Goal: Task Accomplishment & Management: Manage account settings

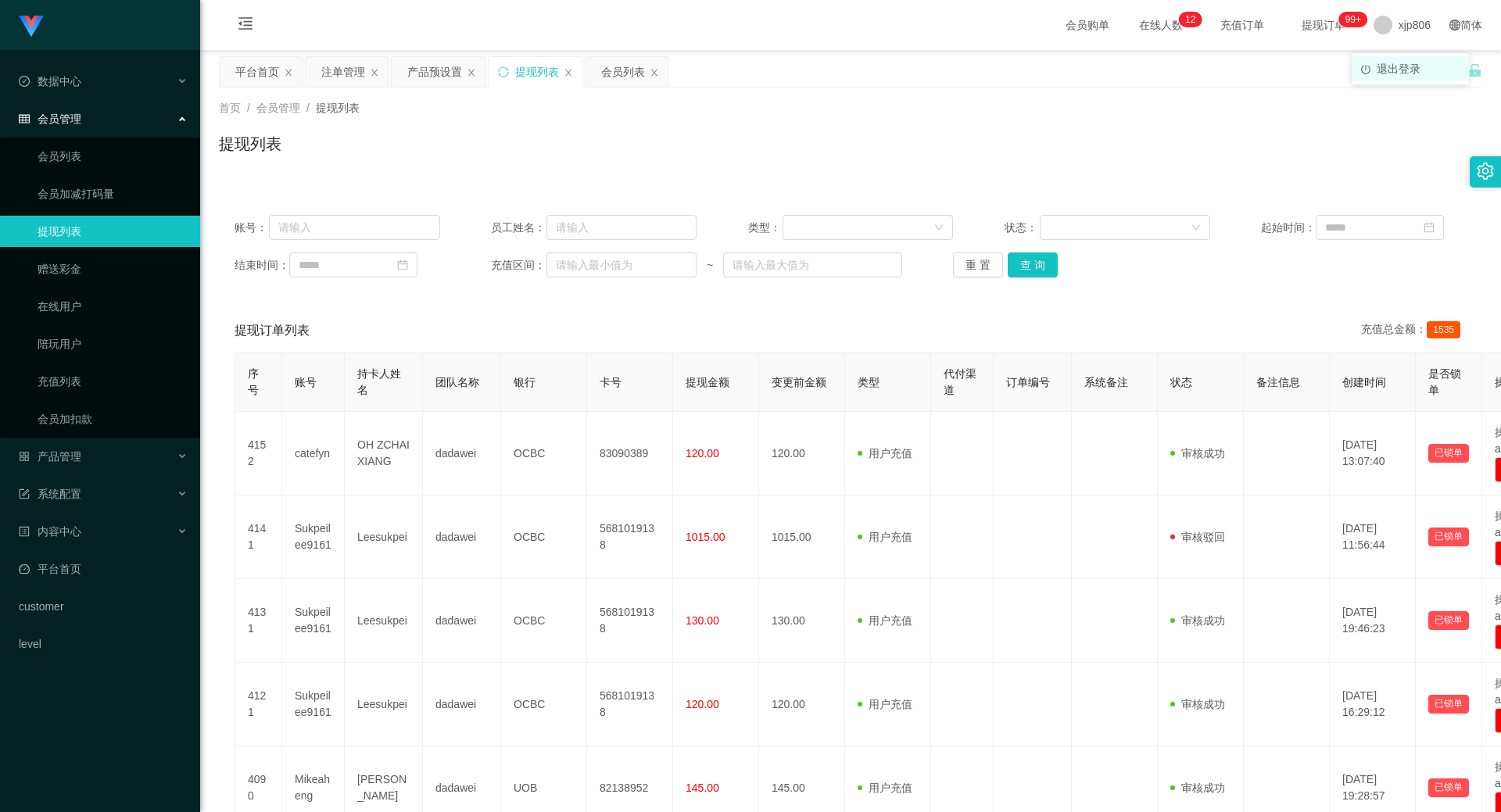
click at [1388, 66] on span "退出登录" at bounding box center [1398, 69] width 44 height 13
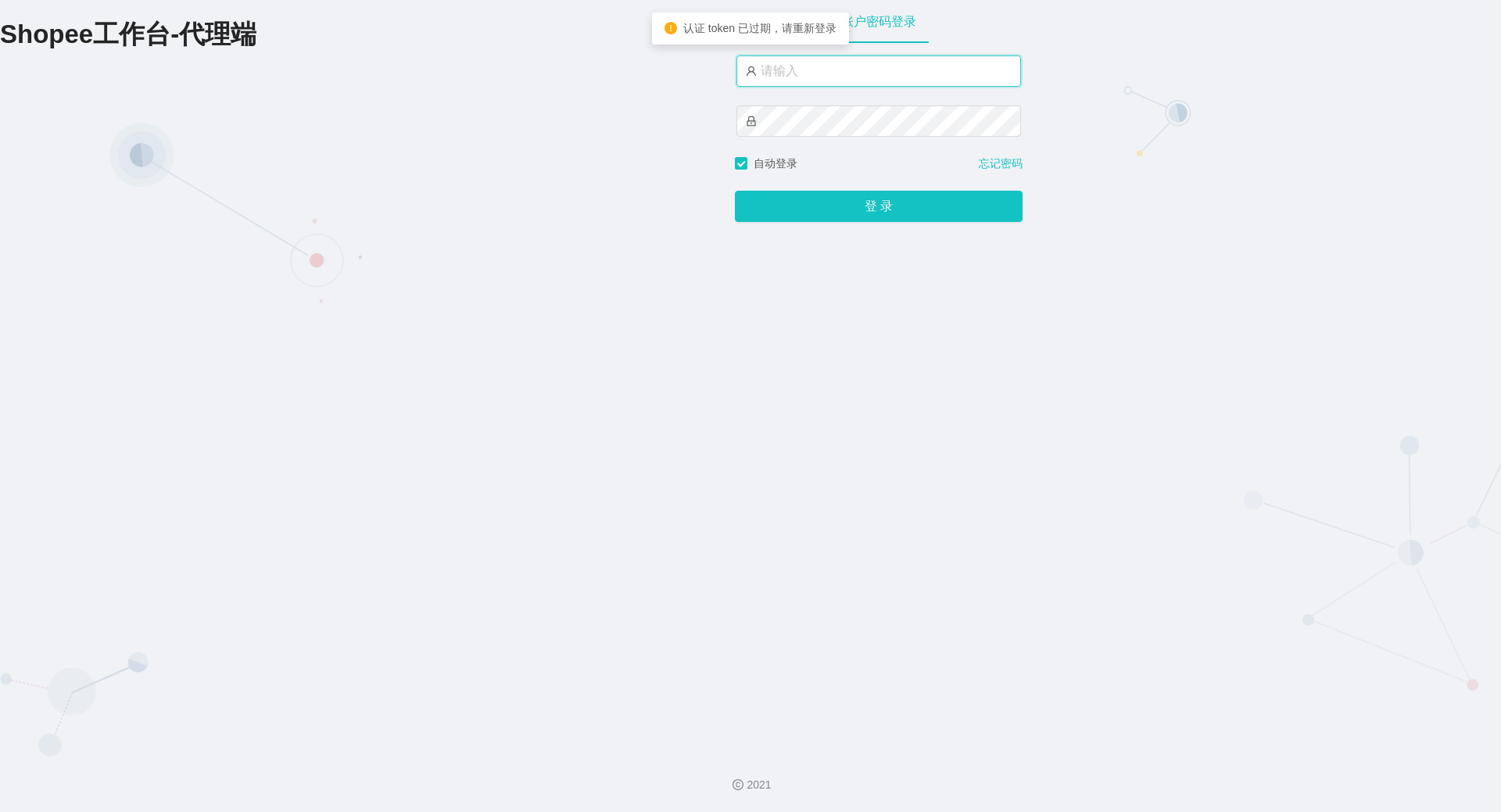
click at [818, 85] on input "text" at bounding box center [879, 71] width 285 height 31
type input "yn06"
click at [735, 191] on button "登 录" at bounding box center [878, 206] width 288 height 31
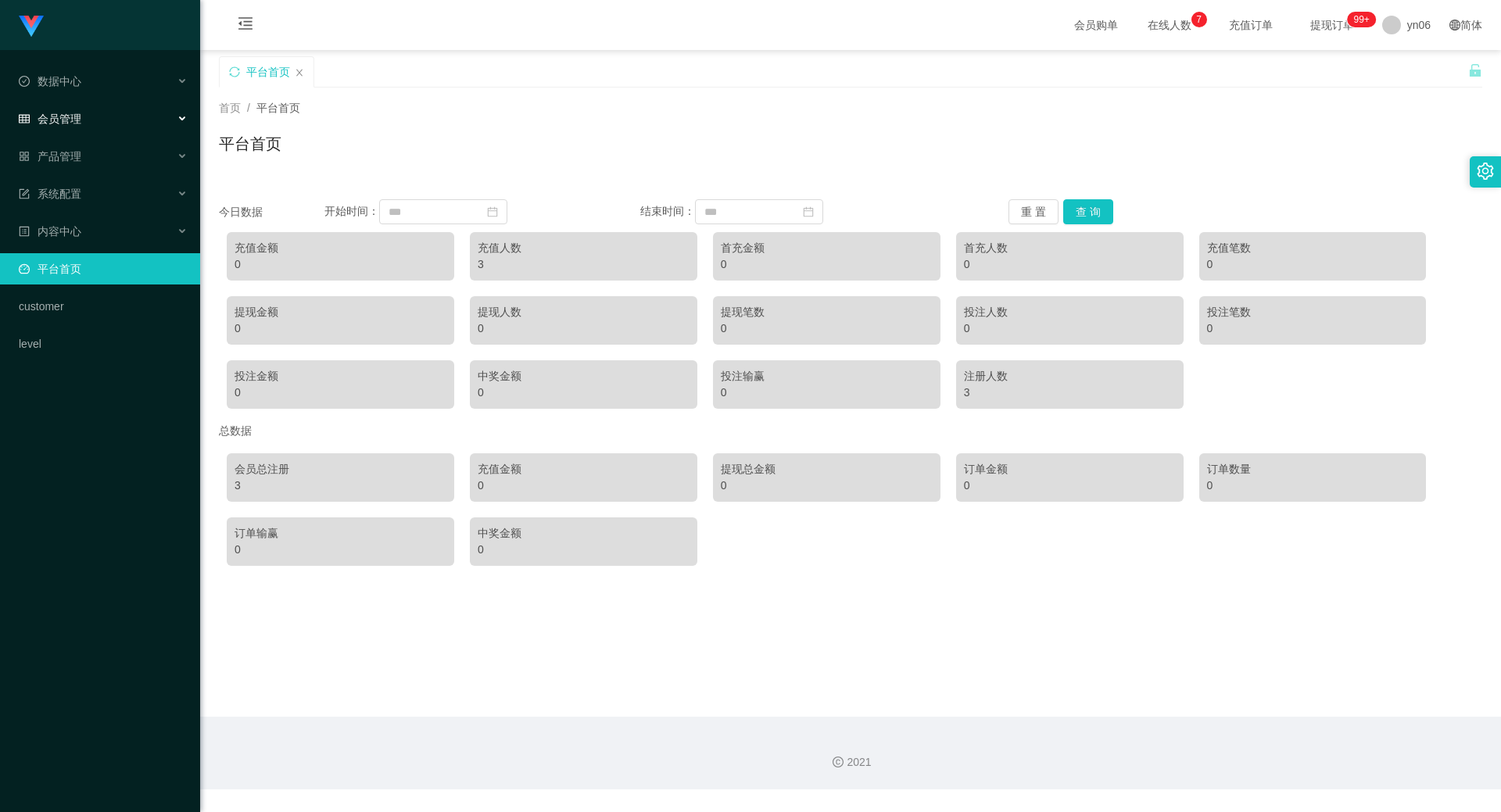
click at [96, 105] on div "会员管理" at bounding box center [100, 119] width 200 height 31
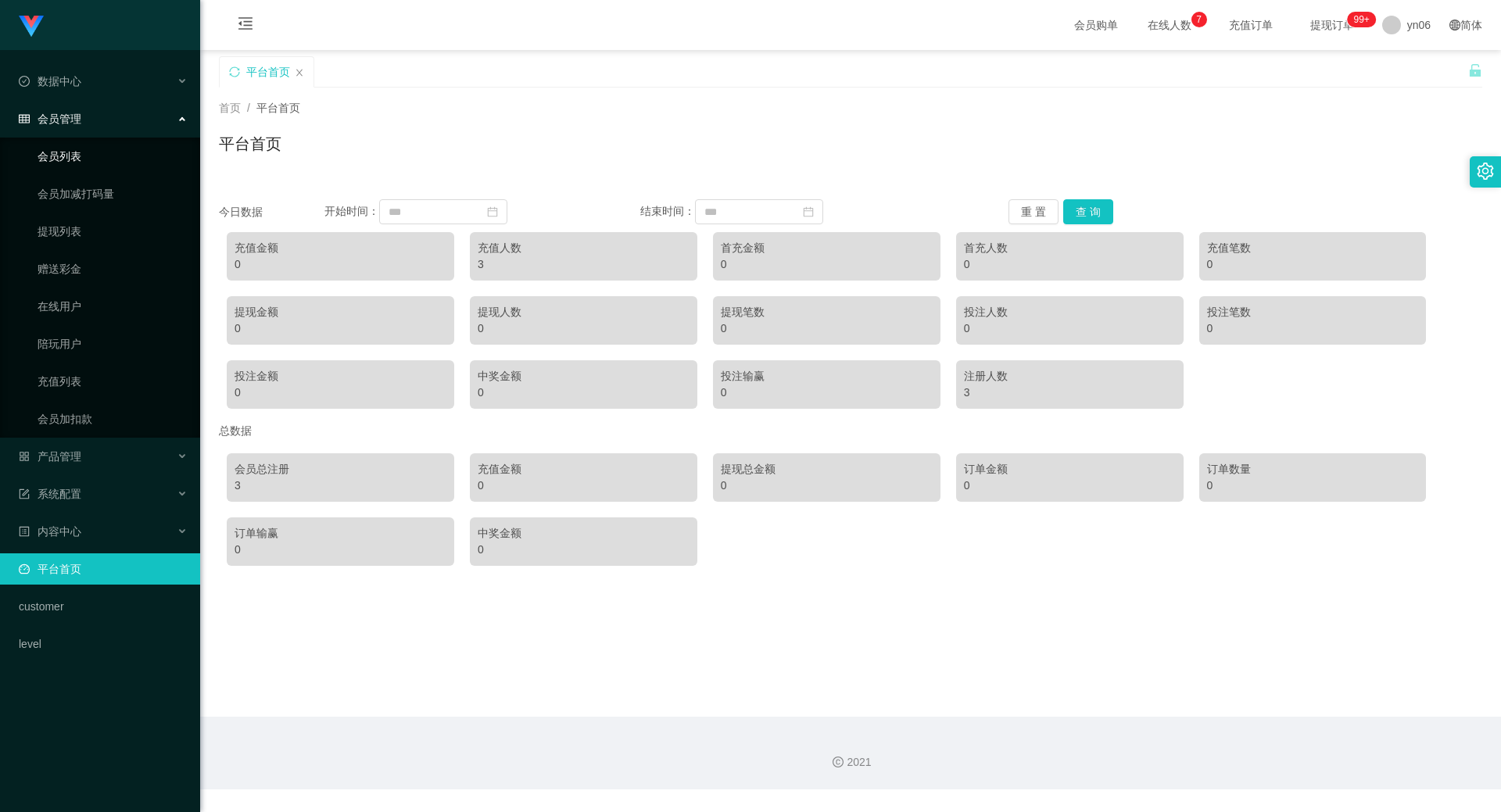
click at [116, 160] on link "会员列表" at bounding box center [112, 156] width 150 height 31
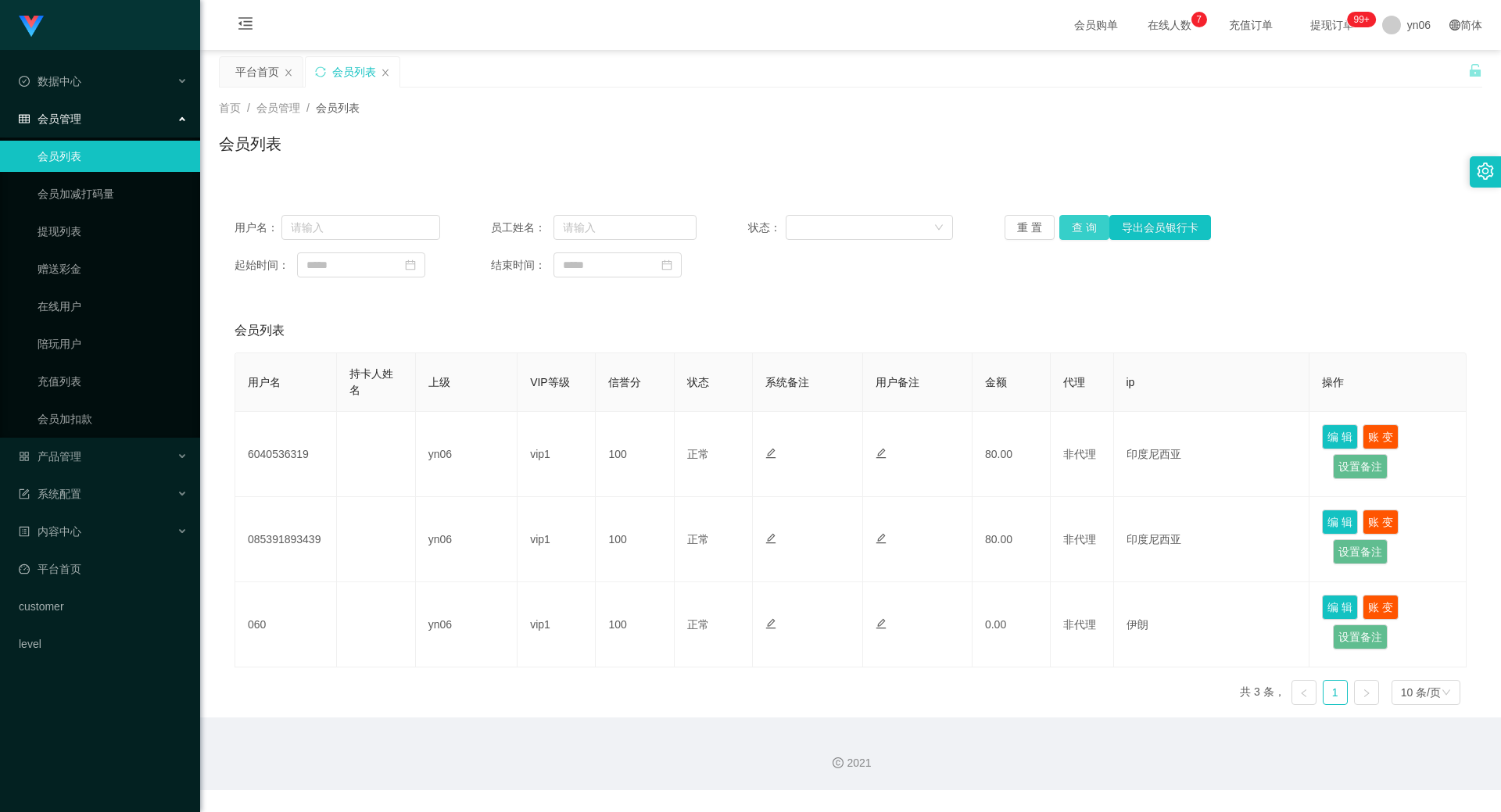
click at [1094, 222] on button "查 询" at bounding box center [1085, 227] width 50 height 25
click at [1092, 223] on button "查 询" at bounding box center [1085, 227] width 50 height 25
click at [127, 441] on div "产品管理" at bounding box center [100, 456] width 200 height 31
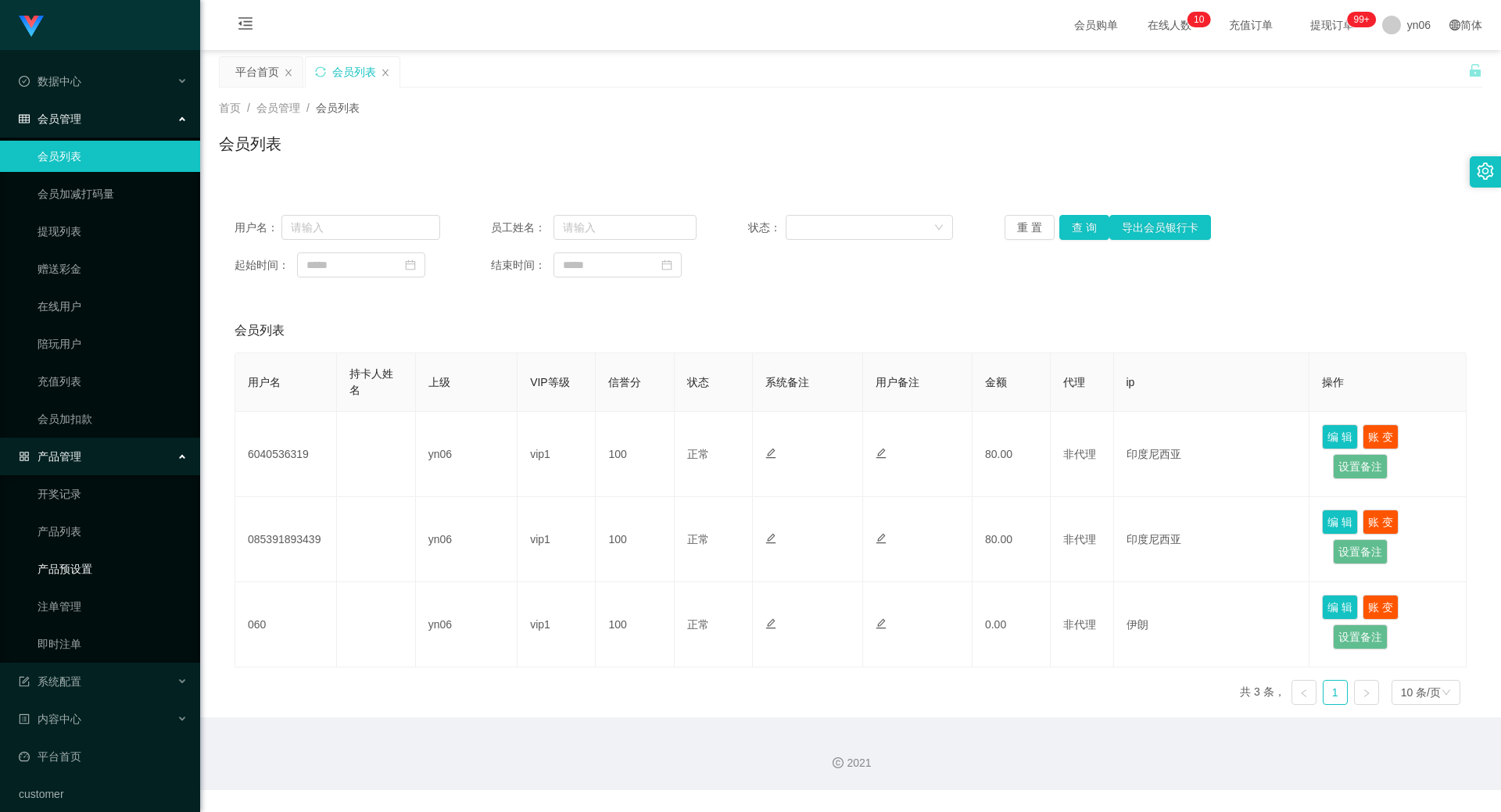
click at [100, 562] on link "产品预设置" at bounding box center [112, 569] width 150 height 31
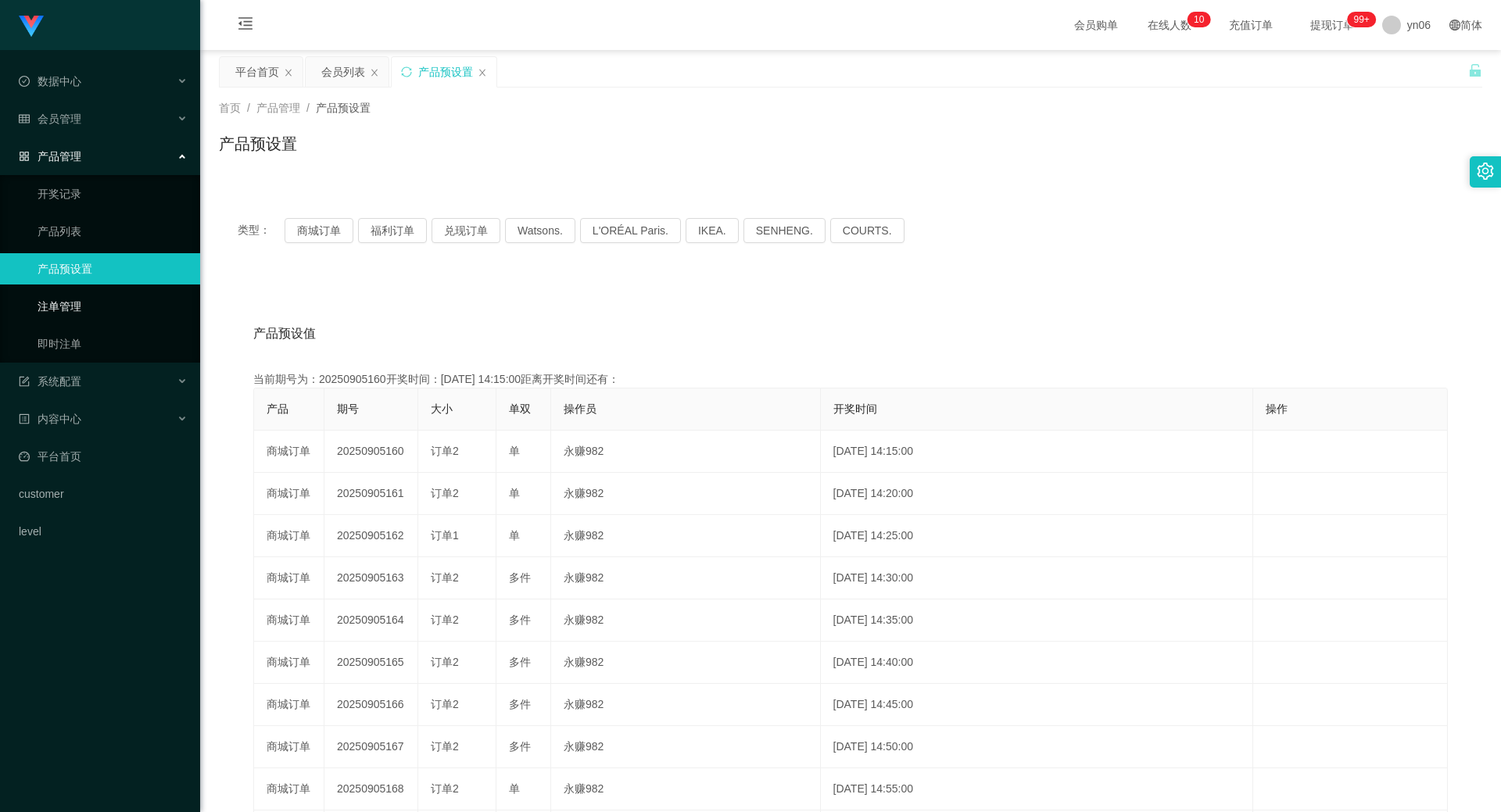
click at [81, 308] on link "注单管理" at bounding box center [112, 306] width 150 height 31
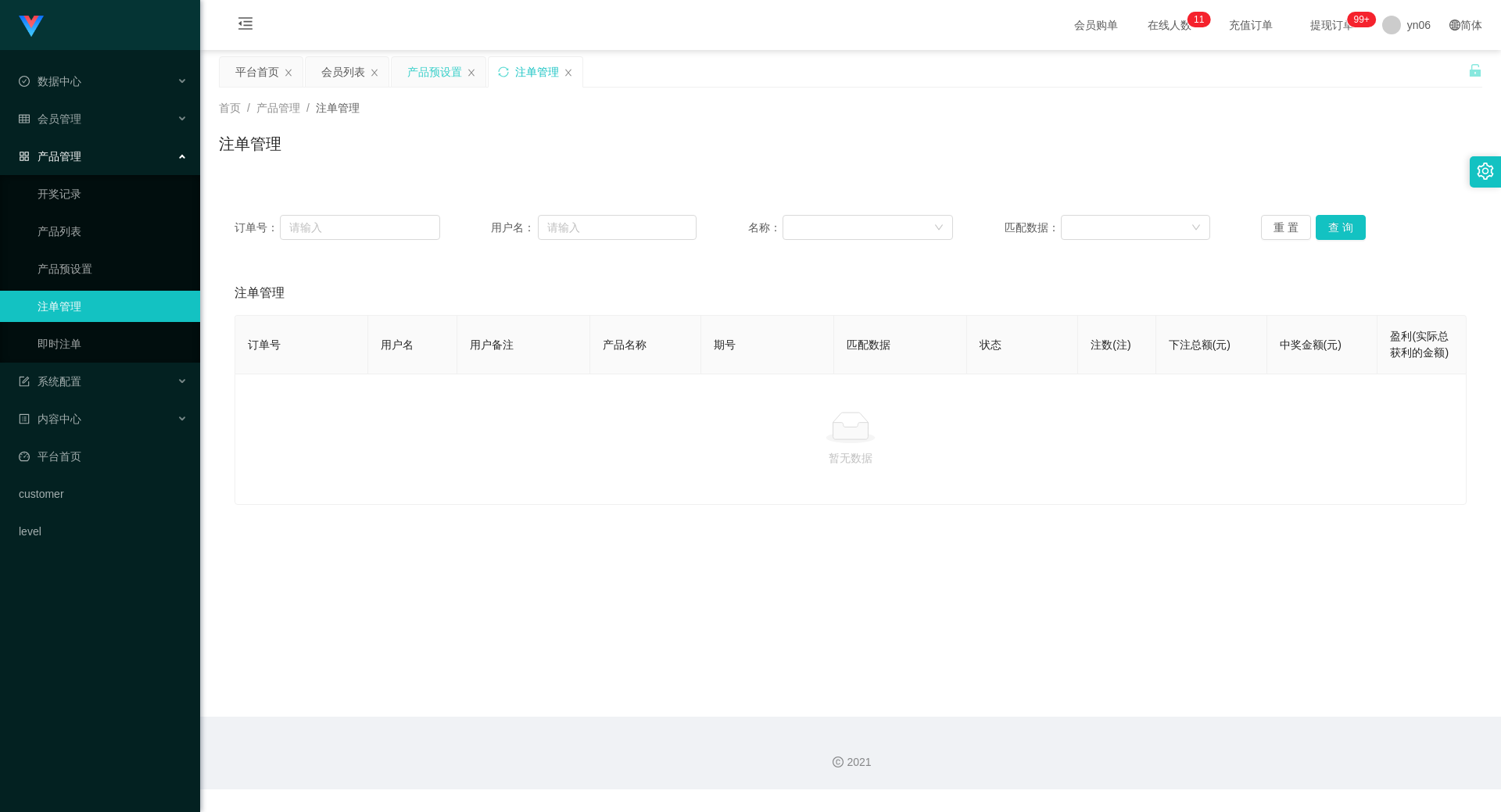
click at [452, 66] on div "产品预设置" at bounding box center [435, 72] width 55 height 30
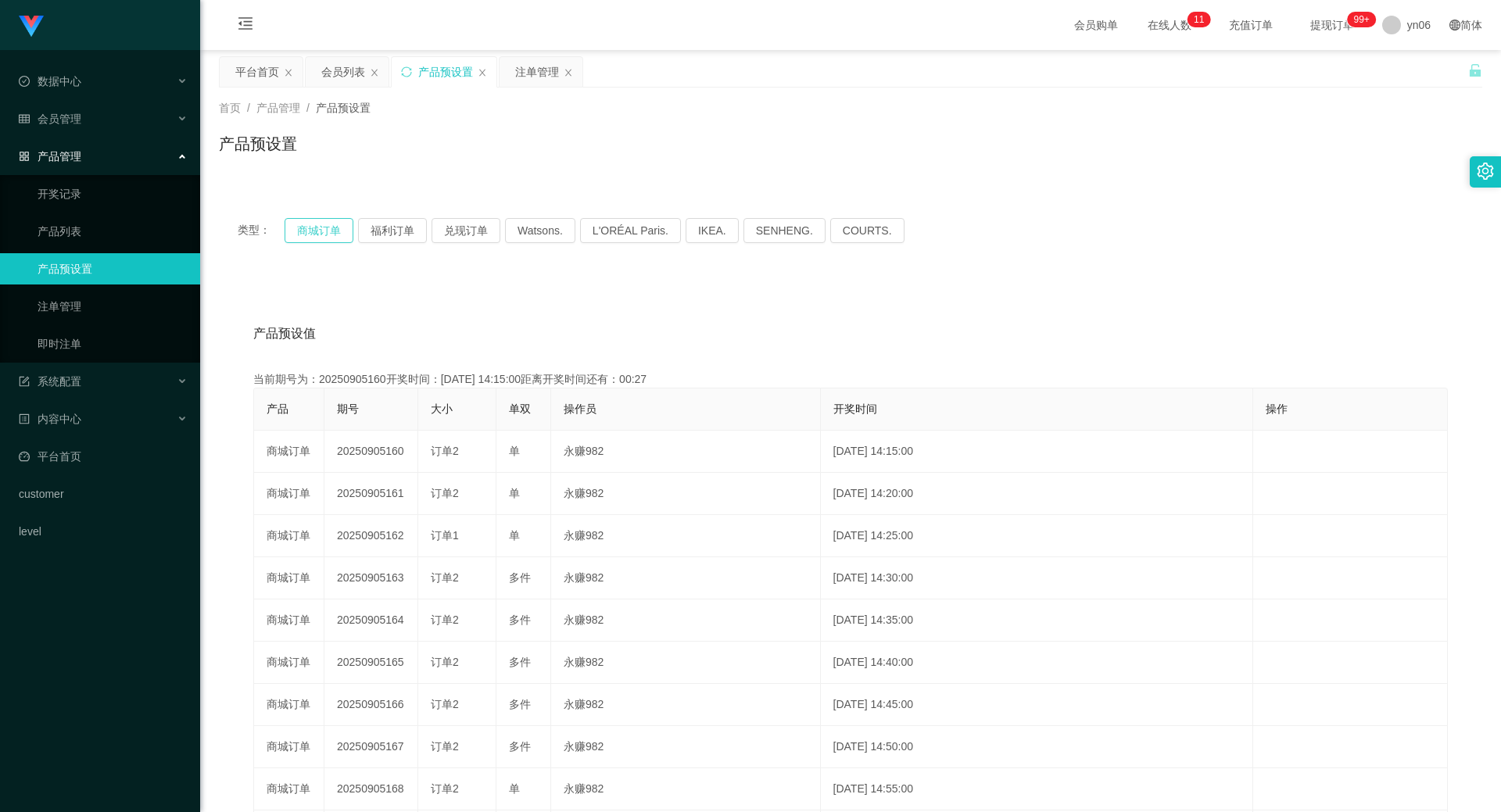
click at [322, 231] on button "商城订单" at bounding box center [319, 230] width 69 height 25
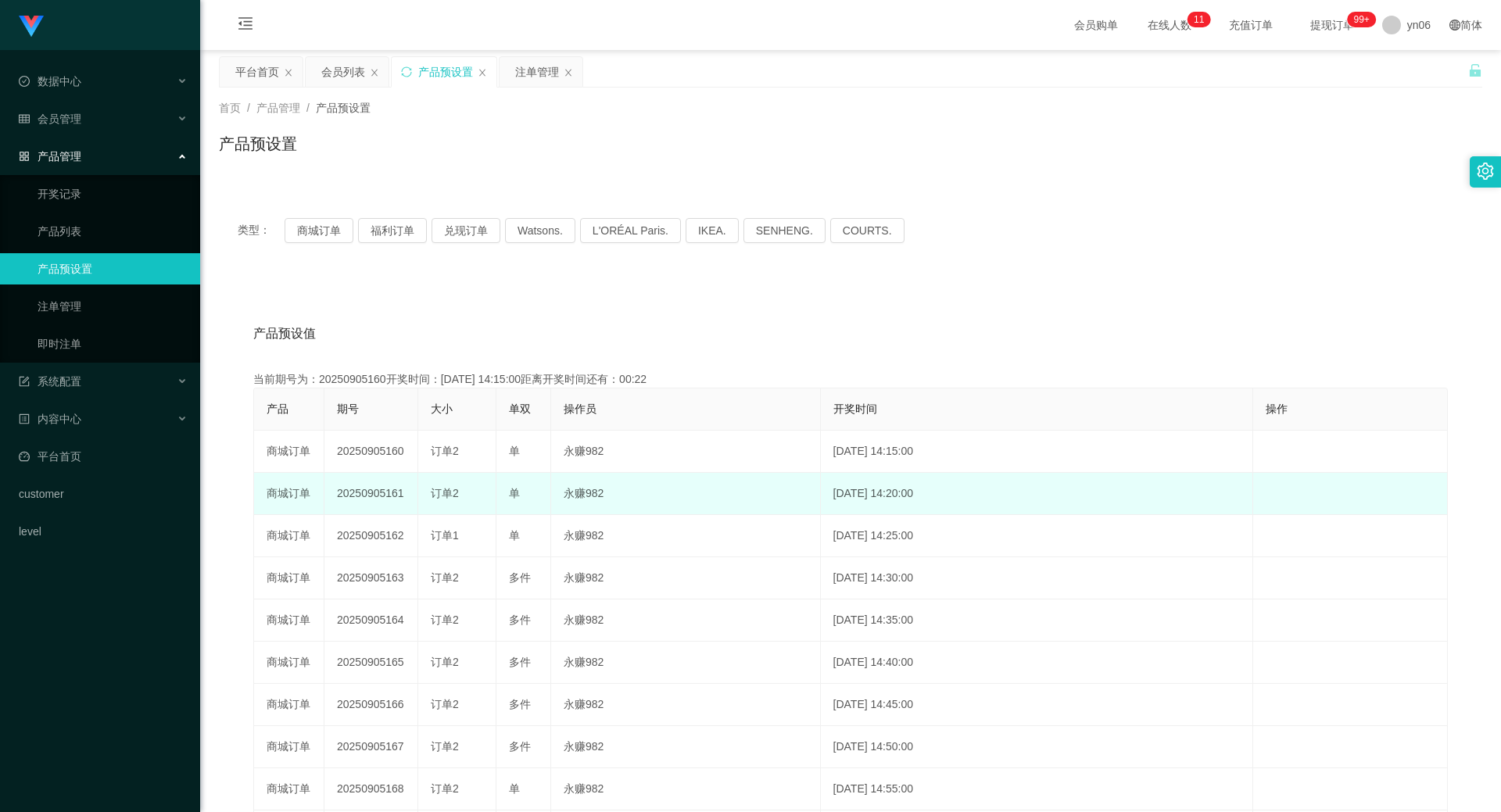
click at [382, 491] on td "20250905161" at bounding box center [371, 495] width 94 height 43
click at [381, 491] on td "20250905161" at bounding box center [371, 495] width 94 height 43
click at [448, 494] on span "订单2" at bounding box center [444, 493] width 28 height 13
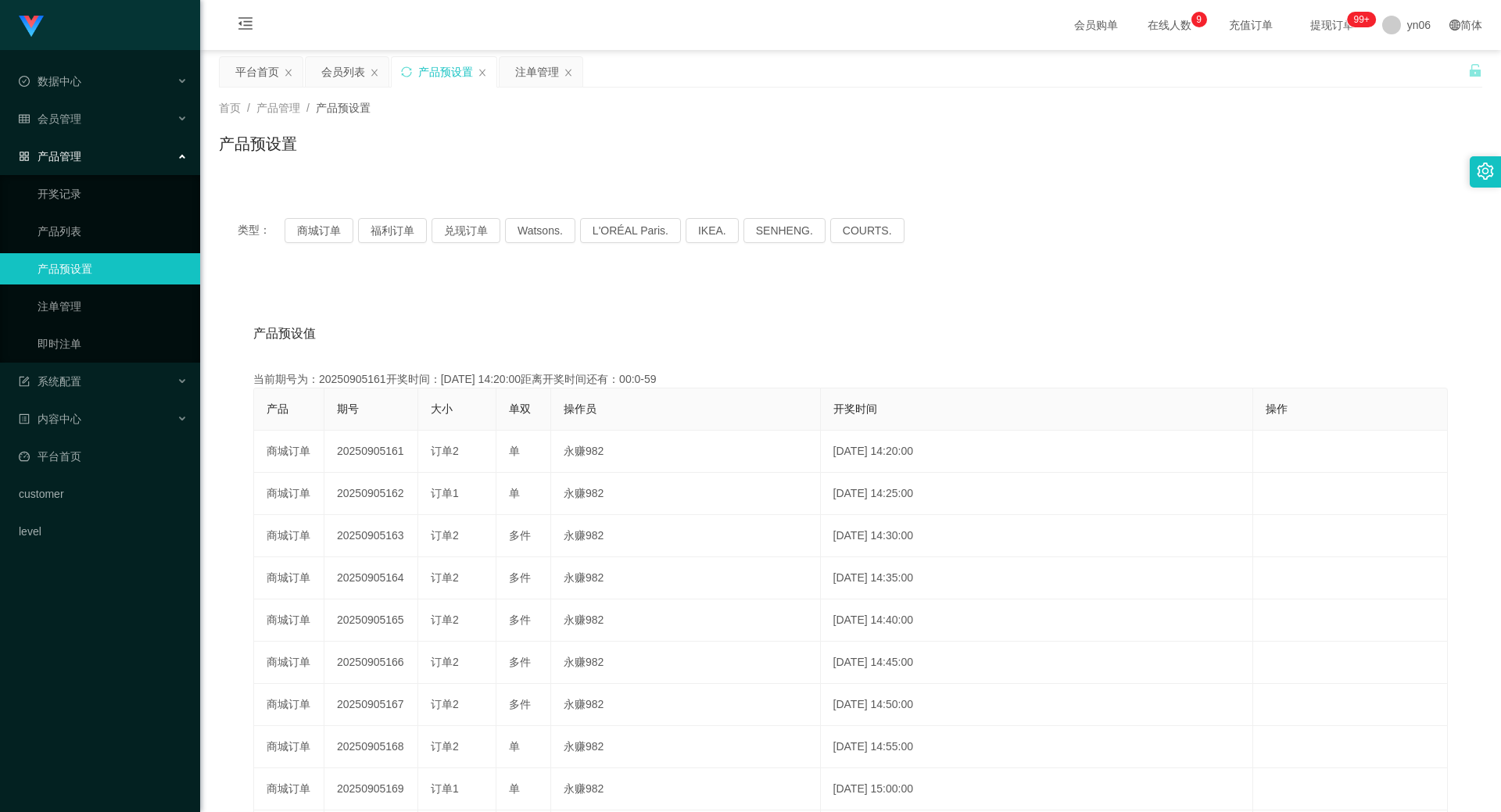
click at [664, 88] on div "首页 / 产品管理 / 产品预设置 / 产品预设置" at bounding box center [851, 134] width 1302 height 93
click at [311, 234] on button "商城订单" at bounding box center [319, 230] width 69 height 25
click at [536, 82] on div "注单管理" at bounding box center [536, 72] width 44 height 30
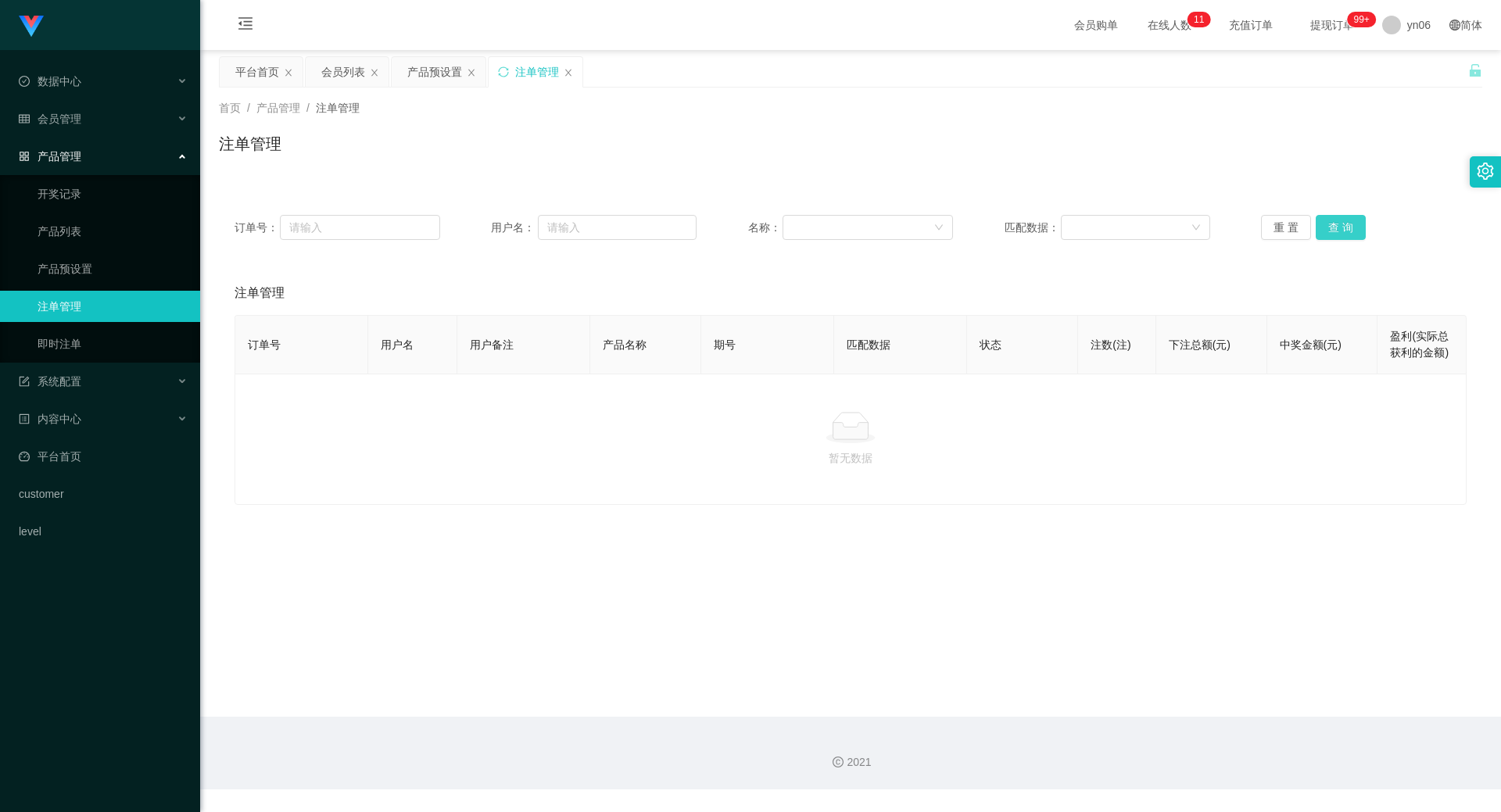
click at [1357, 233] on button "查 询" at bounding box center [1341, 227] width 50 height 25
click at [1357, 233] on div "重 置 查 询" at bounding box center [1363, 227] width 205 height 25
click at [1357, 233] on button "查 询" at bounding box center [1341, 227] width 50 height 25
click at [1357, 233] on div "重 置 查 询" at bounding box center [1363, 227] width 205 height 25
click at [1357, 233] on button "查 询" at bounding box center [1341, 227] width 50 height 25
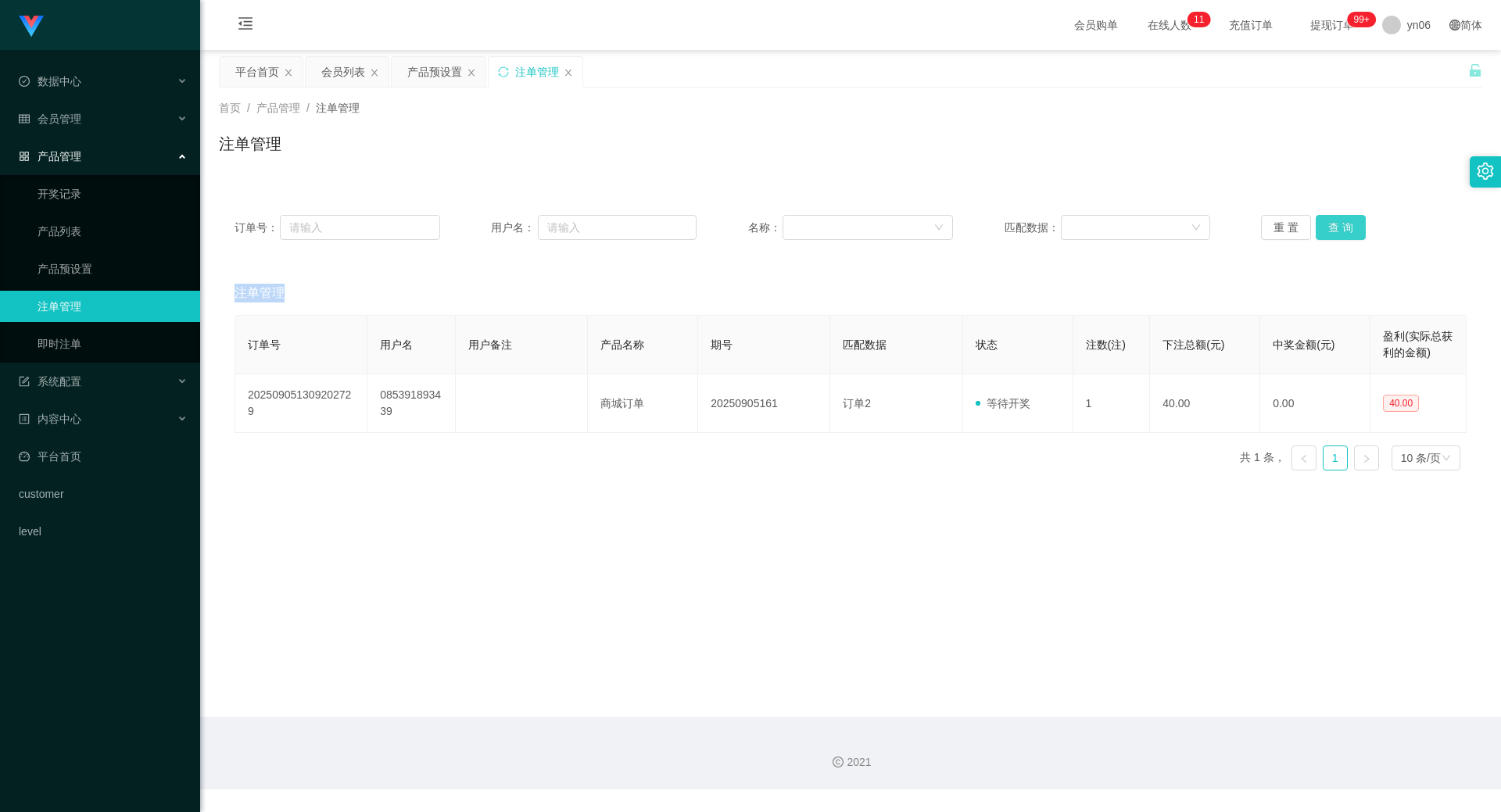
click at [1357, 233] on div "重 置 查 询" at bounding box center [1363, 227] width 205 height 25
click at [1357, 233] on button "查 询" at bounding box center [1341, 227] width 50 height 25
click at [1358, 233] on div "重 置 查 询" at bounding box center [1363, 227] width 205 height 25
click at [429, 75] on div "产品预设置" at bounding box center [435, 72] width 55 height 30
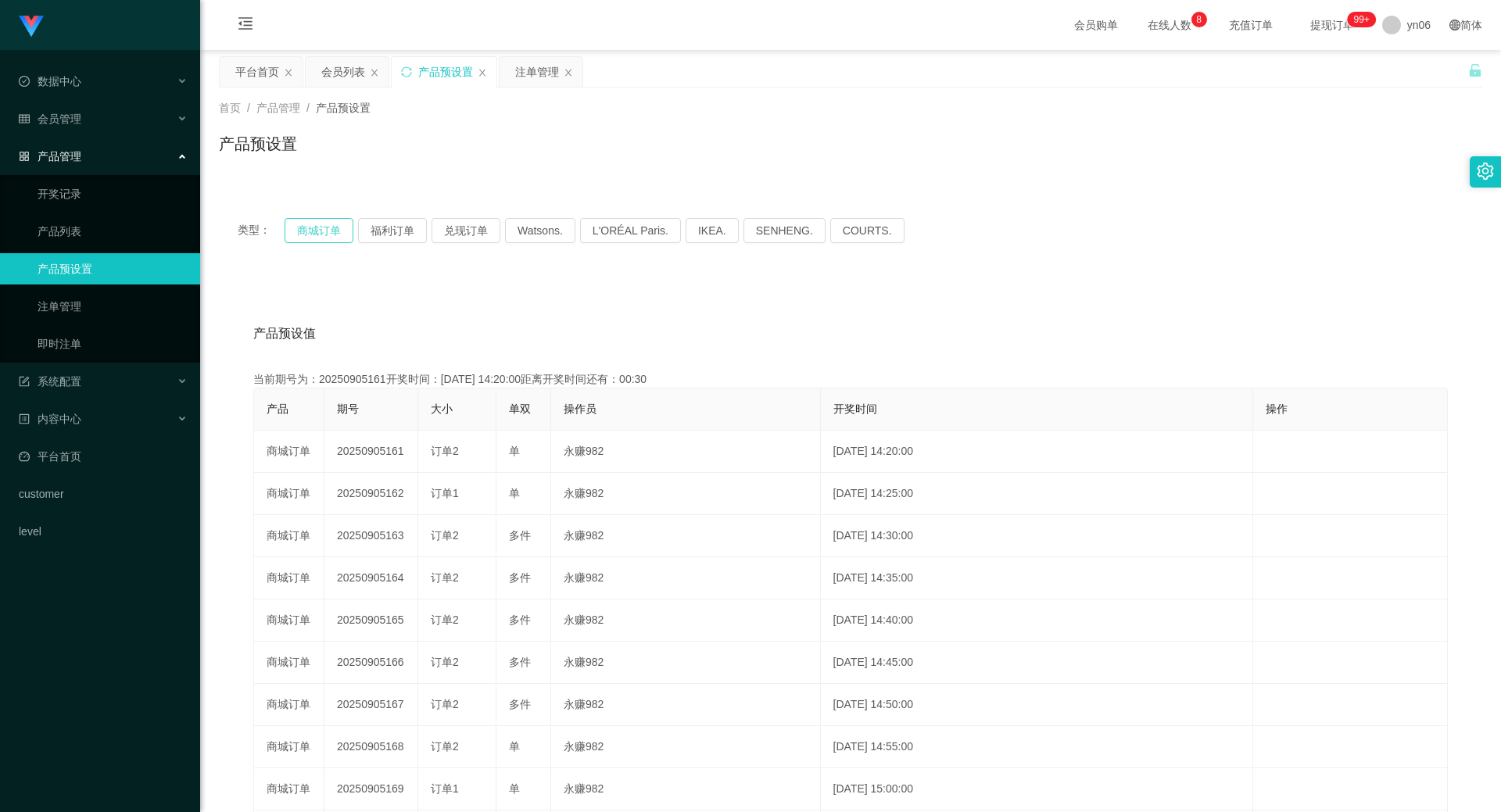
click at [313, 228] on button "商城订单" at bounding box center [319, 230] width 69 height 25
drag, startPoint x: 313, startPoint y: 228, endPoint x: 428, endPoint y: 360, distance: 175.1
click at [313, 228] on button "商城订单" at bounding box center [319, 230] width 69 height 25
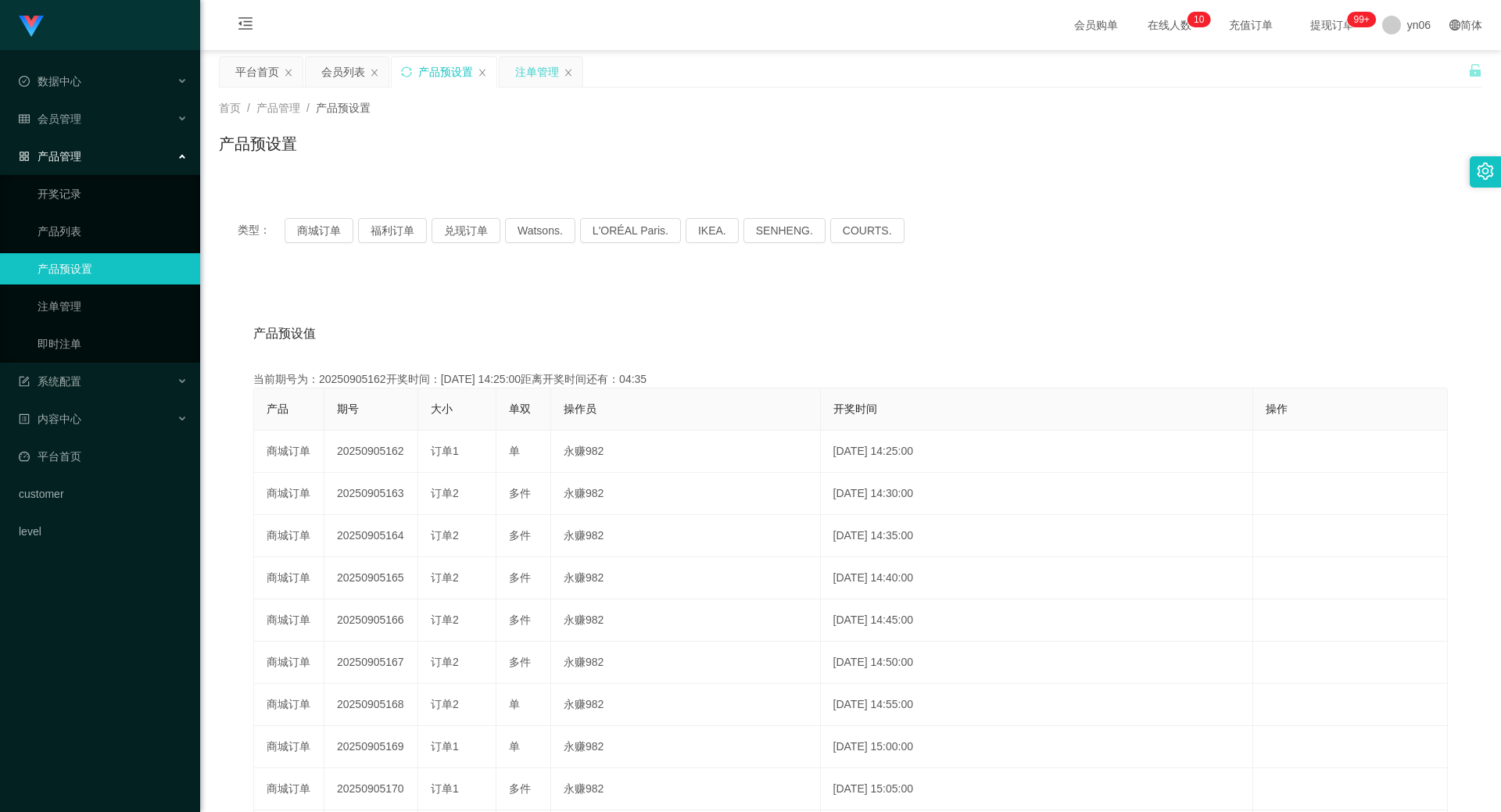
click at [539, 69] on div "注单管理" at bounding box center [536, 72] width 44 height 30
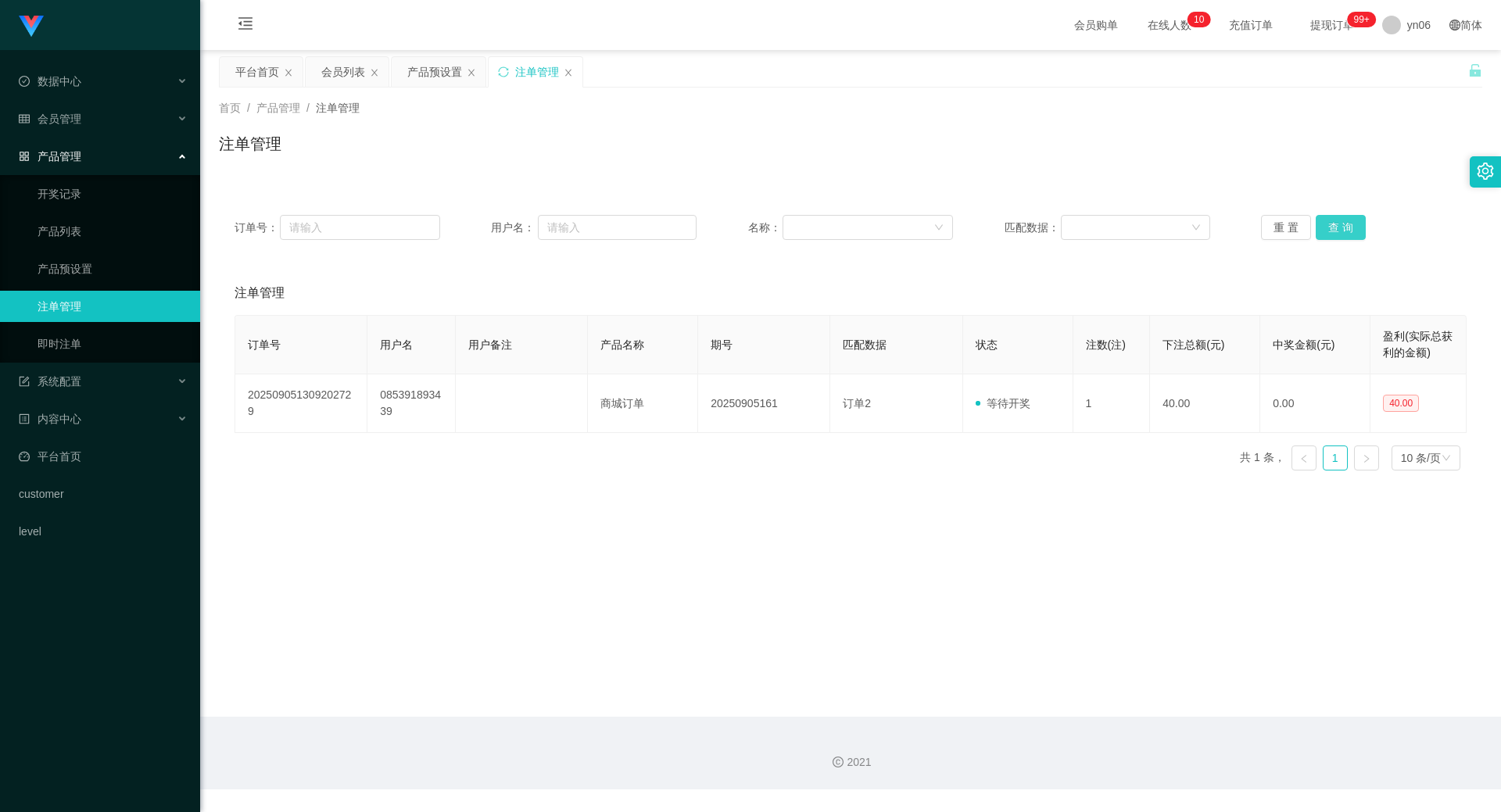
click at [1333, 230] on button "查 询" at bounding box center [1341, 227] width 50 height 25
click at [1333, 227] on button "查 询" at bounding box center [1341, 227] width 50 height 25
click at [1333, 227] on div "重 置 查 询" at bounding box center [1363, 227] width 205 height 25
click at [1333, 227] on button "查 询" at bounding box center [1341, 227] width 50 height 25
click at [1334, 226] on button "查 询" at bounding box center [1341, 227] width 50 height 25
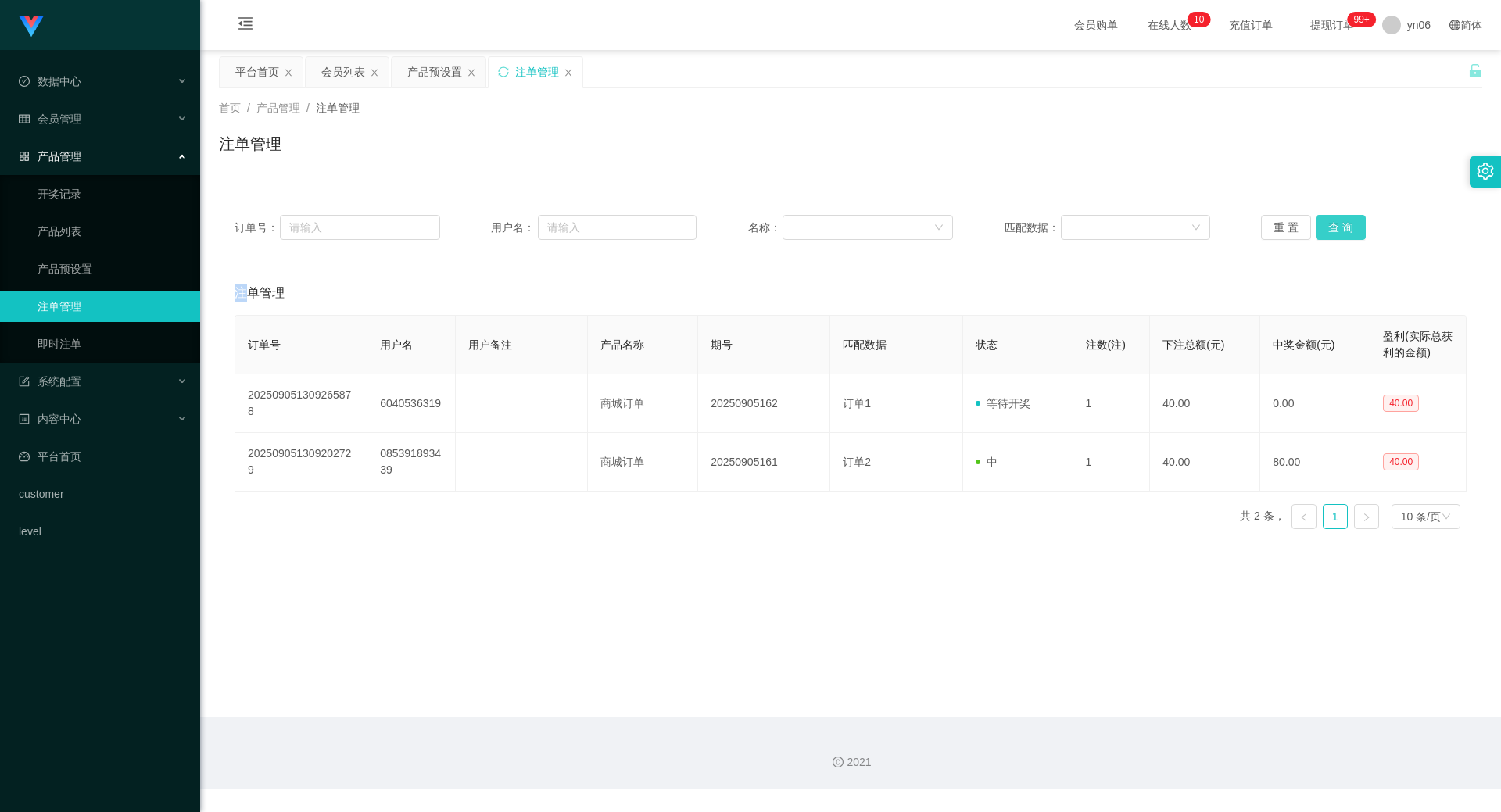
click at [1334, 226] on button "查 询" at bounding box center [1341, 227] width 50 height 25
click at [1334, 226] on div "重 置 查 询" at bounding box center [1363, 227] width 205 height 25
click at [1334, 226] on button "查 询" at bounding box center [1341, 227] width 50 height 25
click at [1326, 234] on button "查 询" at bounding box center [1341, 227] width 50 height 25
click at [1325, 233] on div "重 置 查 询" at bounding box center [1363, 227] width 205 height 25
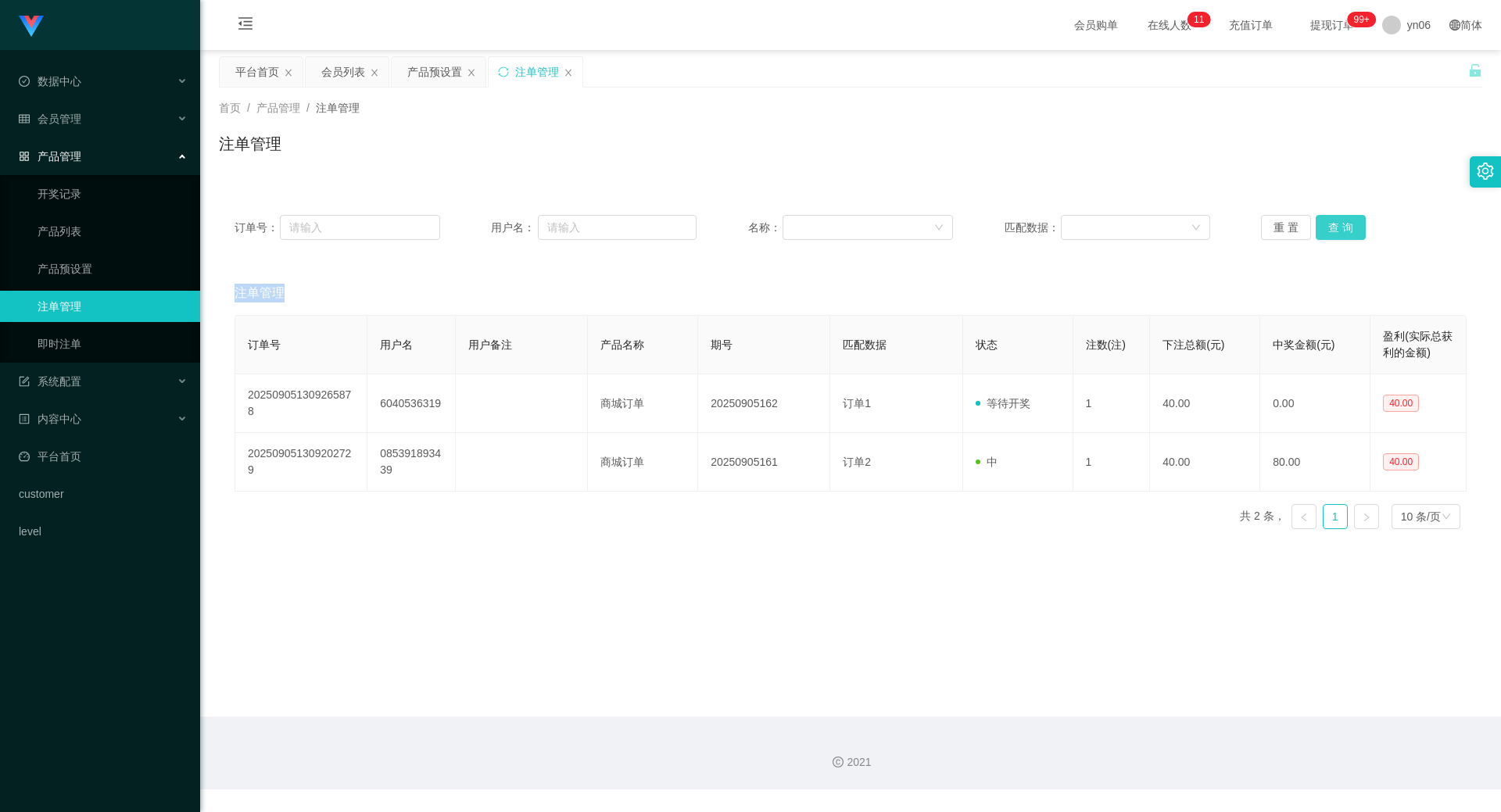
click at [1325, 233] on button "查 询" at bounding box center [1341, 227] width 50 height 25
click at [1325, 233] on div "重 置 查 询" at bounding box center [1363, 227] width 205 height 25
click at [1330, 230] on button "查 询" at bounding box center [1341, 227] width 50 height 25
click at [1330, 230] on div "重 置 查 询" at bounding box center [1363, 227] width 205 height 25
click at [1330, 230] on button "查 询" at bounding box center [1341, 227] width 50 height 25
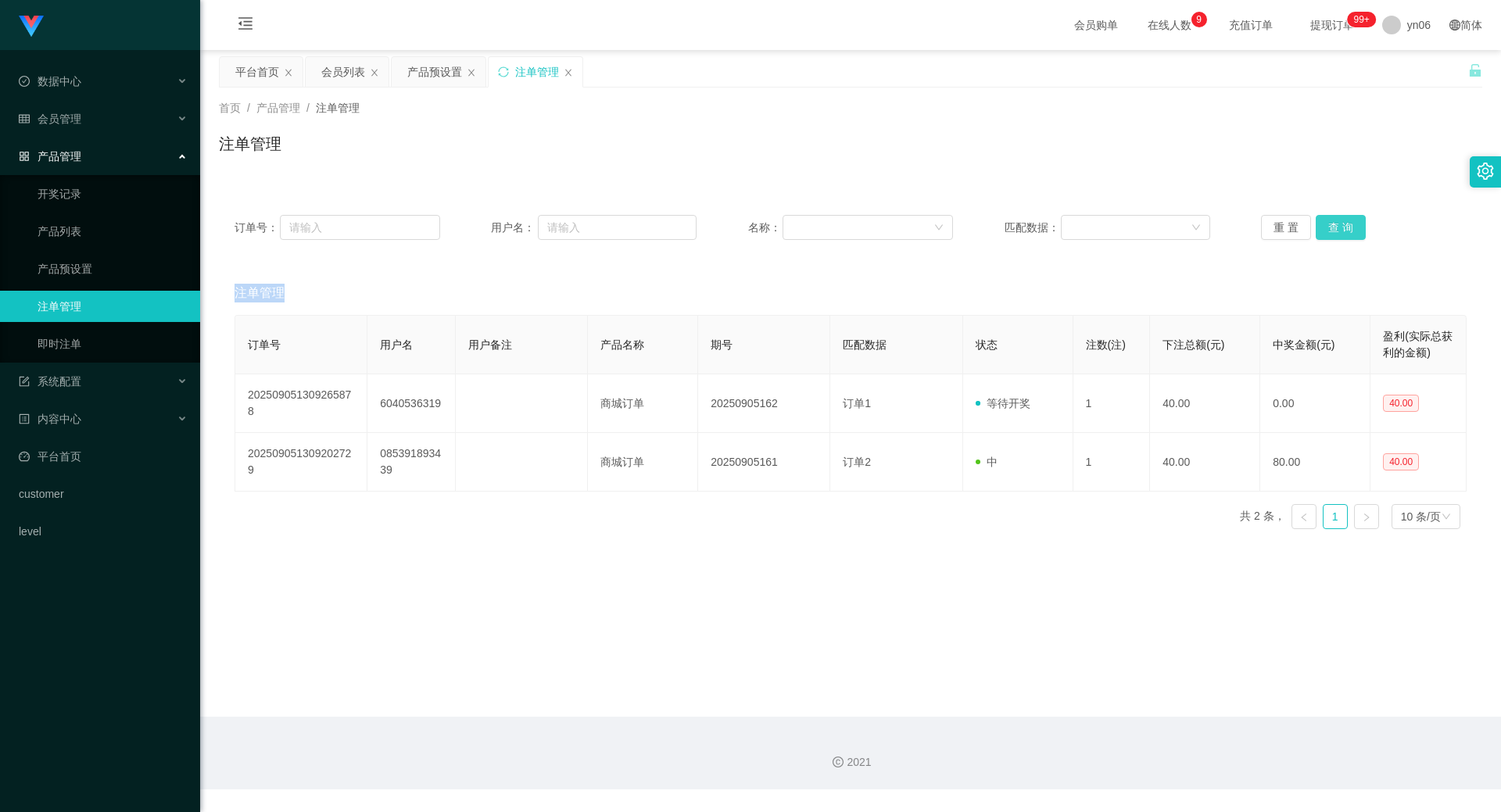
click at [1330, 230] on div "重 置 查 询" at bounding box center [1363, 227] width 205 height 25
click at [1330, 230] on button "查 询" at bounding box center [1341, 227] width 50 height 25
drag, startPoint x: 348, startPoint y: 72, endPoint x: 367, endPoint y: 105, distance: 38.1
click at [348, 72] on div "会员列表" at bounding box center [343, 72] width 44 height 30
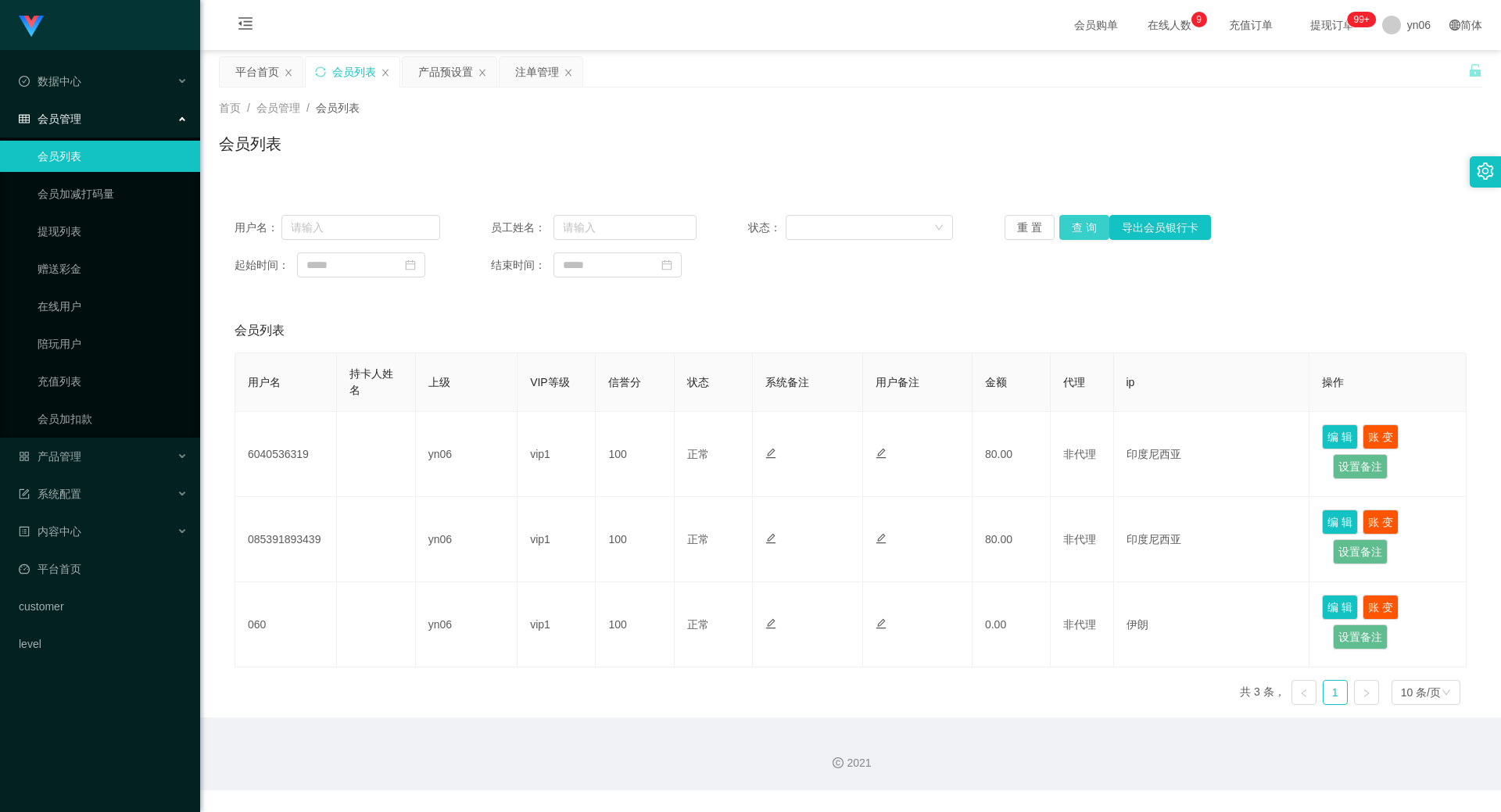
click at [1086, 239] on button "查 询" at bounding box center [1085, 227] width 50 height 25
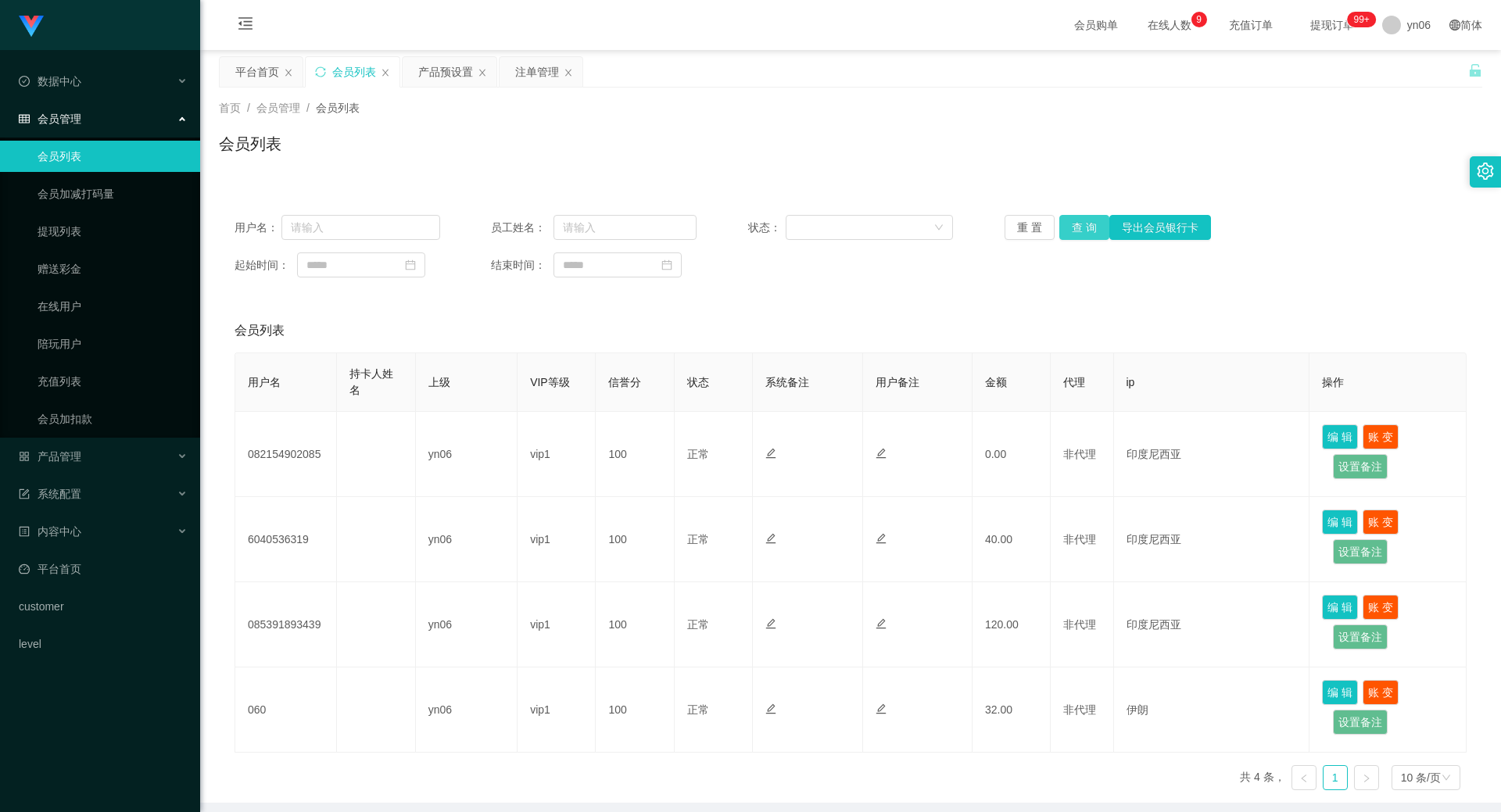
click at [1086, 239] on button "查 询" at bounding box center [1085, 227] width 50 height 25
click at [1086, 239] on div "重 置 查 询 导出会员银行卡" at bounding box center [1108, 227] width 205 height 25
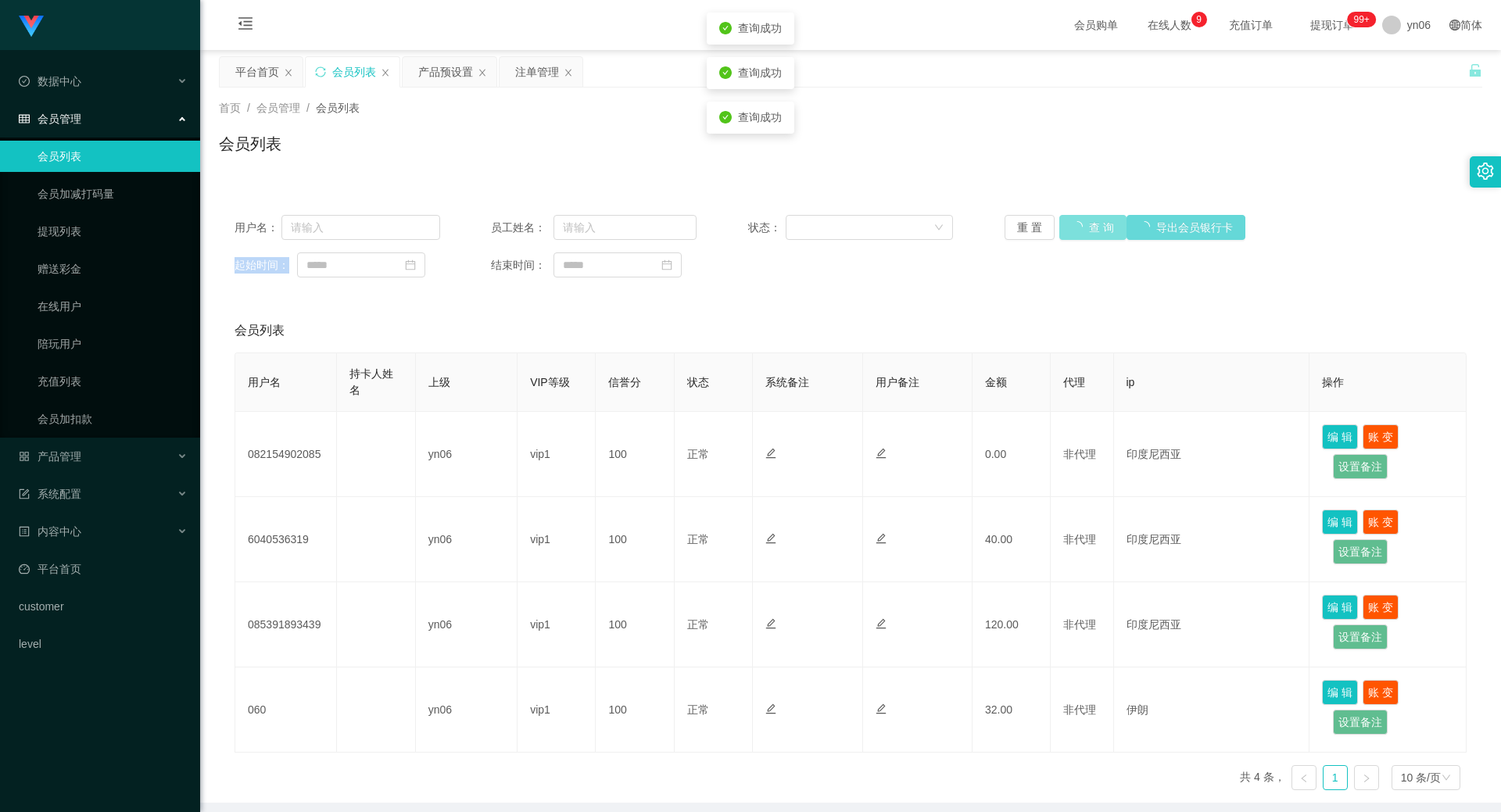
click at [1086, 239] on button "查 询" at bounding box center [1092, 227] width 67 height 25
click at [1086, 239] on div "重 置 查 询 导出会员银行卡" at bounding box center [1108, 227] width 205 height 25
click at [1086, 239] on button "查 询" at bounding box center [1085, 227] width 50 height 25
click at [1086, 239] on div "重 置 查 询 导出会员银行卡" at bounding box center [1108, 227] width 205 height 25
click at [1086, 239] on button "查 询" at bounding box center [1085, 227] width 50 height 25
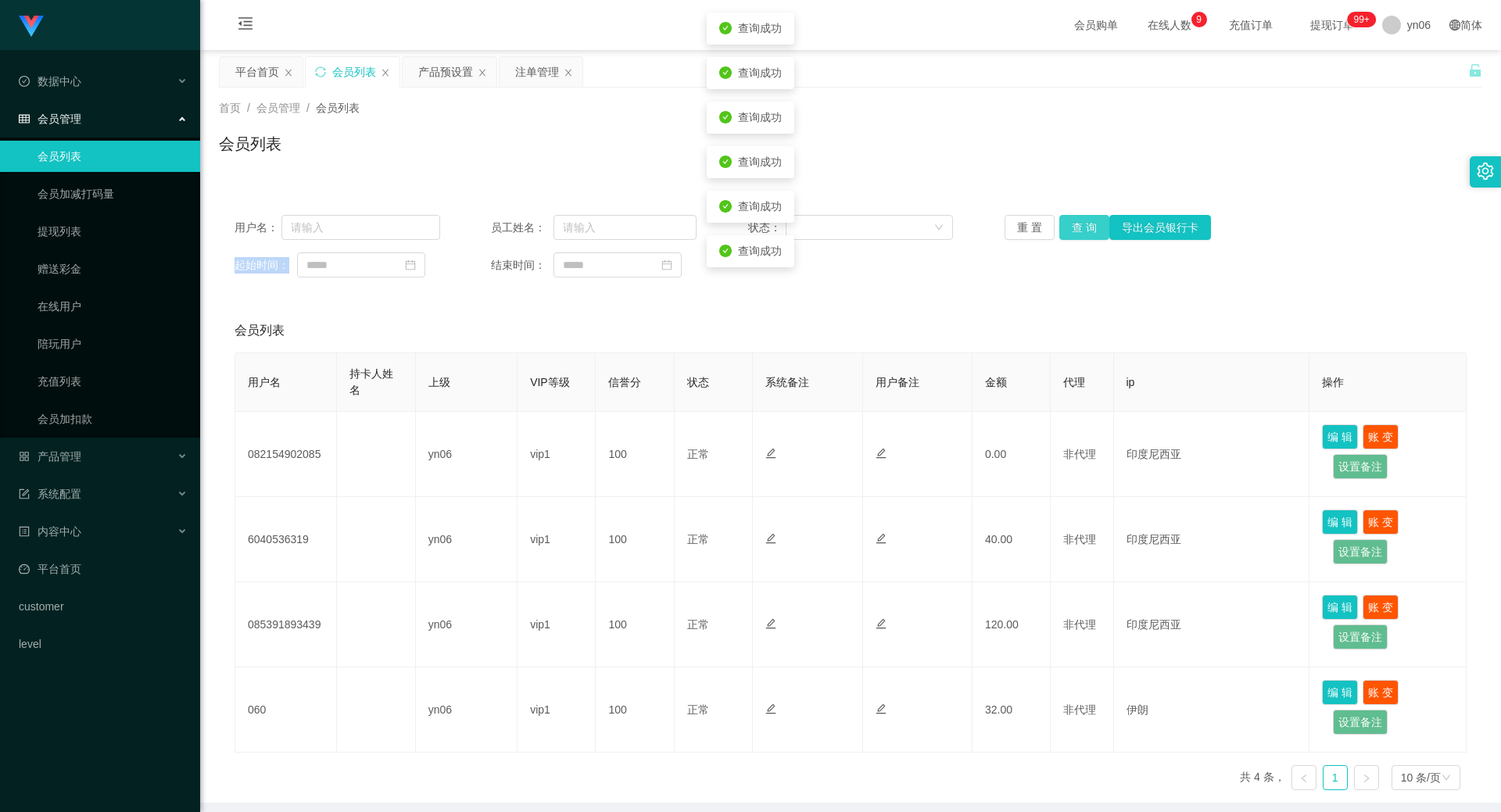
click at [1086, 239] on div "重 置 查 询 导出会员银行卡" at bounding box center [1108, 227] width 205 height 25
click at [1066, 232] on button "查 询" at bounding box center [1085, 227] width 50 height 25
click at [1066, 232] on div "重 置 查 询 导出会员银行卡" at bounding box center [1108, 227] width 205 height 25
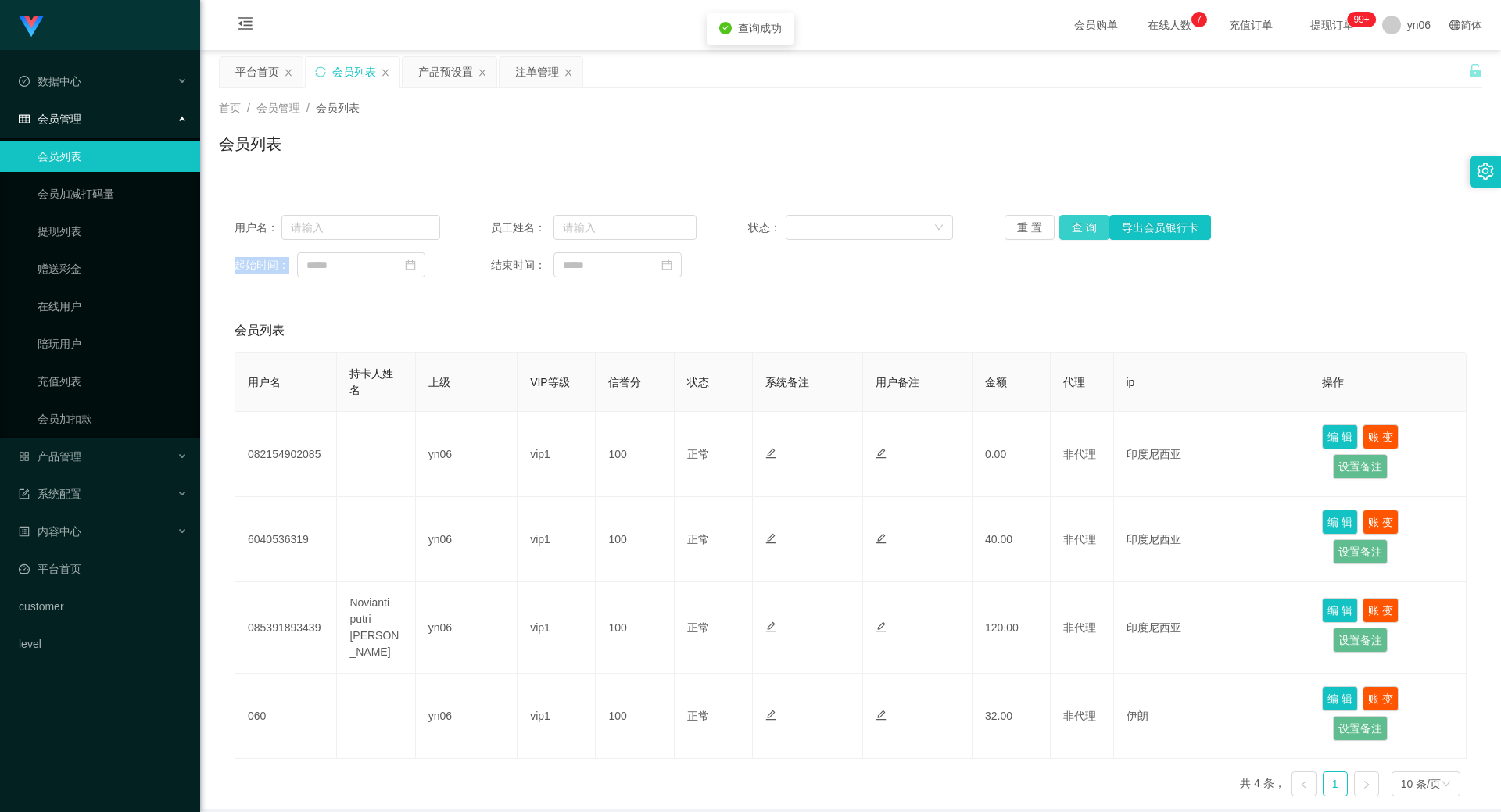
click at [1066, 232] on button "查 询" at bounding box center [1085, 227] width 50 height 25
click at [1066, 232] on div "重 置 查 询 导出会员银行卡" at bounding box center [1108, 227] width 205 height 25
click at [1066, 232] on button "查 询" at bounding box center [1085, 227] width 50 height 25
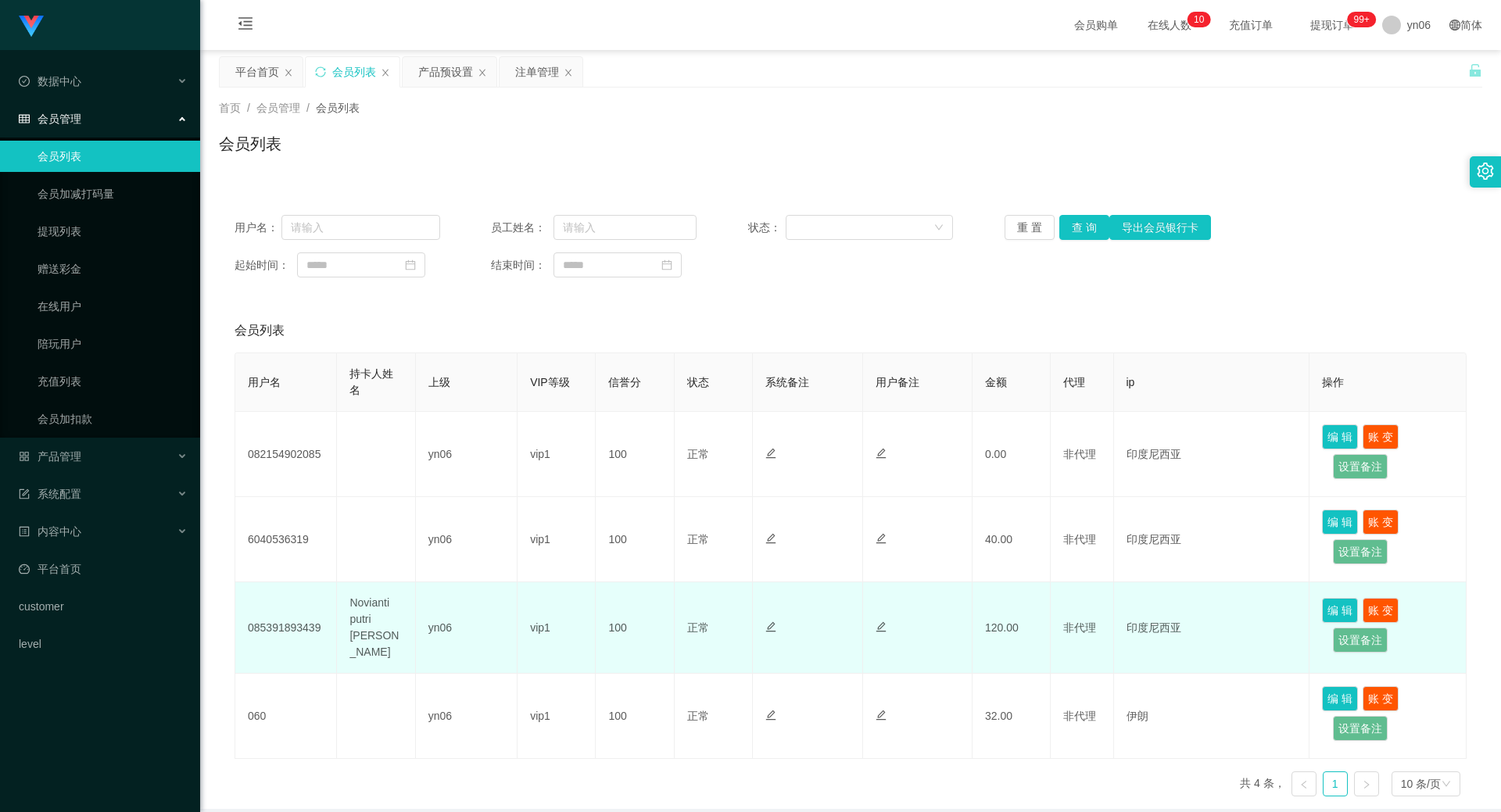
click at [276, 625] on td "085391893439" at bounding box center [286, 628] width 102 height 91
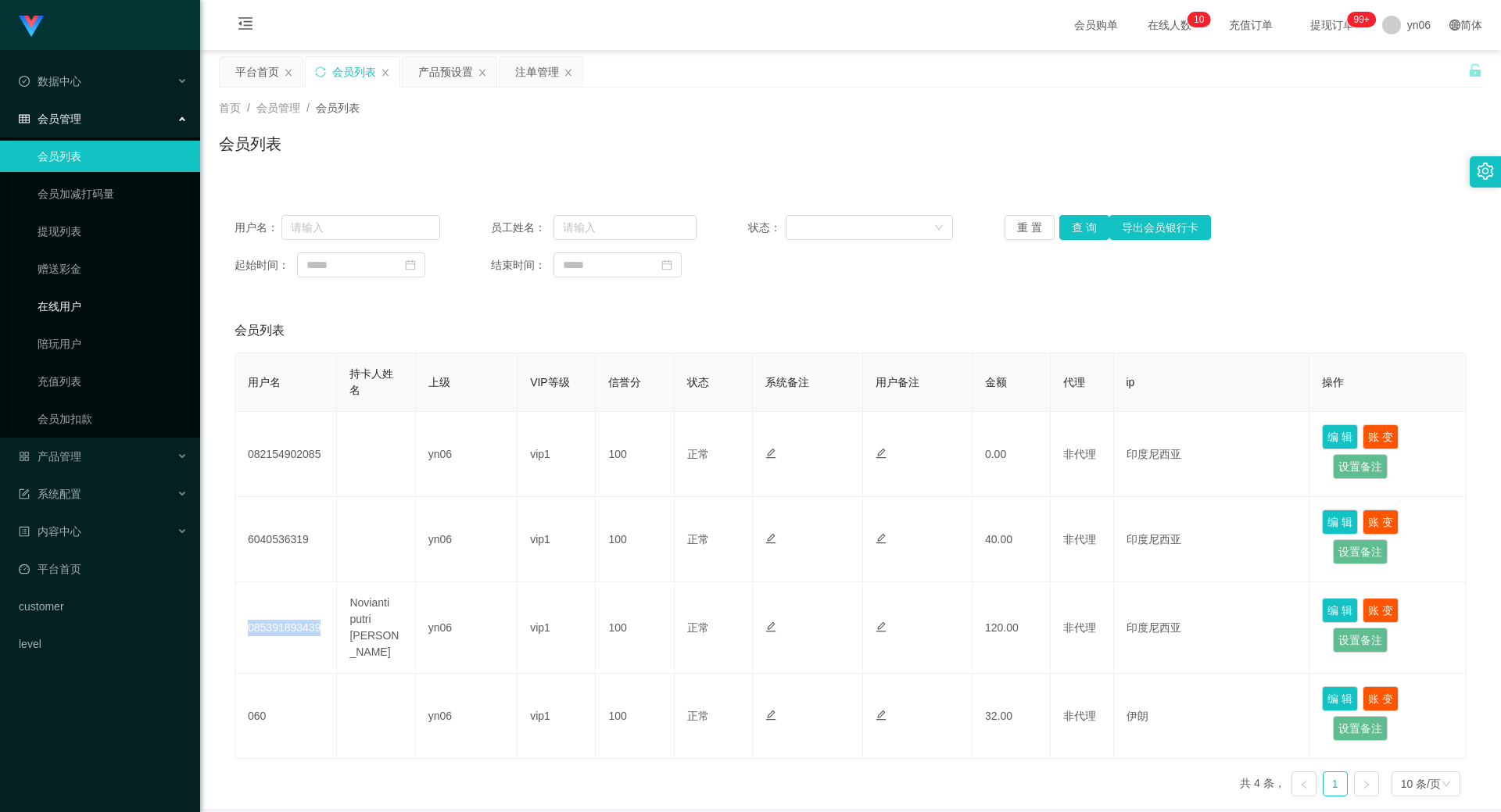
copy td "085391893439"
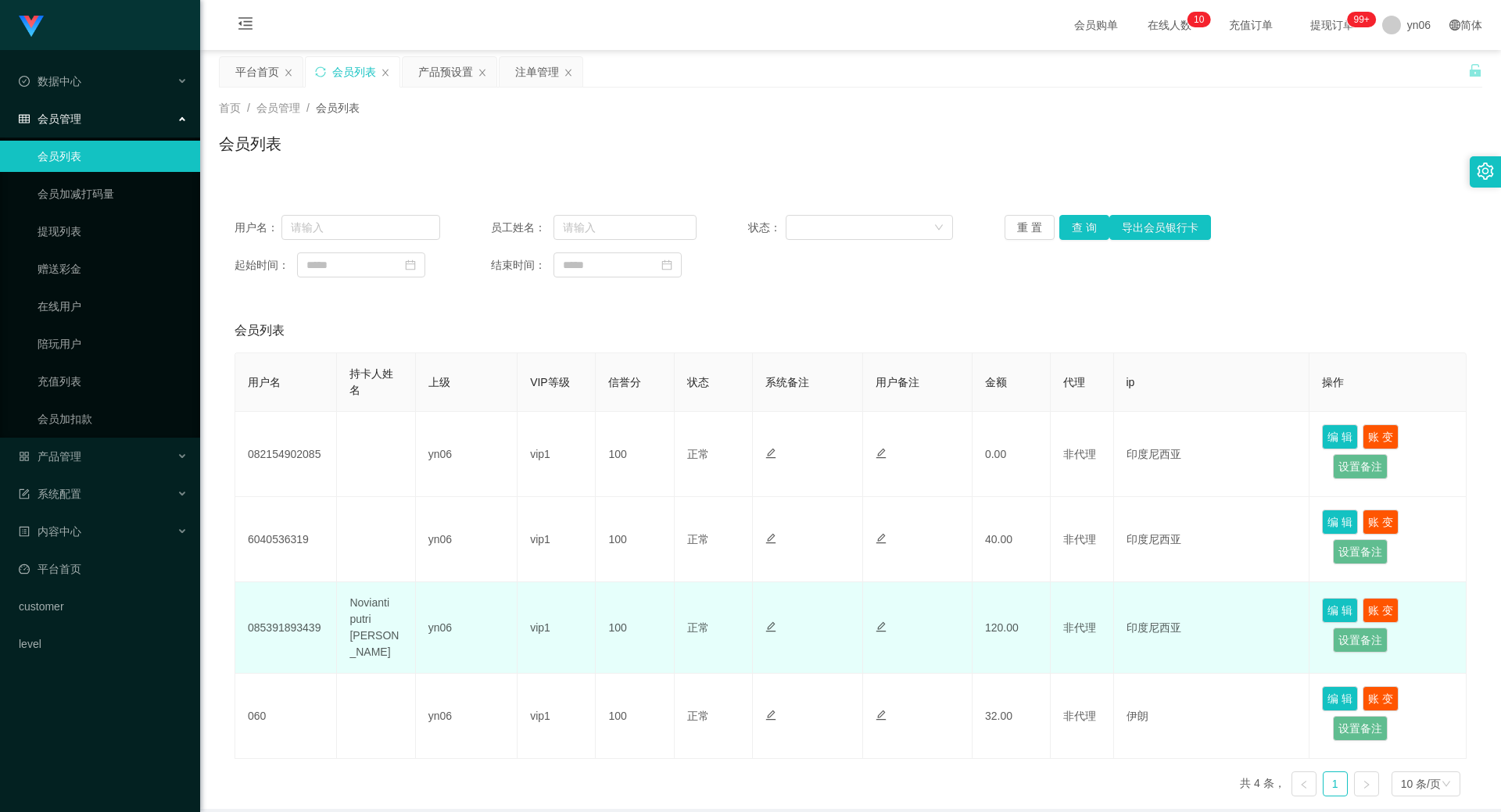
click at [355, 617] on td "Novianti putri [PERSON_NAME]" at bounding box center [376, 628] width 78 height 91
copy td "Novianti putri [PERSON_NAME]"
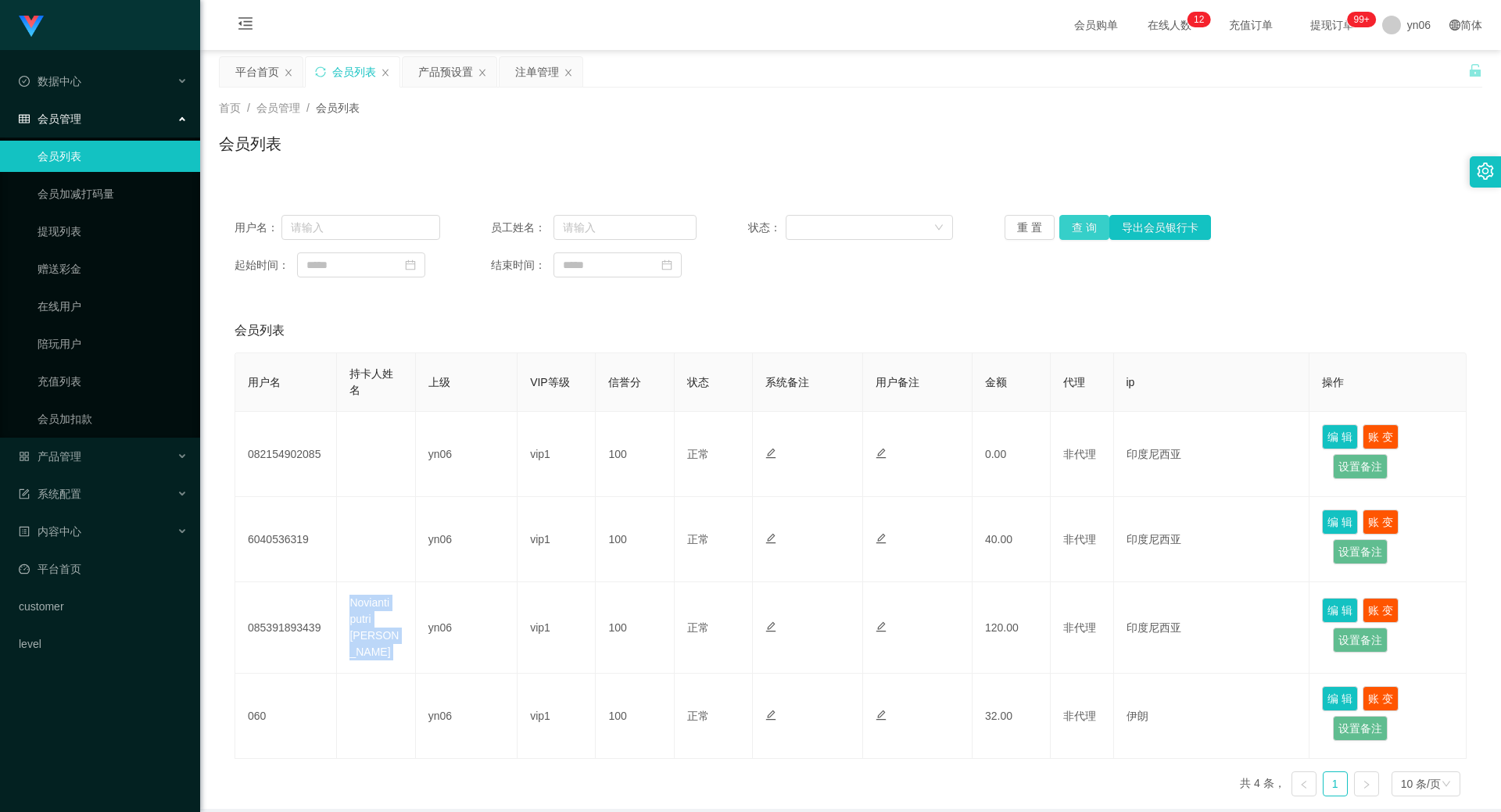
click at [1083, 230] on button "查 询" at bounding box center [1085, 227] width 50 height 25
click at [1083, 230] on button "查 询" at bounding box center [1092, 227] width 67 height 25
click at [1083, 230] on div "重 置 查 询 导出会员银行卡" at bounding box center [1108, 227] width 205 height 25
click at [1083, 230] on button "查 询" at bounding box center [1085, 227] width 50 height 25
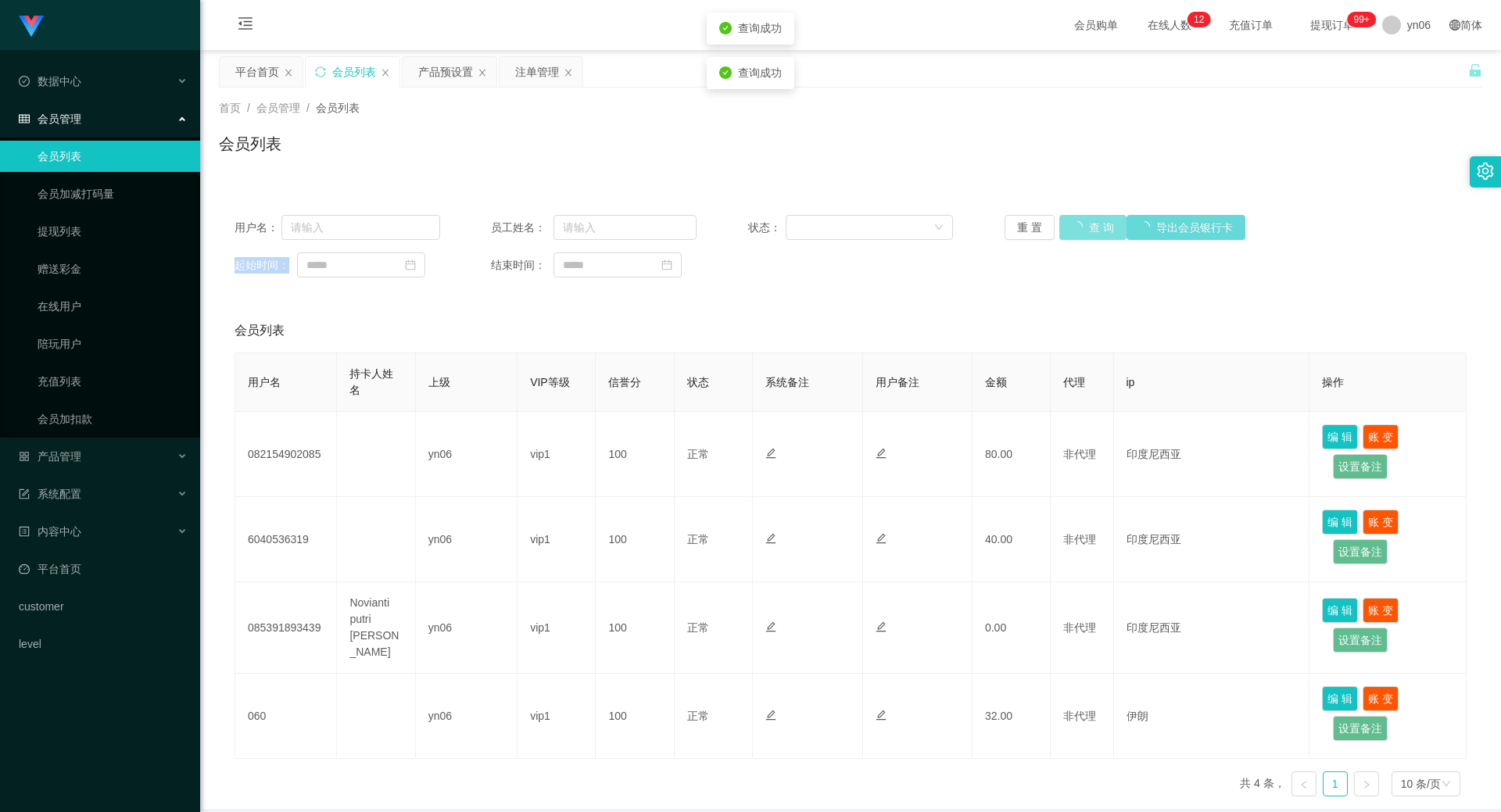
click at [1083, 230] on div "重 置 查 询 导出会员银行卡" at bounding box center [1108, 227] width 205 height 25
click at [85, 232] on link "提现列表" at bounding box center [112, 231] width 150 height 31
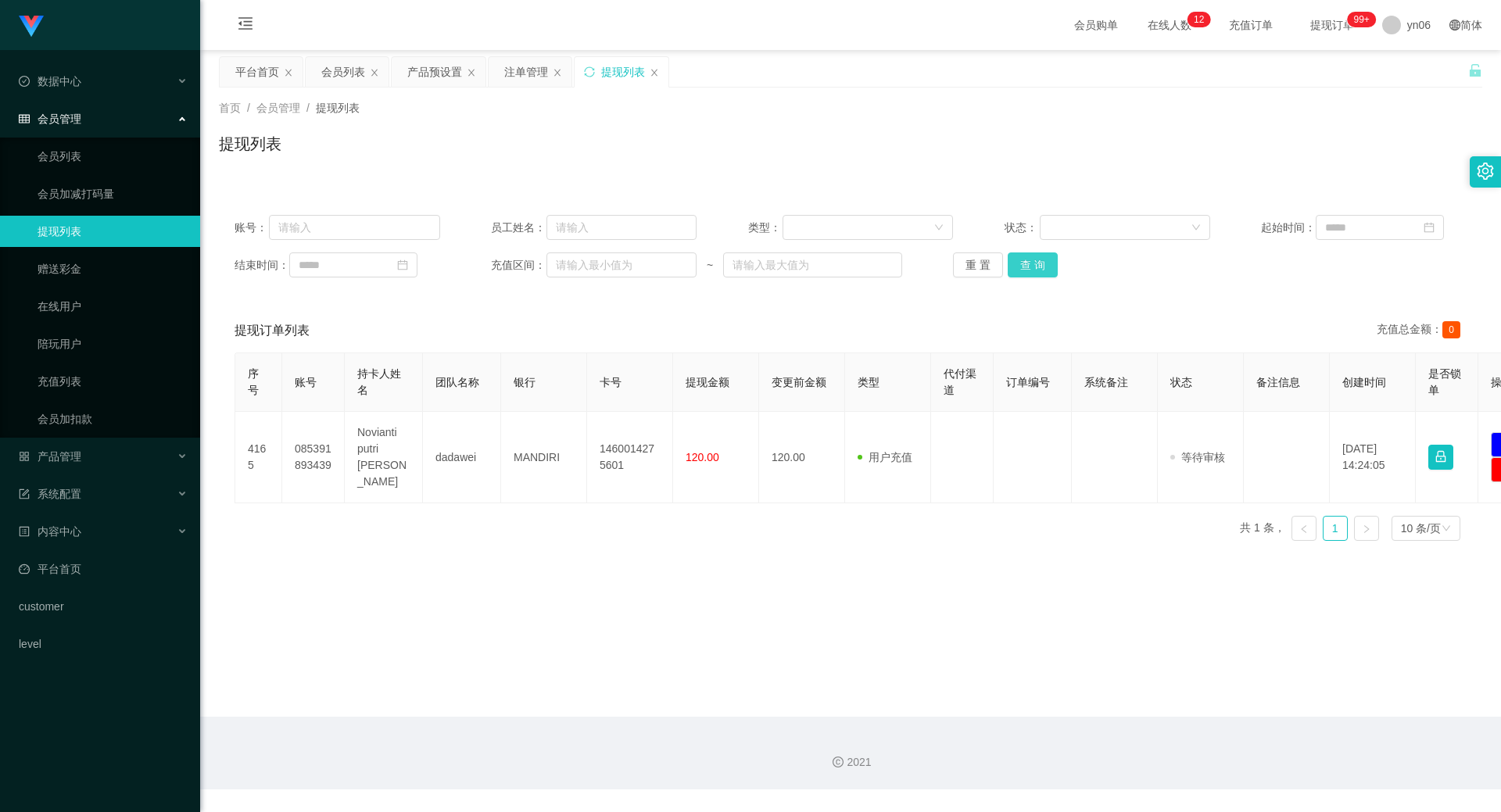
click at [1038, 270] on button "查 询" at bounding box center [1033, 265] width 50 height 25
click at [1038, 270] on button "查 询" at bounding box center [1041, 265] width 67 height 25
click at [1038, 270] on div "重 置 查 询" at bounding box center [1056, 265] width 205 height 25
click at [1038, 270] on button "查 询" at bounding box center [1033, 265] width 50 height 25
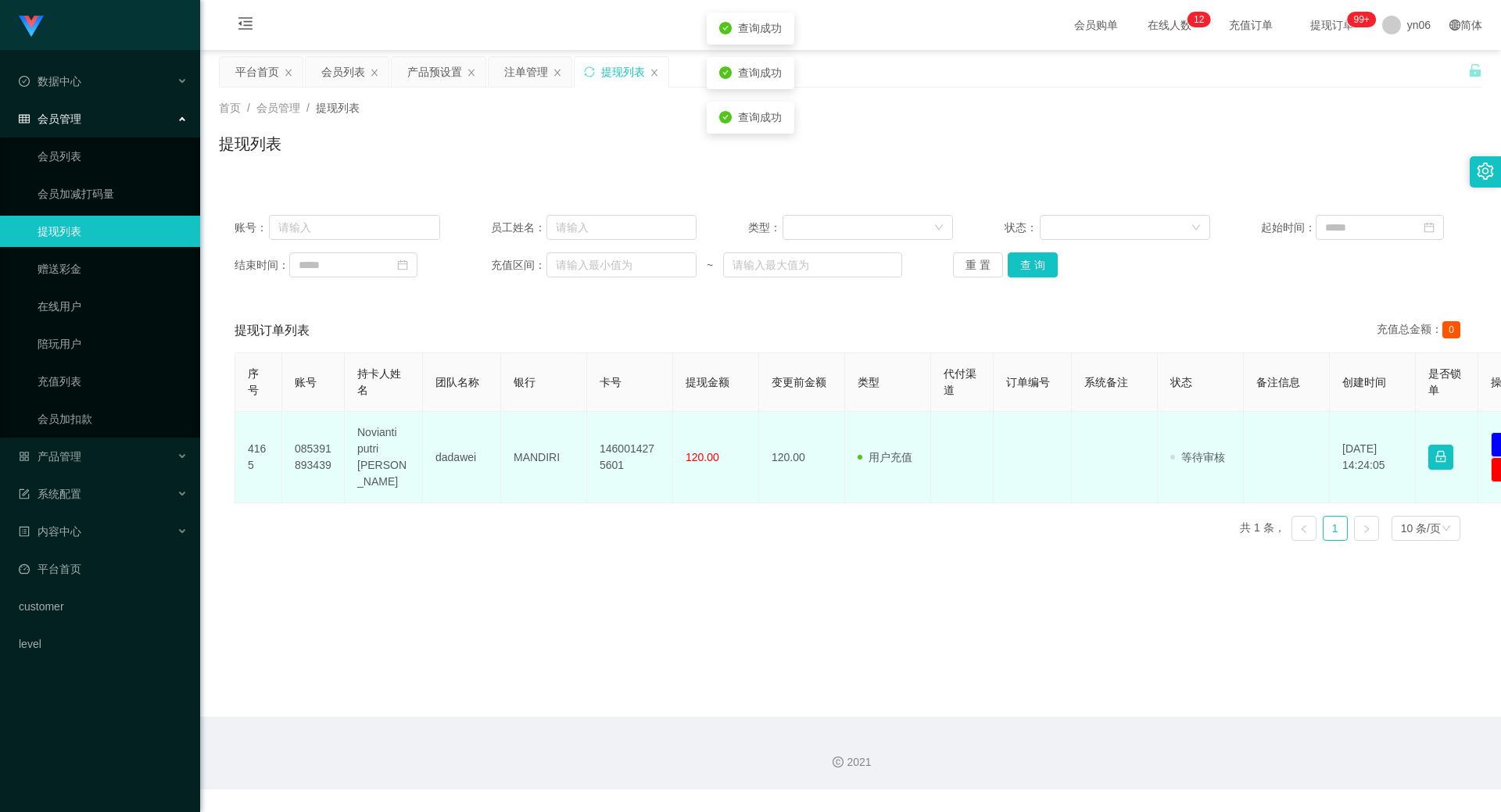
click at [298, 451] on td "085391893439" at bounding box center [314, 458] width 63 height 91
copy td "085391893439"
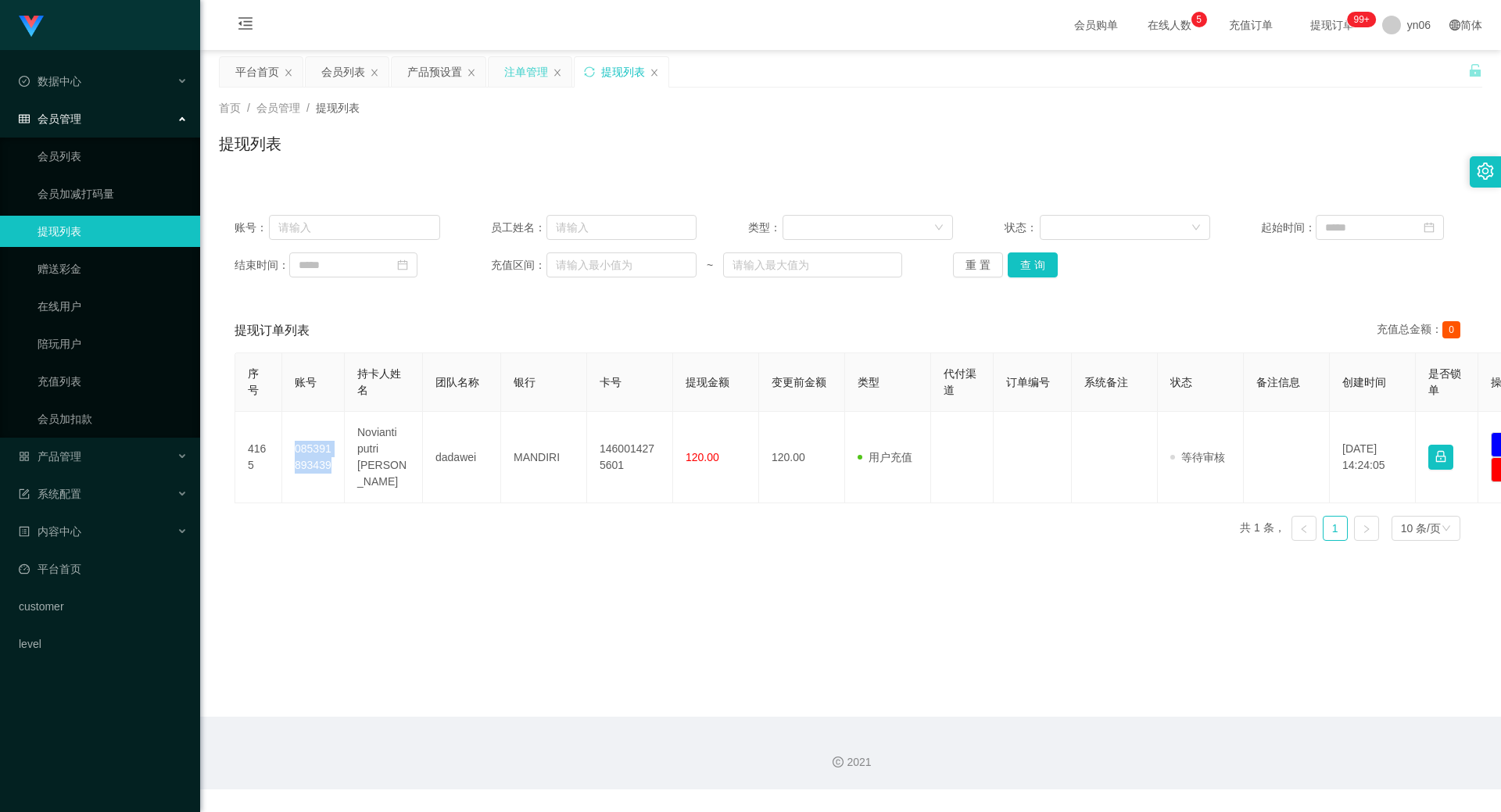
click at [533, 74] on div "注单管理" at bounding box center [526, 72] width 44 height 30
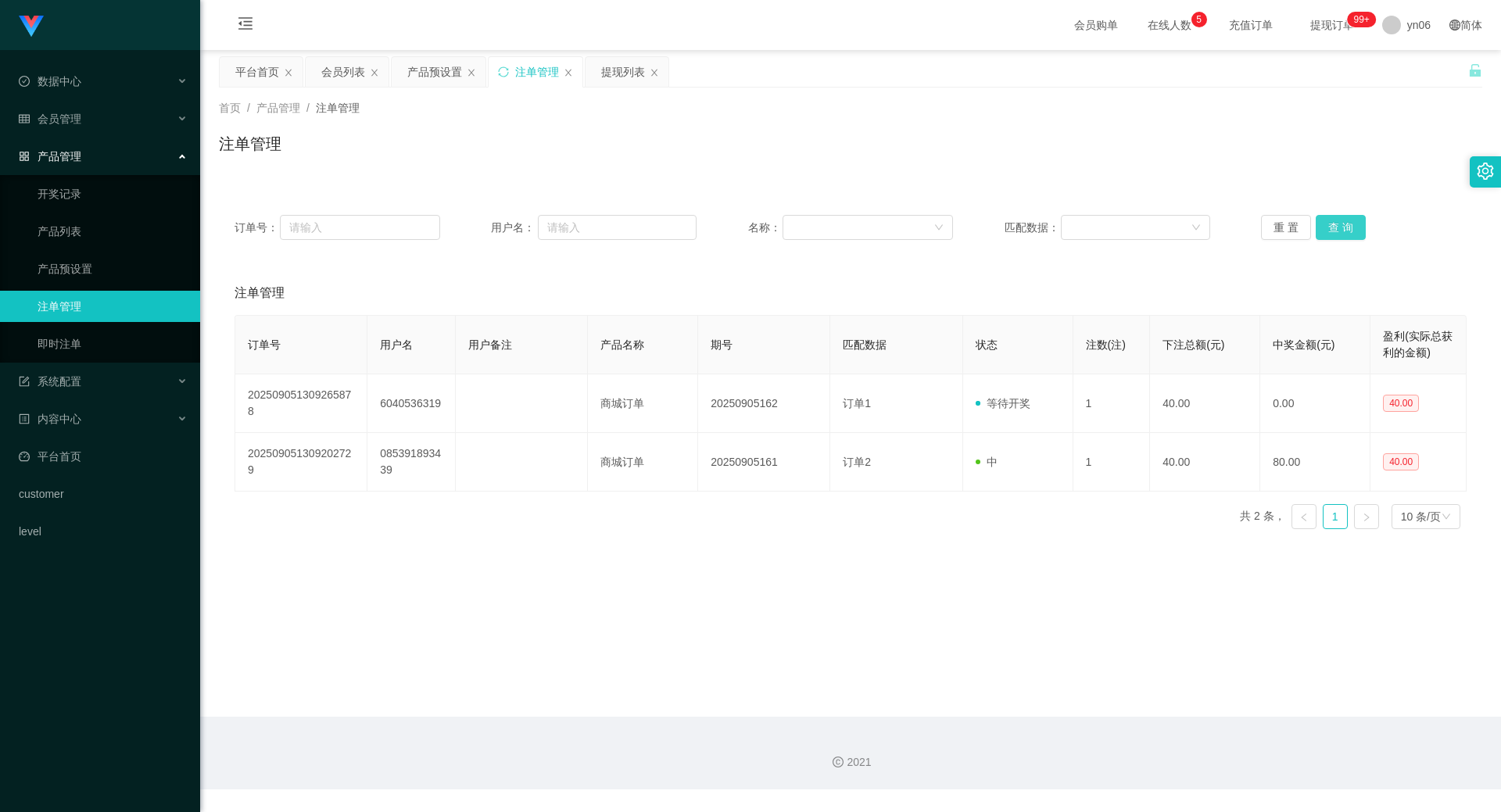
click at [1339, 220] on button "查 询" at bounding box center [1341, 227] width 50 height 25
click at [1338, 221] on div "重 置 查 询" at bounding box center [1363, 227] width 205 height 25
click at [1338, 221] on button "查 询" at bounding box center [1341, 227] width 50 height 25
click at [1338, 221] on div "重 置 查 询" at bounding box center [1363, 227] width 205 height 25
click at [1346, 226] on button "查 询" at bounding box center [1341, 227] width 50 height 25
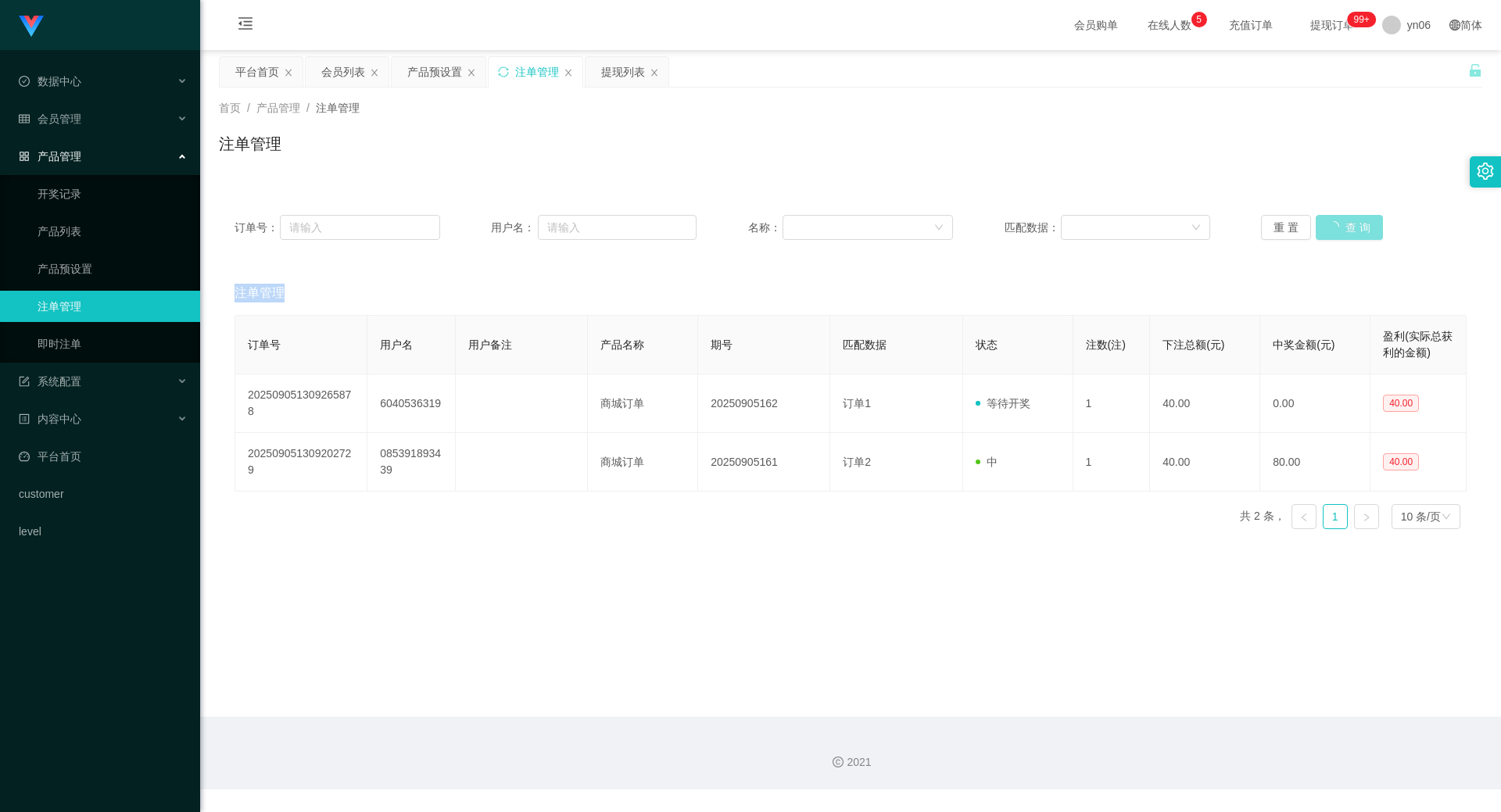
click at [1346, 226] on div "重 置 查 询" at bounding box center [1363, 227] width 205 height 25
click at [1345, 228] on button "查 询" at bounding box center [1349, 227] width 67 height 25
click at [1337, 227] on button "查 询" at bounding box center [1341, 227] width 50 height 25
click at [1337, 227] on div "重 置 查 询" at bounding box center [1363, 227] width 205 height 25
click at [1337, 227] on button "查 询" at bounding box center [1349, 227] width 67 height 25
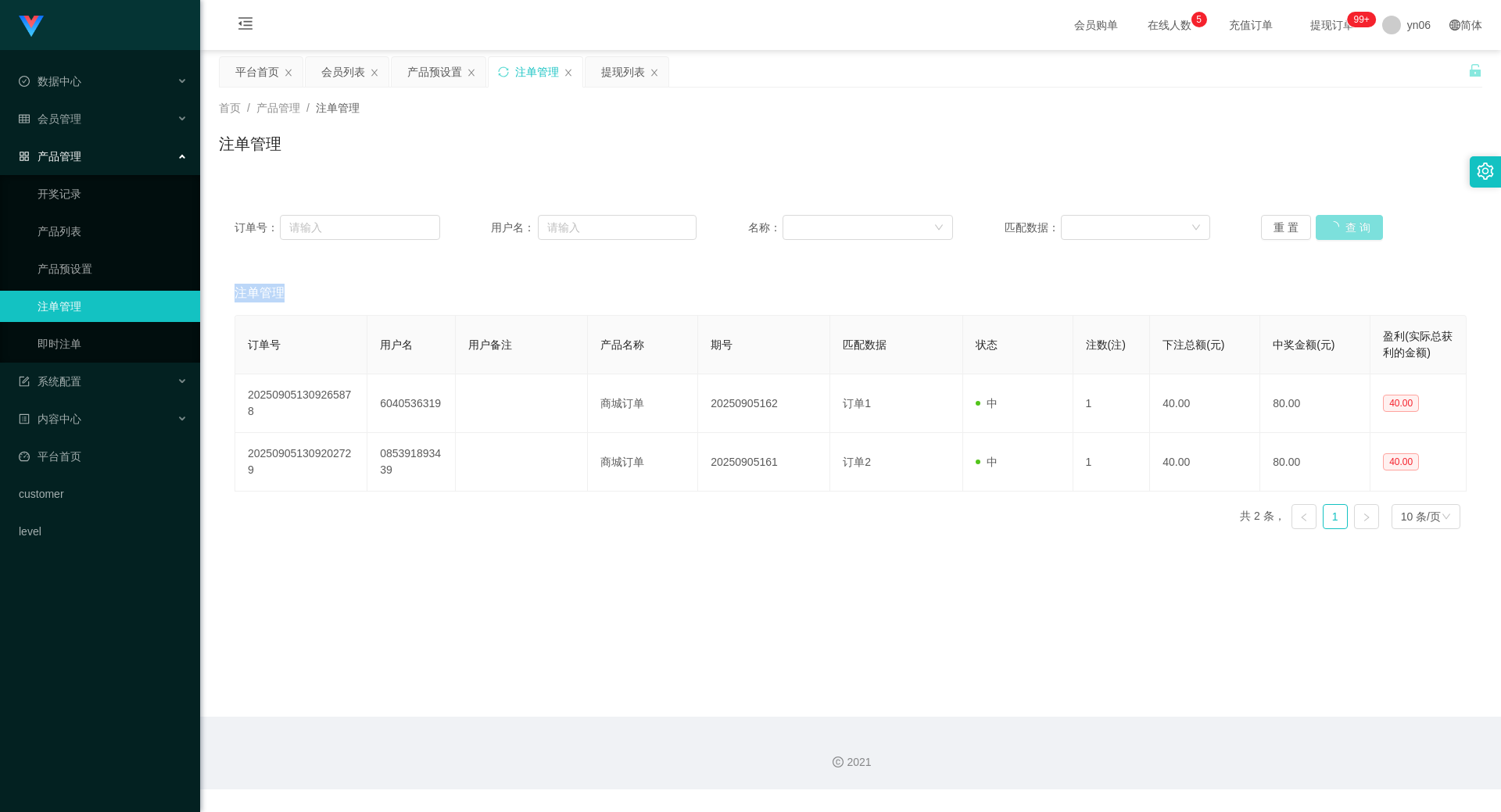
click at [1337, 227] on div "重 置 查 询" at bounding box center [1363, 227] width 205 height 25
click at [1328, 234] on button "查 询" at bounding box center [1341, 227] width 50 height 25
click at [1328, 234] on div "重 置 查 询" at bounding box center [1363, 227] width 205 height 25
click at [1328, 234] on button "查 询" at bounding box center [1349, 227] width 67 height 25
click at [1351, 228] on button "查 询" at bounding box center [1341, 227] width 50 height 25
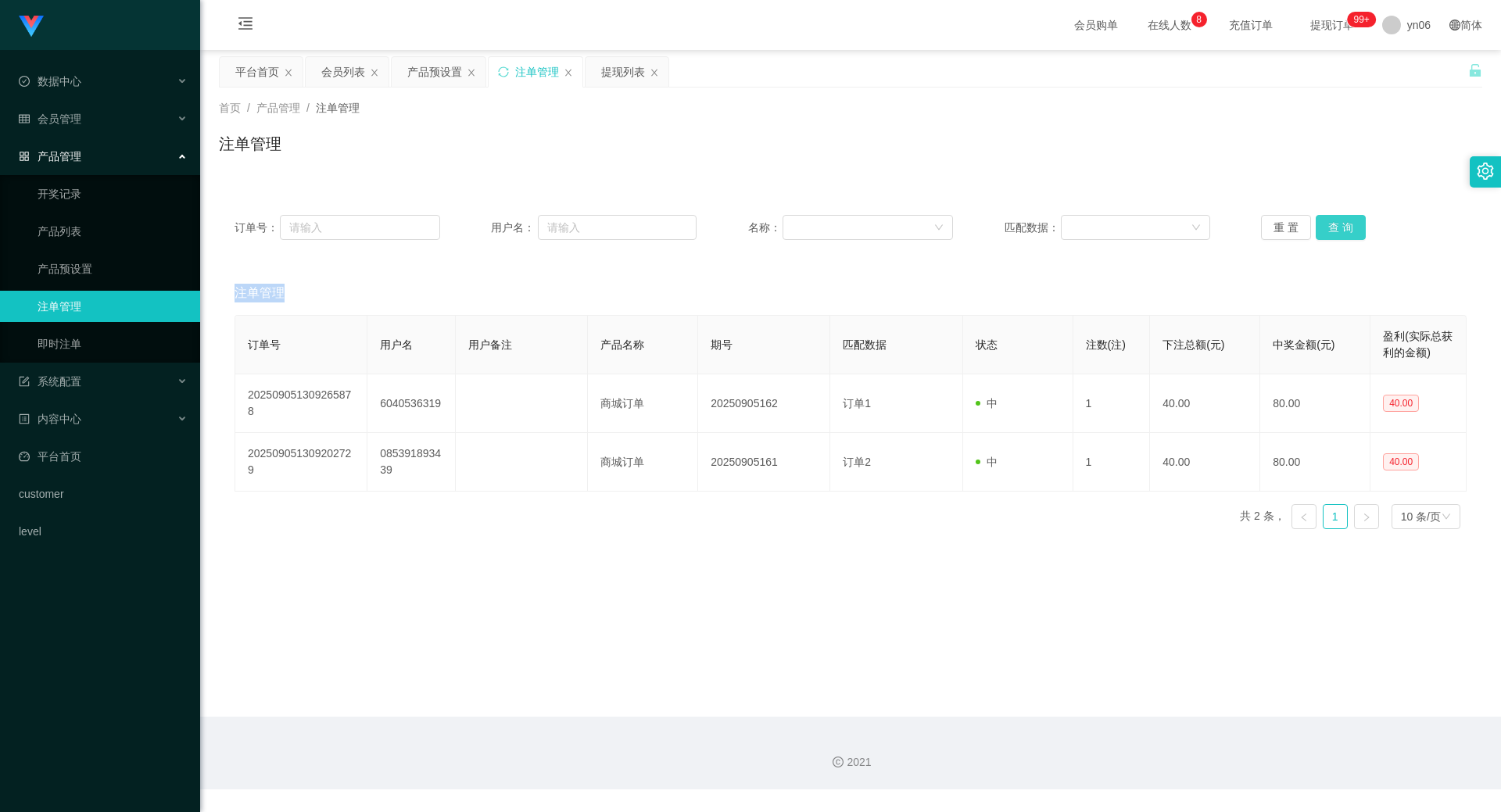
click at [1351, 228] on div "重 置 查 询" at bounding box center [1363, 227] width 205 height 25
click at [1351, 228] on button "查 询" at bounding box center [1341, 227] width 50 height 25
click at [1351, 228] on div "重 置 查 询" at bounding box center [1363, 227] width 205 height 25
drag, startPoint x: 1362, startPoint y: 231, endPoint x: 1345, endPoint y: 229, distance: 17.1
click at [1362, 232] on div "重 置 查 询" at bounding box center [1363, 227] width 205 height 25
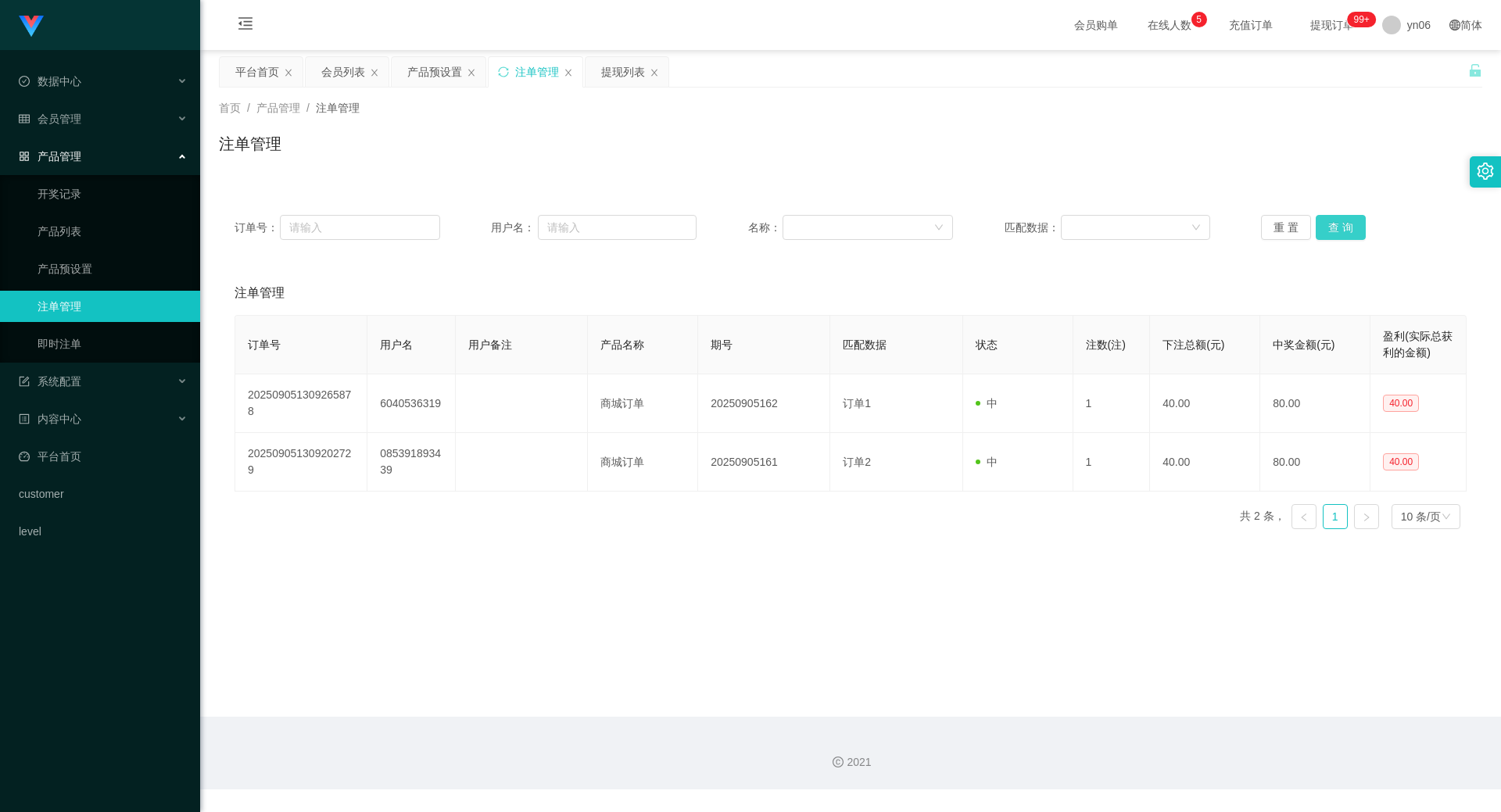
click at [1345, 229] on button "查 询" at bounding box center [1341, 227] width 50 height 25
click at [1345, 229] on div "重 置 查 询" at bounding box center [1363, 227] width 205 height 25
click at [1345, 229] on button "查 询" at bounding box center [1341, 227] width 50 height 25
click at [424, 71] on div "产品预设置" at bounding box center [435, 72] width 55 height 30
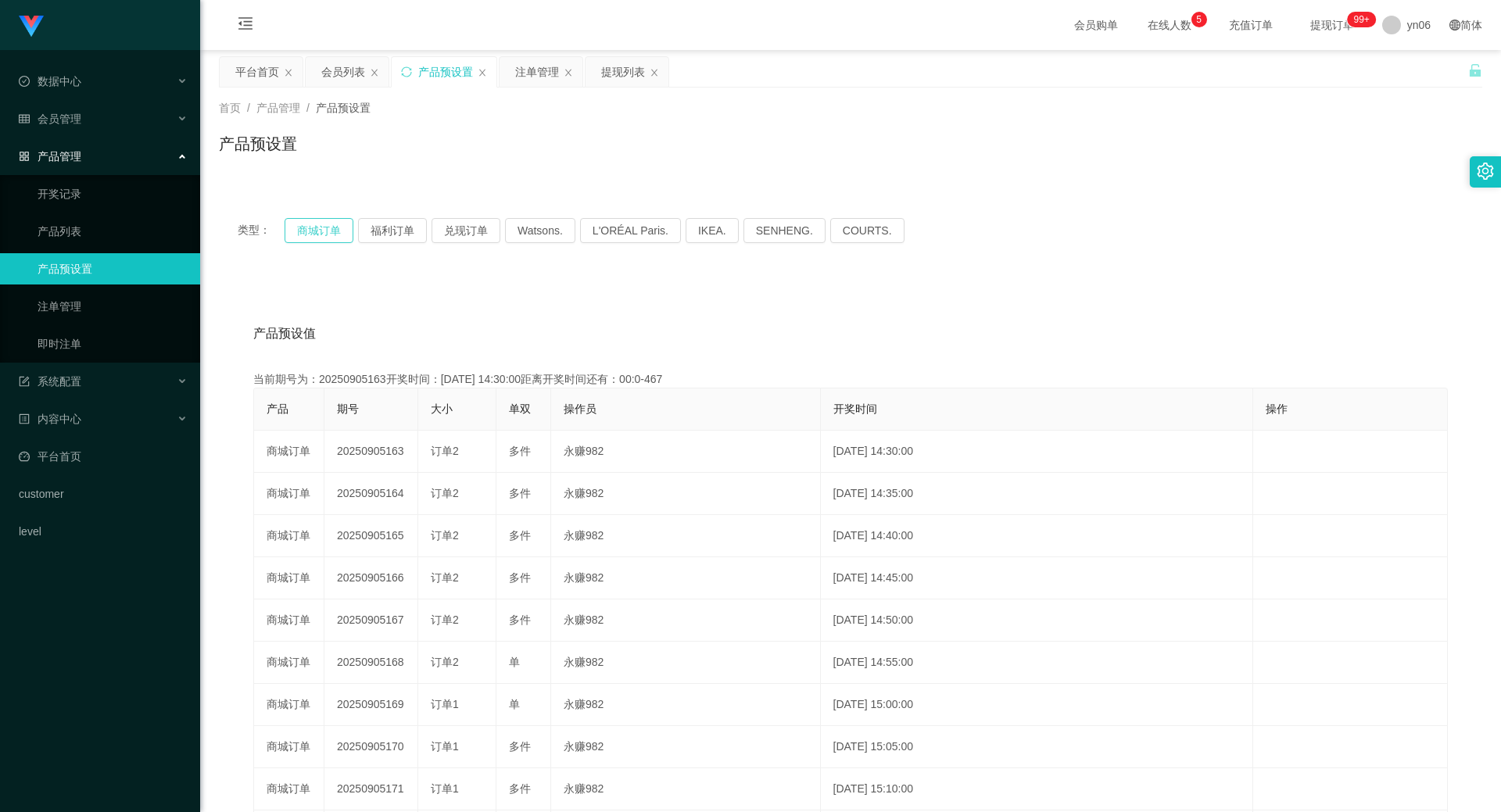
click at [319, 229] on button "商城订单" at bounding box center [319, 230] width 69 height 25
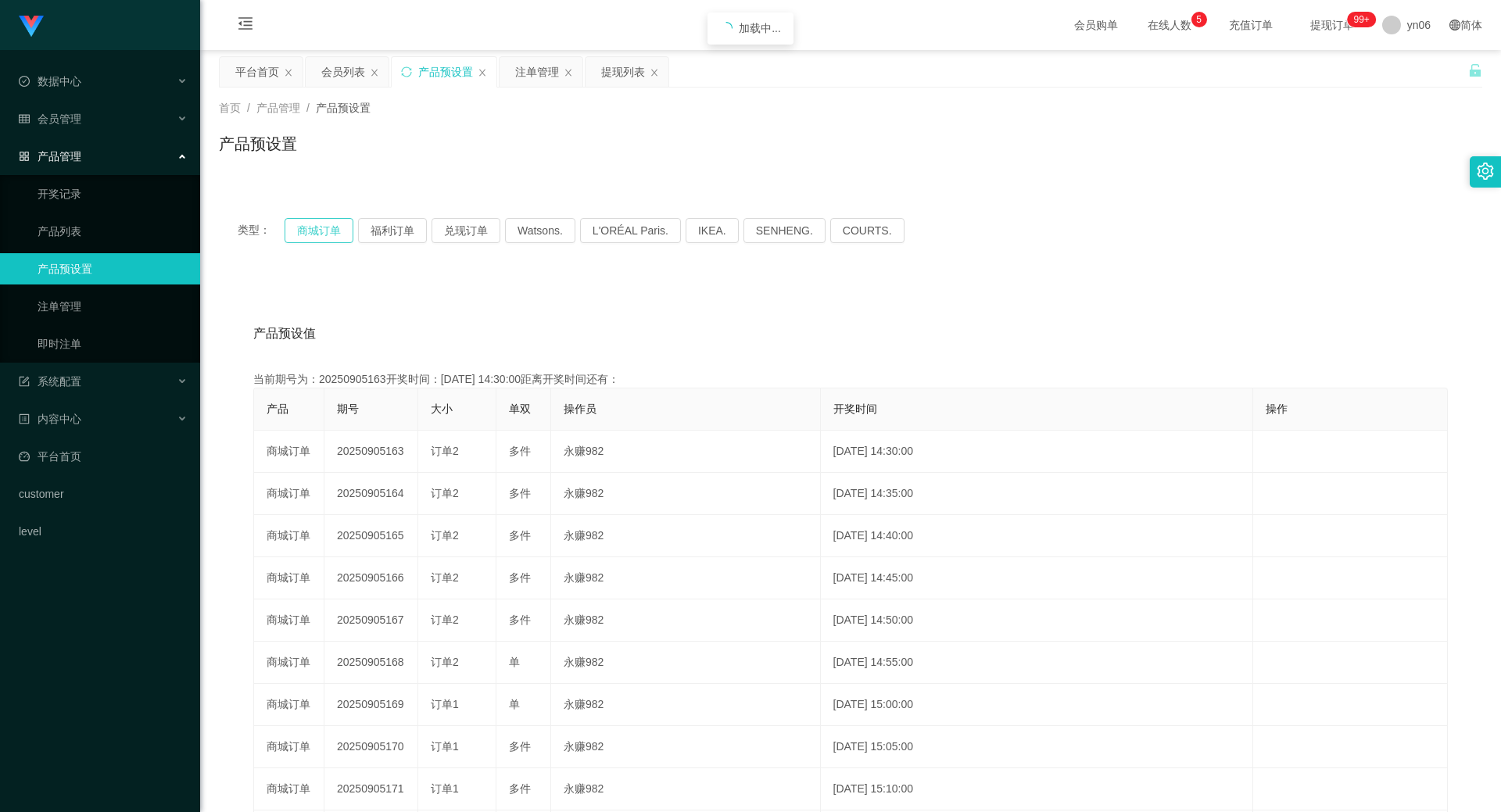
click at [319, 229] on button "商城订单" at bounding box center [319, 230] width 69 height 25
click at [328, 222] on button "商城订单" at bounding box center [319, 230] width 69 height 25
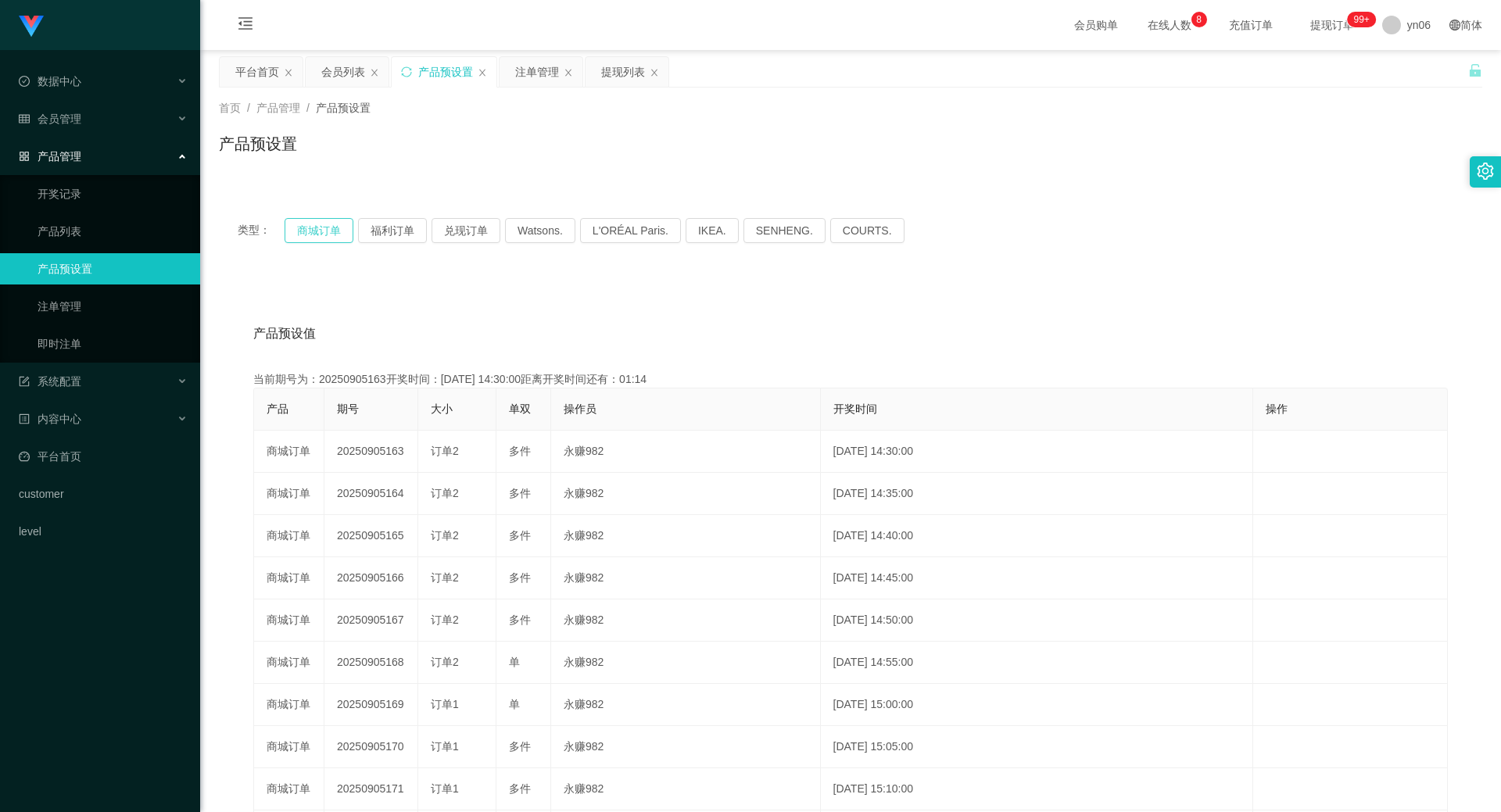
click at [328, 222] on button "商城订单" at bounding box center [319, 230] width 69 height 25
click at [250, 77] on div "平台首页" at bounding box center [257, 72] width 44 height 30
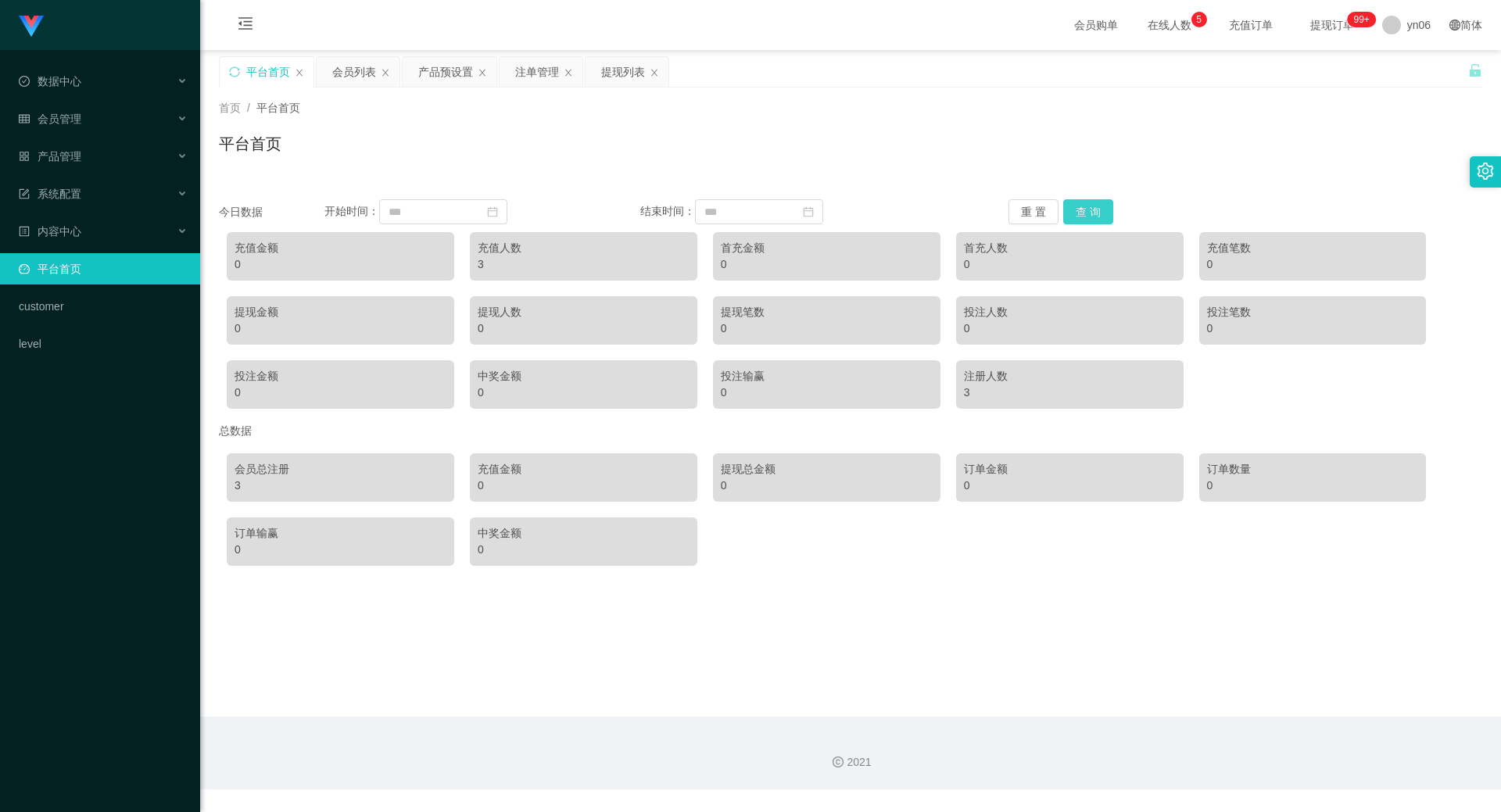
click at [1092, 217] on button "查 询" at bounding box center [1088, 212] width 50 height 25
click at [1094, 213] on button "查 询" at bounding box center [1088, 212] width 50 height 25
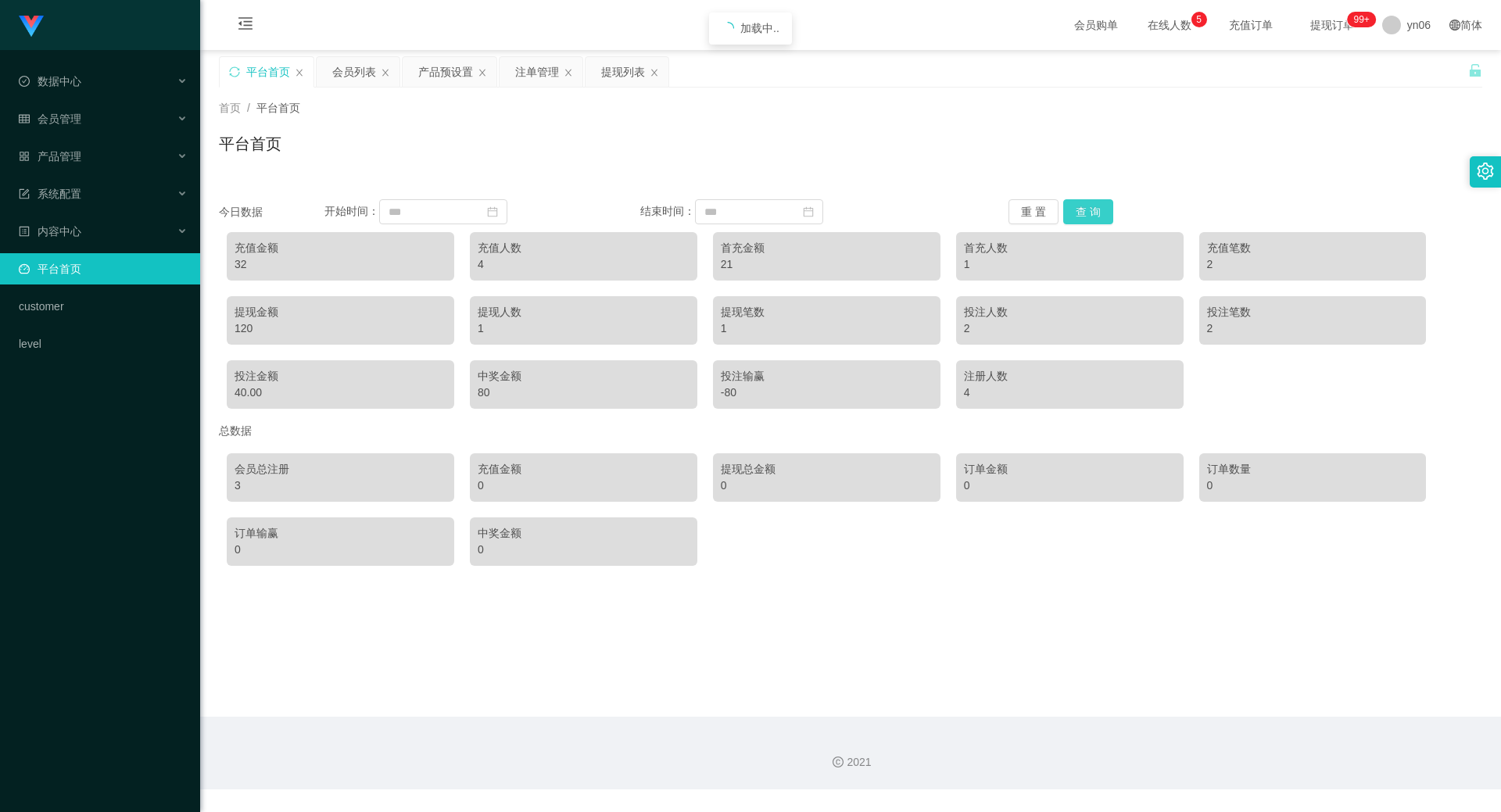
click at [1094, 213] on button "查 询" at bounding box center [1088, 212] width 50 height 25
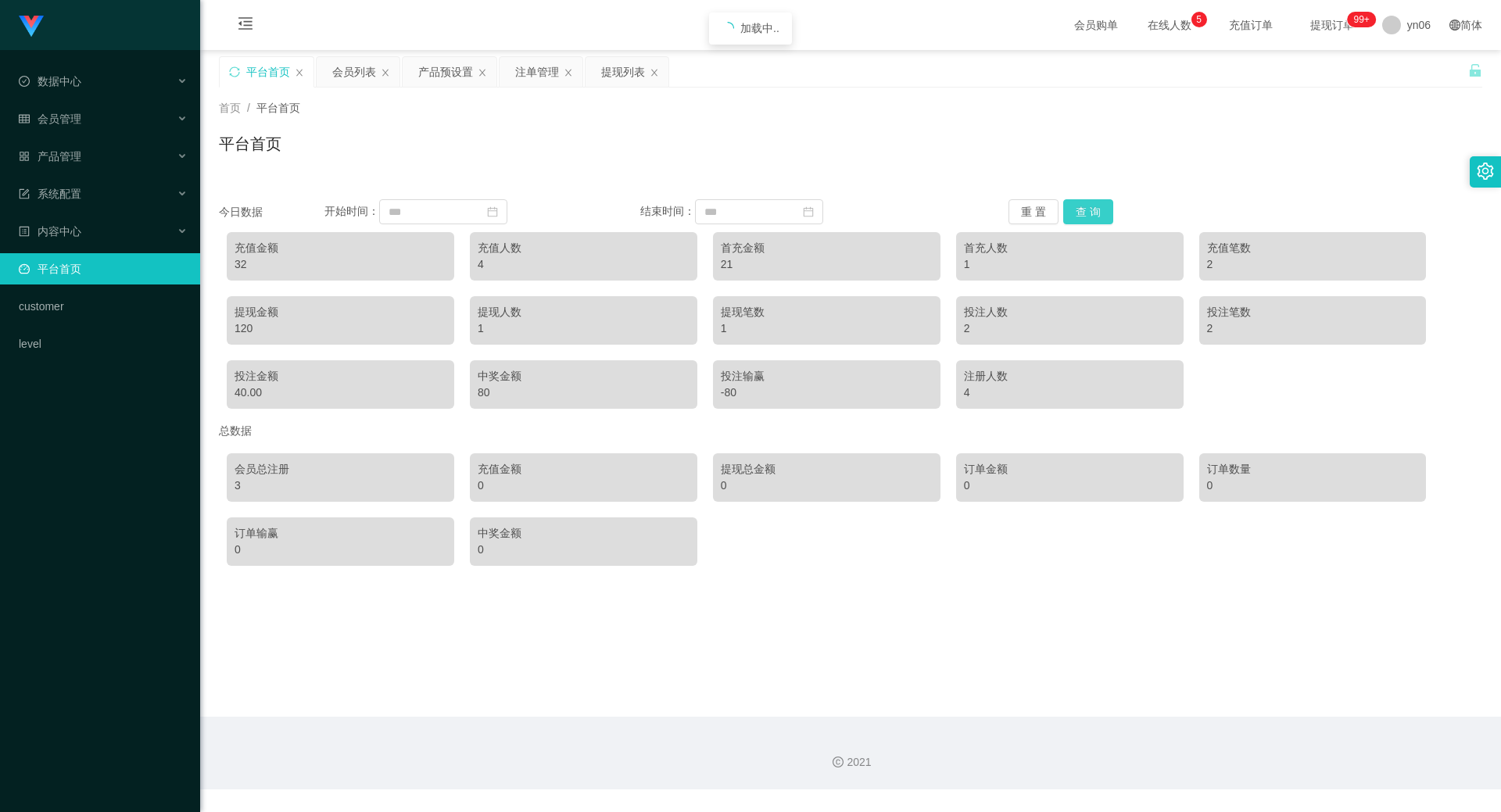
click at [1094, 213] on button "查 询" at bounding box center [1088, 212] width 50 height 25
click at [550, 60] on div "注单管理" at bounding box center [536, 72] width 44 height 30
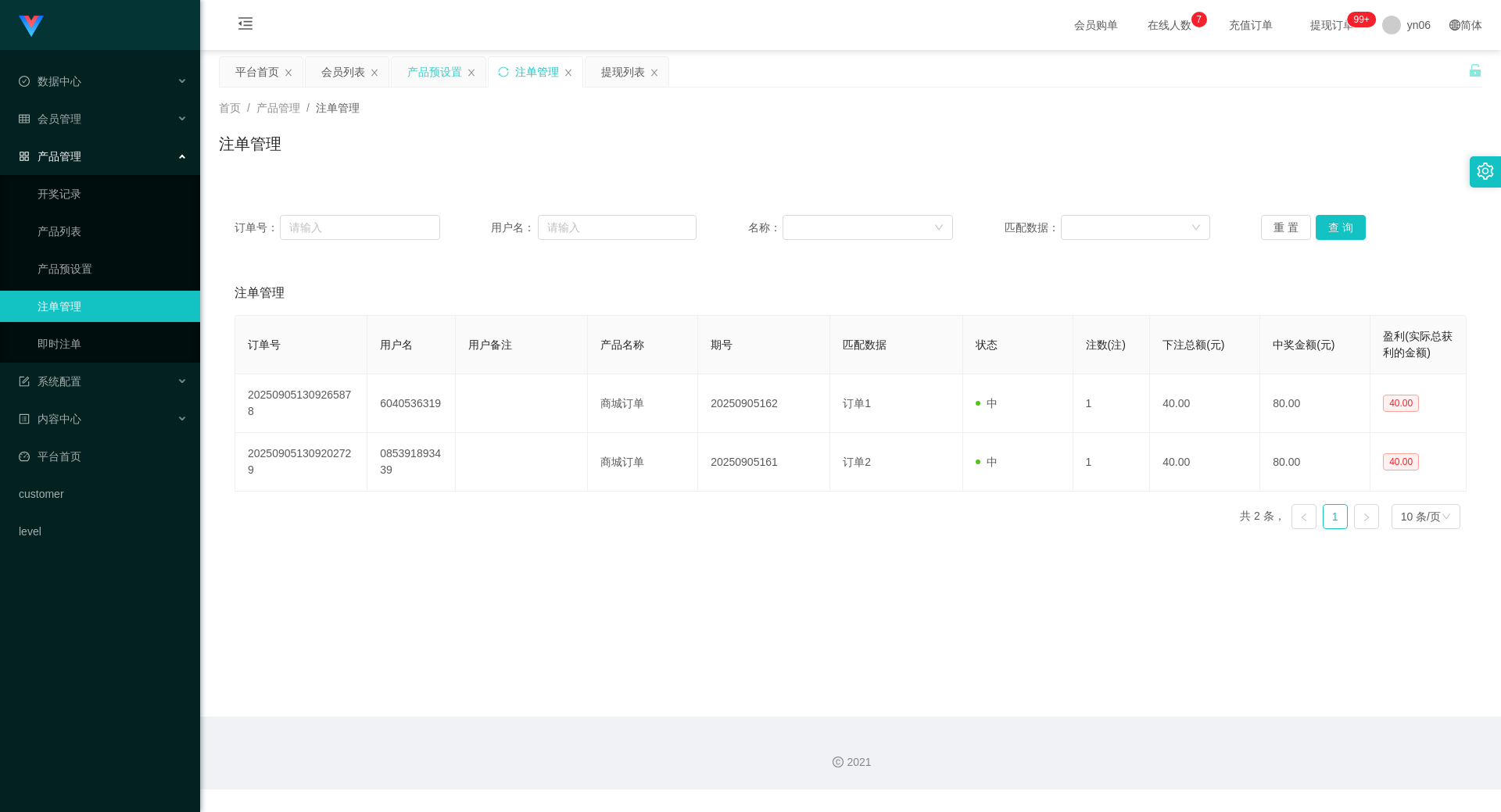
click at [425, 71] on div "产品预设置" at bounding box center [435, 72] width 55 height 30
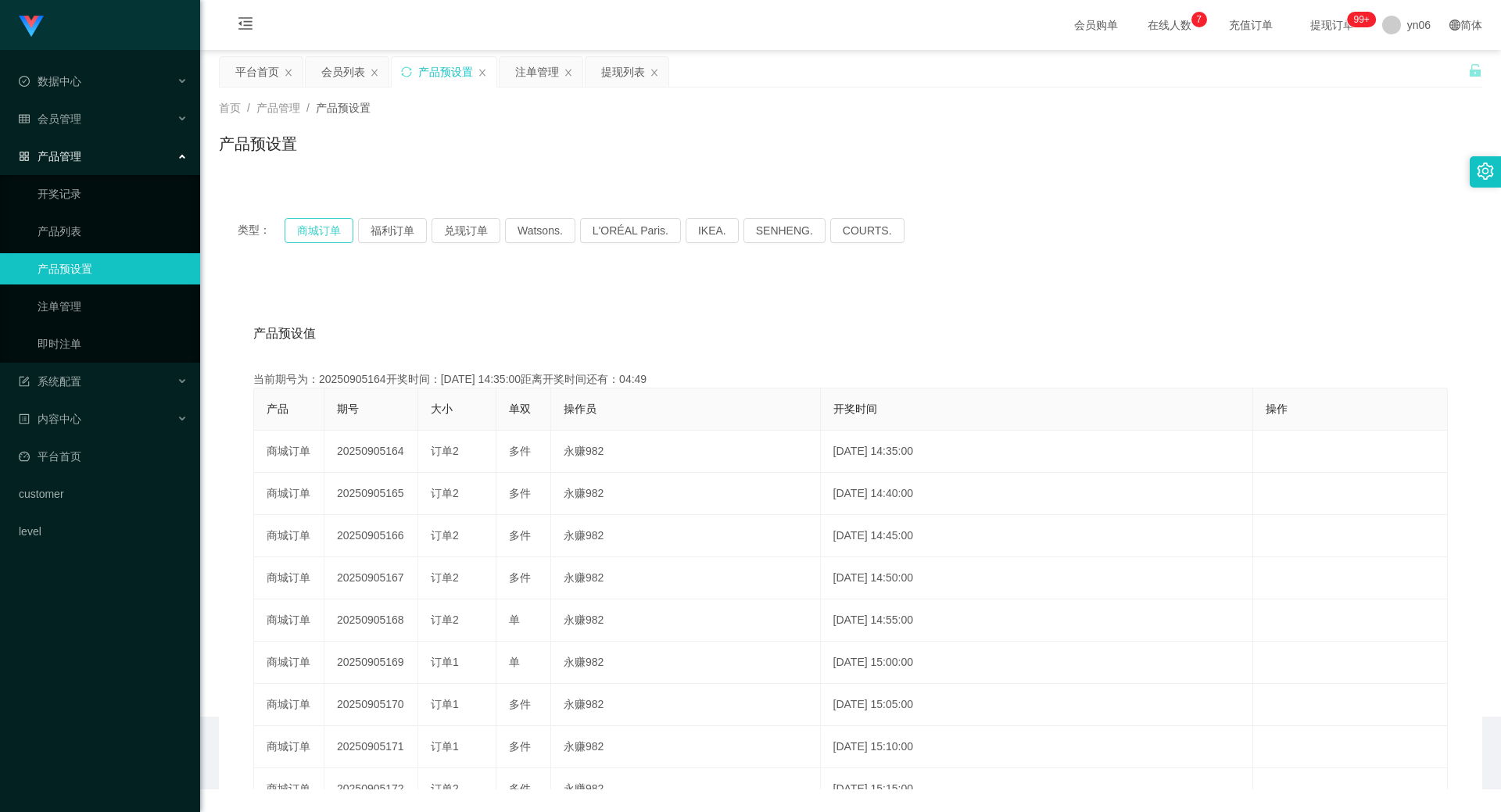
click at [325, 235] on button "商城订单" at bounding box center [319, 230] width 69 height 25
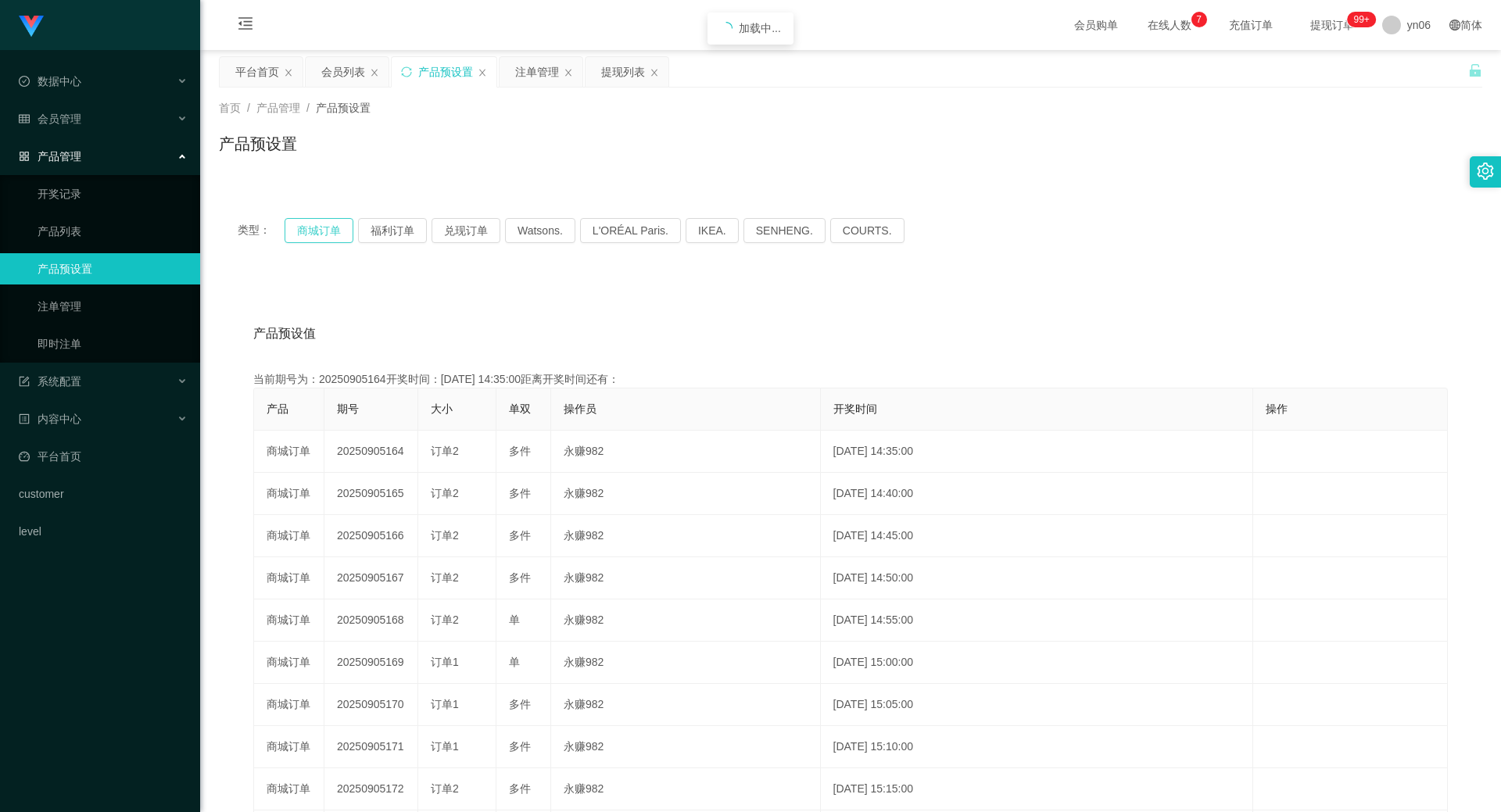
click at [325, 235] on button "商城订单" at bounding box center [319, 230] width 69 height 25
click at [352, 71] on div "会员列表" at bounding box center [343, 72] width 44 height 30
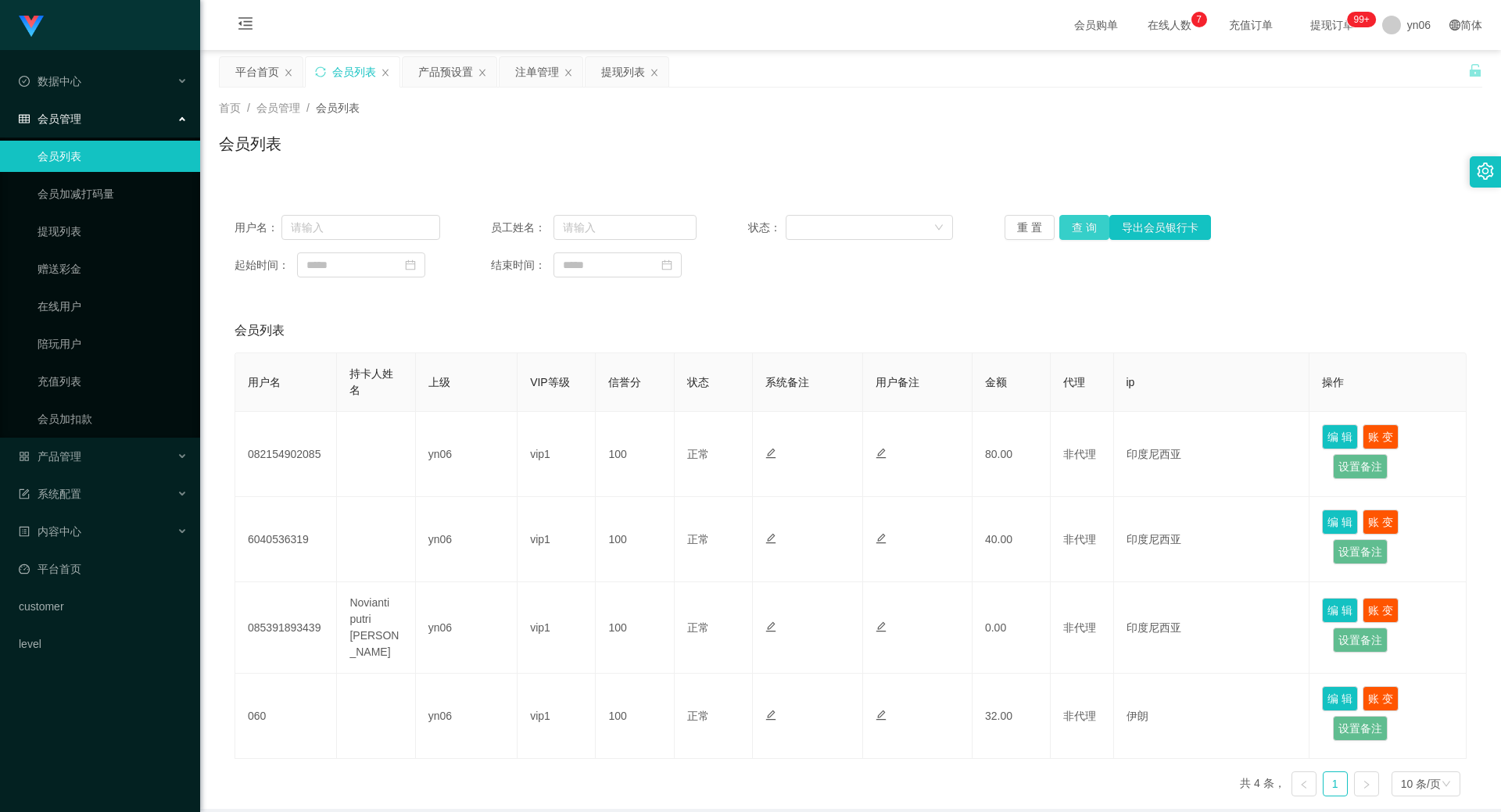
click at [1078, 229] on button "查 询" at bounding box center [1085, 227] width 50 height 25
click at [1076, 229] on div "重 置 查 询 导出会员银行卡" at bounding box center [1108, 227] width 205 height 25
click at [1076, 229] on button "查 询" at bounding box center [1085, 227] width 50 height 25
click at [1076, 229] on div "重 置 查 询 导出会员银行卡" at bounding box center [1108, 227] width 205 height 25
click at [1076, 229] on button "查 询" at bounding box center [1085, 227] width 50 height 25
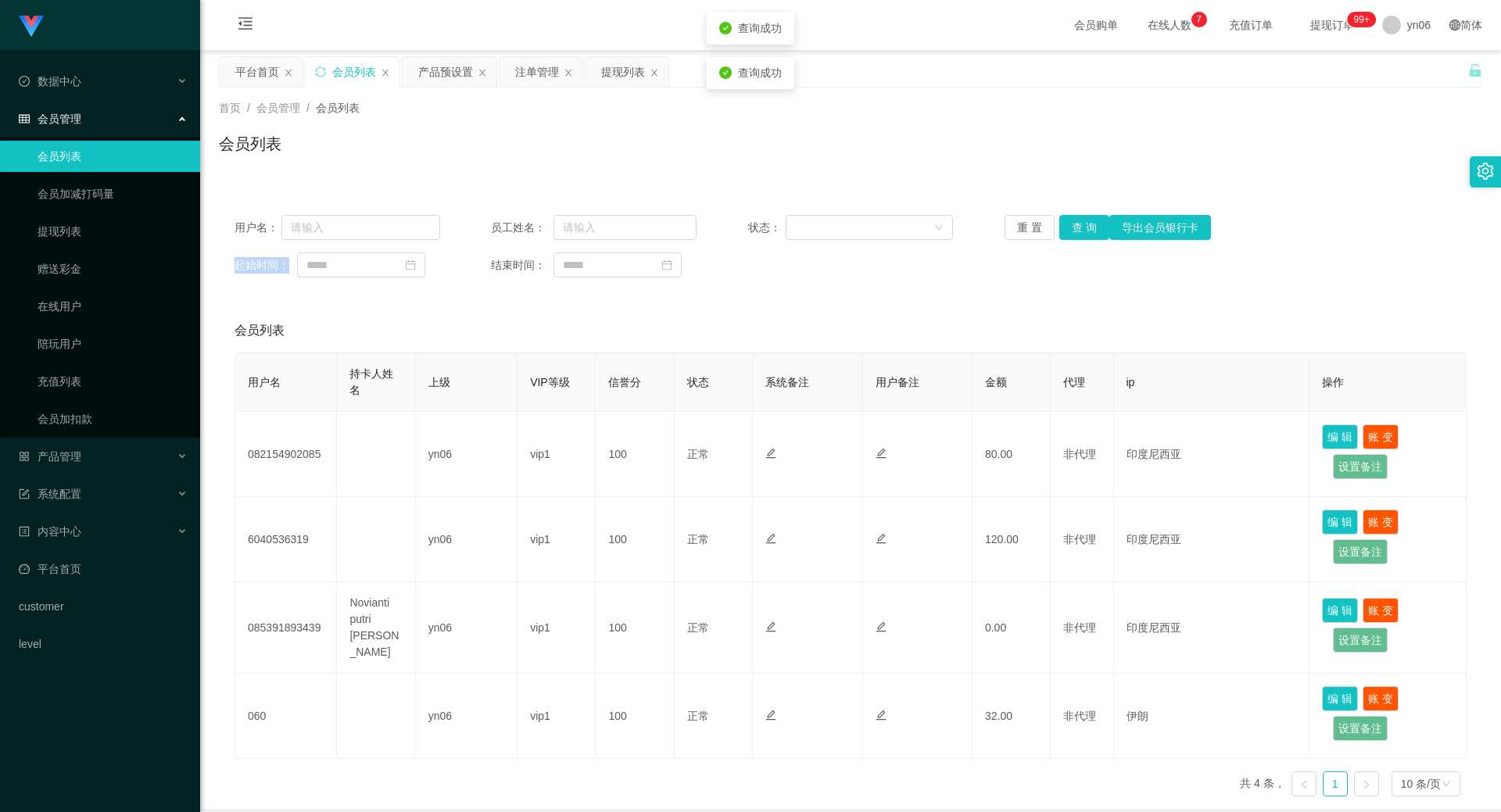
click at [1076, 229] on div "重 置 查 询 导出会员银行卡" at bounding box center [1108, 227] width 205 height 25
click at [1076, 229] on button "查 询" at bounding box center [1085, 227] width 50 height 25
click at [1076, 229] on div "重 置 查 询 导出会员银行卡" at bounding box center [1108, 227] width 205 height 25
click at [1076, 229] on button "查 询" at bounding box center [1085, 227] width 50 height 25
click at [1076, 229] on div "重 置 查 询 导出会员银行卡" at bounding box center [1108, 227] width 205 height 25
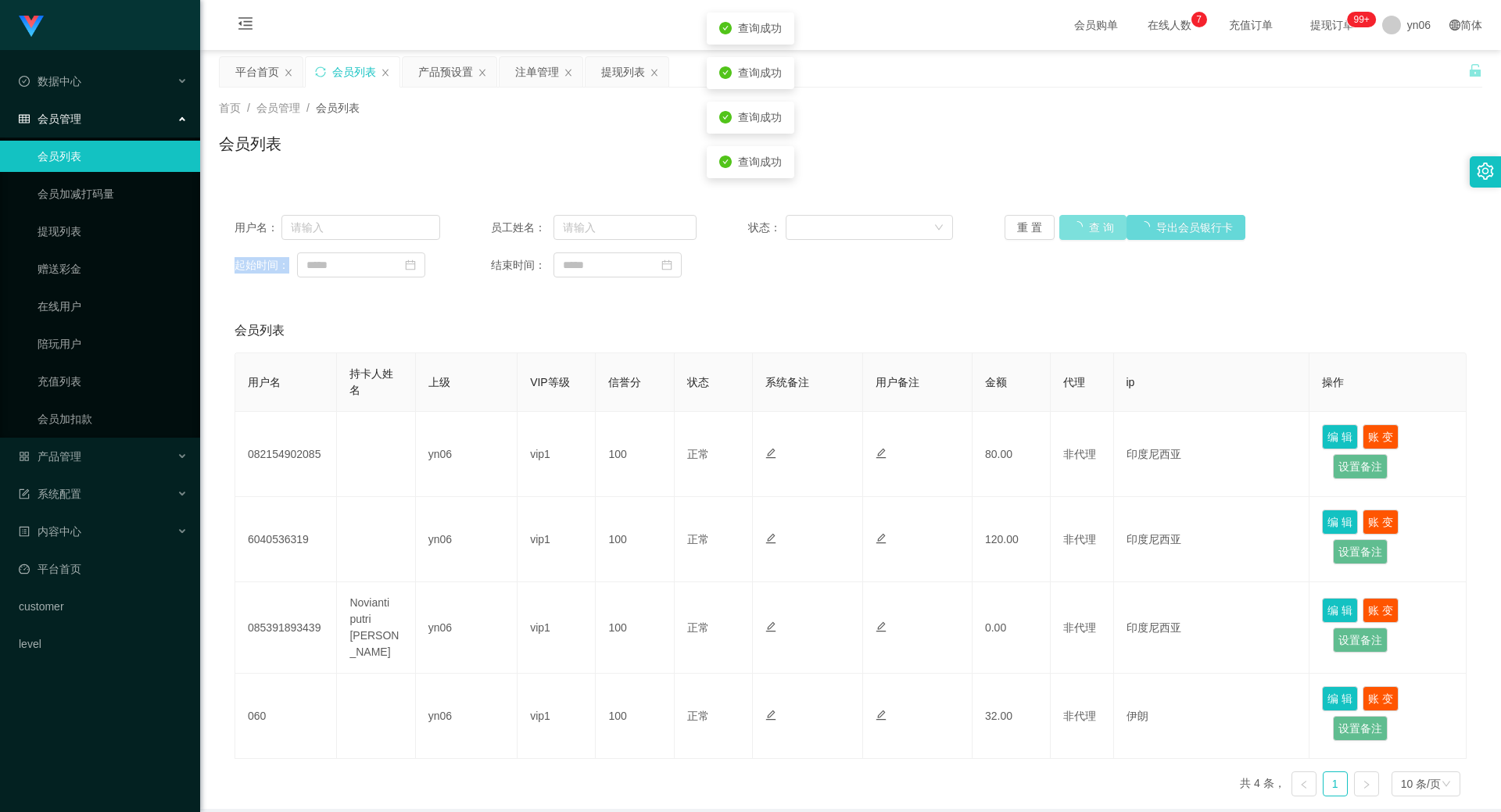
click at [1076, 229] on button "查 询" at bounding box center [1092, 227] width 67 height 25
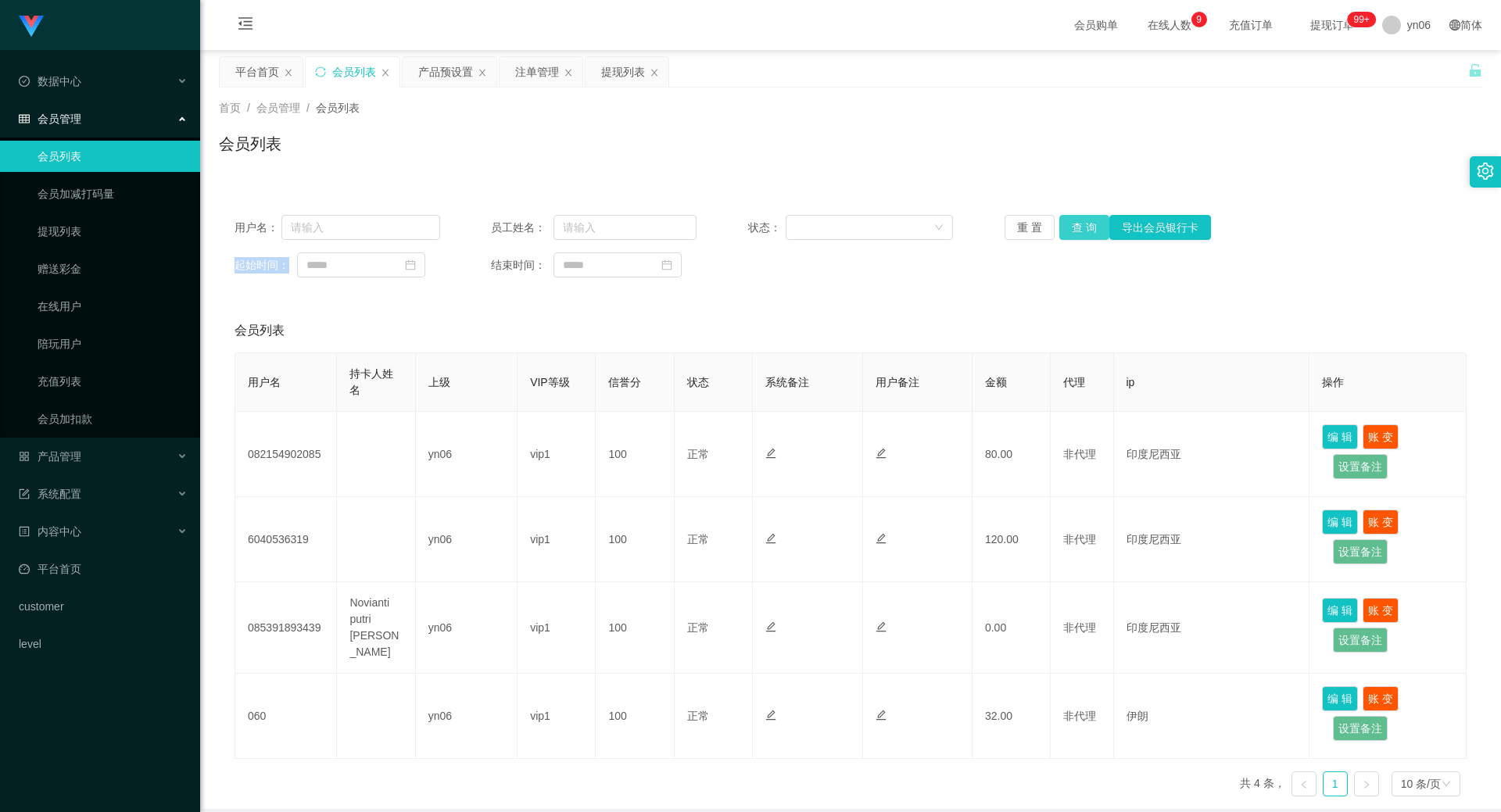
click at [1064, 217] on button "查 询" at bounding box center [1085, 227] width 50 height 25
click at [1064, 217] on button "查 询" at bounding box center [1092, 227] width 67 height 25
click at [1064, 217] on div "重 置 查 询 导出会员银行卡" at bounding box center [1108, 227] width 205 height 25
click at [1064, 217] on button "查 询" at bounding box center [1092, 227] width 67 height 25
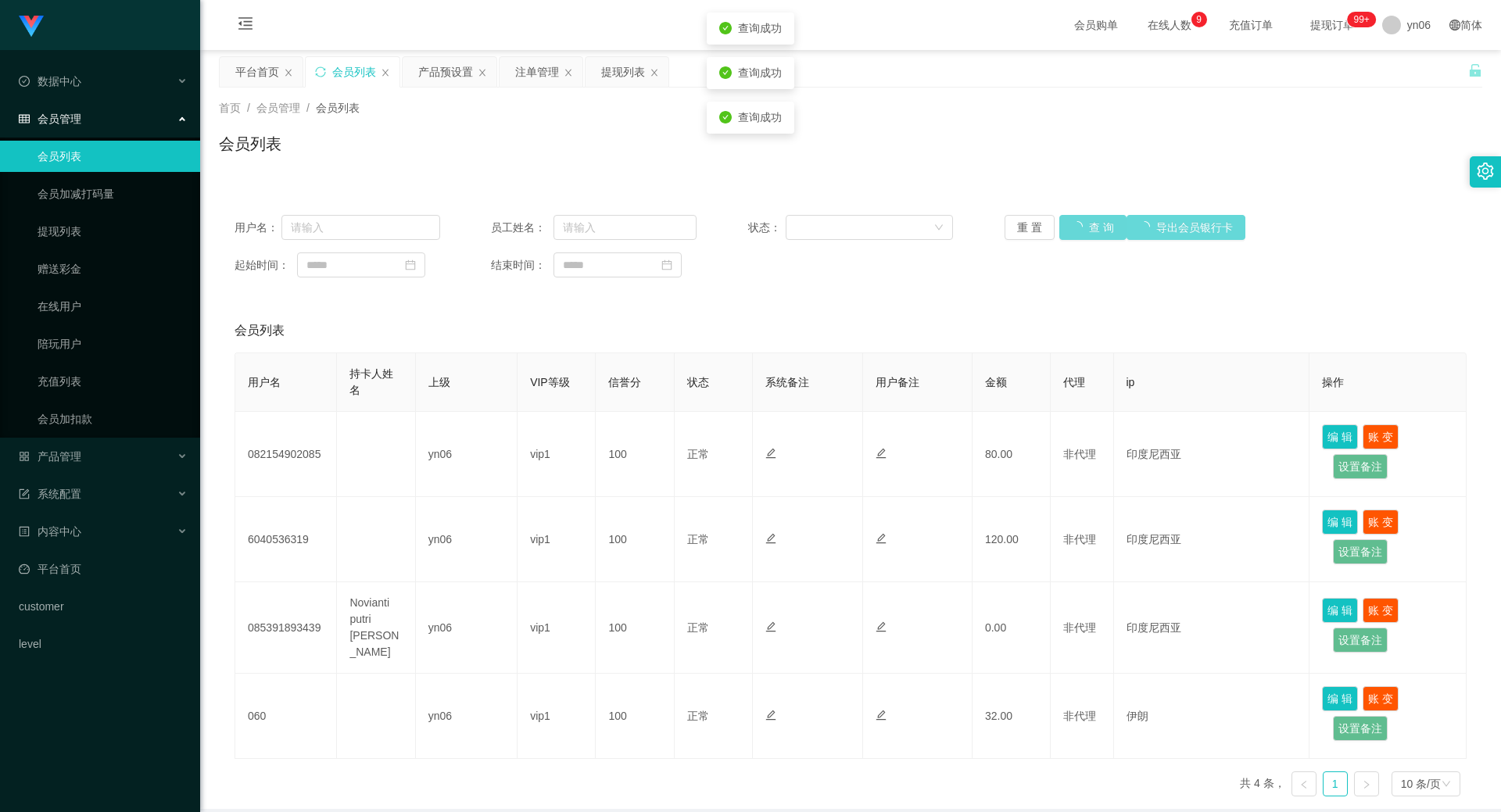
click at [1064, 219] on div "重 置 查 询 导出会员银行卡" at bounding box center [1108, 227] width 205 height 25
click at [1063, 222] on button "查 询" at bounding box center [1085, 227] width 50 height 25
click at [1063, 222] on div "重 置 查 询 导出会员银行卡" at bounding box center [1108, 227] width 205 height 25
click at [1063, 222] on button "查 询" at bounding box center [1085, 227] width 50 height 25
click at [1063, 222] on div "重 置 查 询 导出会员银行卡" at bounding box center [1108, 227] width 205 height 25
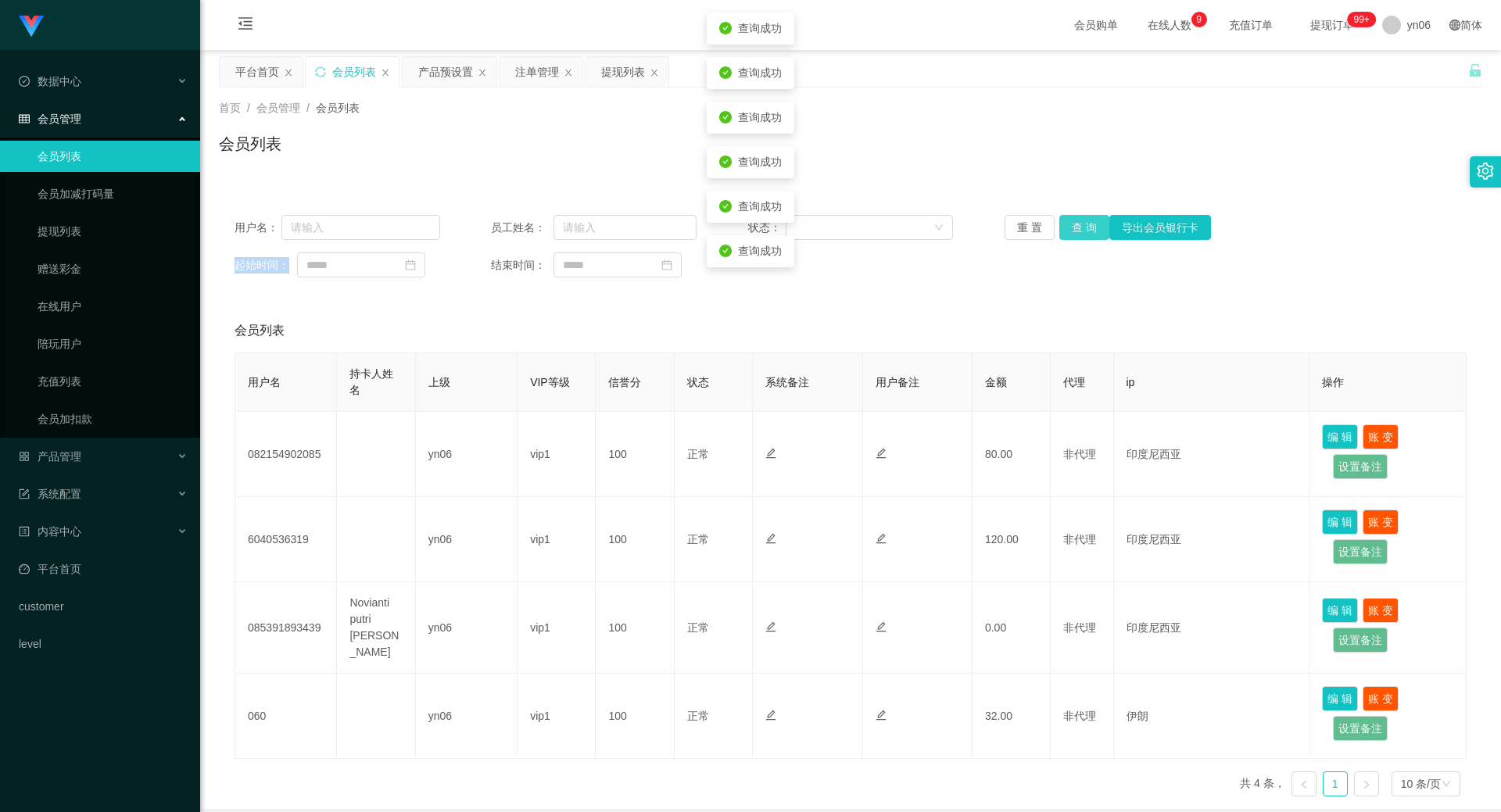
click at [1063, 222] on button "查 询" at bounding box center [1085, 227] width 50 height 25
click at [1063, 222] on div "重 置 查 询 导出会员银行卡" at bounding box center [1108, 227] width 205 height 25
click at [1063, 222] on button "查 询" at bounding box center [1085, 227] width 50 height 25
click at [1063, 222] on div "重 置 查 询 导出会员银行卡" at bounding box center [1108, 227] width 205 height 25
click at [1065, 223] on button "查 询" at bounding box center [1085, 227] width 50 height 25
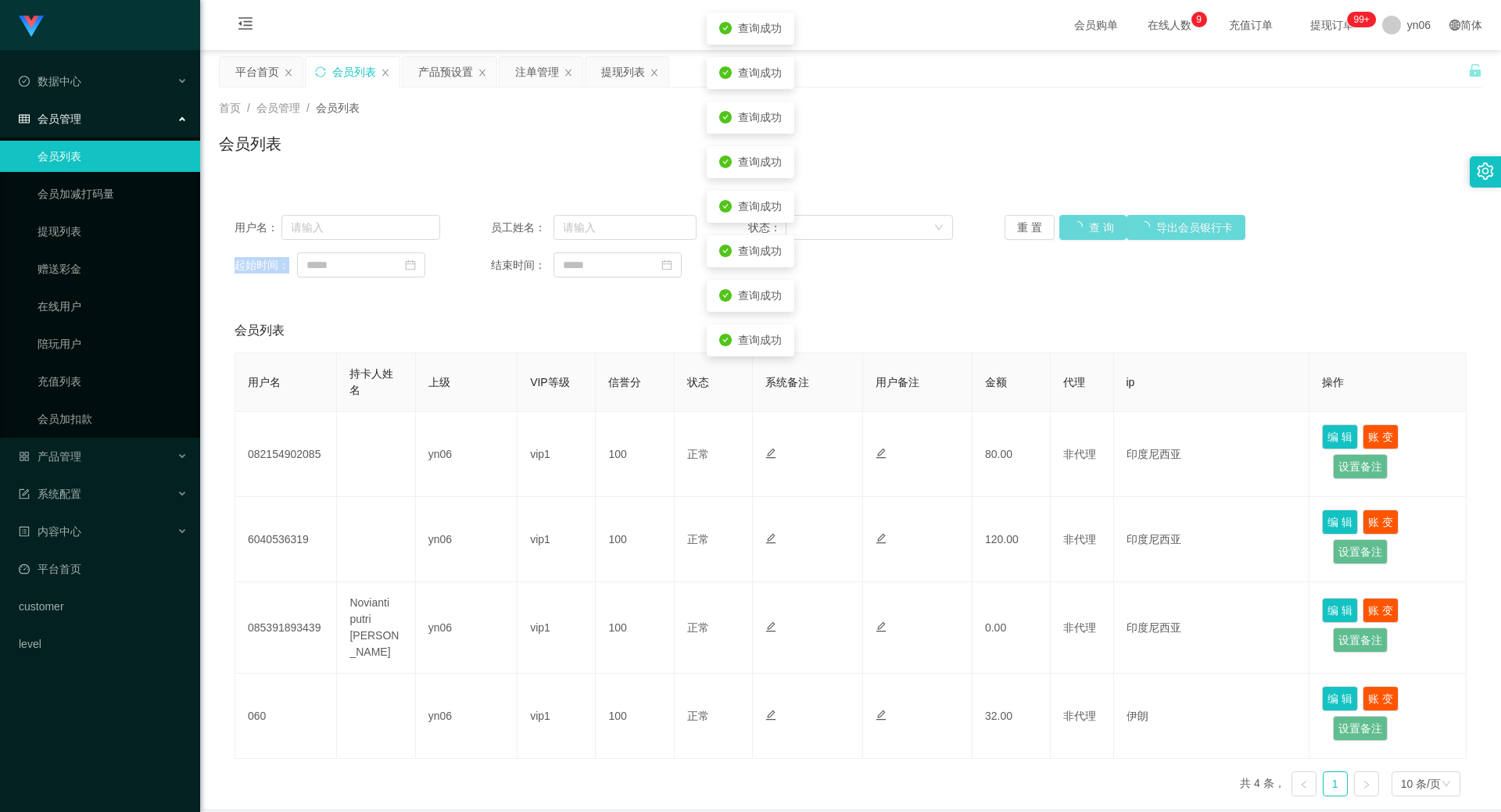
click at [1065, 224] on div "重 置 查 询 导出会员银行卡" at bounding box center [1108, 227] width 205 height 25
click at [1065, 224] on button "查 询" at bounding box center [1092, 227] width 67 height 25
drag, startPoint x: 1065, startPoint y: 224, endPoint x: 1057, endPoint y: 228, distance: 8.9
click at [1066, 224] on div "重 置 查 询 导出会员银行卡" at bounding box center [1108, 227] width 205 height 25
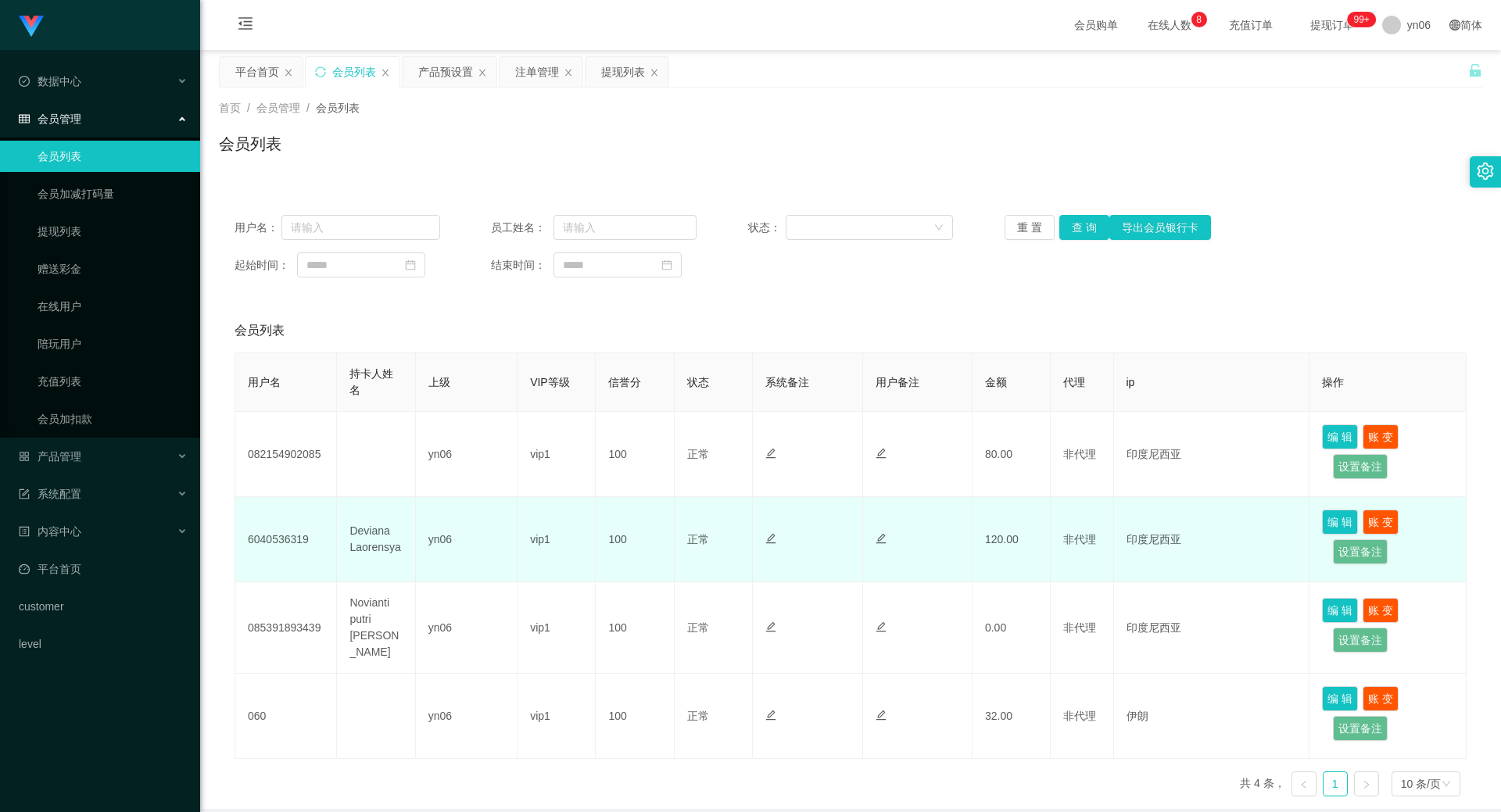
click at [280, 547] on td "6040536319" at bounding box center [286, 540] width 102 height 85
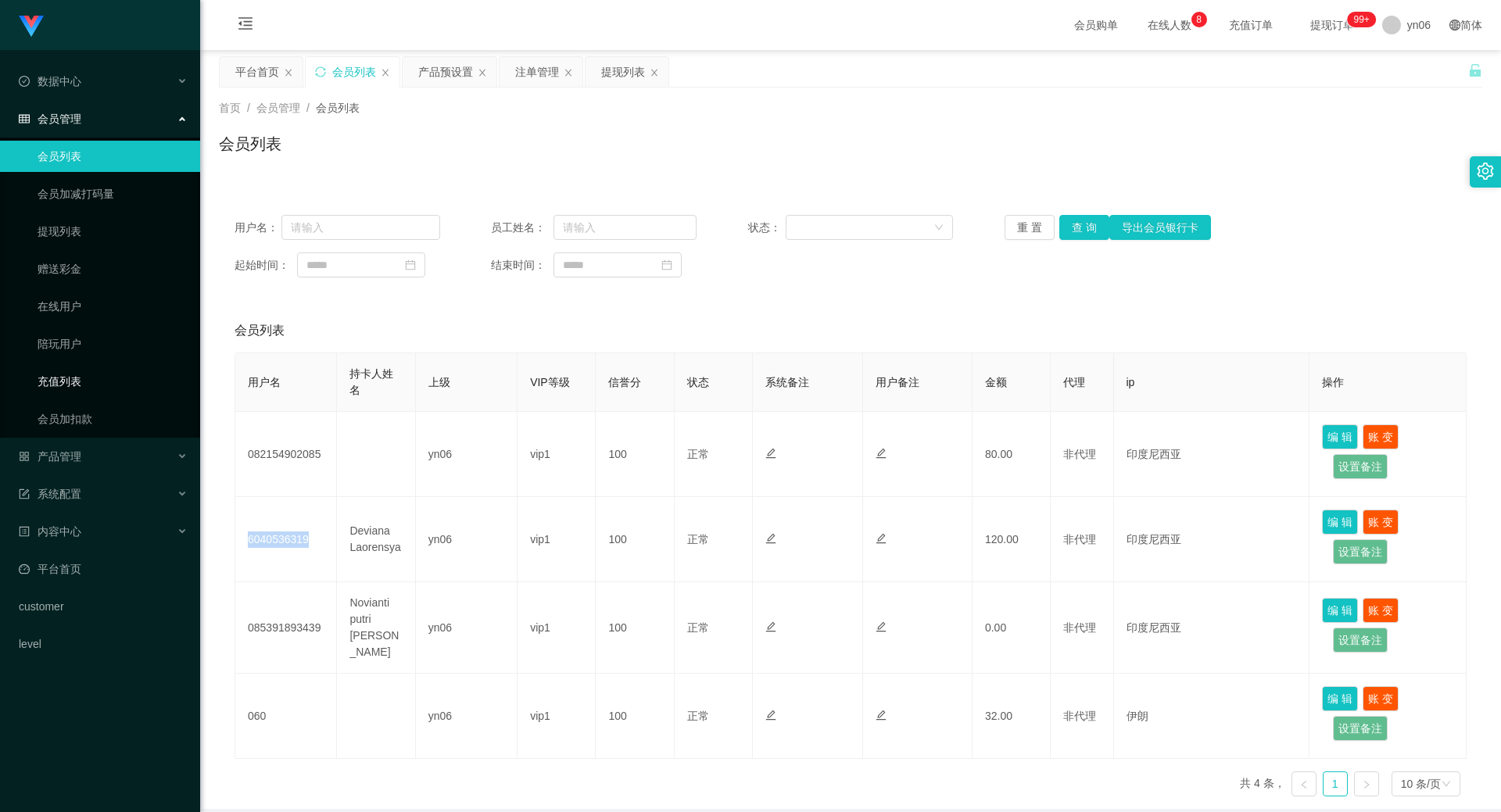
copy td "6040536319"
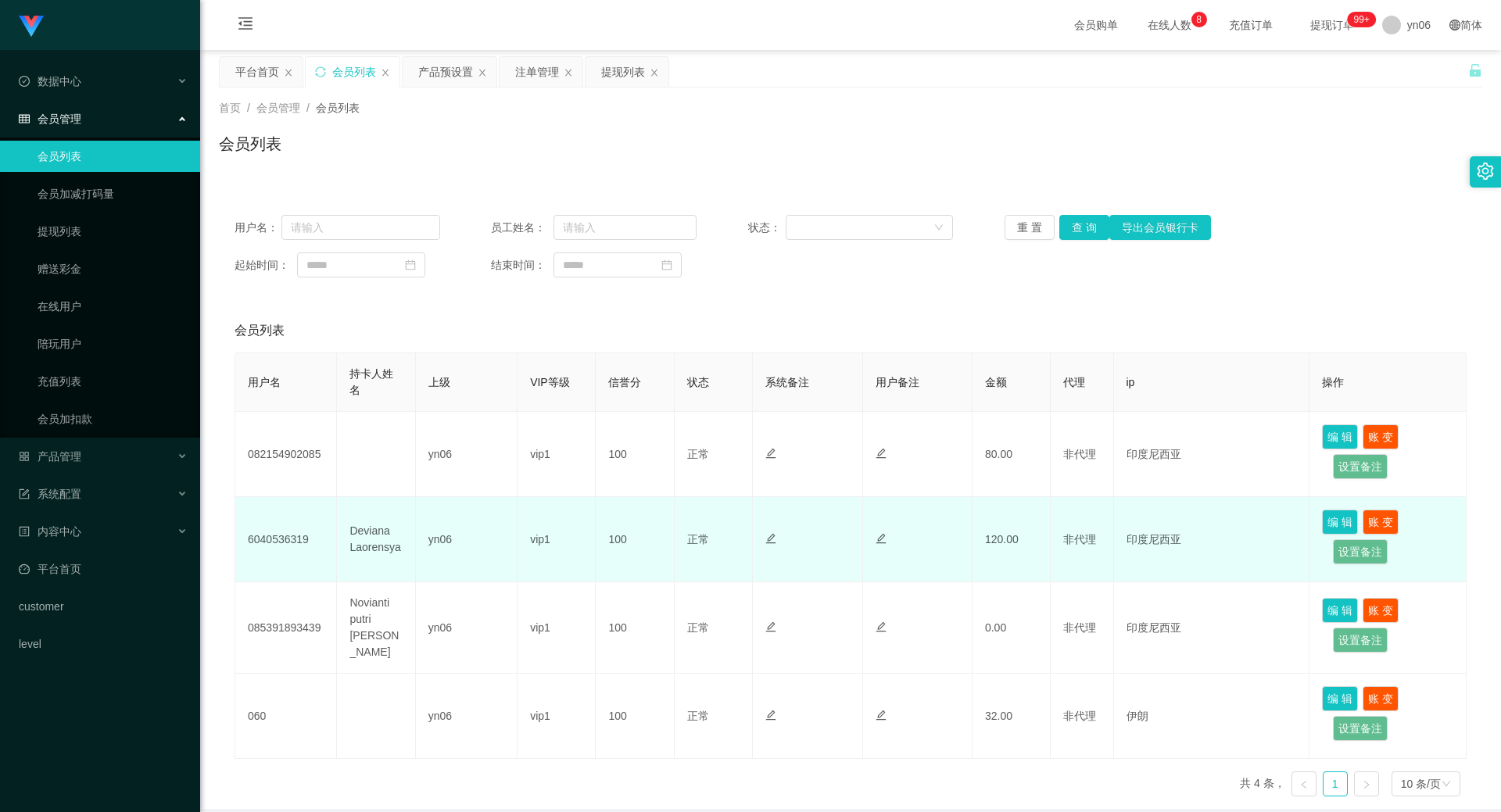
click at [363, 544] on td "Deviana Laorensya" at bounding box center [376, 540] width 78 height 85
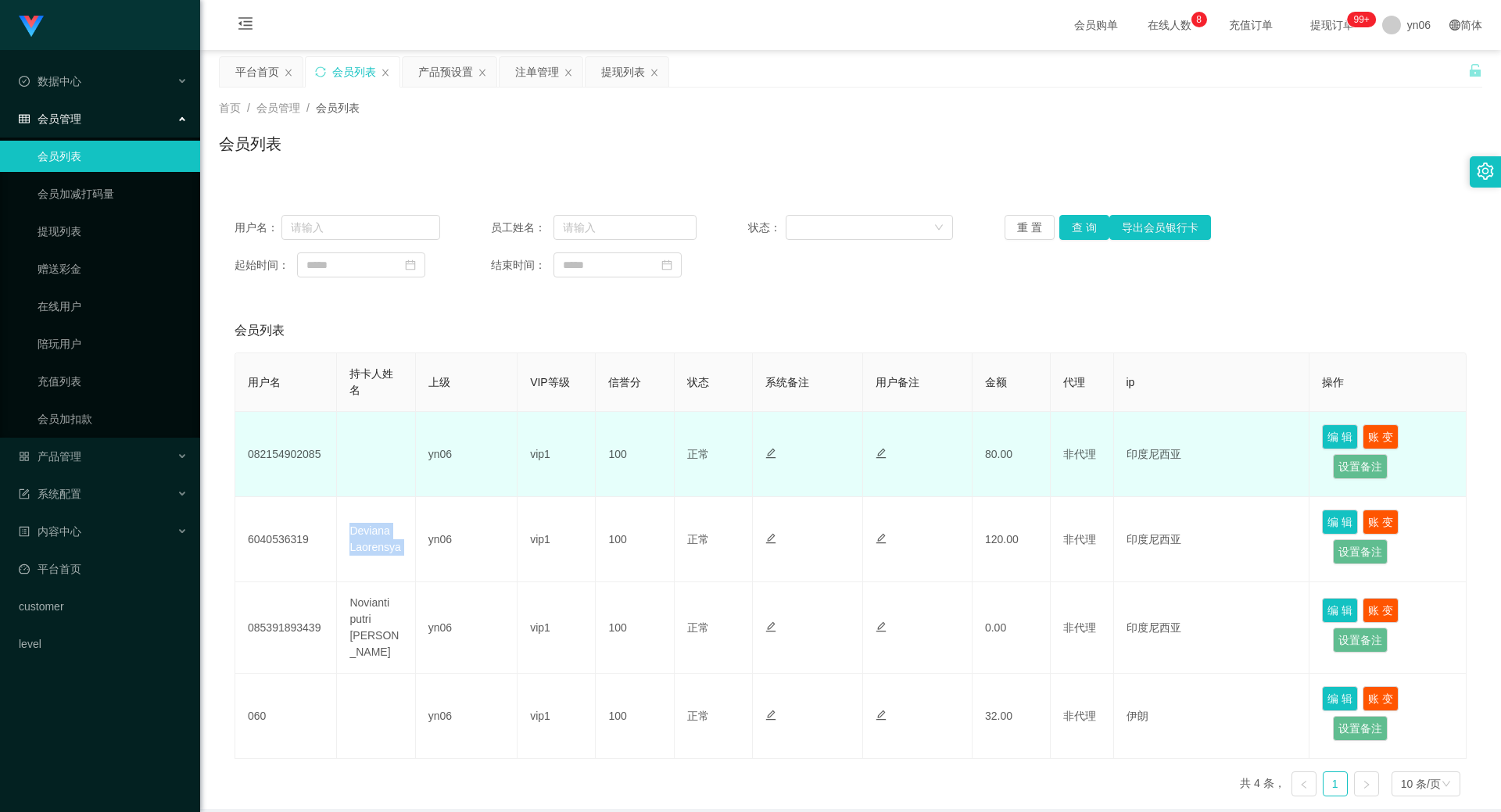
copy td "Deviana Laorensya"
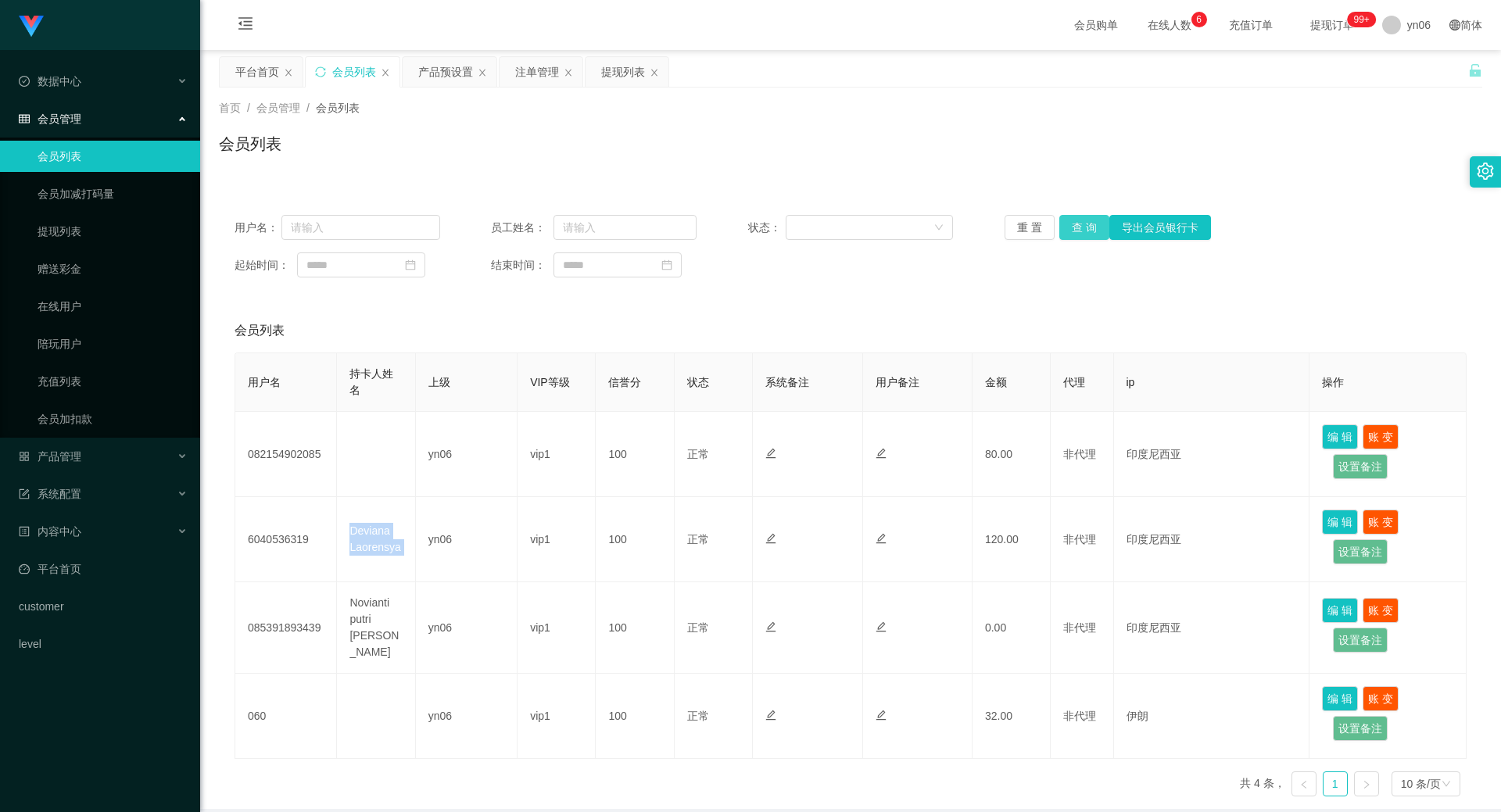
click at [1090, 231] on button "查 询" at bounding box center [1085, 227] width 50 height 25
click at [1090, 231] on div "重 置 查 询 导出会员银行卡" at bounding box center [1108, 227] width 205 height 25
click at [1090, 231] on button "查 询" at bounding box center [1092, 227] width 67 height 25
click at [1090, 231] on div "重 置 查 询 导出会员银行卡" at bounding box center [1108, 227] width 205 height 25
click at [1090, 231] on button "查 询" at bounding box center [1085, 227] width 50 height 25
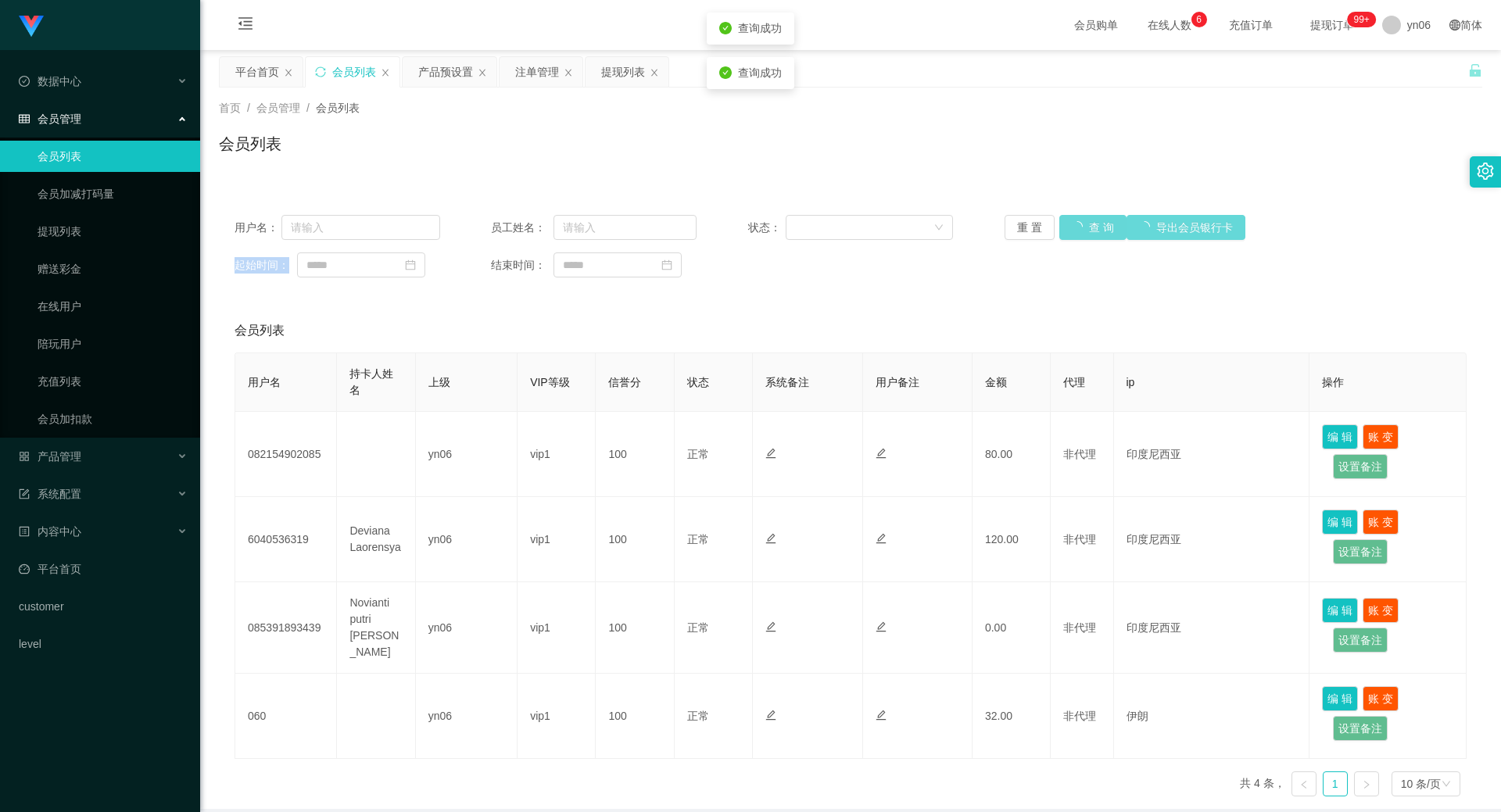
click at [1090, 231] on div "重 置 查 询 导出会员银行卡" at bounding box center [1108, 227] width 205 height 25
click at [1090, 231] on button "查 询" at bounding box center [1085, 227] width 50 height 25
click at [1090, 231] on div "重 置 查 询 导出会员银行卡" at bounding box center [1108, 227] width 205 height 25
click at [1090, 231] on button "查 询" at bounding box center [1085, 227] width 50 height 25
click at [1090, 231] on div "重 置 查 询 导出会员银行卡" at bounding box center [1108, 227] width 205 height 25
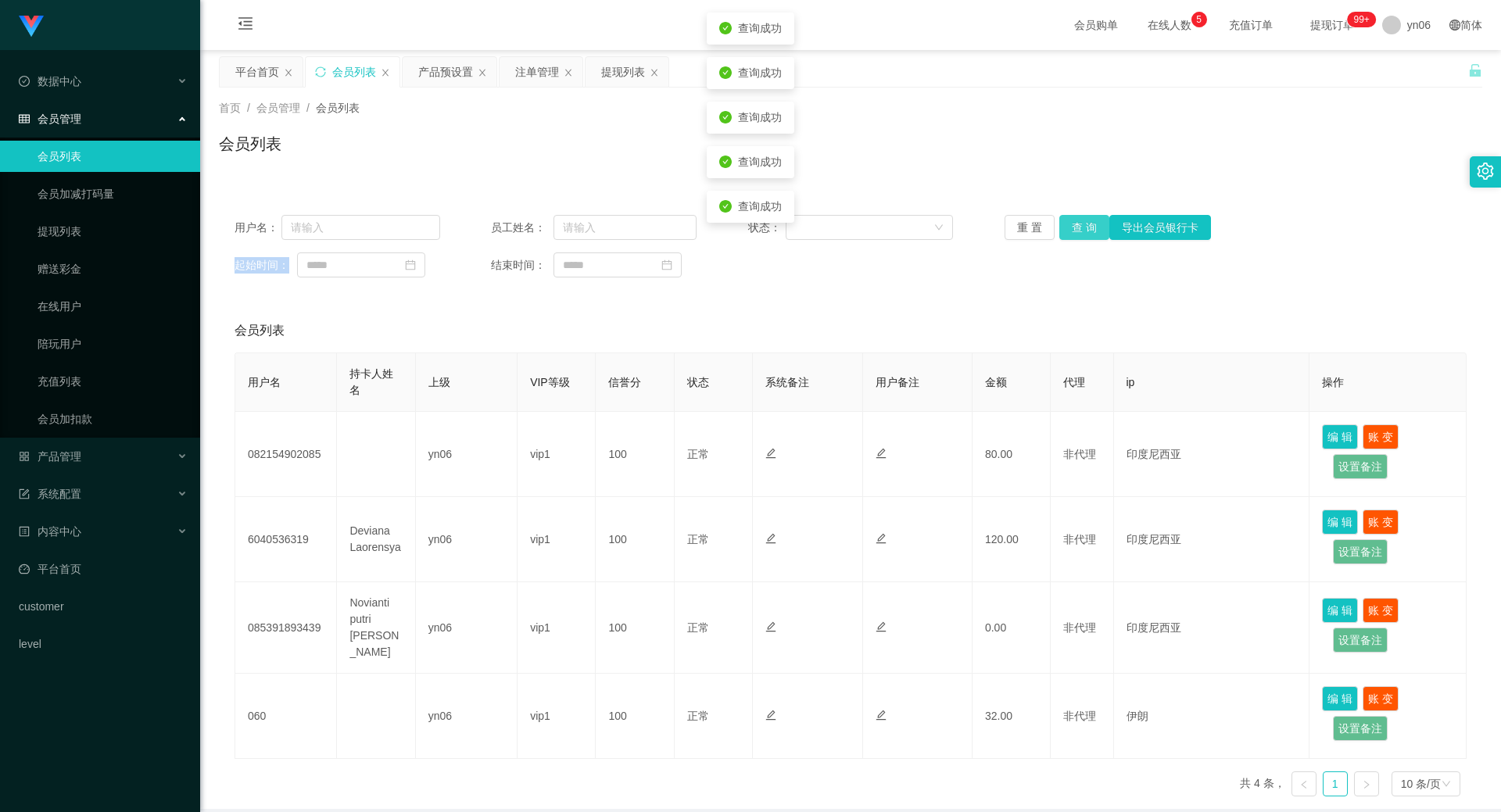
click at [1090, 231] on button "查 询" at bounding box center [1085, 227] width 50 height 25
click at [1090, 231] on div "重 置 查 询 导出会员银行卡" at bounding box center [1108, 227] width 205 height 25
click at [1090, 231] on button "查 询" at bounding box center [1085, 227] width 50 height 25
click at [1090, 231] on div "重 置 查 询 导出会员银行卡" at bounding box center [1108, 227] width 205 height 25
click at [1090, 231] on button "查 询" at bounding box center [1085, 227] width 50 height 25
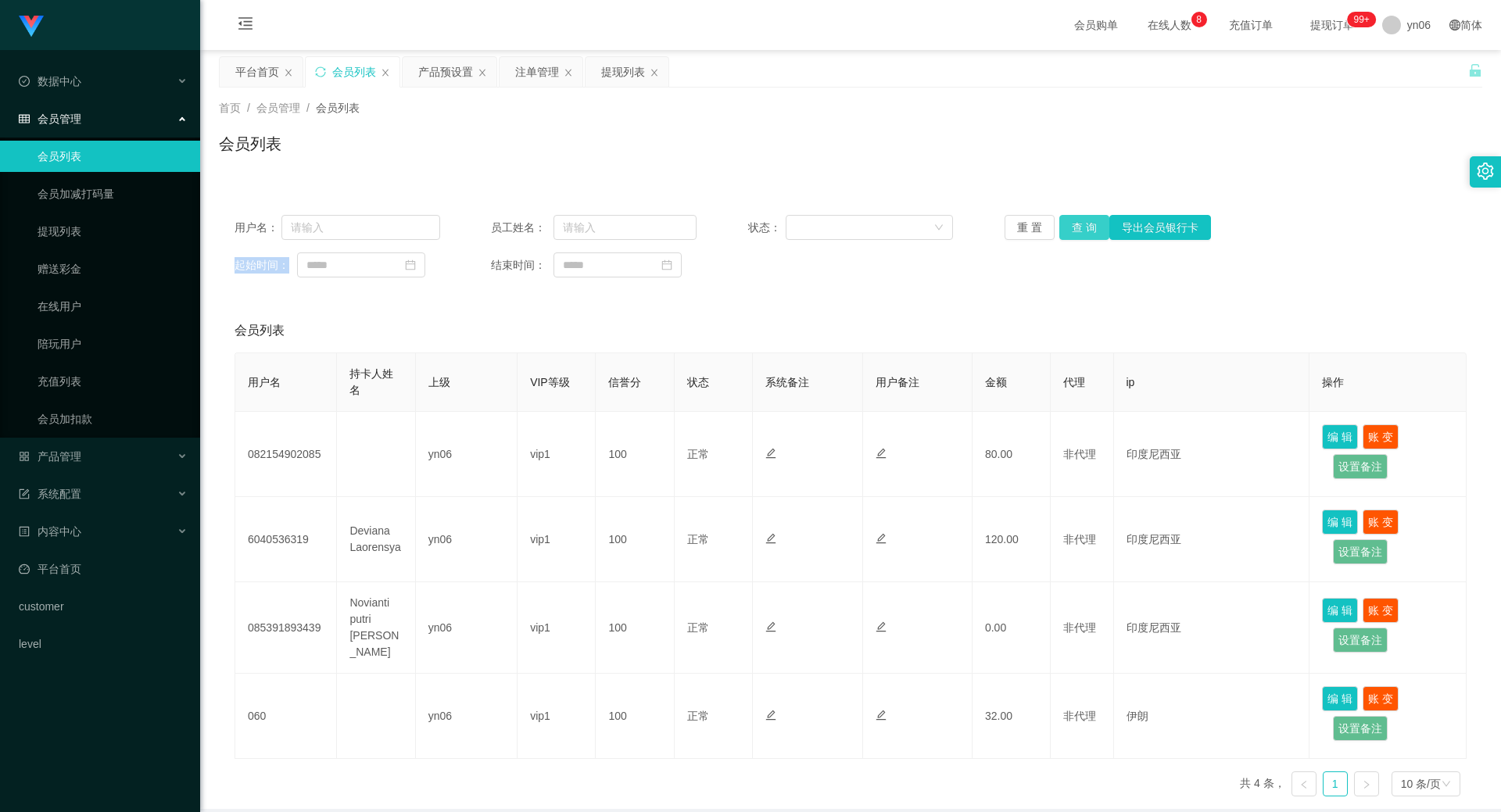
click at [1074, 226] on button "查 询" at bounding box center [1085, 227] width 50 height 25
click at [1074, 226] on div "重 置 查 询 导出会员银行卡" at bounding box center [1108, 227] width 205 height 25
click at [1074, 226] on button "查 询" at bounding box center [1085, 227] width 50 height 25
click at [1074, 226] on div "重 置 查 询 导出会员银行卡" at bounding box center [1108, 227] width 205 height 25
click at [1074, 226] on button "查 询" at bounding box center [1092, 227] width 67 height 25
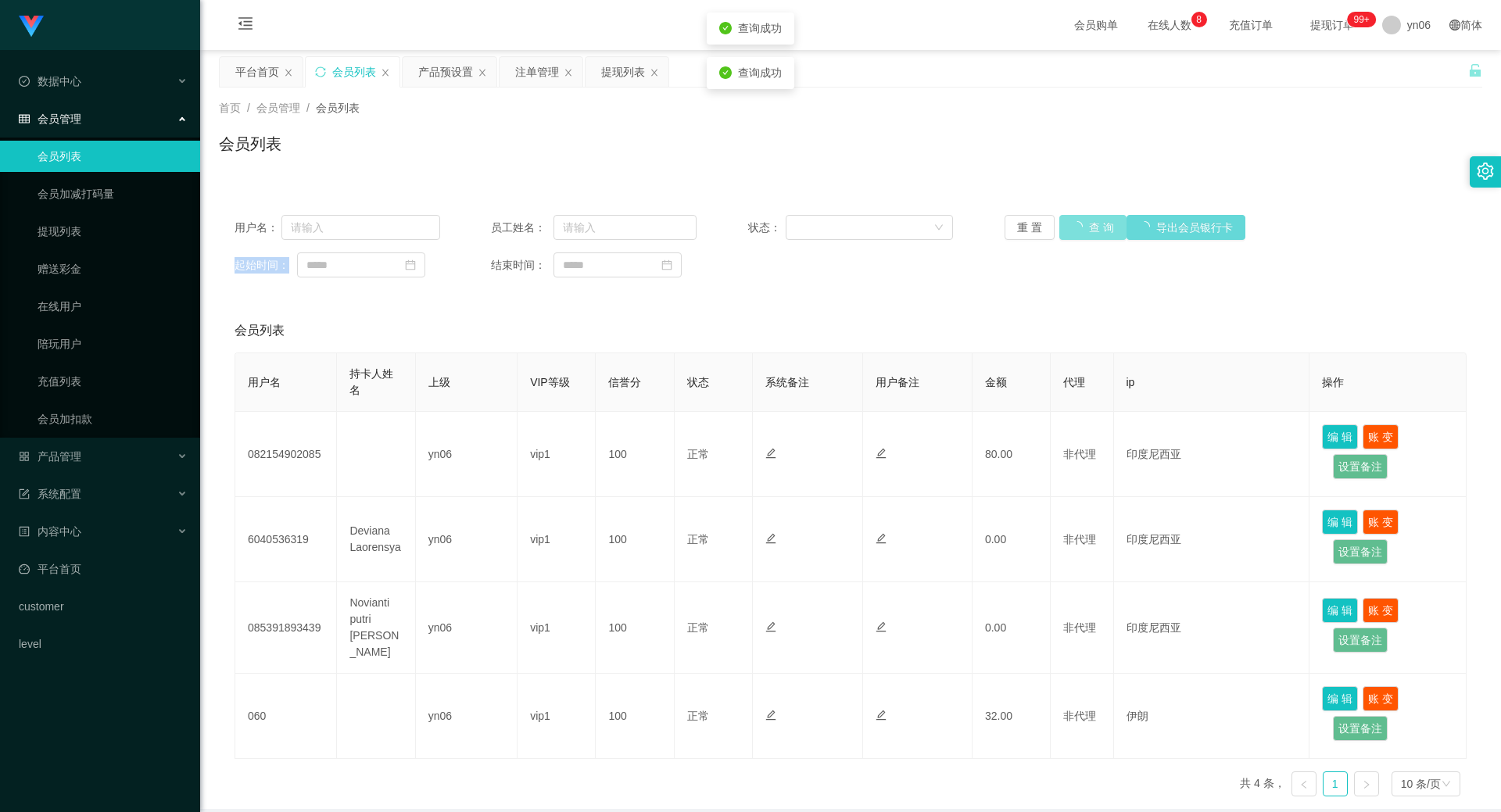
click at [1074, 226] on div "重 置 查 询 导出会员银行卡" at bounding box center [1108, 227] width 205 height 25
click at [624, 69] on div "提现列表" at bounding box center [623, 72] width 44 height 30
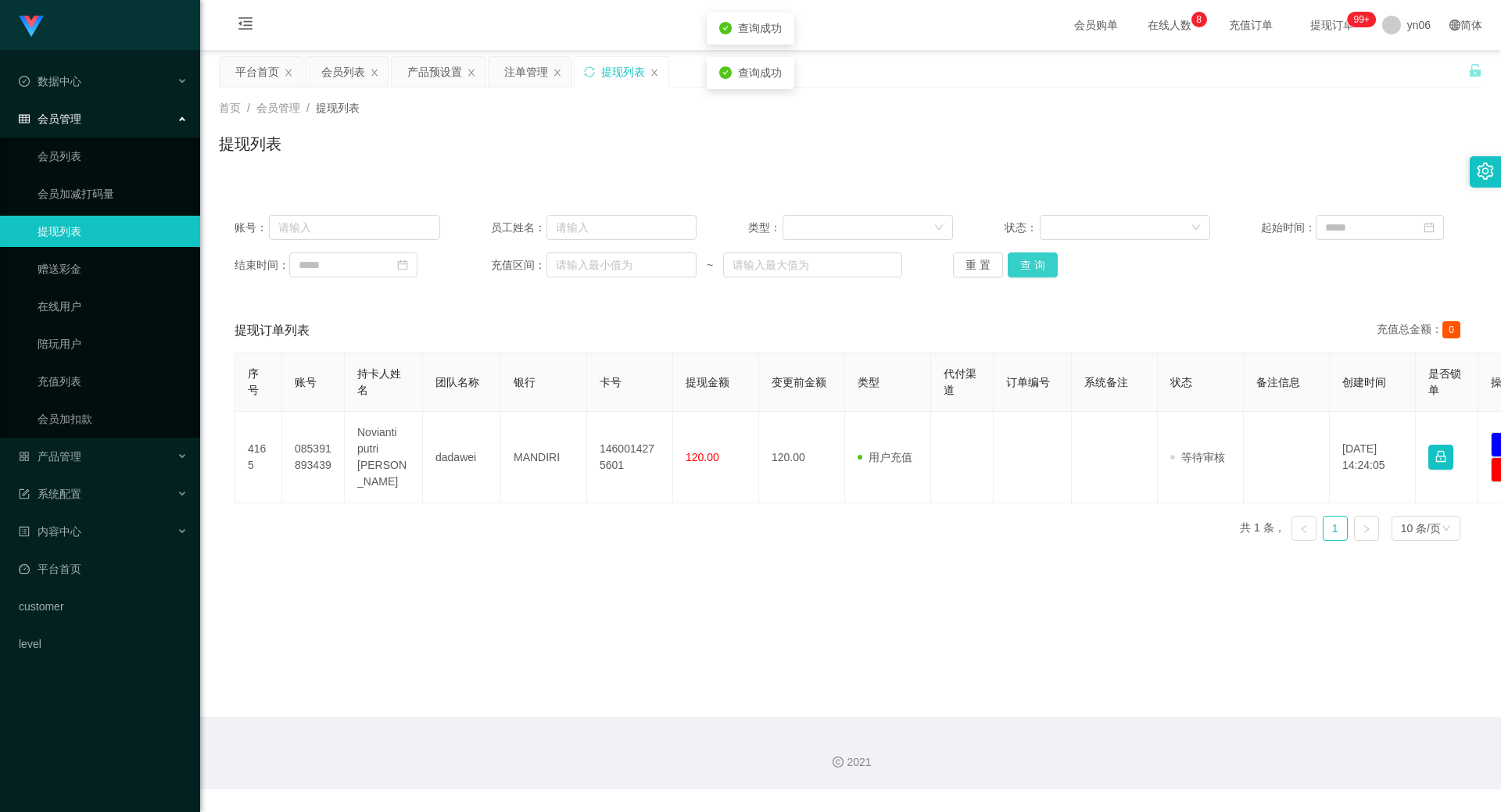
click at [1008, 263] on button "查 询" at bounding box center [1033, 265] width 50 height 25
click at [1008, 263] on button "查 询" at bounding box center [1041, 265] width 67 height 25
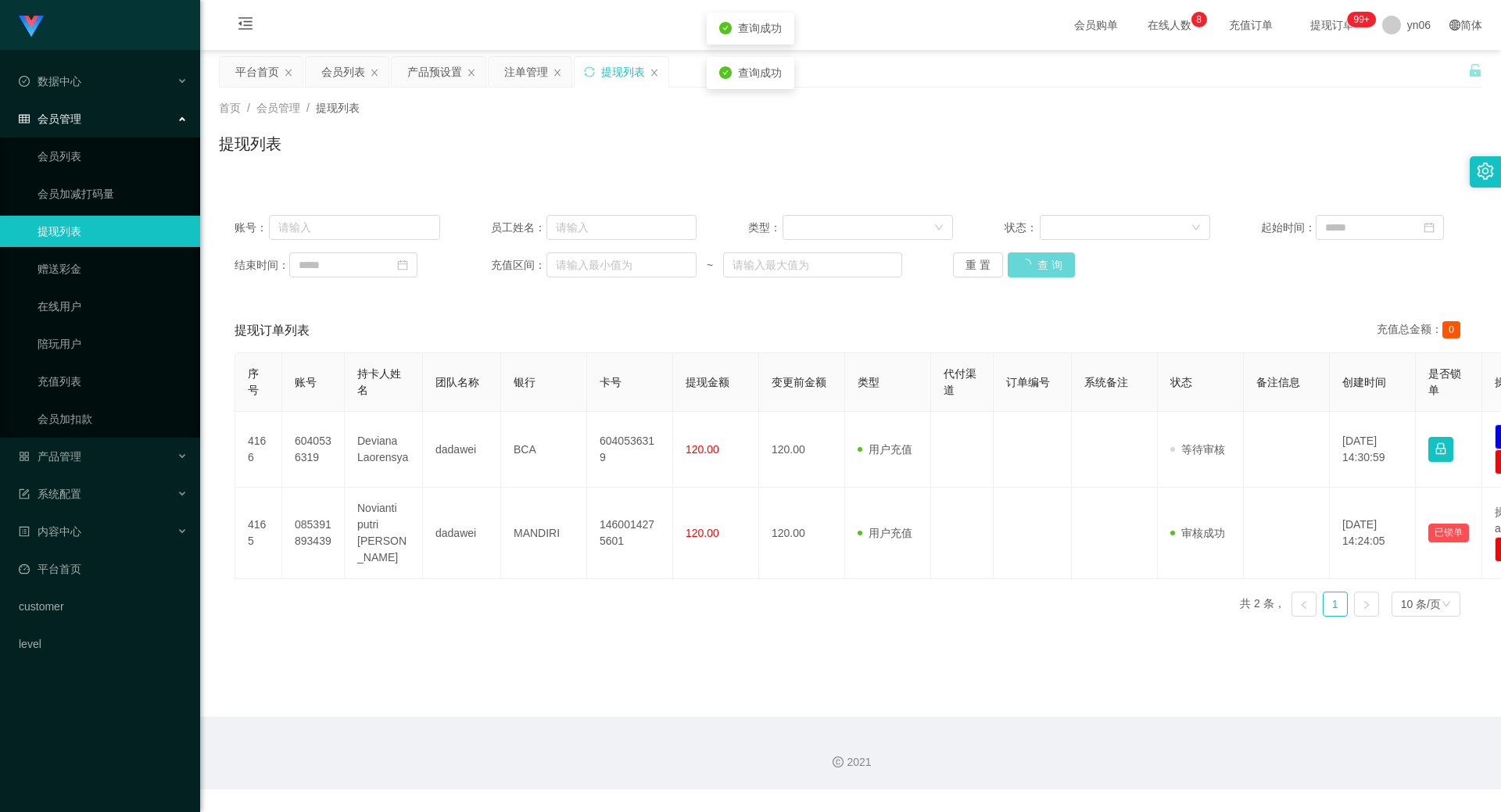
click at [1008, 263] on div "重 置 查 询" at bounding box center [1056, 265] width 205 height 25
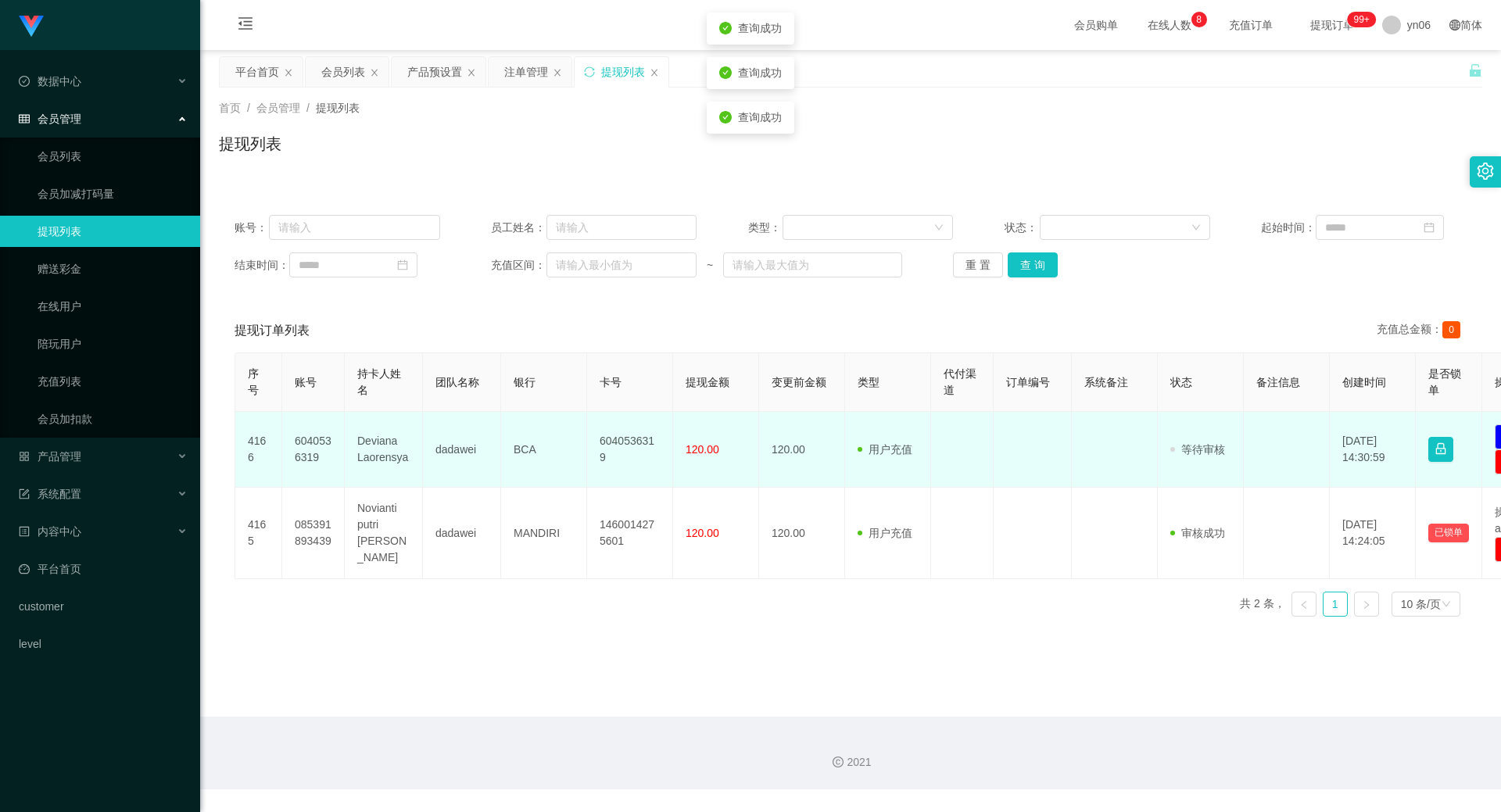
click at [291, 443] on td "6040536319" at bounding box center [314, 450] width 63 height 75
click at [291, 444] on td "6040536319" at bounding box center [314, 450] width 63 height 75
copy td "6040536319"
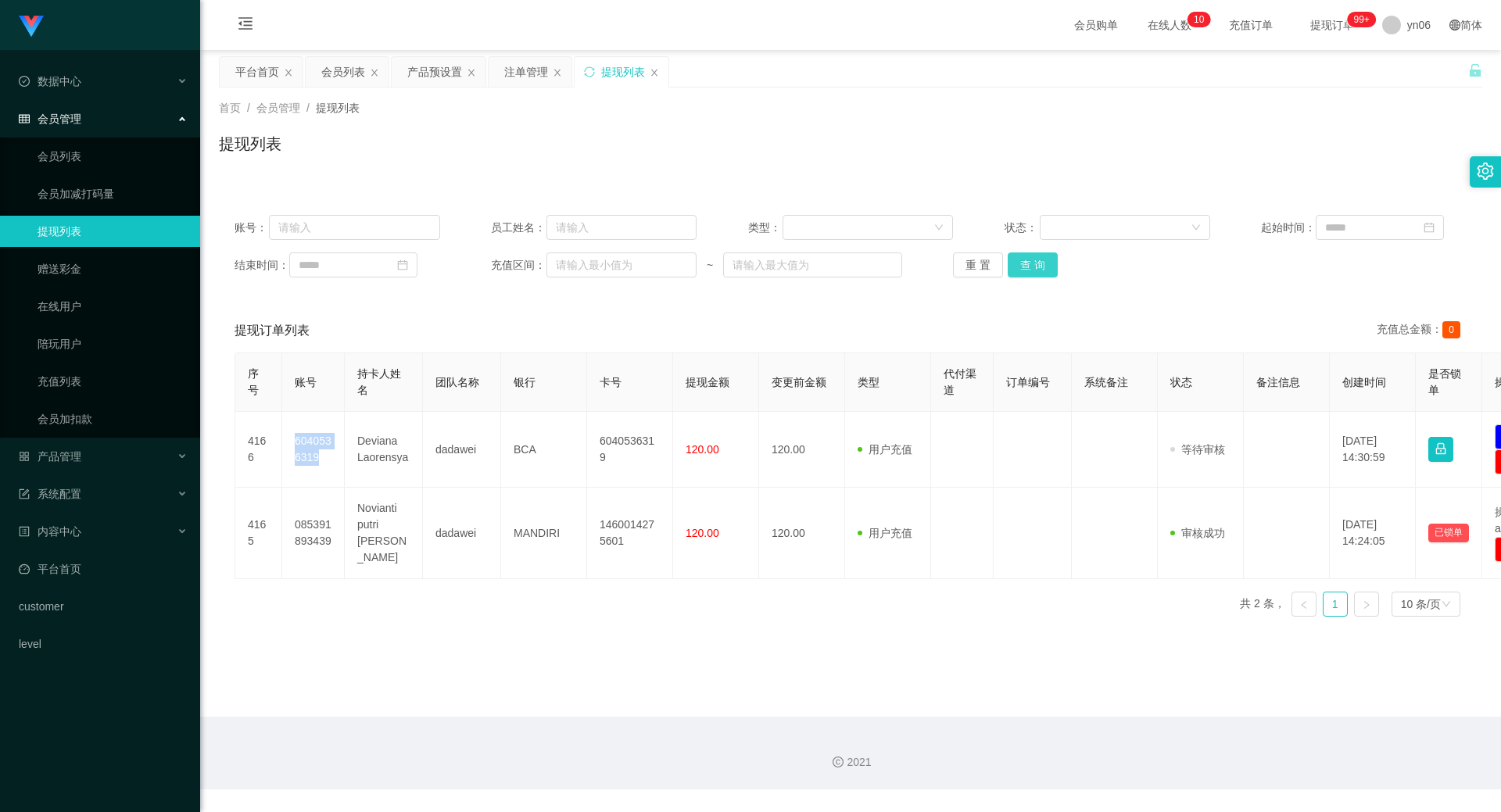
click at [1048, 265] on button "查 询" at bounding box center [1033, 265] width 50 height 25
click at [1045, 264] on div "重 置 查 询" at bounding box center [1056, 265] width 205 height 25
click at [1024, 275] on button "查 询" at bounding box center [1033, 265] width 50 height 25
click at [1024, 275] on div "重 置 查 询" at bounding box center [1056, 265] width 205 height 25
click at [1024, 275] on button "查 询" at bounding box center [1041, 265] width 67 height 25
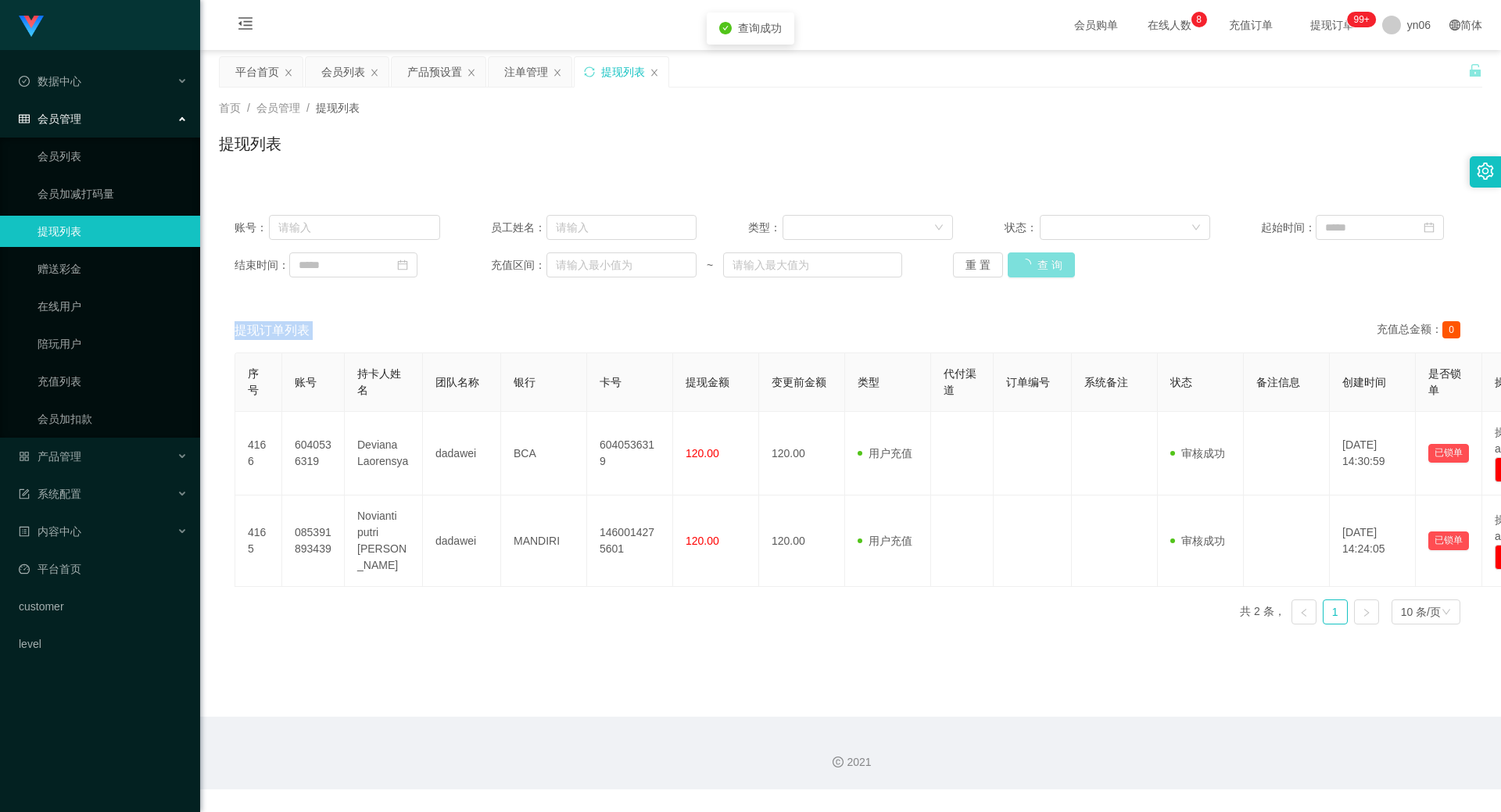
click at [1024, 275] on div "重 置 查 询" at bounding box center [1056, 265] width 205 height 25
click at [1024, 275] on button "查 询" at bounding box center [1041, 265] width 67 height 25
click at [1024, 274] on div "重 置 查 询" at bounding box center [1056, 265] width 205 height 25
click at [1024, 274] on button "查 询" at bounding box center [1041, 265] width 67 height 25
click at [1025, 253] on button "查 询" at bounding box center [1033, 265] width 50 height 25
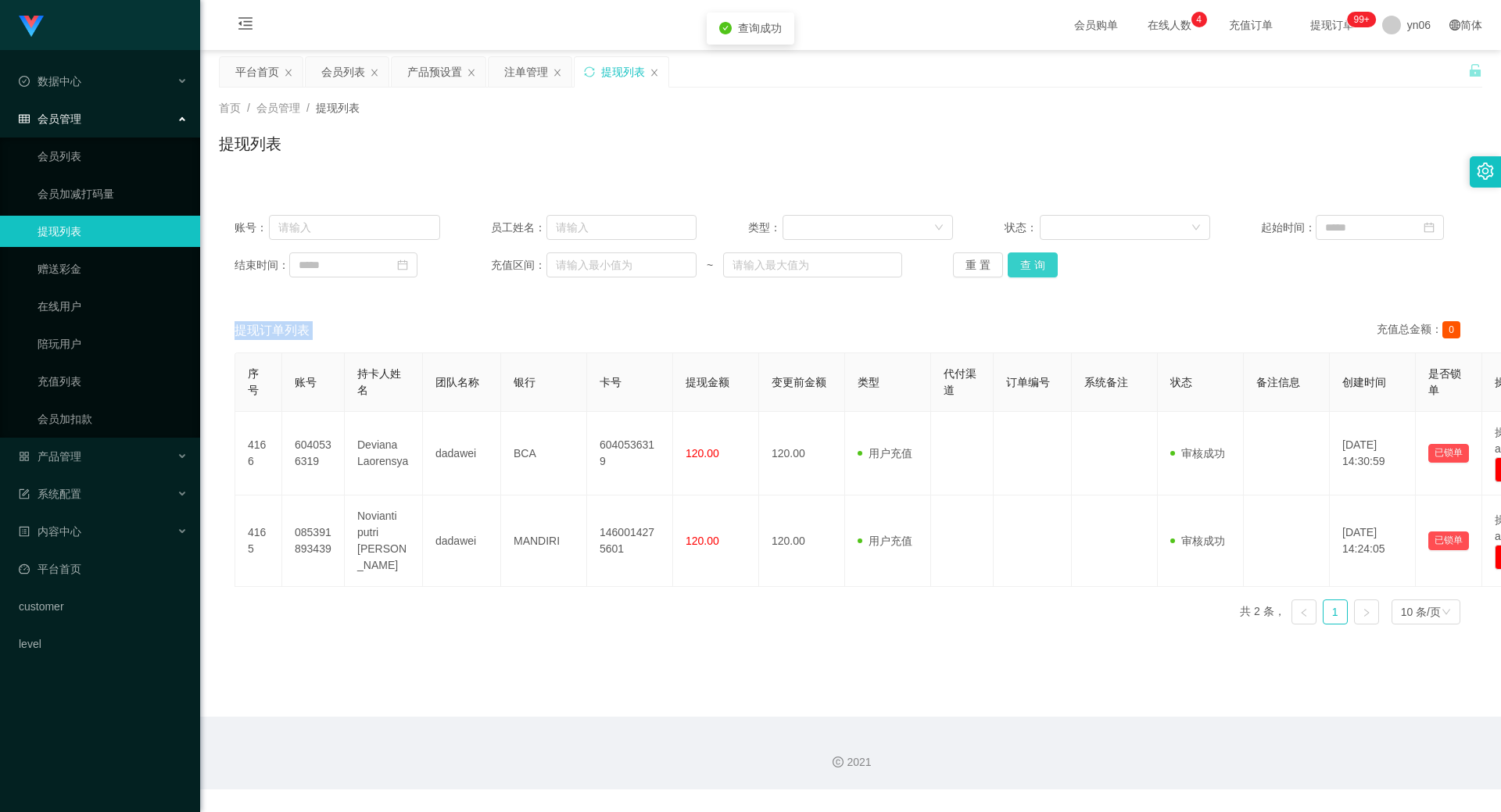
click at [1026, 256] on button "查 询" at bounding box center [1033, 265] width 50 height 25
click at [1026, 258] on button "查 询" at bounding box center [1033, 265] width 50 height 25
click at [1026, 258] on div "重 置 查 询" at bounding box center [1056, 265] width 205 height 25
click at [278, 69] on div "平台首页" at bounding box center [257, 72] width 44 height 30
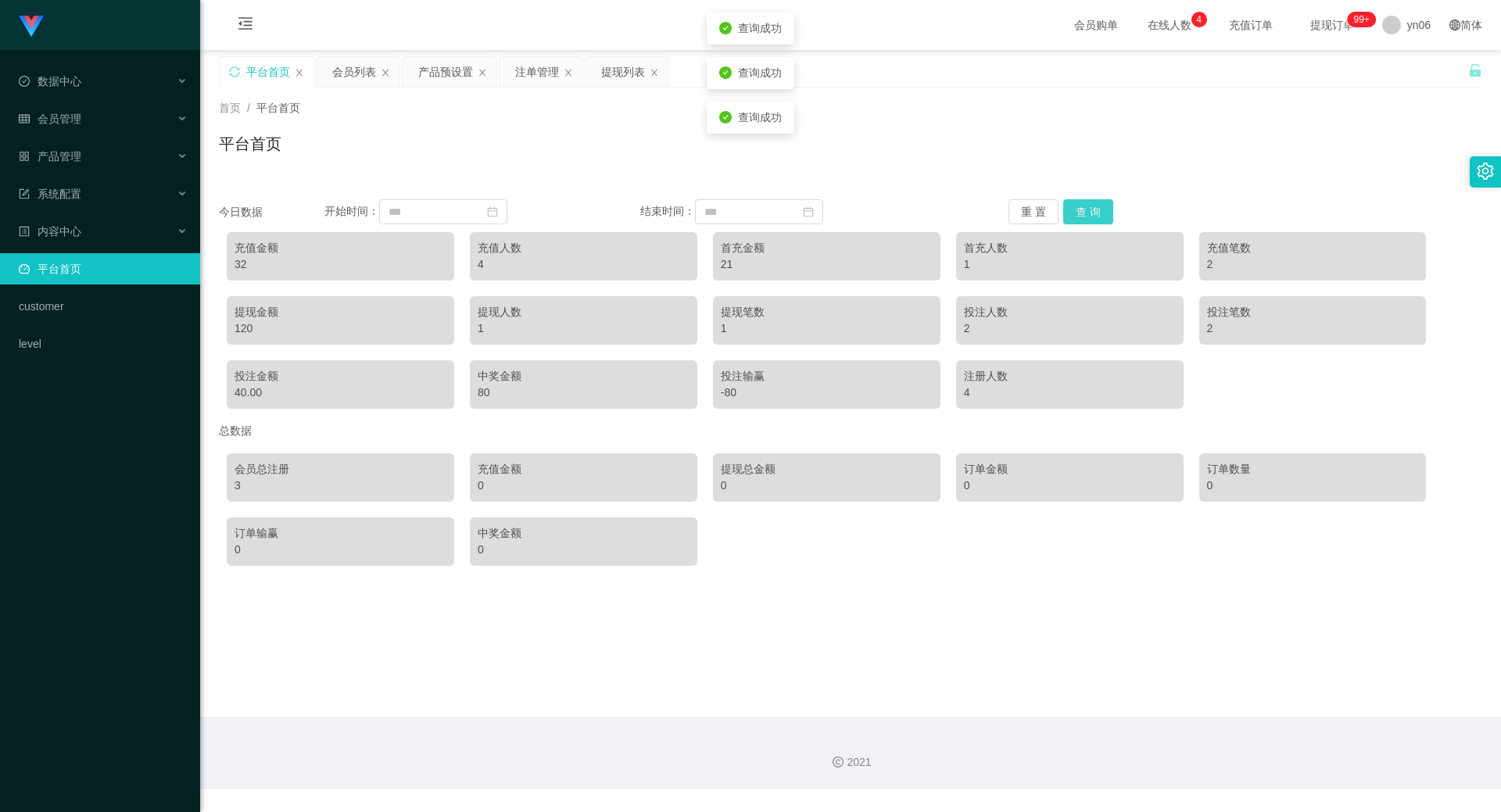
click at [1079, 212] on button "查 询" at bounding box center [1088, 212] width 50 height 25
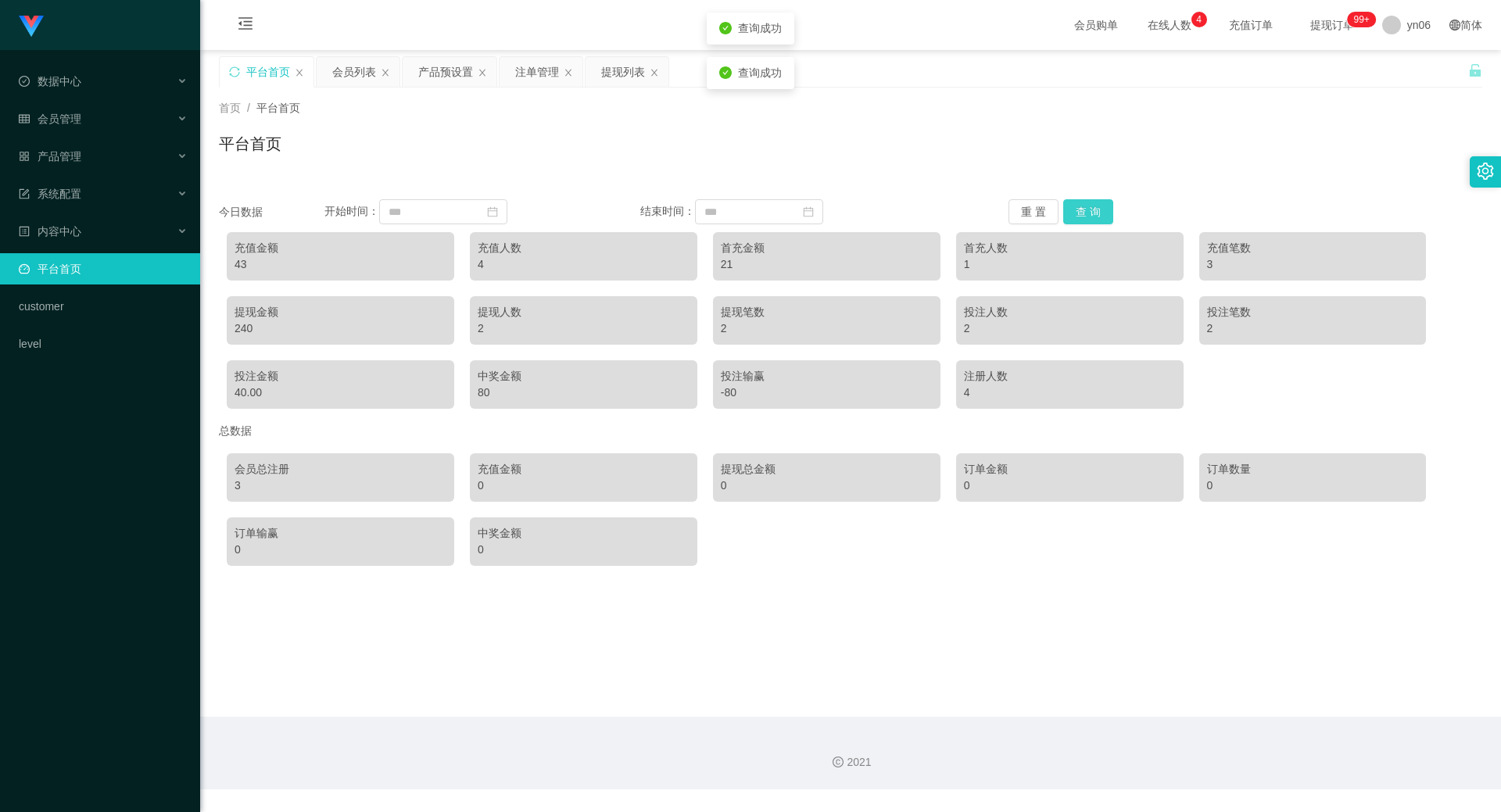
click at [1079, 212] on button "查 询" at bounding box center [1088, 212] width 50 height 25
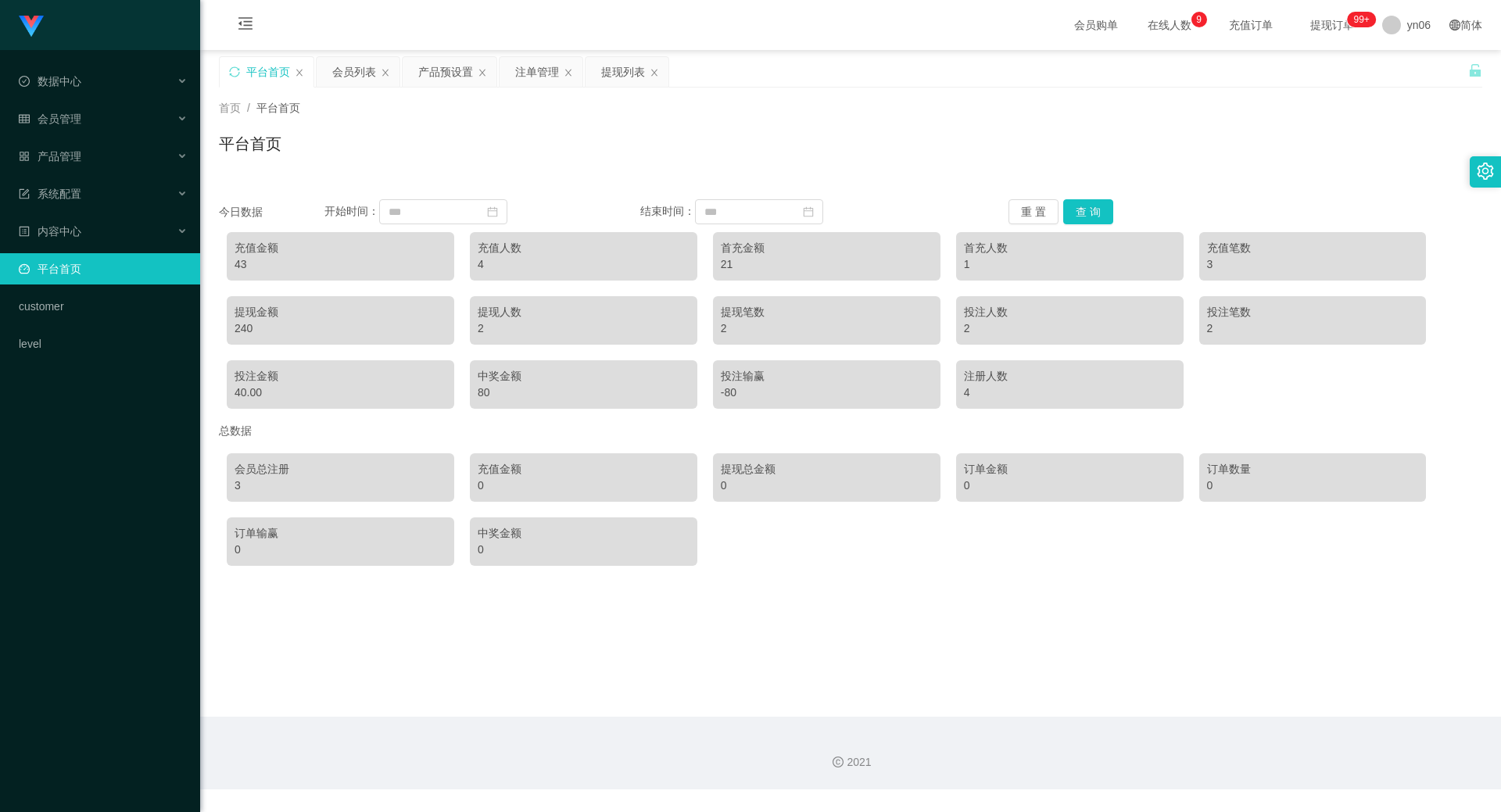
click at [233, 270] on div "充值金额 43" at bounding box center [340, 256] width 228 height 48
click at [235, 268] on div "43" at bounding box center [340, 264] width 212 height 16
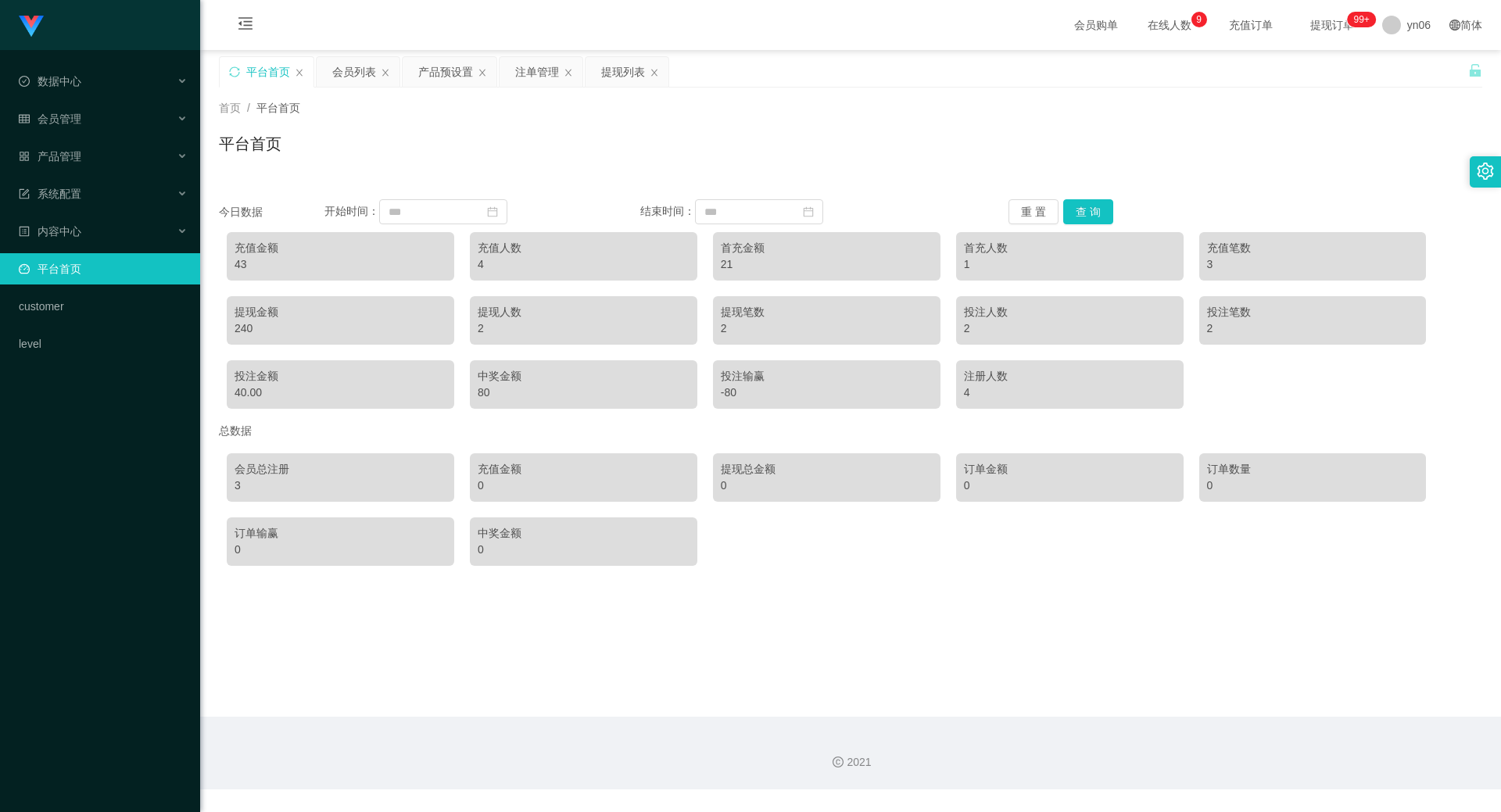
click at [241, 268] on div "43" at bounding box center [340, 264] width 212 height 16
click at [1087, 196] on div "今日数据 开始时间： 结束时间： 重 置 查 询 充值金额 43 充值人数 4 首充金额 21 首充人数 1 充值笔数 3 提现金额 240 提现人数 2 提…" at bounding box center [850, 377] width 1264 height 393
click at [1089, 199] on button "查 询" at bounding box center [1088, 212] width 50 height 25
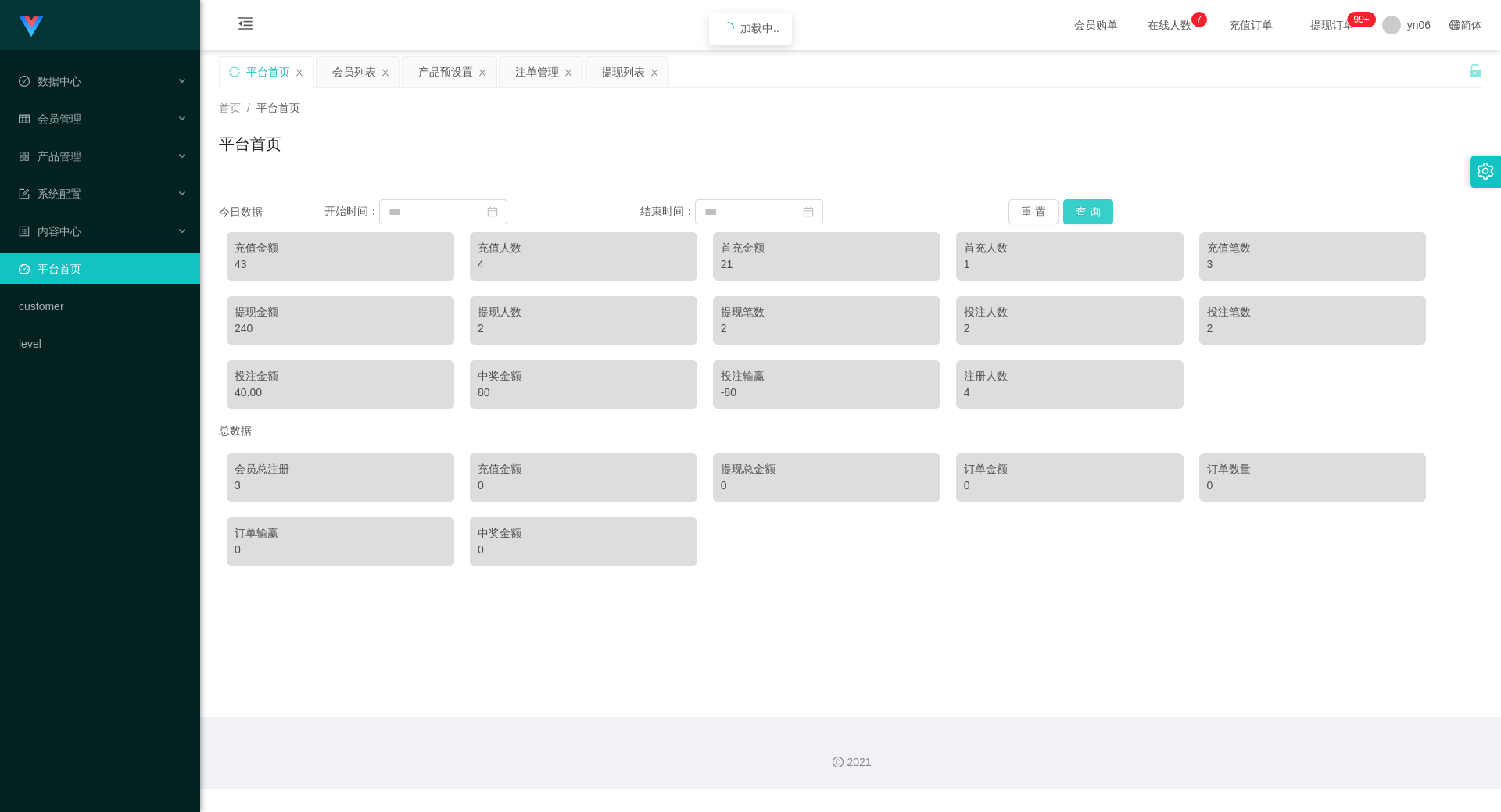
click at [1089, 199] on button "查 询" at bounding box center [1088, 212] width 50 height 25
click at [526, 67] on div "注单管理" at bounding box center [536, 72] width 44 height 30
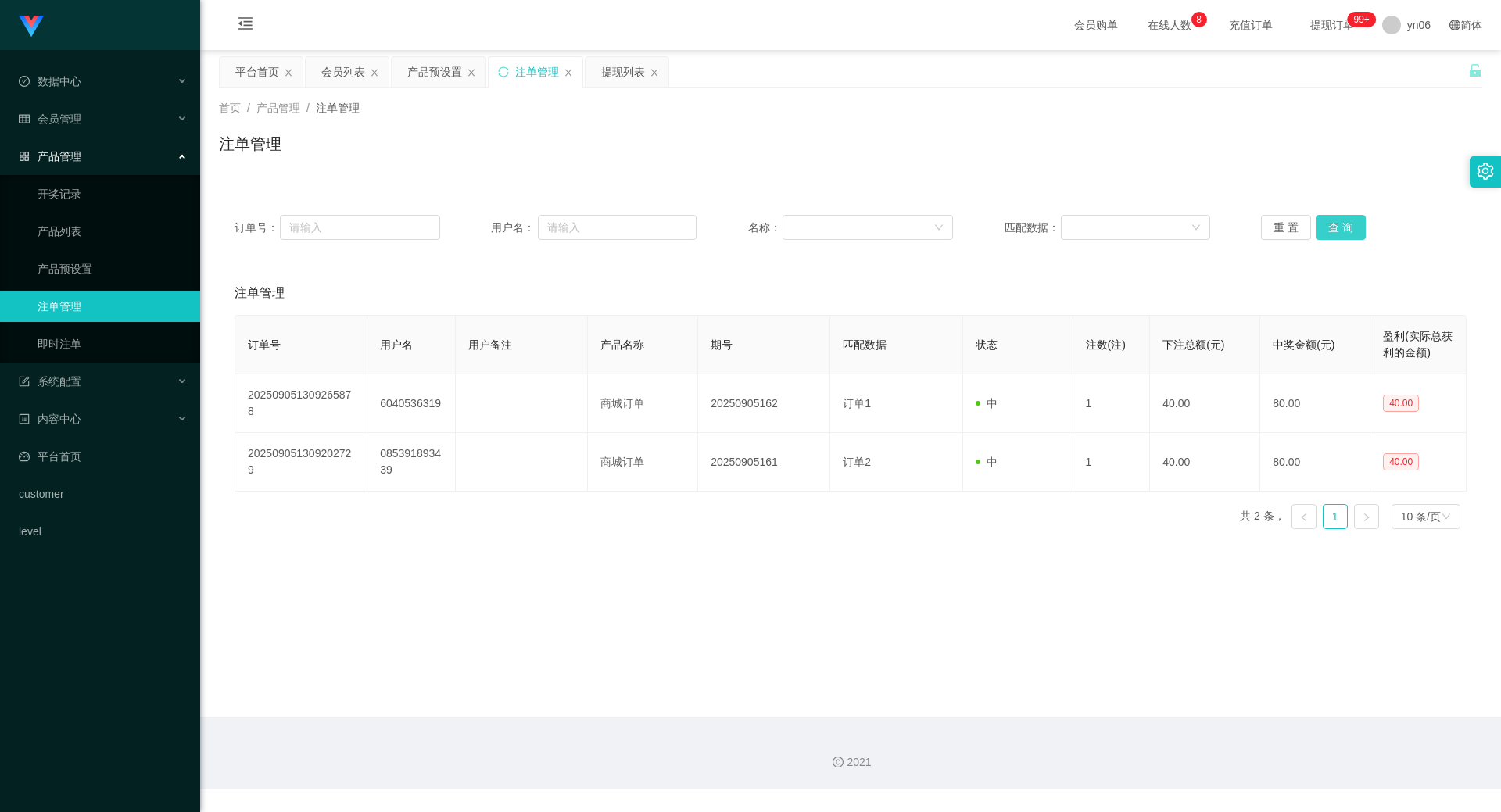
click at [1341, 226] on button "查 询" at bounding box center [1341, 227] width 50 height 25
click at [1341, 226] on div "重 置 查 询" at bounding box center [1363, 227] width 205 height 25
click at [1341, 226] on button "查 询" at bounding box center [1341, 227] width 50 height 25
click at [1341, 226] on div "重 置 查 询" at bounding box center [1363, 227] width 205 height 25
click at [1340, 228] on button "查 询" at bounding box center [1341, 227] width 50 height 25
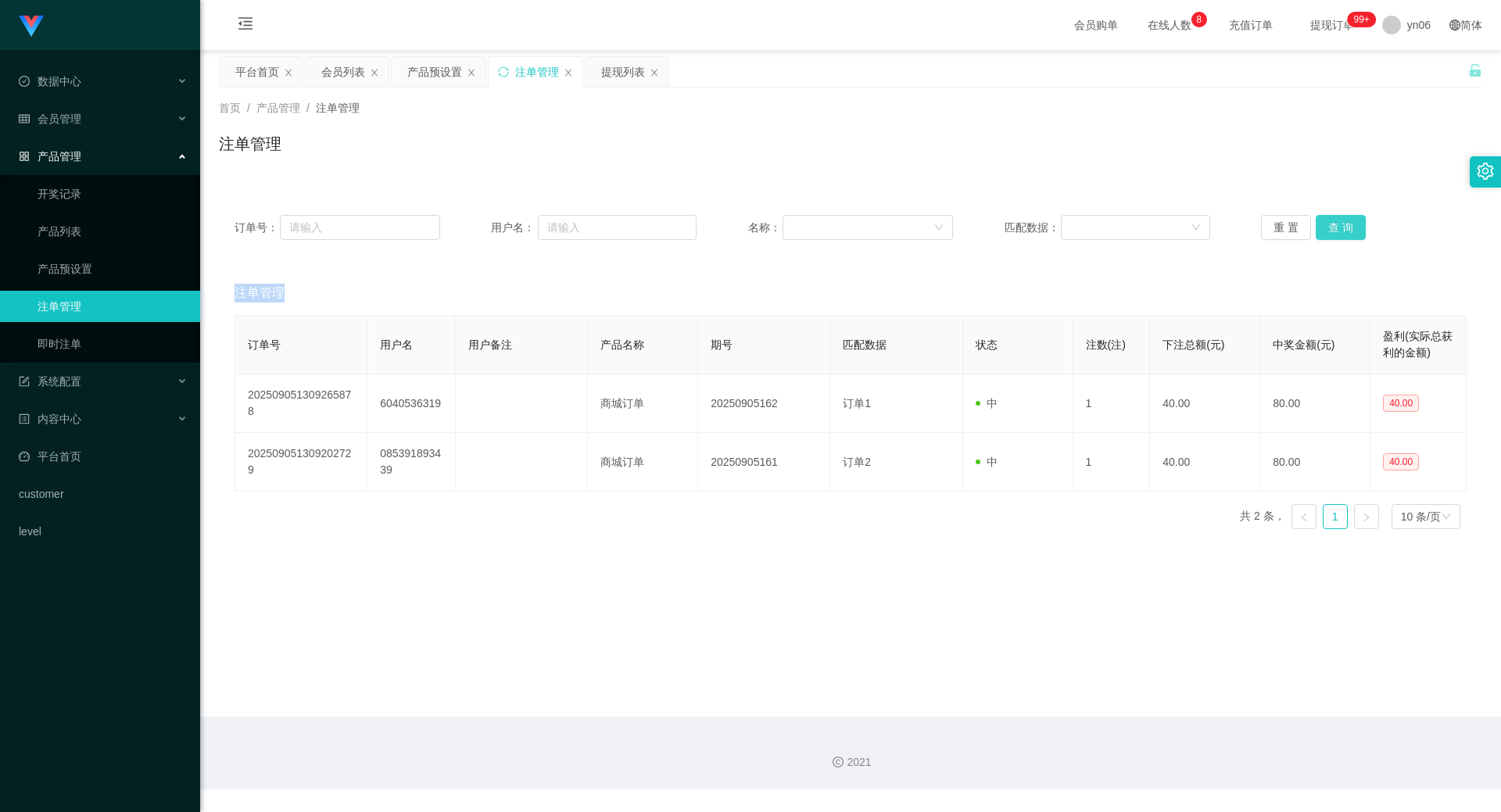
click at [1340, 228] on div "重 置 查 询" at bounding box center [1363, 227] width 205 height 25
click at [1340, 228] on button "查 询" at bounding box center [1341, 227] width 50 height 25
drag, startPoint x: 1340, startPoint y: 228, endPoint x: 1112, endPoint y: 267, distance: 231.3
click at [1342, 228] on div "重 置 查 询" at bounding box center [1363, 227] width 205 height 25
click at [1357, 217] on button "查 询" at bounding box center [1341, 227] width 50 height 25
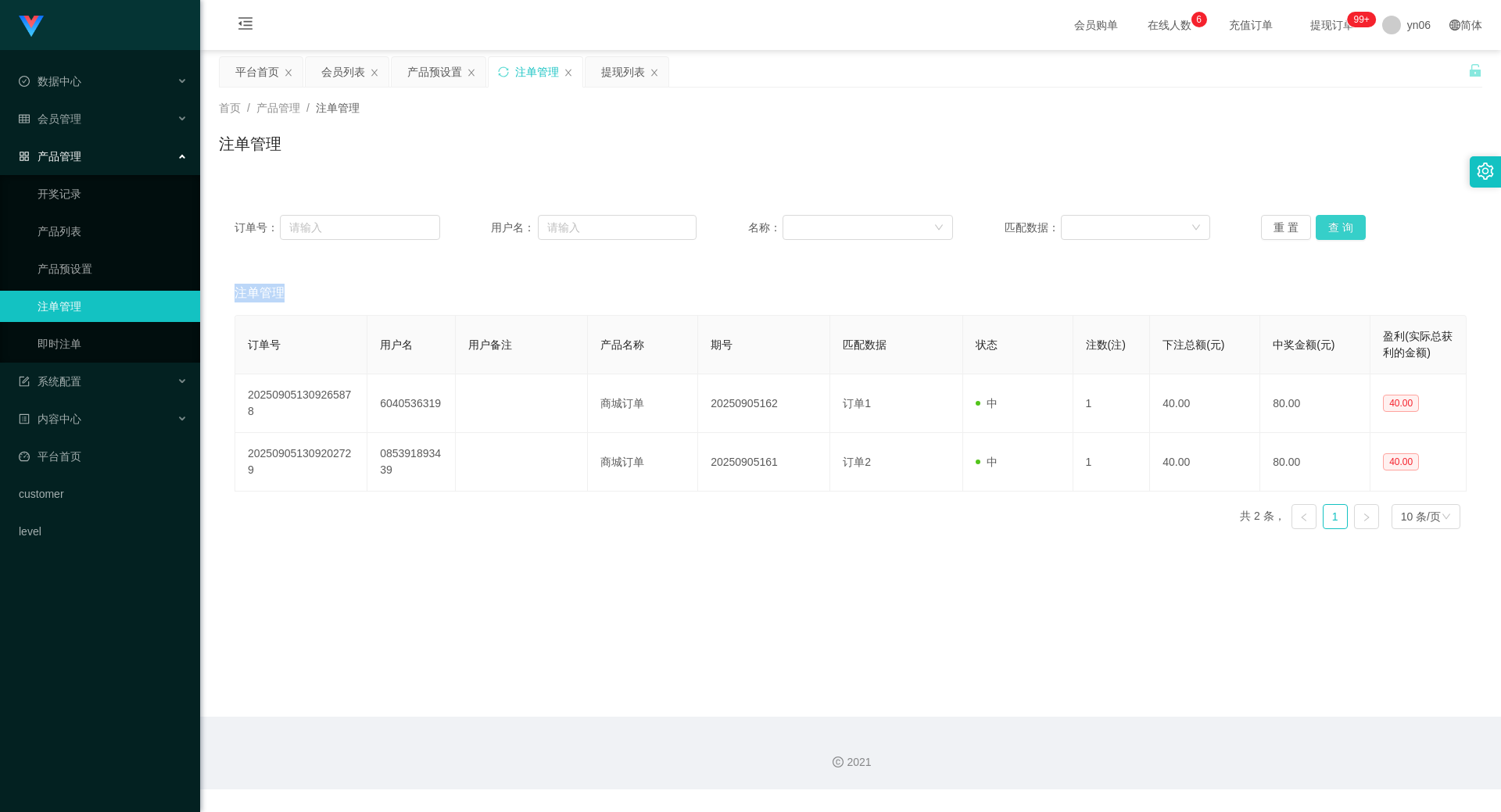
click at [1354, 218] on button "查 询" at bounding box center [1341, 227] width 50 height 25
click at [1354, 218] on button "查 询" at bounding box center [1349, 227] width 67 height 25
click at [1354, 218] on div "重 置 查 询" at bounding box center [1363, 227] width 205 height 25
click at [1354, 218] on button "查 询" at bounding box center [1341, 227] width 50 height 25
click at [1354, 218] on div "重 置 查 询" at bounding box center [1363, 227] width 205 height 25
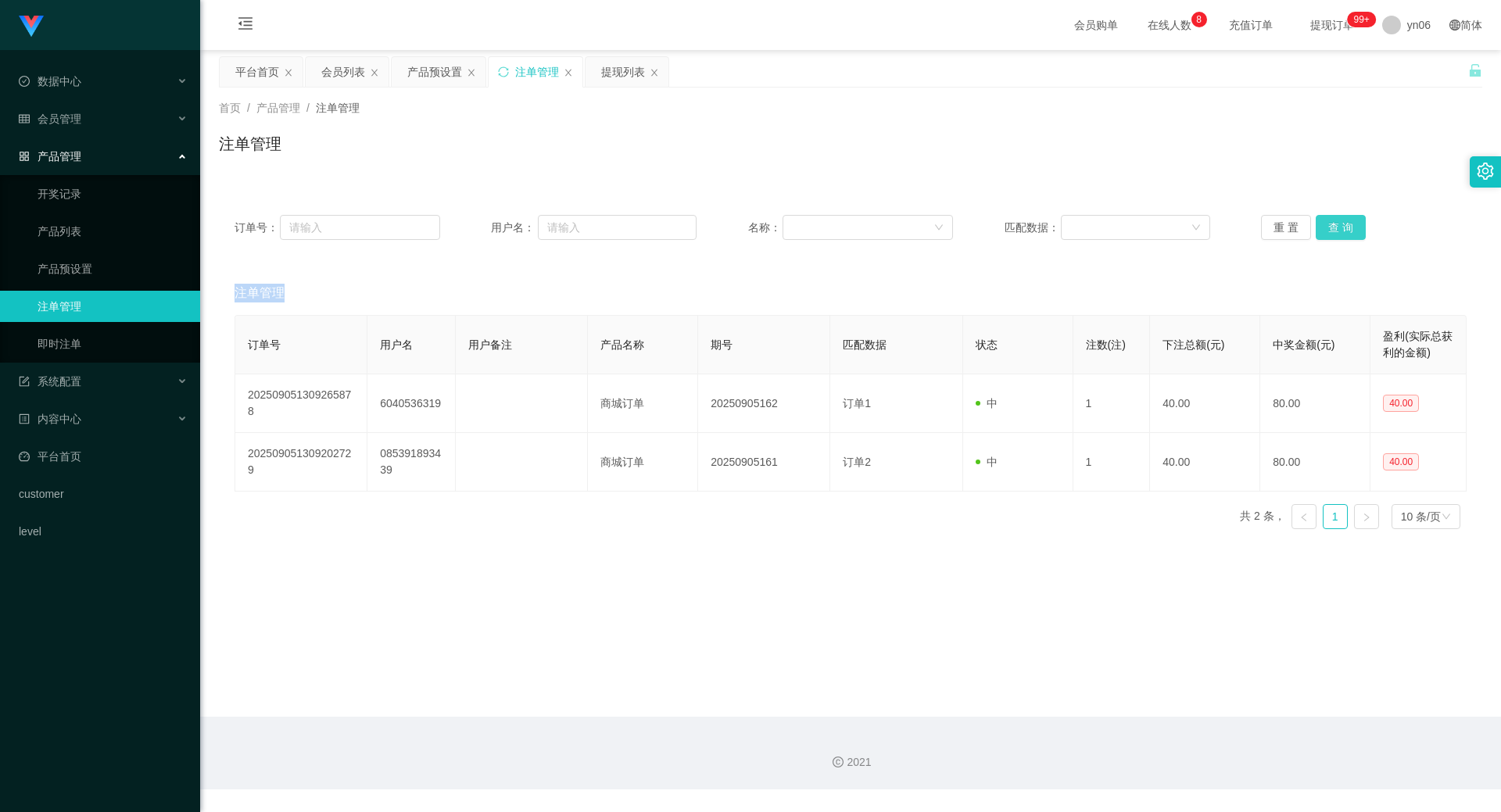
click at [1354, 218] on button "查 询" at bounding box center [1341, 227] width 50 height 25
click at [1346, 221] on button "查 询" at bounding box center [1341, 227] width 50 height 25
click at [1346, 221] on div "重 置 查 询" at bounding box center [1363, 227] width 205 height 25
click at [1346, 221] on button "查 询" at bounding box center [1341, 227] width 50 height 25
click at [1346, 221] on div "重 置 查 询" at bounding box center [1363, 227] width 205 height 25
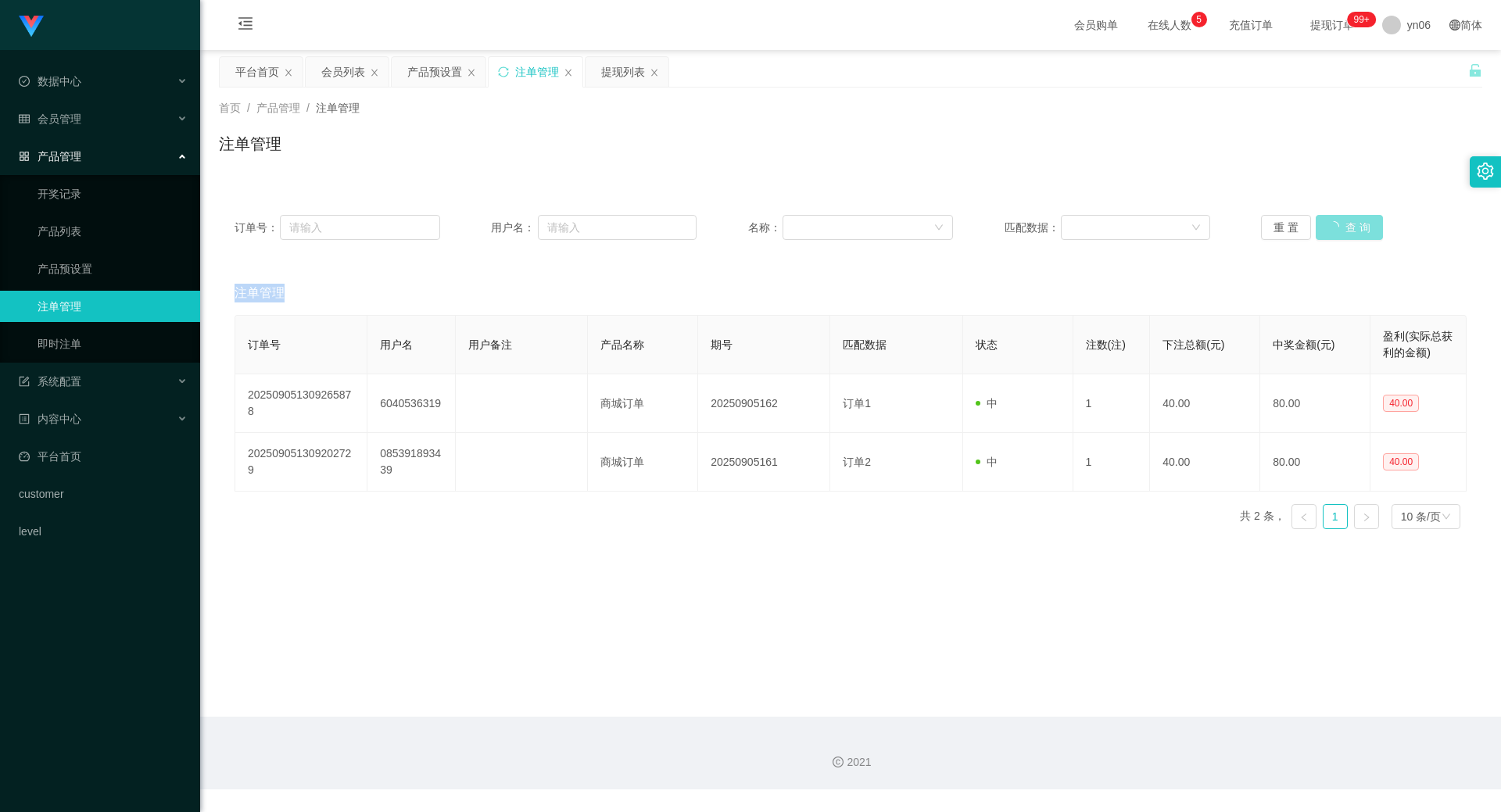
click at [1346, 221] on button "查 询" at bounding box center [1349, 227] width 67 height 25
click at [1346, 221] on div "重 置 查 询" at bounding box center [1363, 227] width 205 height 25
click at [1346, 221] on button "查 询" at bounding box center [1349, 227] width 67 height 25
click at [1346, 221] on div "重 置 查 询" at bounding box center [1363, 227] width 205 height 25
click at [1346, 221] on button "查 询" at bounding box center [1349, 227] width 67 height 25
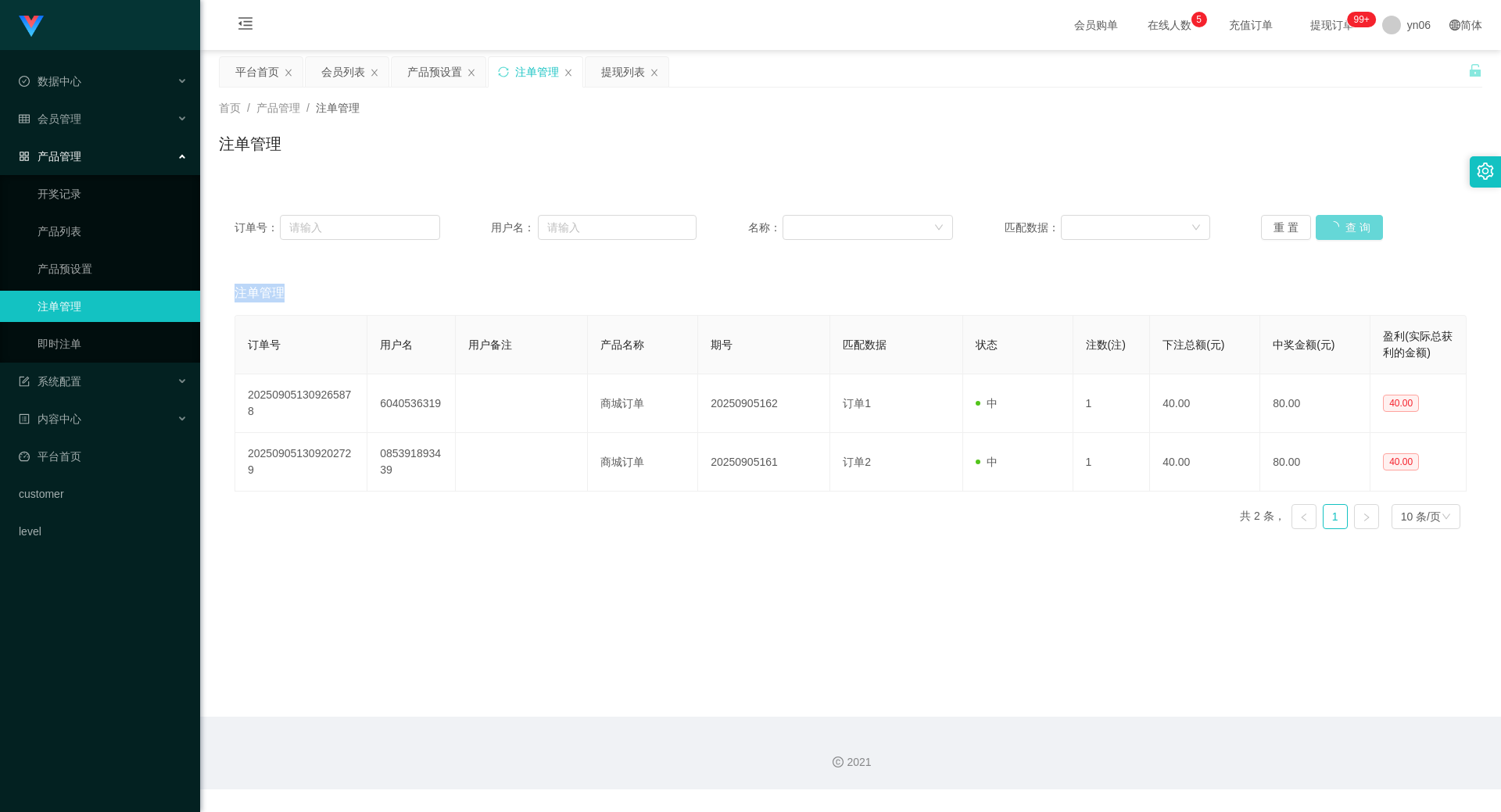
click at [1346, 221] on div "重 置 查 询" at bounding box center [1363, 227] width 205 height 25
click at [1346, 221] on button "查 询" at bounding box center [1349, 227] width 67 height 25
click at [1348, 221] on div "重 置 查 询" at bounding box center [1363, 227] width 205 height 25
click at [1348, 221] on button "查 询" at bounding box center [1341, 227] width 50 height 25
click at [1348, 221] on div "重 置 查 询" at bounding box center [1363, 227] width 205 height 25
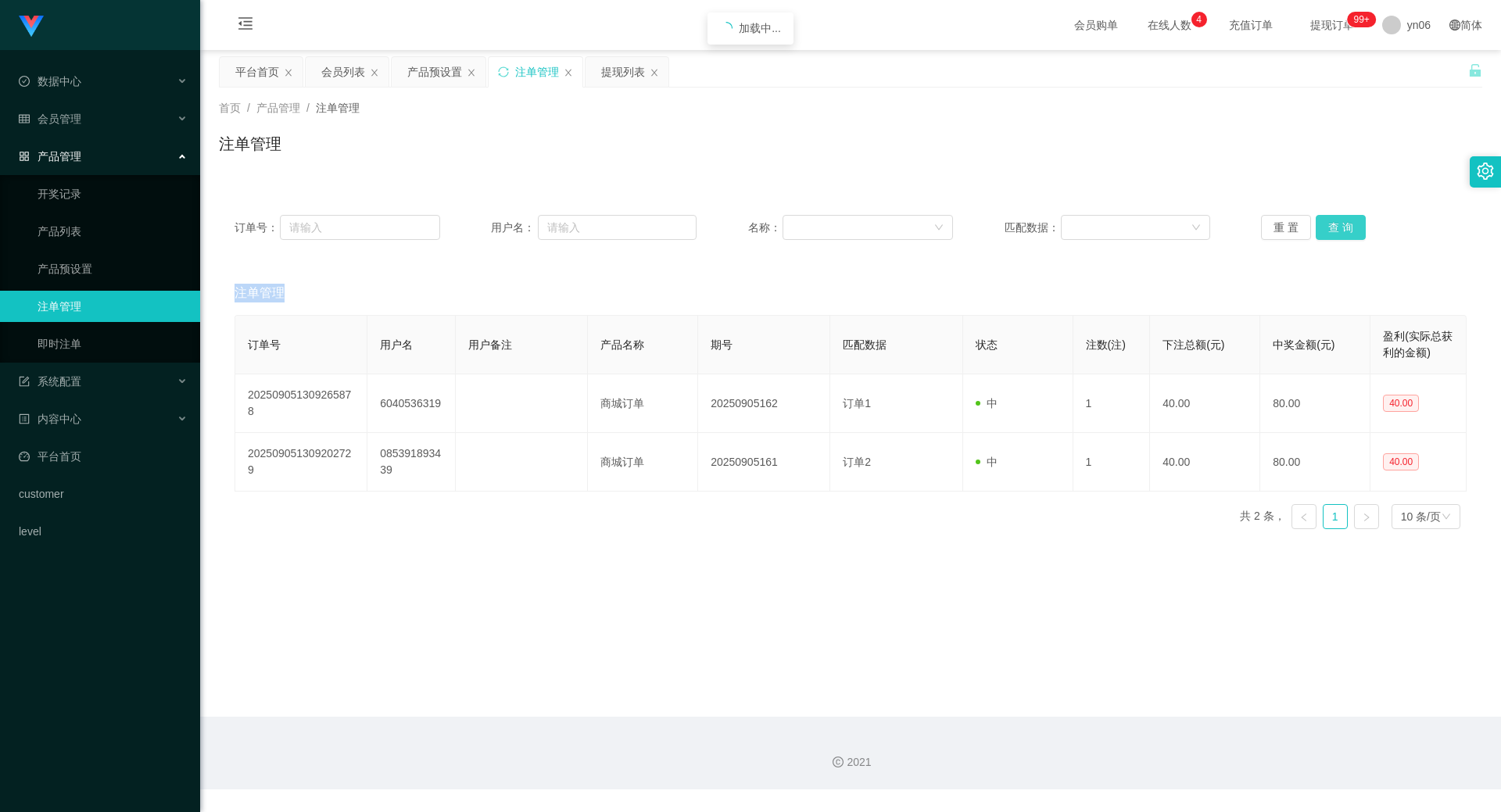
click at [1326, 228] on button "查 询" at bounding box center [1341, 227] width 50 height 25
click at [1326, 227] on div "重 置 查 询" at bounding box center [1363, 227] width 205 height 25
click at [1326, 227] on button "查 询" at bounding box center [1349, 227] width 67 height 25
click at [1326, 227] on div "重 置 查 询" at bounding box center [1363, 227] width 205 height 25
click at [1343, 226] on button "查 询" at bounding box center [1341, 227] width 50 height 25
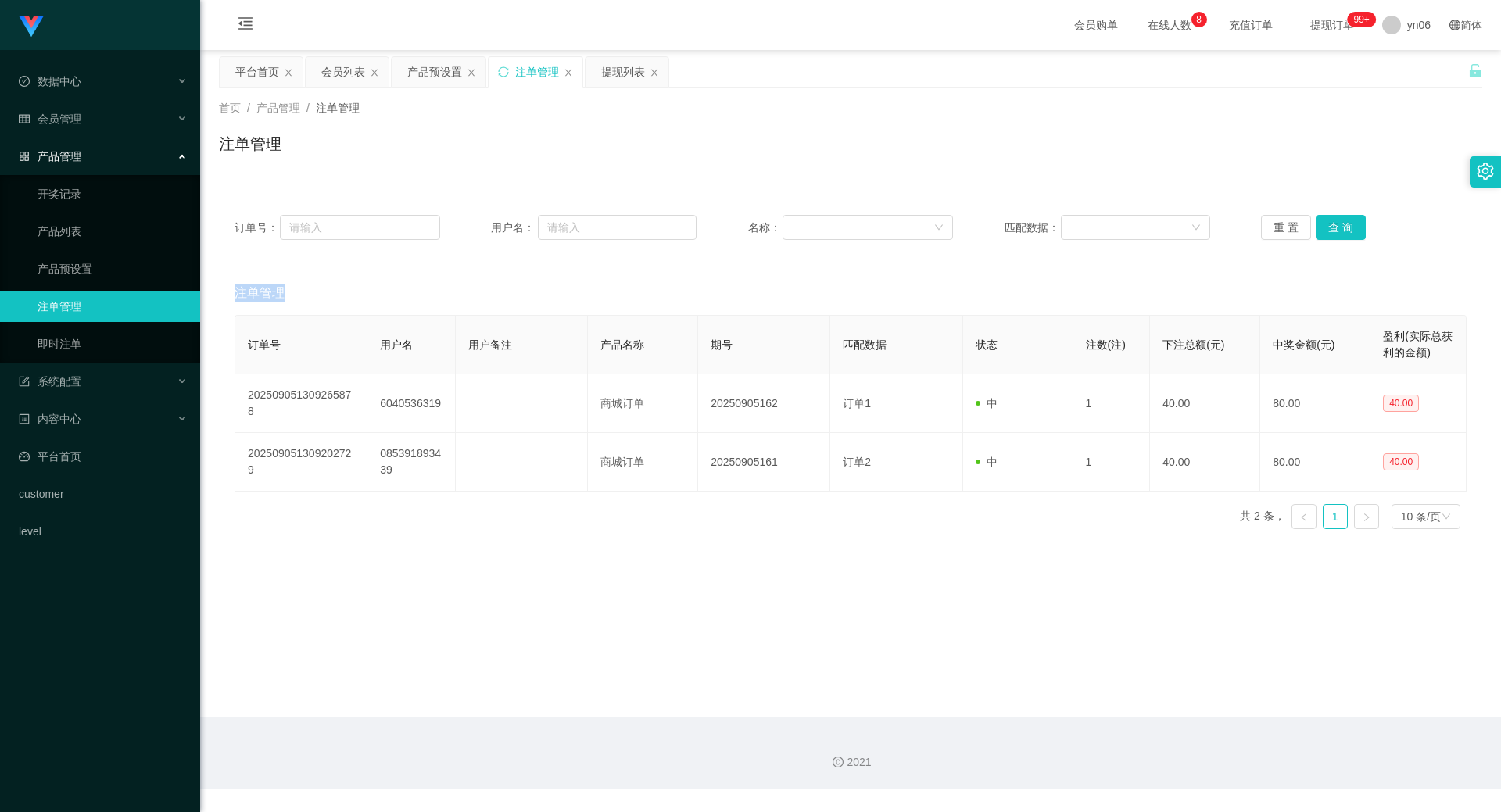
click at [1343, 226] on div "重 置 查 询" at bounding box center [1363, 227] width 205 height 25
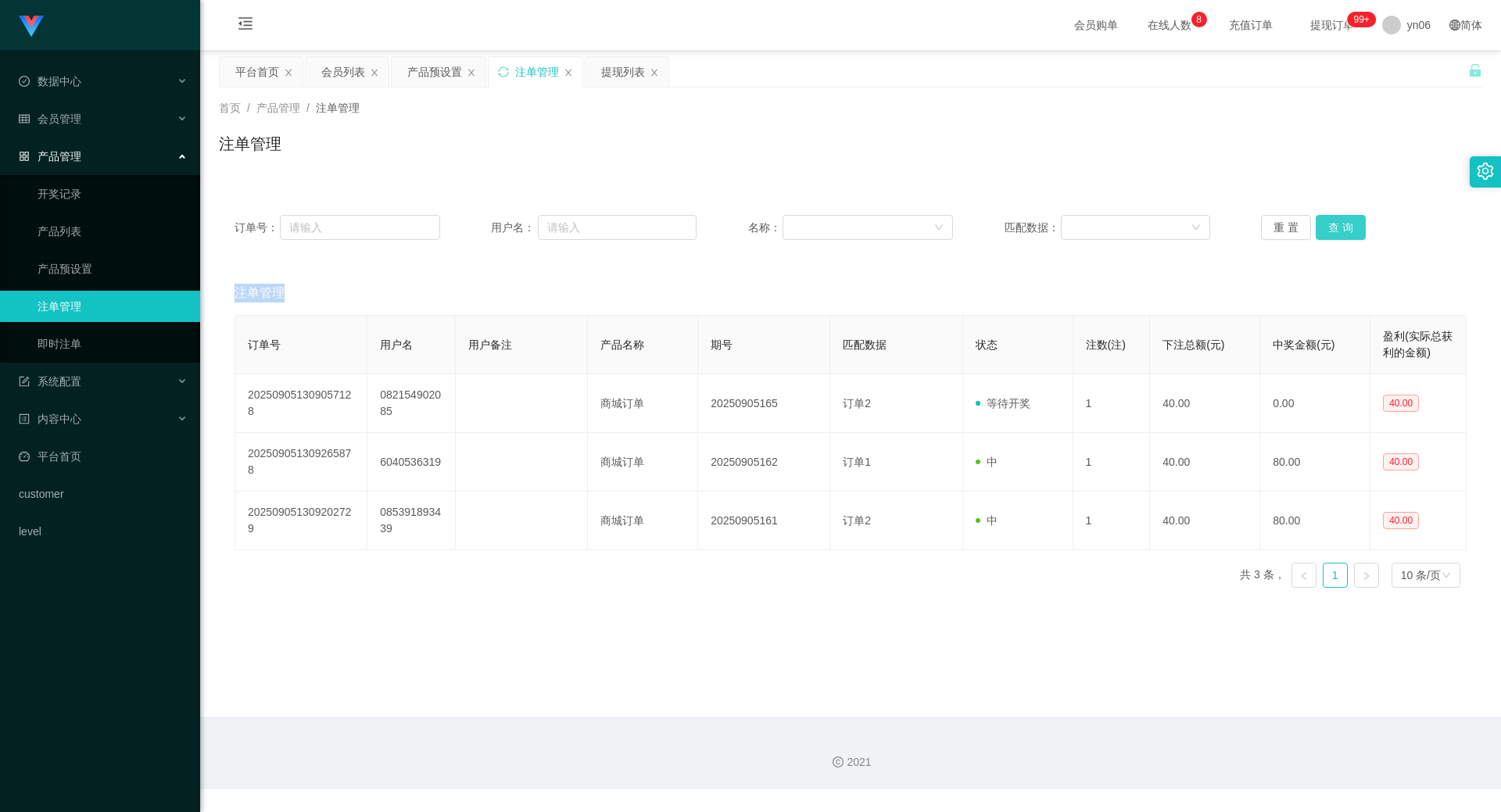
click at [1343, 226] on button "查 询" at bounding box center [1341, 227] width 50 height 25
click at [1343, 226] on div "重 置 查 询" at bounding box center [1363, 227] width 205 height 25
click at [1343, 226] on button "查 询" at bounding box center [1341, 227] width 50 height 25
click at [1343, 226] on div "重 置 查 询" at bounding box center [1363, 227] width 205 height 25
click at [1343, 226] on button "查 询" at bounding box center [1341, 227] width 50 height 25
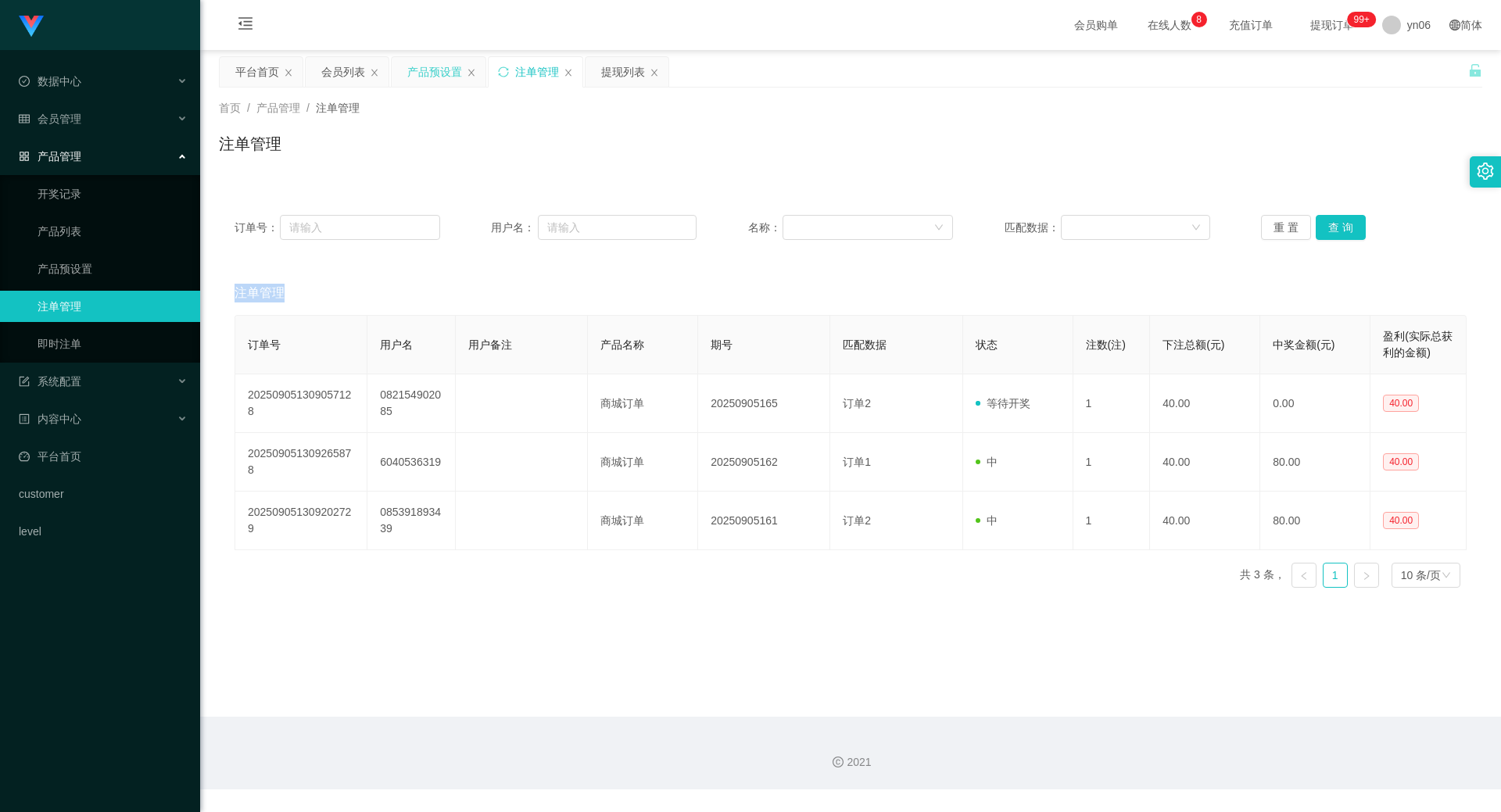
click at [431, 61] on div "产品预设置" at bounding box center [435, 72] width 55 height 30
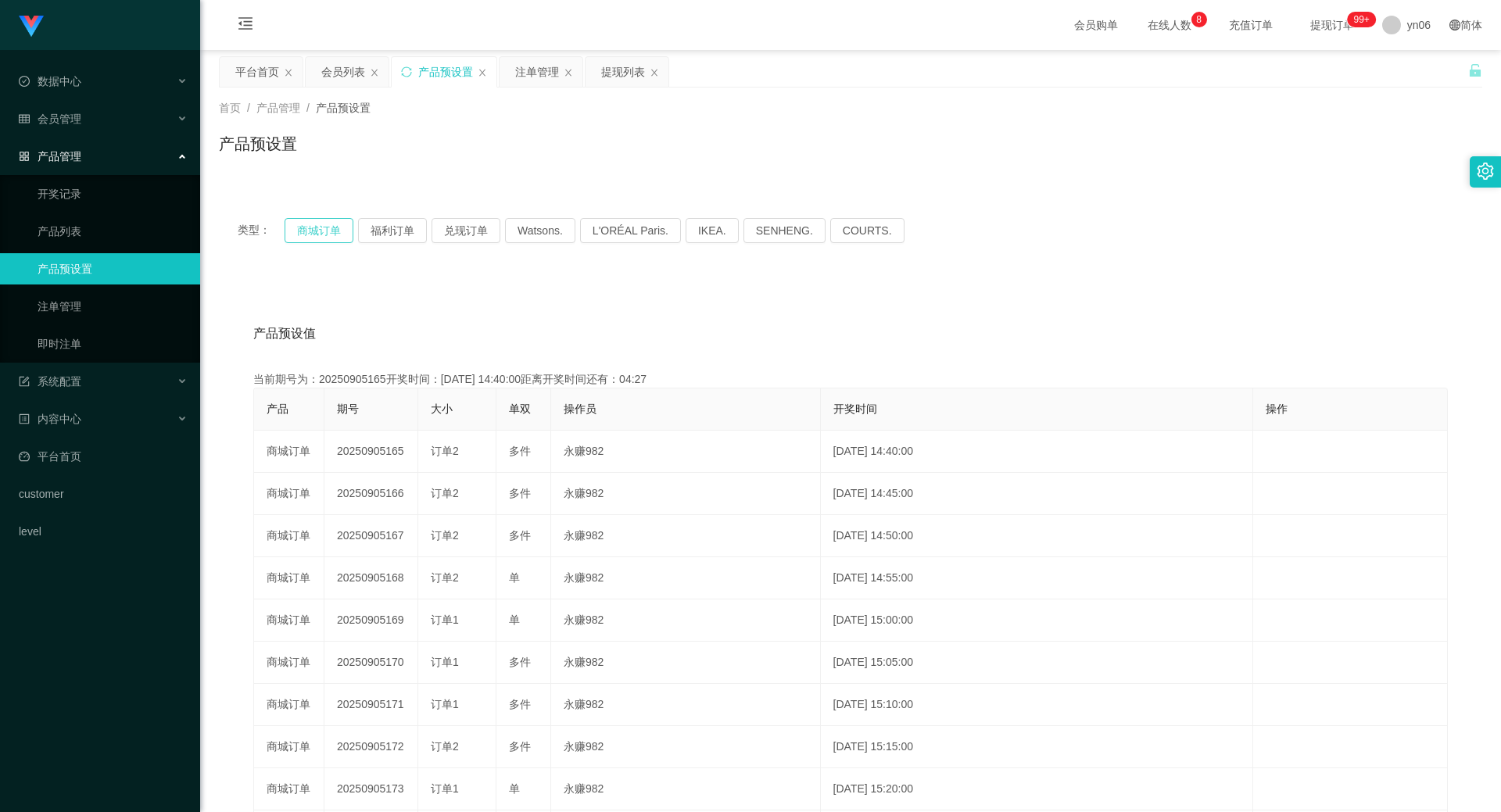
click at [313, 237] on button "商城订单" at bounding box center [319, 230] width 69 height 25
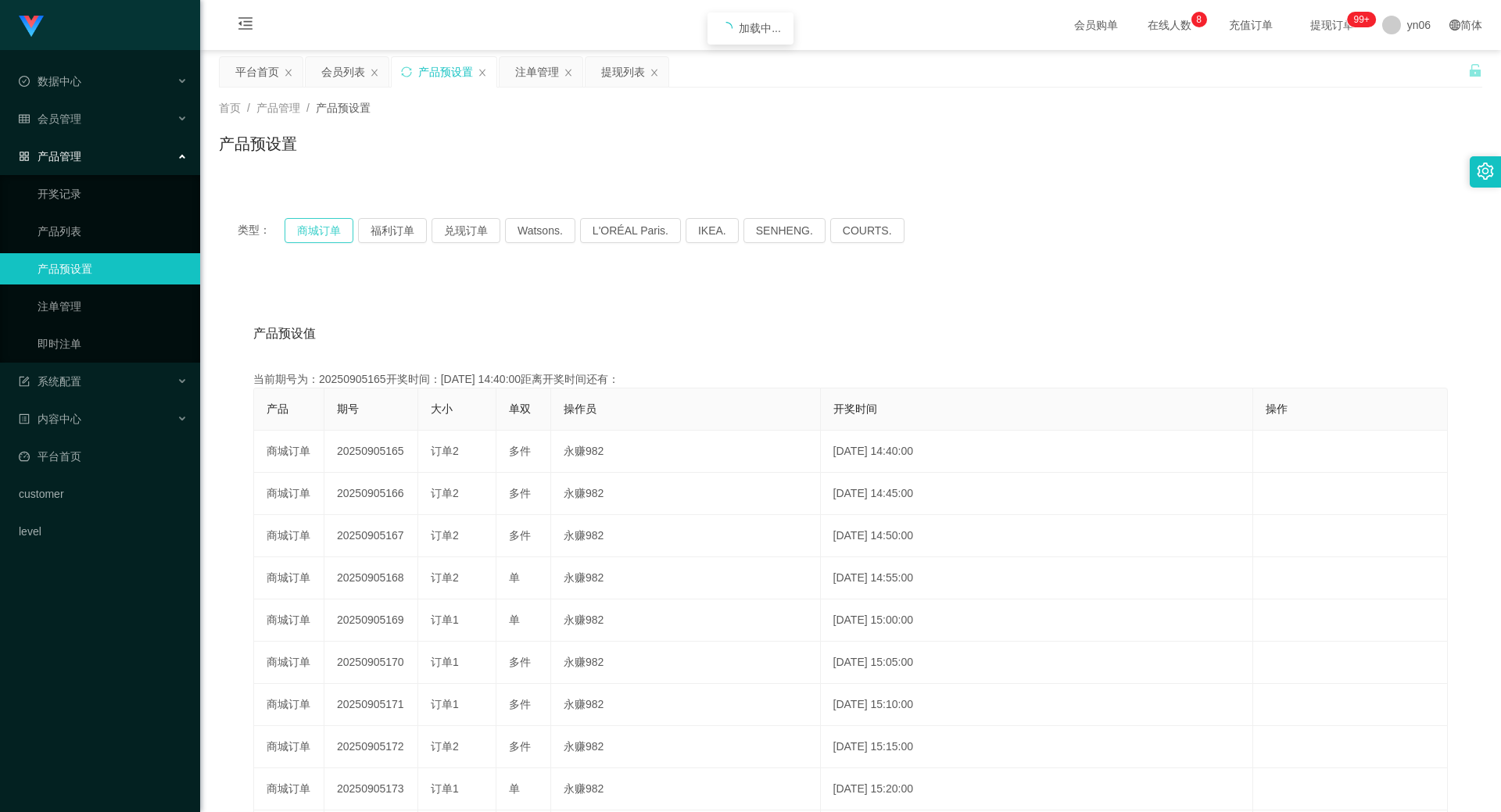
click at [313, 237] on button "商城订单" at bounding box center [319, 230] width 69 height 25
click at [543, 75] on div "注单管理" at bounding box center [536, 72] width 44 height 30
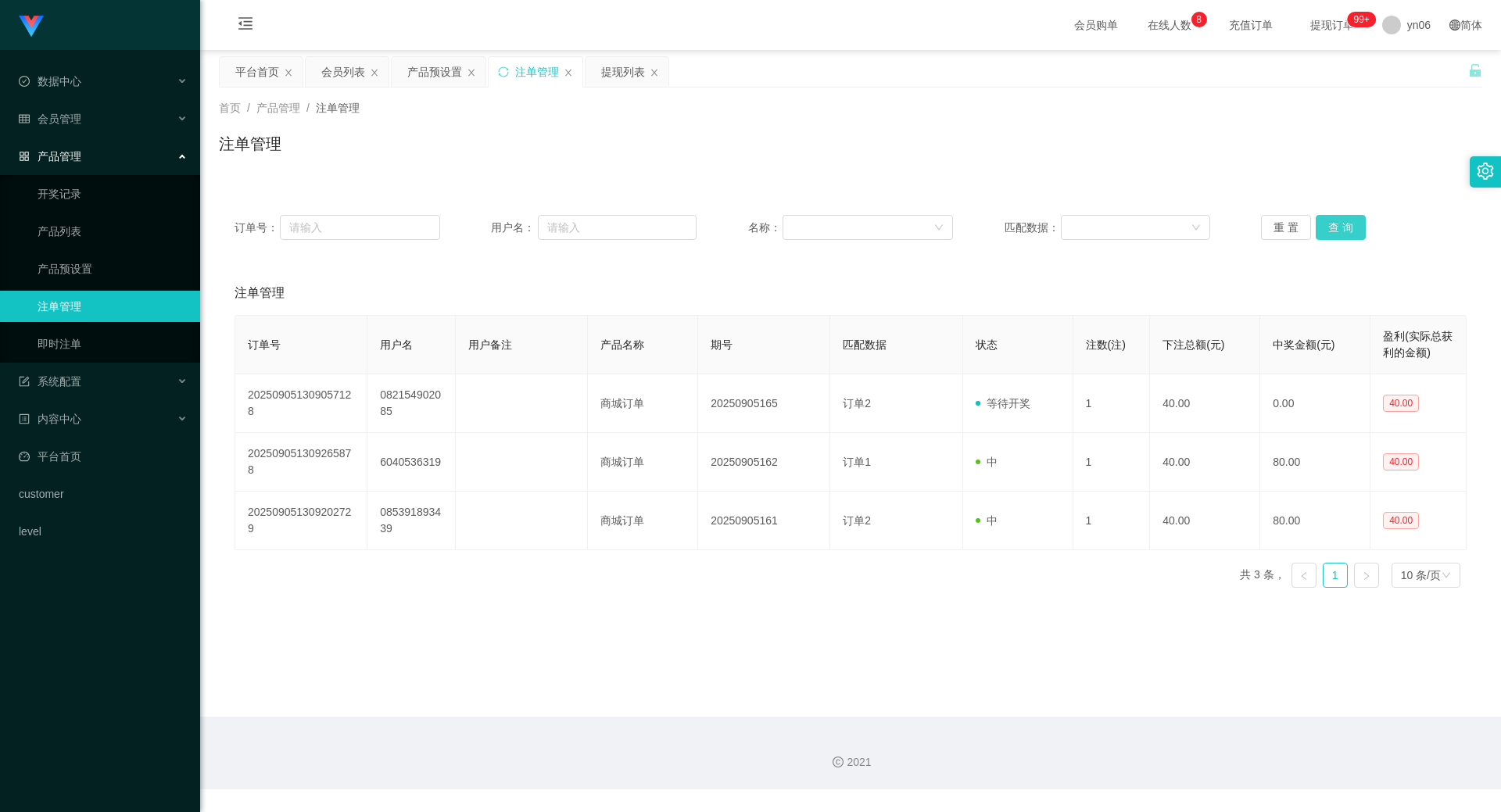
click at [1324, 230] on button "查 询" at bounding box center [1341, 227] width 50 height 25
click at [1324, 230] on div "重 置 查 询" at bounding box center [1363, 227] width 205 height 25
click at [1324, 230] on button "查 询" at bounding box center [1341, 227] width 50 height 25
click at [355, 70] on div "会员列表" at bounding box center [343, 72] width 44 height 30
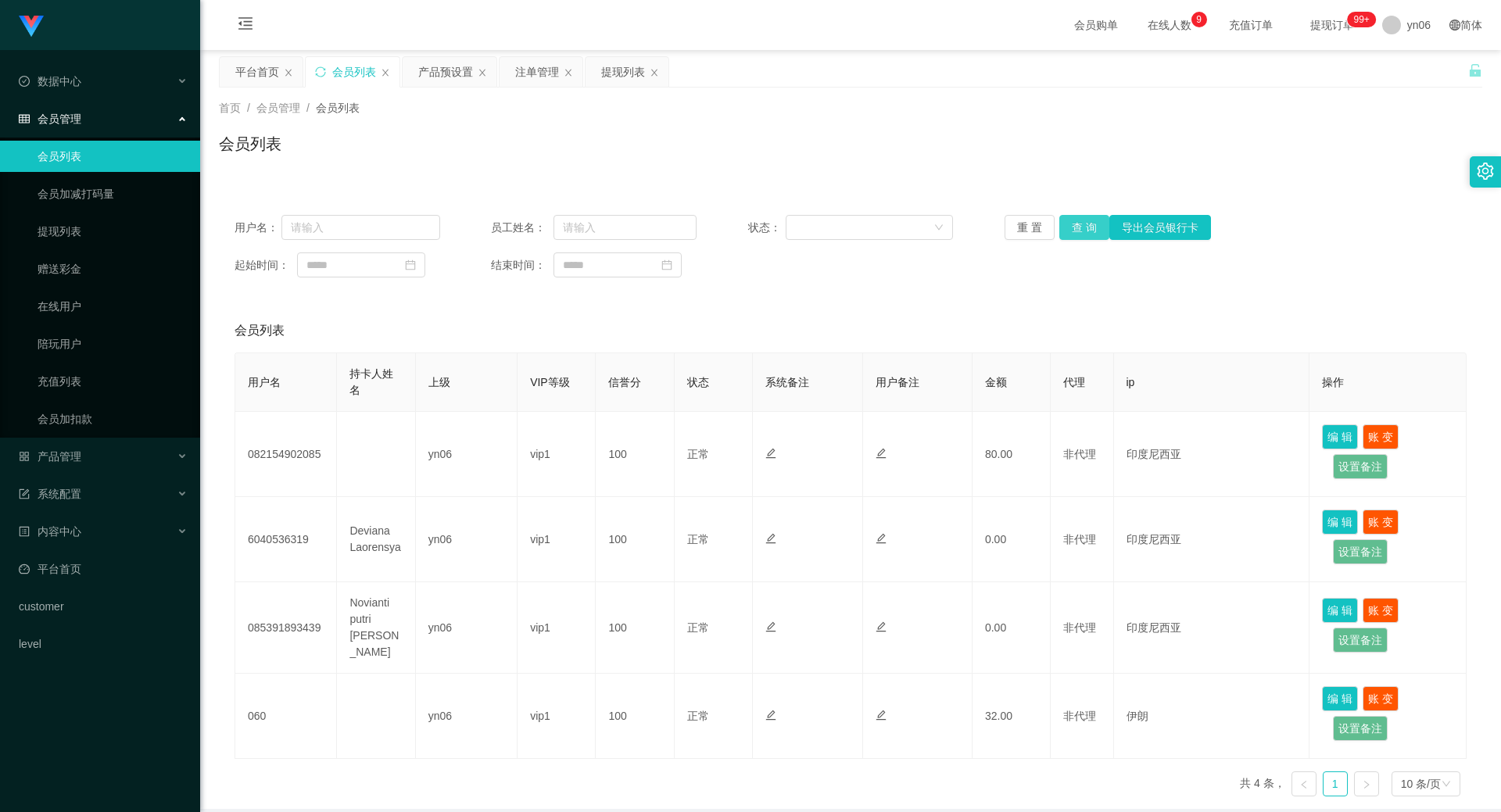
click at [1081, 229] on button "查 询" at bounding box center [1085, 227] width 50 height 25
click at [1081, 229] on div "重 置 查 询 导出会员银行卡" at bounding box center [1108, 227] width 205 height 25
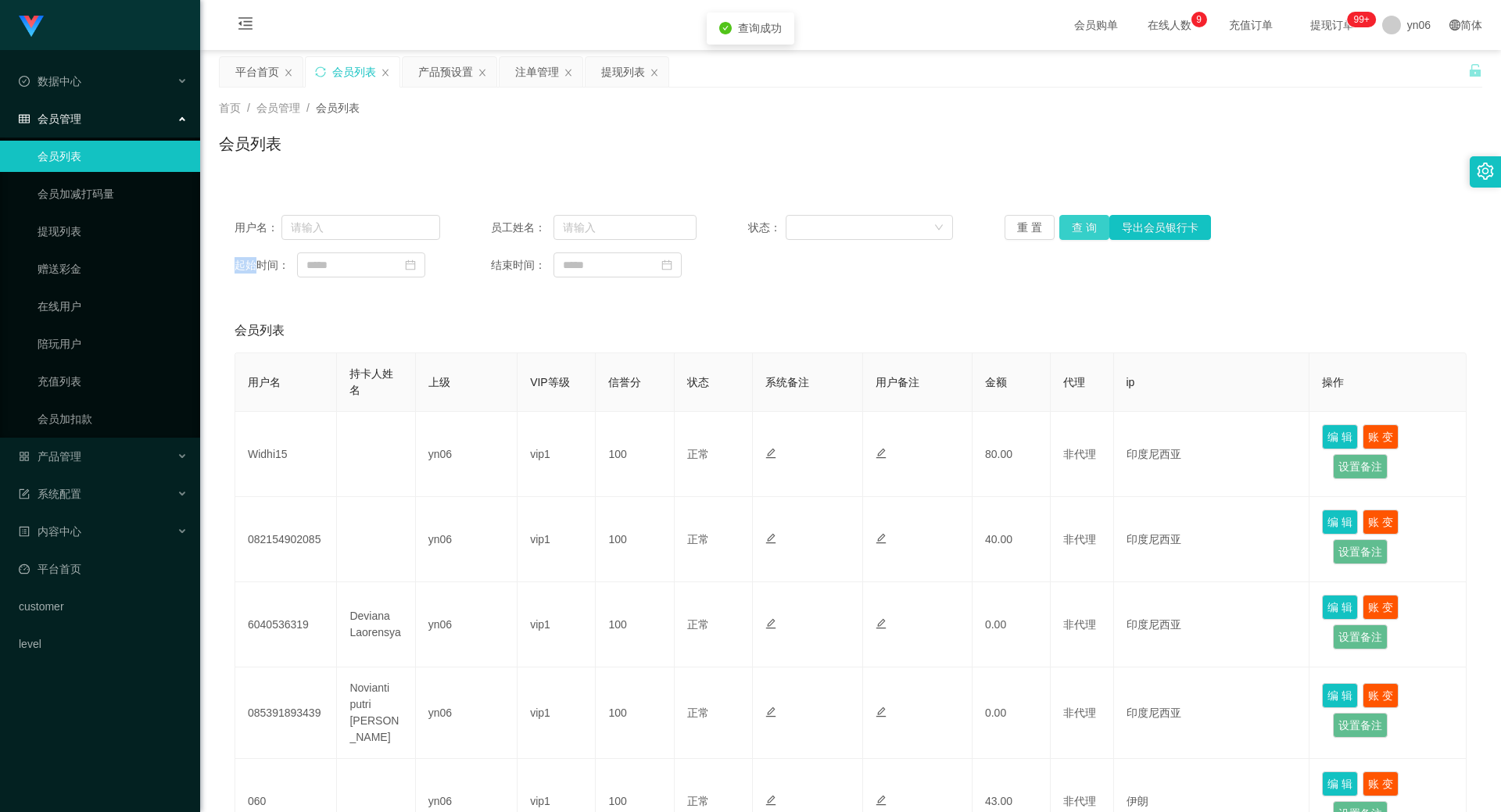
click at [1081, 229] on button "查 询" at bounding box center [1085, 227] width 50 height 25
click at [1081, 229] on div "重 置 查 询 导出会员银行卡" at bounding box center [1108, 227] width 205 height 25
click at [1081, 229] on button "查 询" at bounding box center [1085, 227] width 50 height 25
click at [1081, 229] on div "重 置 查 询 导出会员银行卡" at bounding box center [1108, 227] width 205 height 25
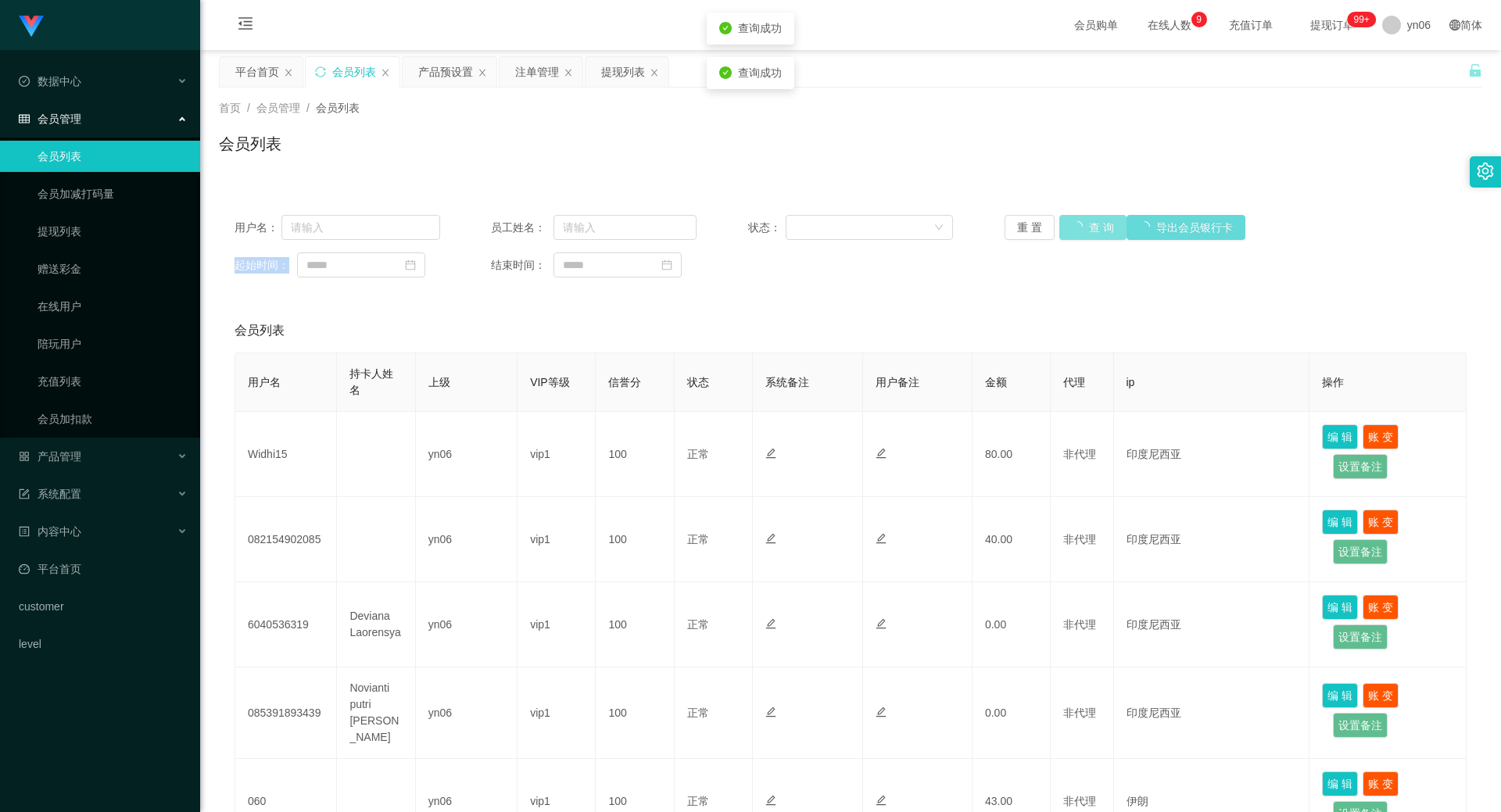
click at [1081, 229] on button "查 询" at bounding box center [1092, 227] width 67 height 25
click at [449, 83] on div "产品预设置" at bounding box center [445, 72] width 55 height 30
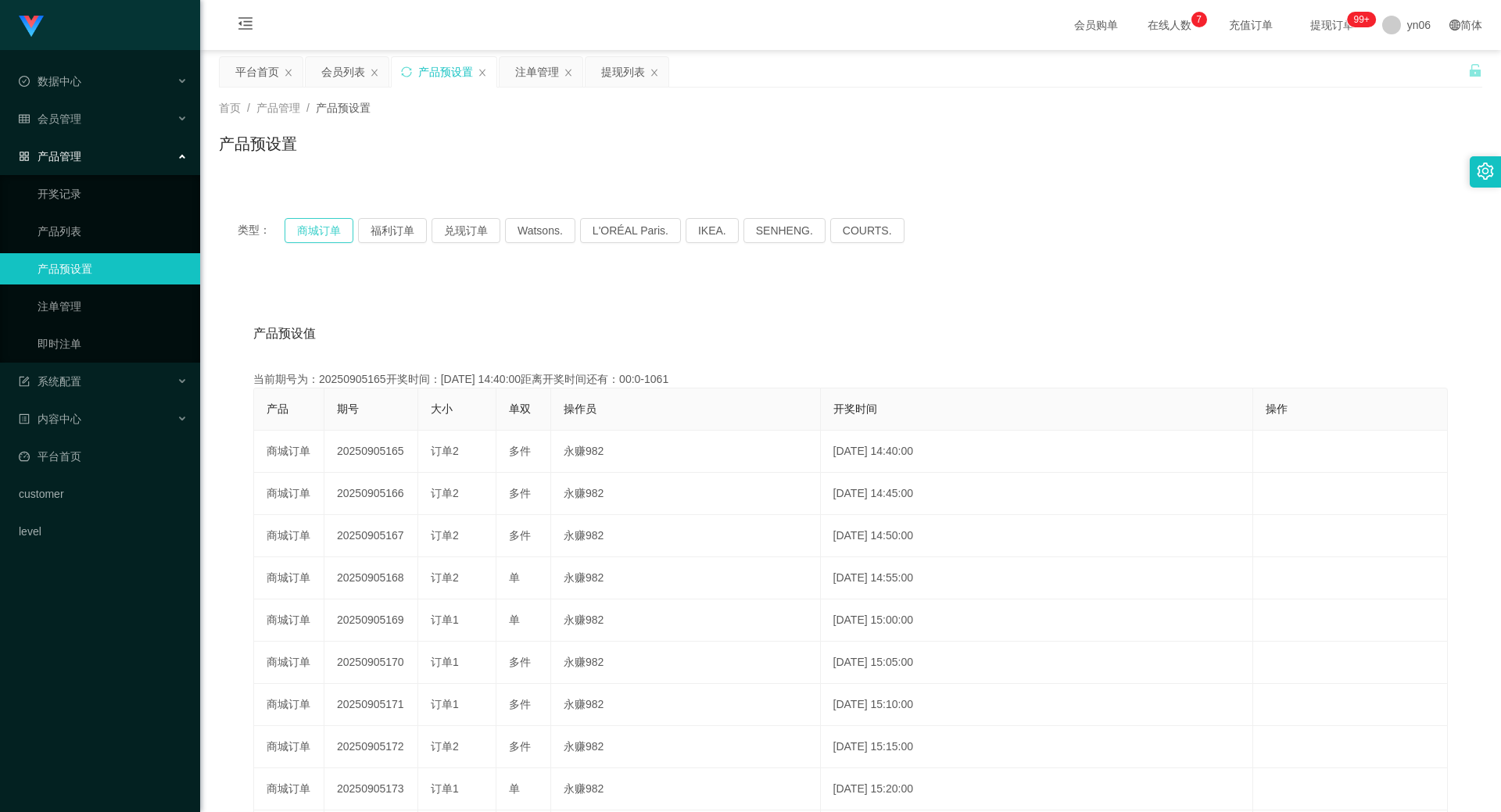
click at [331, 233] on button "商城订单" at bounding box center [319, 230] width 69 height 25
click at [329, 233] on button "商城订单" at bounding box center [319, 230] width 69 height 25
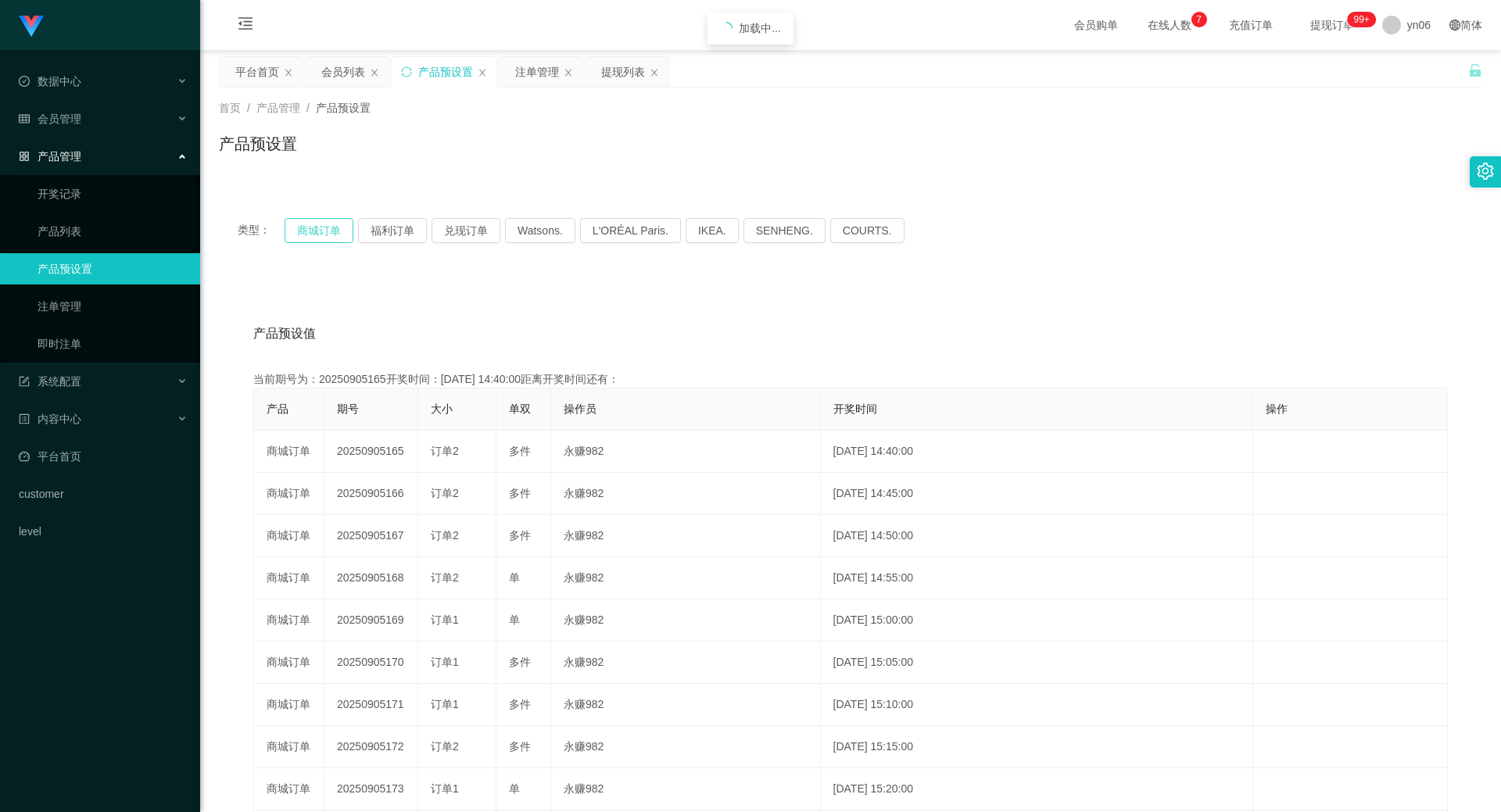
click at [329, 233] on button "商城订单" at bounding box center [319, 230] width 69 height 25
click at [460, 69] on div "产品预设置" at bounding box center [445, 72] width 55 height 30
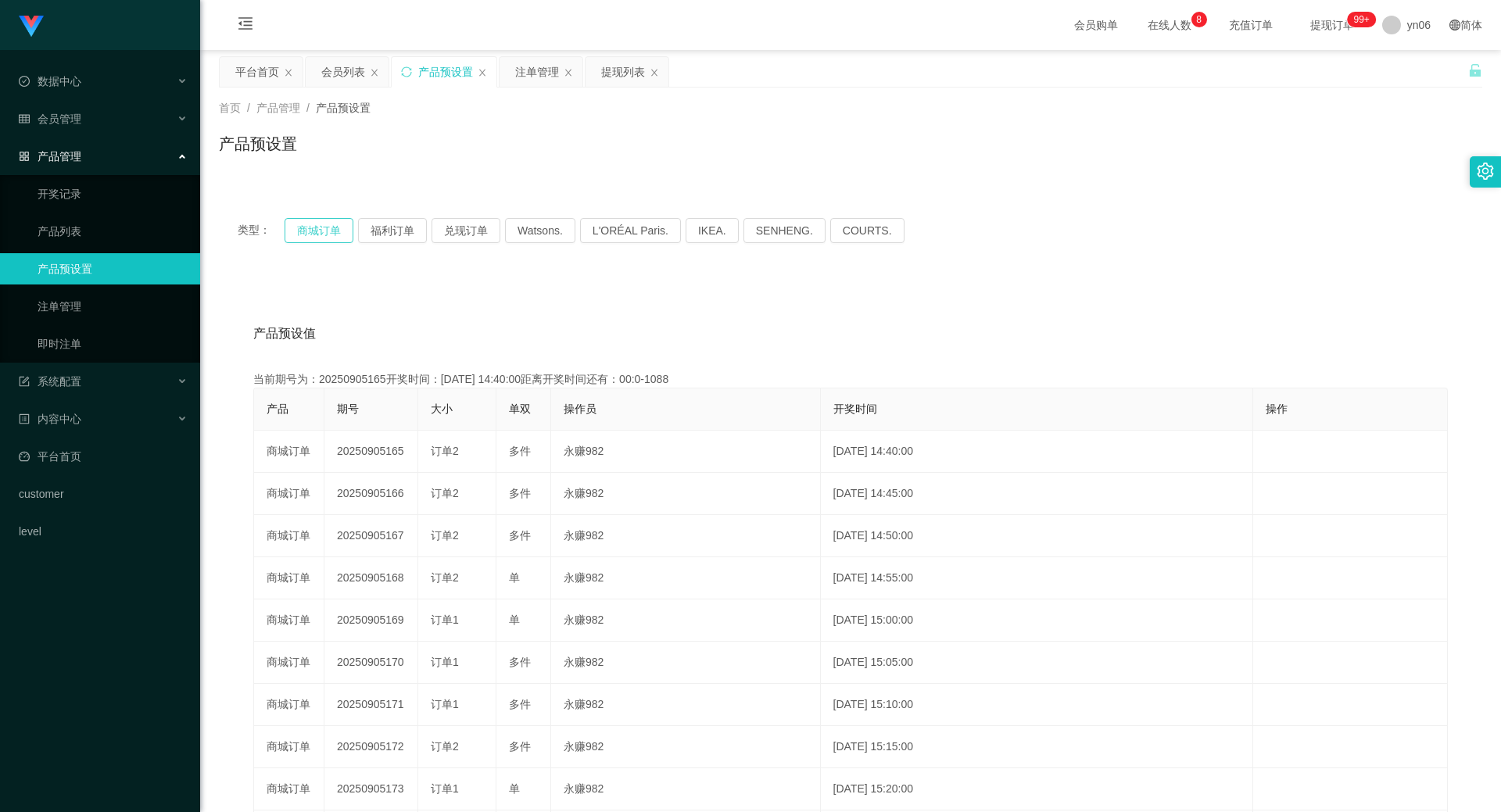
click at [315, 232] on button "商城订单" at bounding box center [319, 230] width 69 height 25
click at [319, 233] on button "商城订单" at bounding box center [319, 230] width 69 height 25
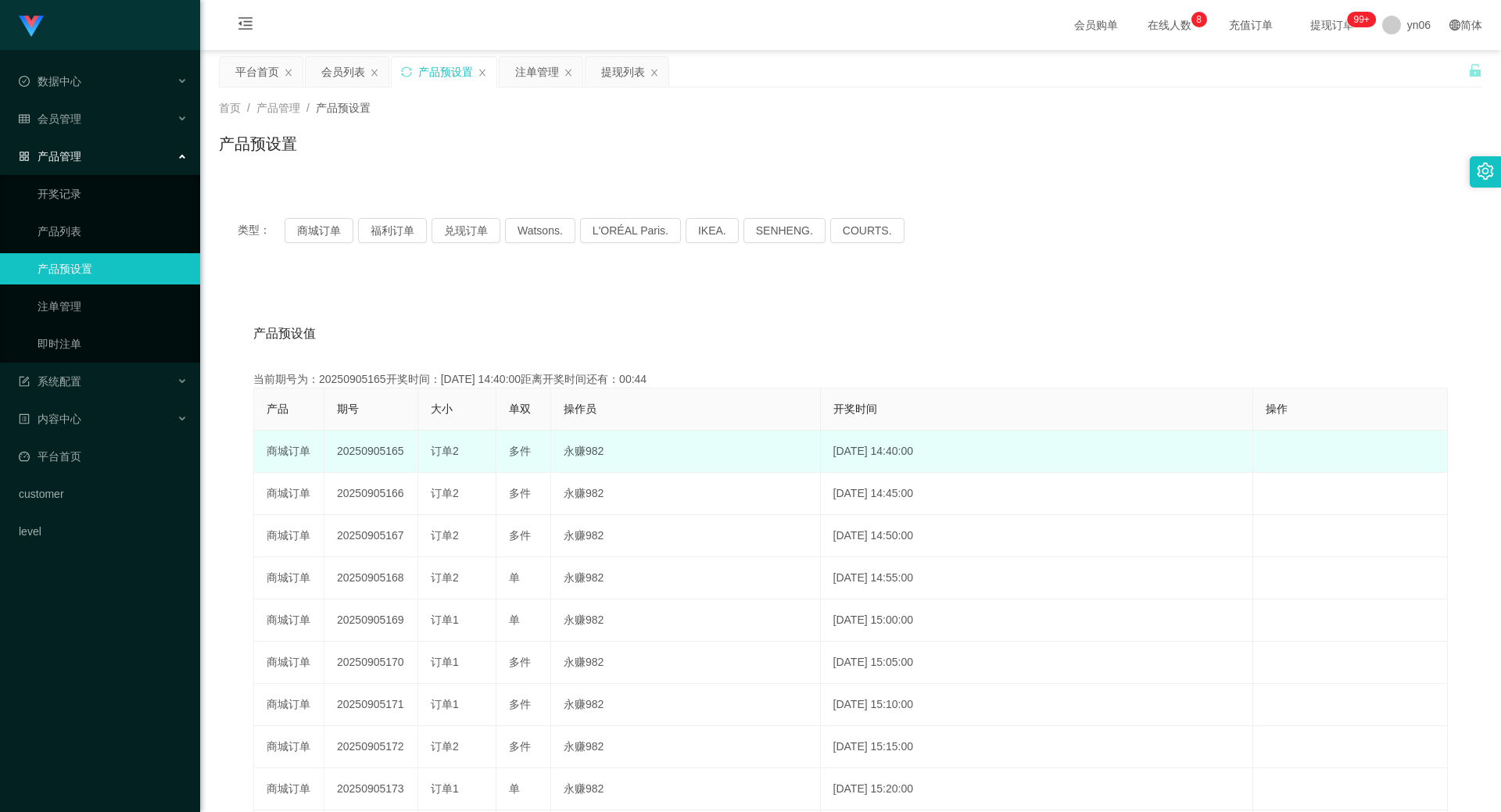
click at [431, 457] on span "订单2" at bounding box center [444, 450] width 28 height 13
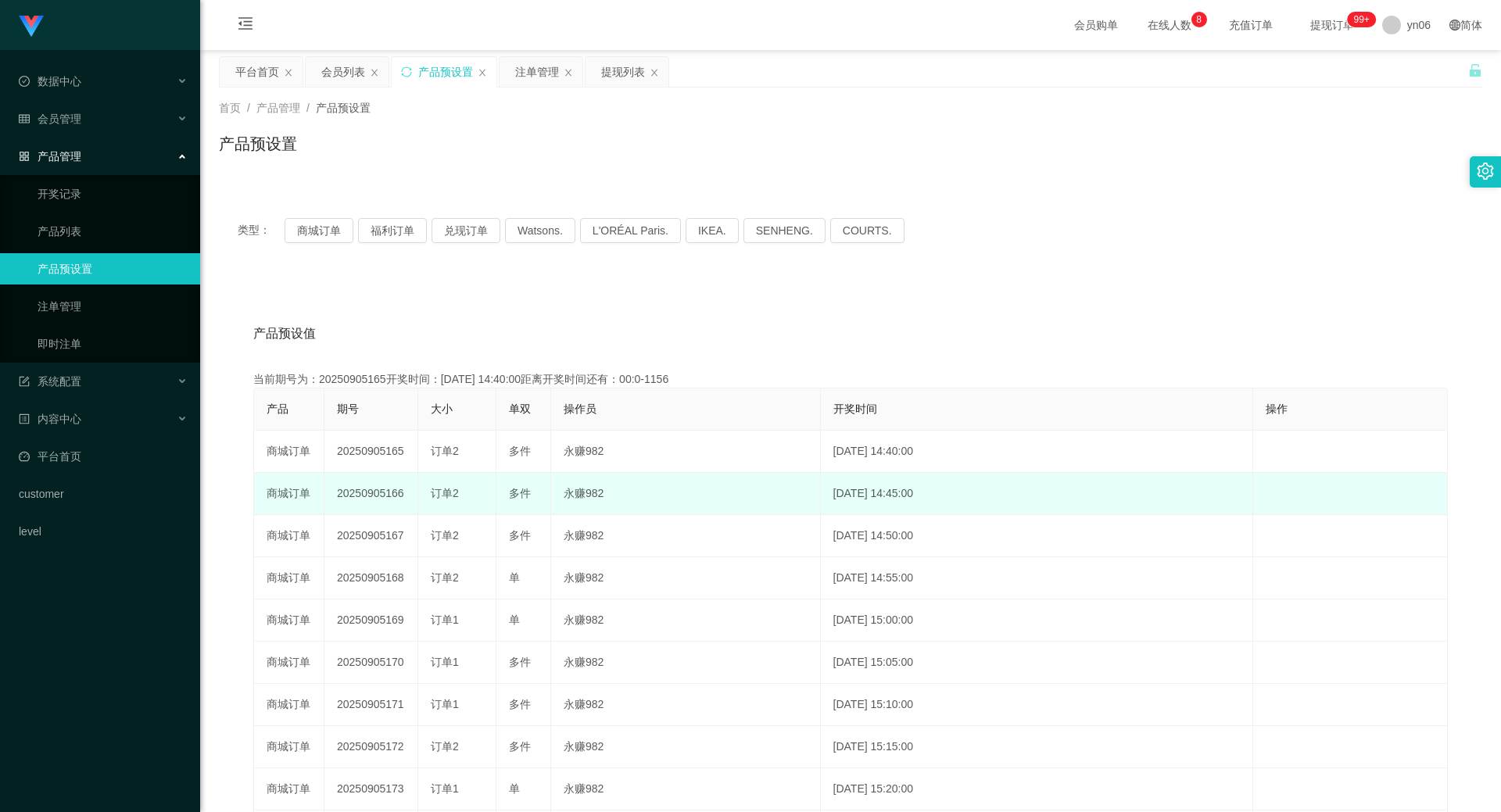
click at [442, 498] on span "订单2" at bounding box center [444, 493] width 28 height 13
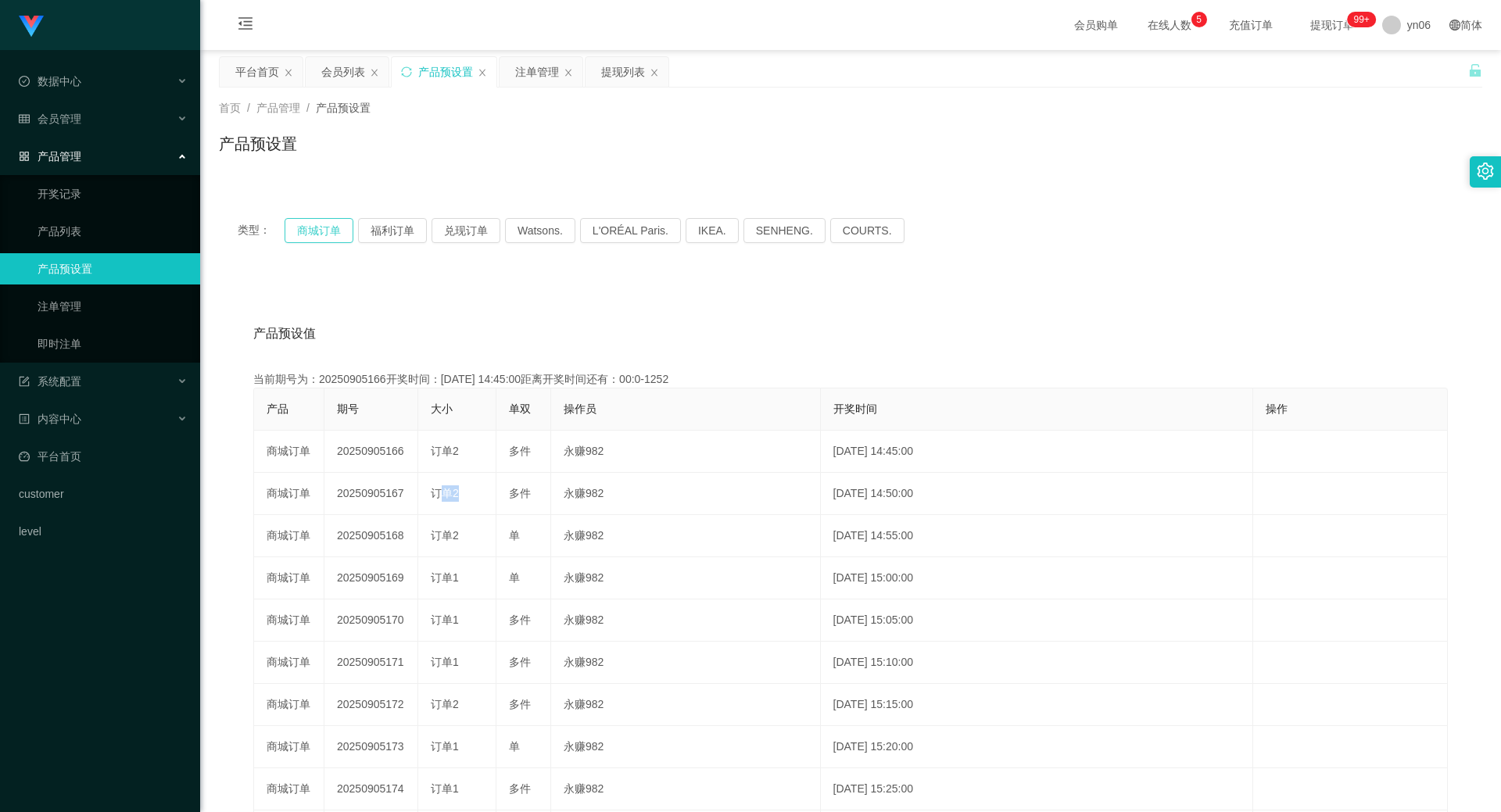
click at [327, 230] on button "商城订单" at bounding box center [319, 230] width 69 height 25
click at [535, 75] on div "注单管理" at bounding box center [536, 72] width 44 height 30
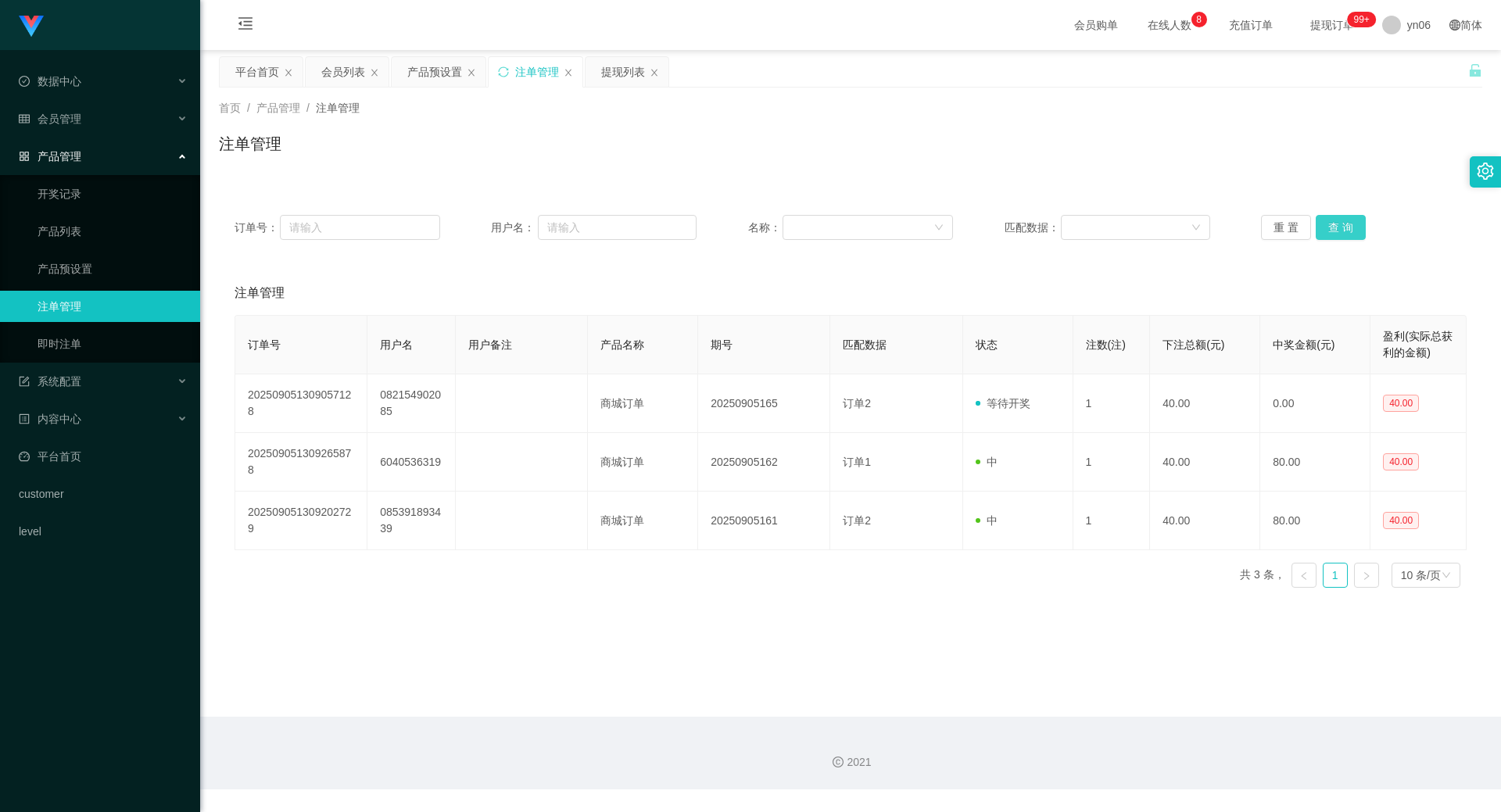
click at [1356, 225] on button "查 询" at bounding box center [1341, 227] width 50 height 25
click at [1356, 225] on div "重 置 查 询" at bounding box center [1363, 227] width 205 height 25
click at [1356, 225] on button "查 询" at bounding box center [1341, 227] width 50 height 25
click at [1356, 225] on button "查 询" at bounding box center [1349, 227] width 67 height 25
click at [1356, 225] on button "查 询" at bounding box center [1341, 227] width 50 height 25
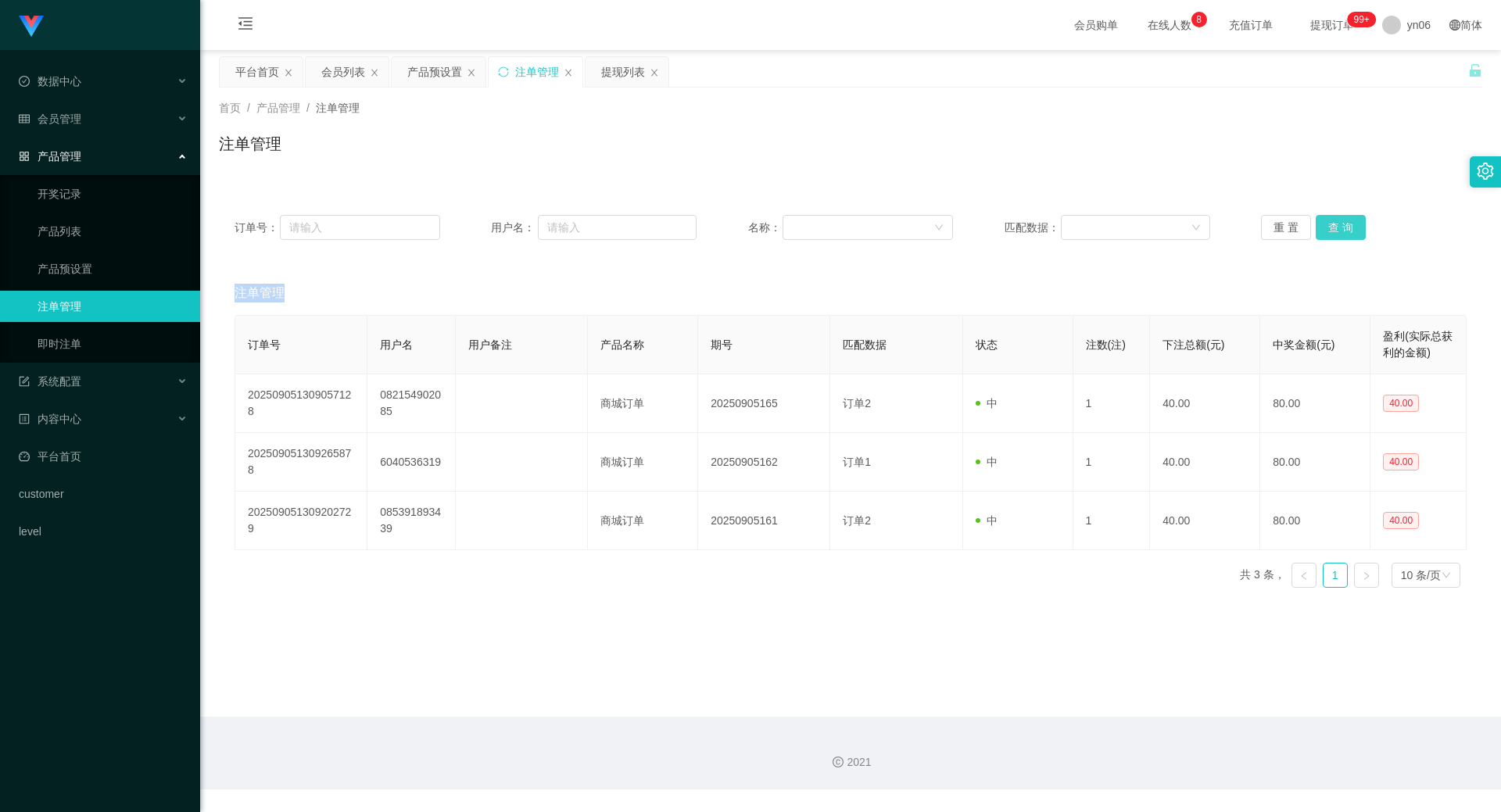
click at [1356, 225] on div "重 置 查 询" at bounding box center [1363, 227] width 205 height 25
click at [1356, 225] on button "查 询" at bounding box center [1341, 227] width 50 height 25
click at [1356, 225] on div "重 置 查 询" at bounding box center [1363, 227] width 205 height 25
click at [1356, 225] on button "查 询" at bounding box center [1341, 227] width 50 height 25
click at [1356, 225] on div "重 置 查 询" at bounding box center [1363, 227] width 205 height 25
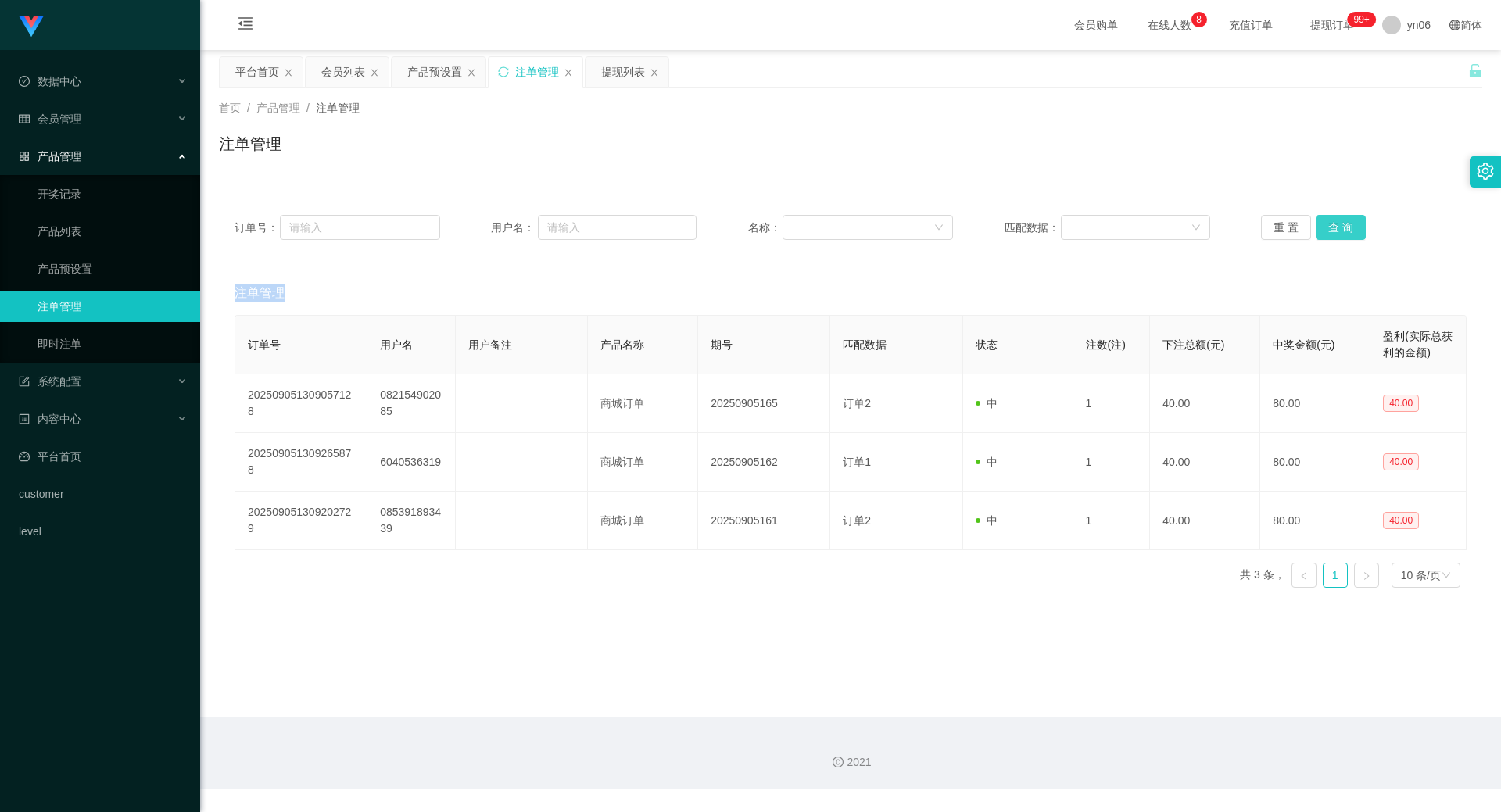
click at [1356, 225] on button "查 询" at bounding box center [1341, 227] width 50 height 25
click at [1356, 225] on div "重 置 查 询" at bounding box center [1363, 227] width 205 height 25
click at [1331, 221] on button "查 询" at bounding box center [1341, 227] width 50 height 25
click at [1331, 221] on div "重 置 查 询" at bounding box center [1363, 227] width 205 height 25
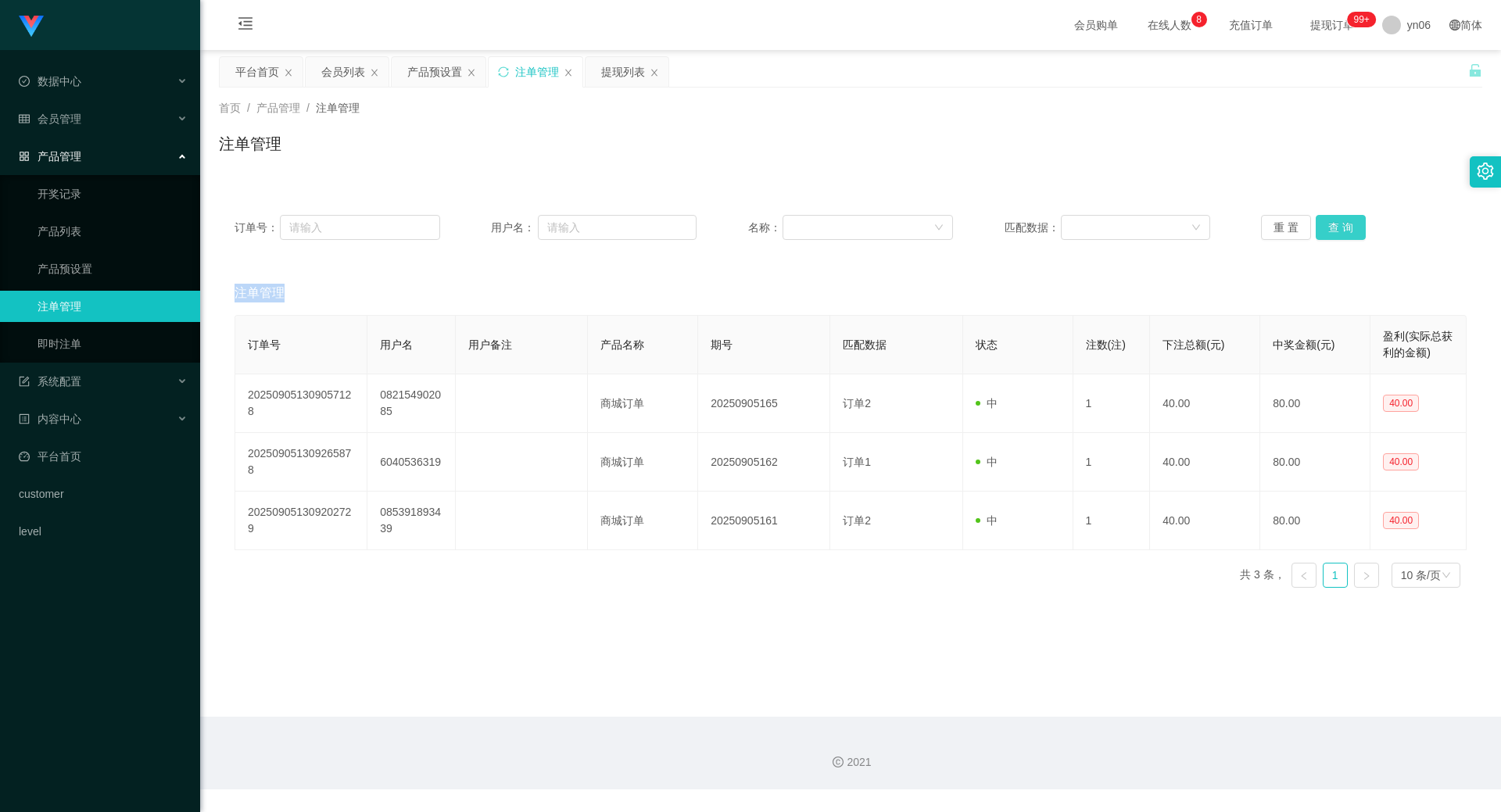
click at [1331, 221] on button "查 询" at bounding box center [1341, 227] width 50 height 25
click at [1331, 221] on div "重 置 查 询" at bounding box center [1363, 227] width 205 height 25
click at [1331, 221] on button "查 询" at bounding box center [1341, 227] width 50 height 25
click at [1331, 221] on div "重 置 查 询" at bounding box center [1363, 227] width 205 height 25
click at [1331, 221] on button "查 询" at bounding box center [1341, 227] width 50 height 25
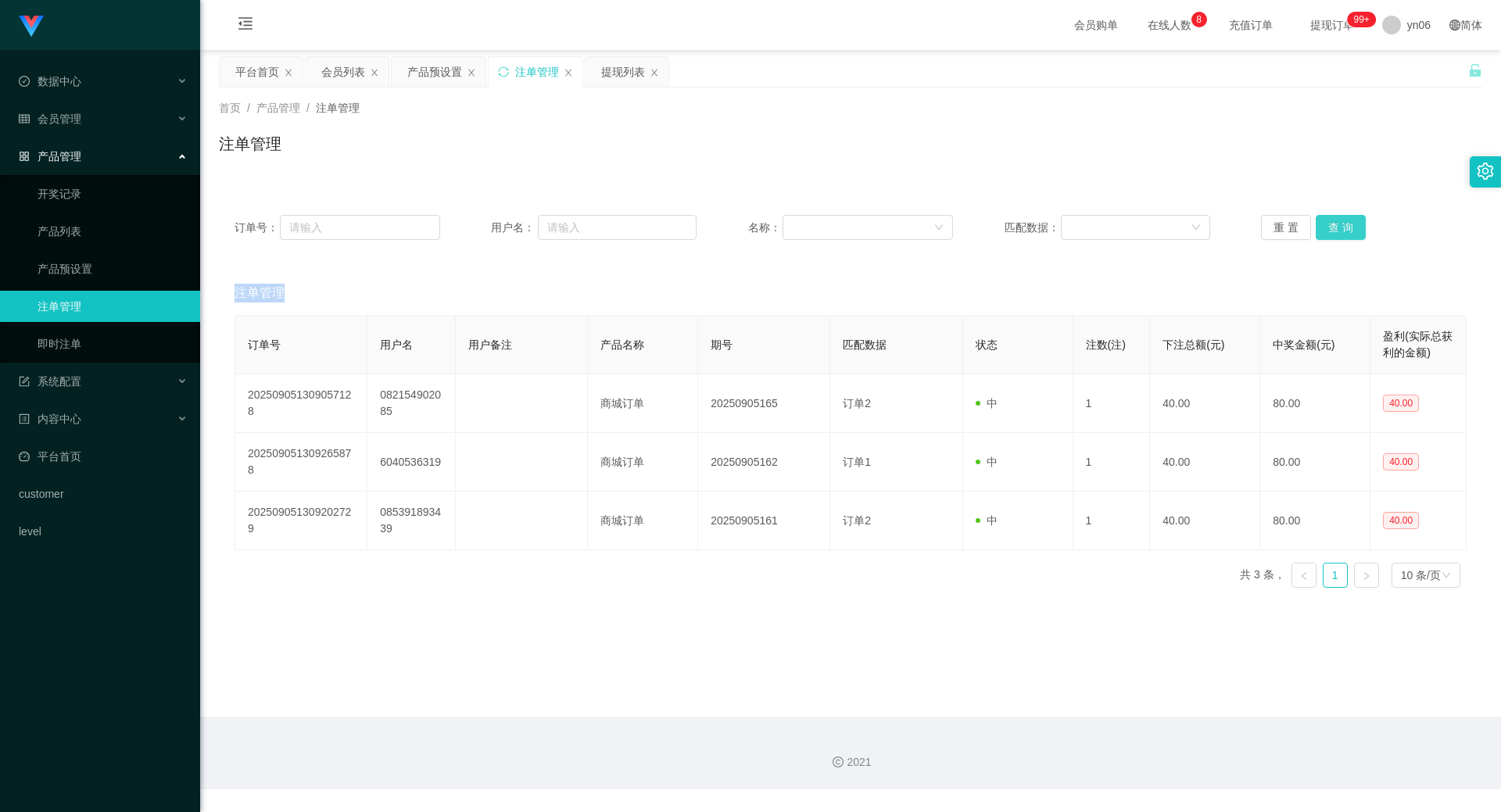
click at [1331, 221] on div "重 置 查 询" at bounding box center [1363, 227] width 205 height 25
click at [1331, 221] on button "查 询" at bounding box center [1341, 227] width 50 height 25
click at [1331, 220] on button "查 询" at bounding box center [1341, 227] width 50 height 25
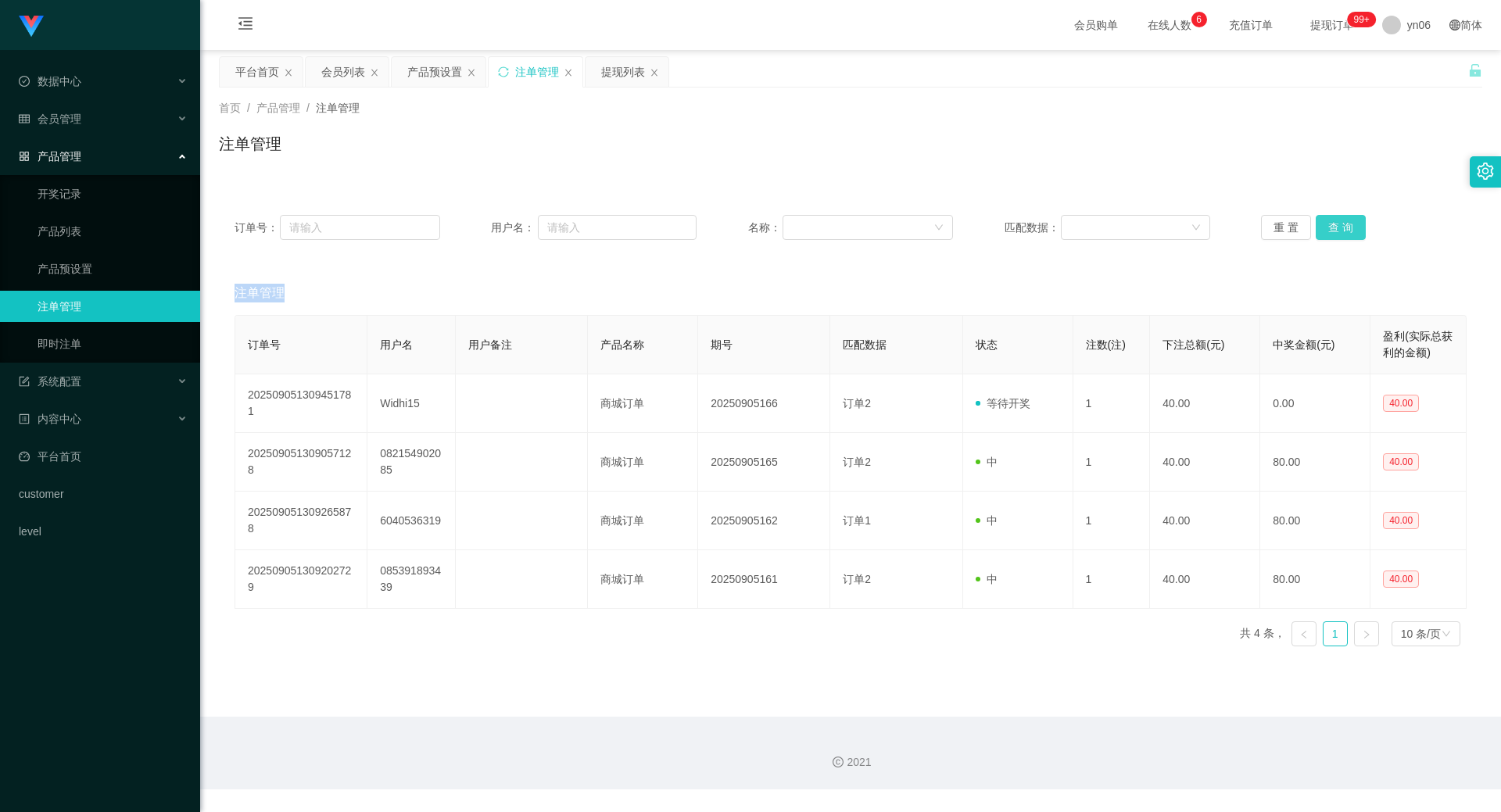
click at [1331, 220] on button "查 询" at bounding box center [1341, 227] width 50 height 25
click at [1331, 220] on div "重 置 查 询" at bounding box center [1363, 227] width 205 height 25
click at [1342, 225] on button "查 询" at bounding box center [1341, 227] width 50 height 25
click at [1342, 225] on div "重 置 查 询" at bounding box center [1363, 227] width 205 height 25
click at [1342, 225] on button "查 询" at bounding box center [1341, 227] width 50 height 25
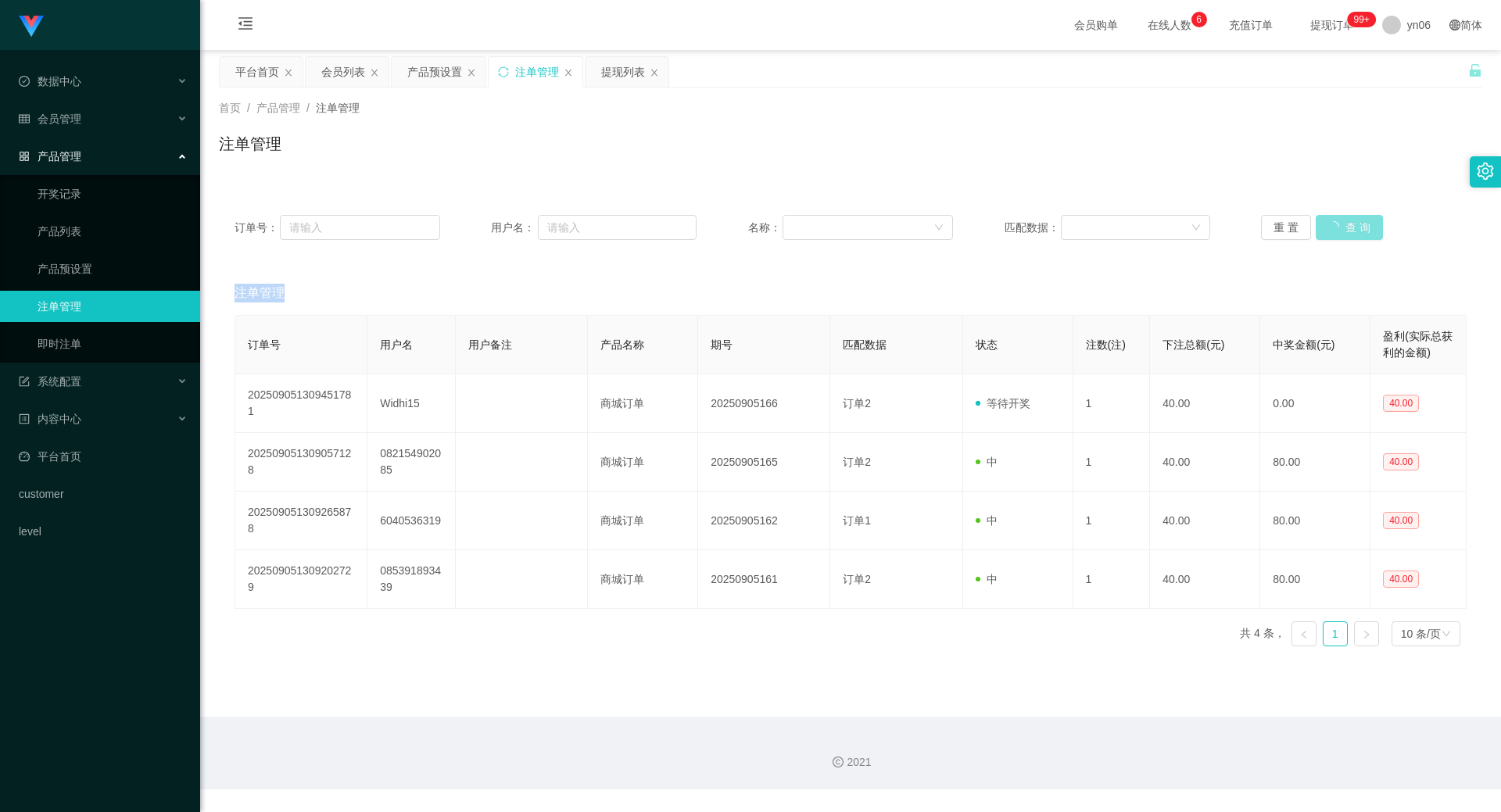
click at [1342, 225] on div "重 置 查 询" at bounding box center [1363, 227] width 205 height 25
click at [1342, 225] on button "查 询" at bounding box center [1349, 227] width 67 height 25
click at [1342, 225] on div "重 置 查 询" at bounding box center [1363, 227] width 205 height 25
click at [1342, 225] on button "查 询" at bounding box center [1341, 227] width 50 height 25
click at [1342, 225] on div "重 置 查 询" at bounding box center [1363, 227] width 205 height 25
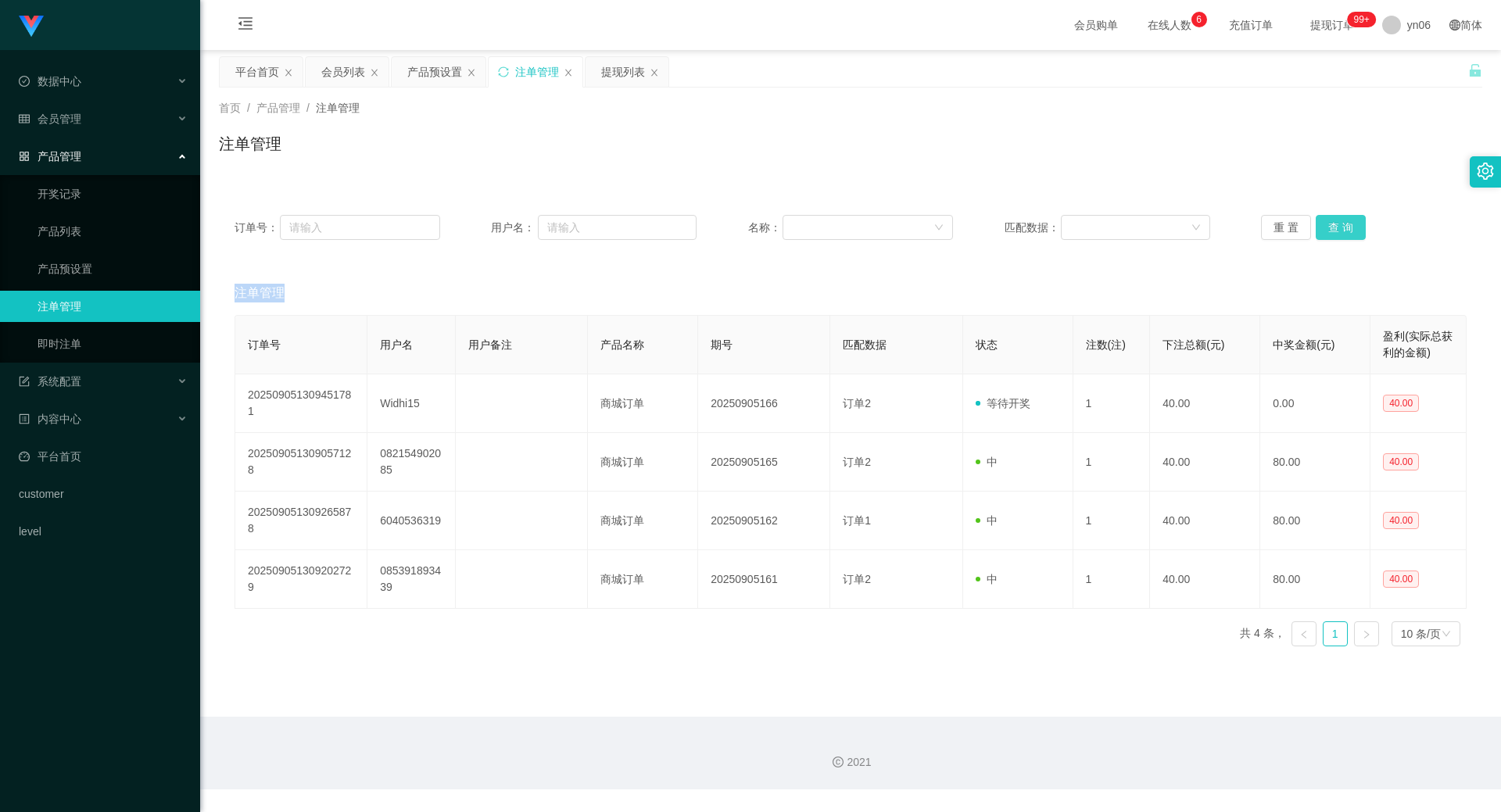
click at [1342, 225] on button "查 询" at bounding box center [1341, 227] width 50 height 25
click at [1342, 225] on div "重 置 查 询" at bounding box center [1363, 227] width 205 height 25
click at [1342, 225] on button "查 询" at bounding box center [1341, 227] width 50 height 25
click at [1342, 225] on div "重 置 查 询" at bounding box center [1363, 227] width 205 height 25
click at [1342, 225] on button "查 询" at bounding box center [1349, 227] width 67 height 25
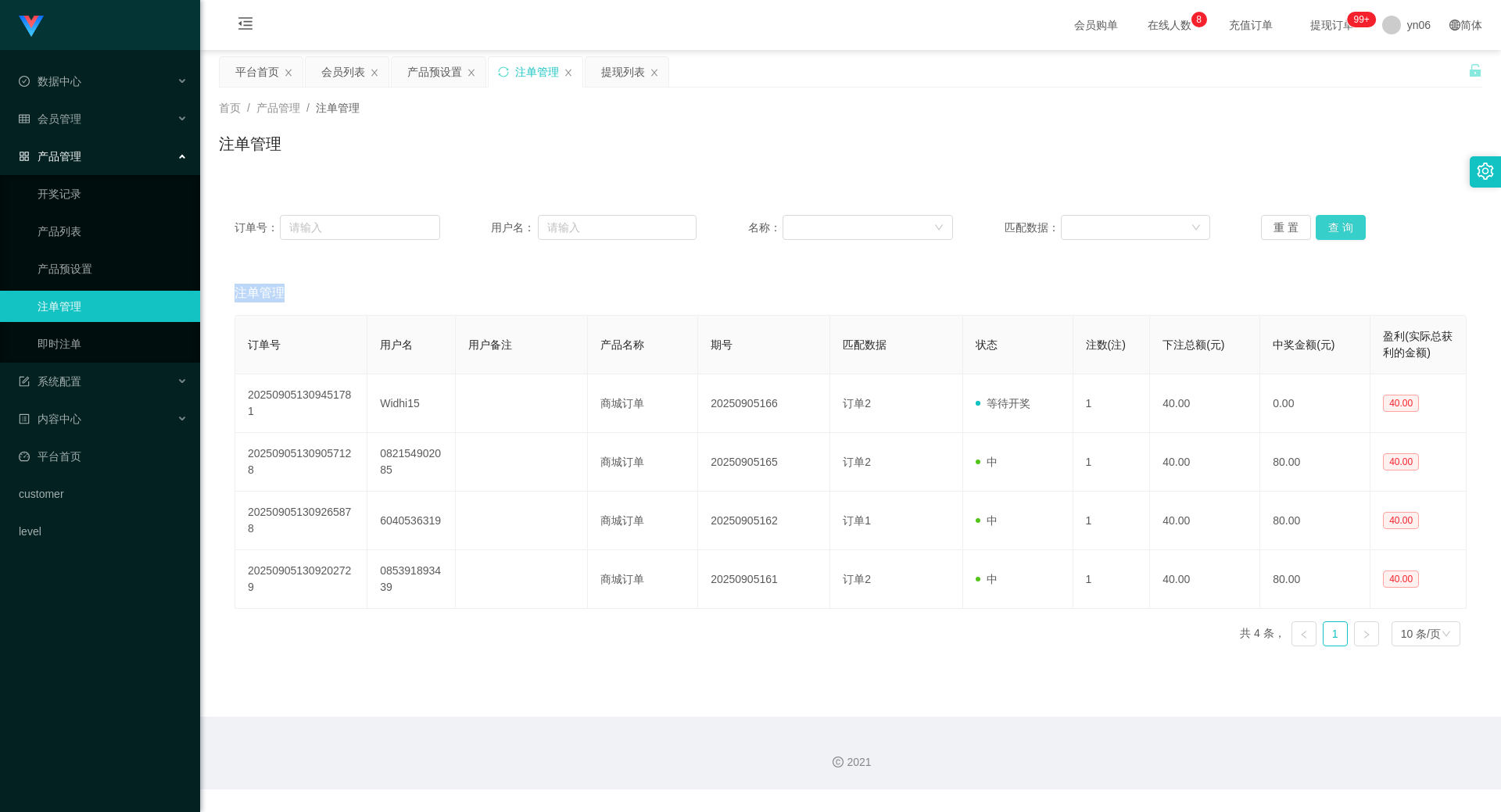
click at [1349, 226] on button "查 询" at bounding box center [1341, 227] width 50 height 25
click at [1345, 230] on button "查 询" at bounding box center [1341, 227] width 50 height 25
click at [1345, 232] on button "查 询" at bounding box center [1349, 227] width 67 height 25
click at [1345, 232] on div "重 置 查 询" at bounding box center [1363, 227] width 205 height 25
click at [342, 71] on div "会员列表" at bounding box center [343, 72] width 44 height 30
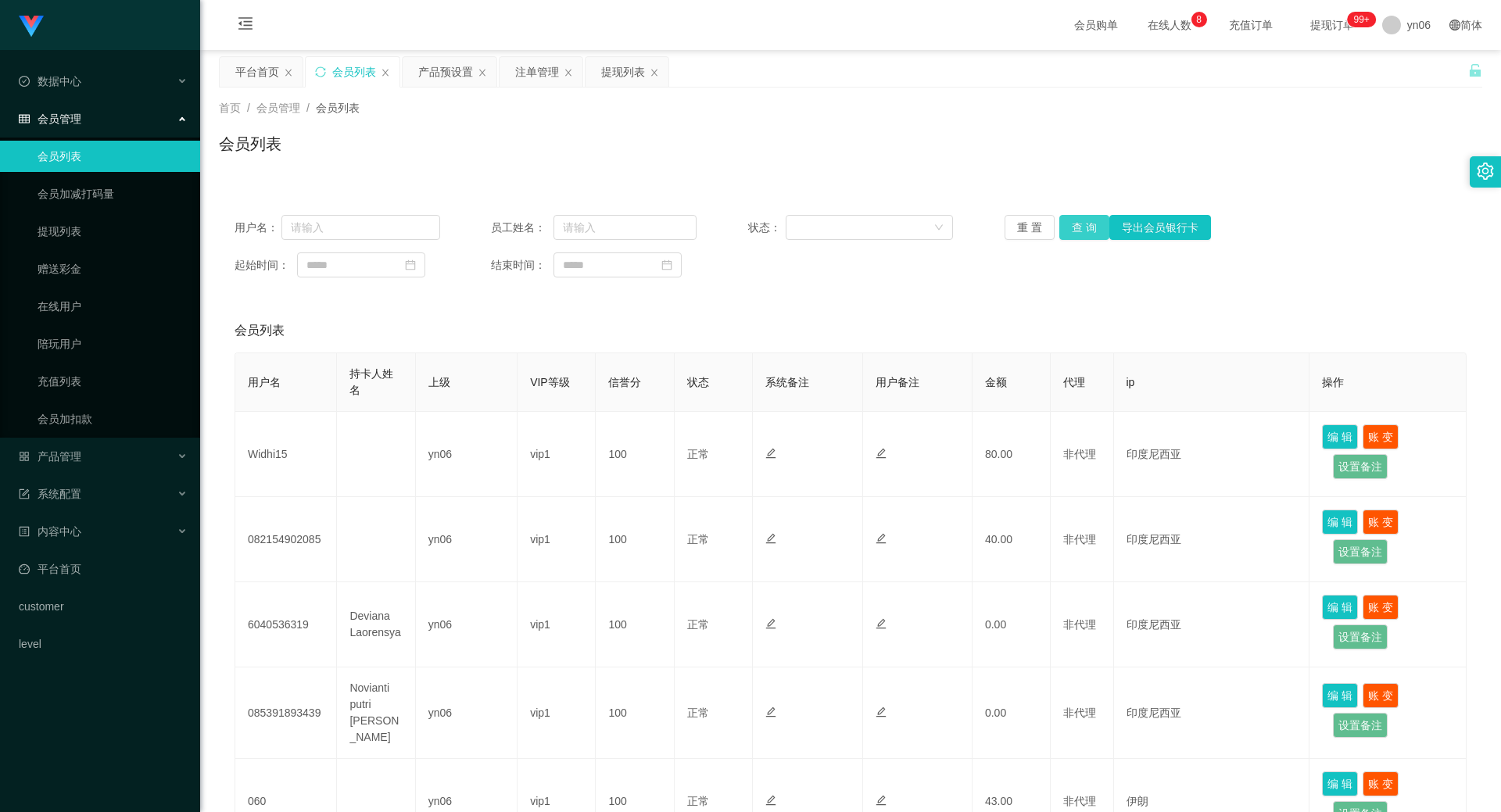
click at [1074, 227] on button "查 询" at bounding box center [1085, 227] width 50 height 25
click at [1074, 227] on div "重 置 查 询 导出会员银行卡" at bounding box center [1108, 227] width 205 height 25
click at [1075, 227] on button "查 询" at bounding box center [1085, 227] width 50 height 25
click at [1075, 227] on div "重 置 查 询 导出会员银行卡" at bounding box center [1108, 227] width 205 height 25
click at [1076, 227] on button "查 询" at bounding box center [1085, 227] width 50 height 25
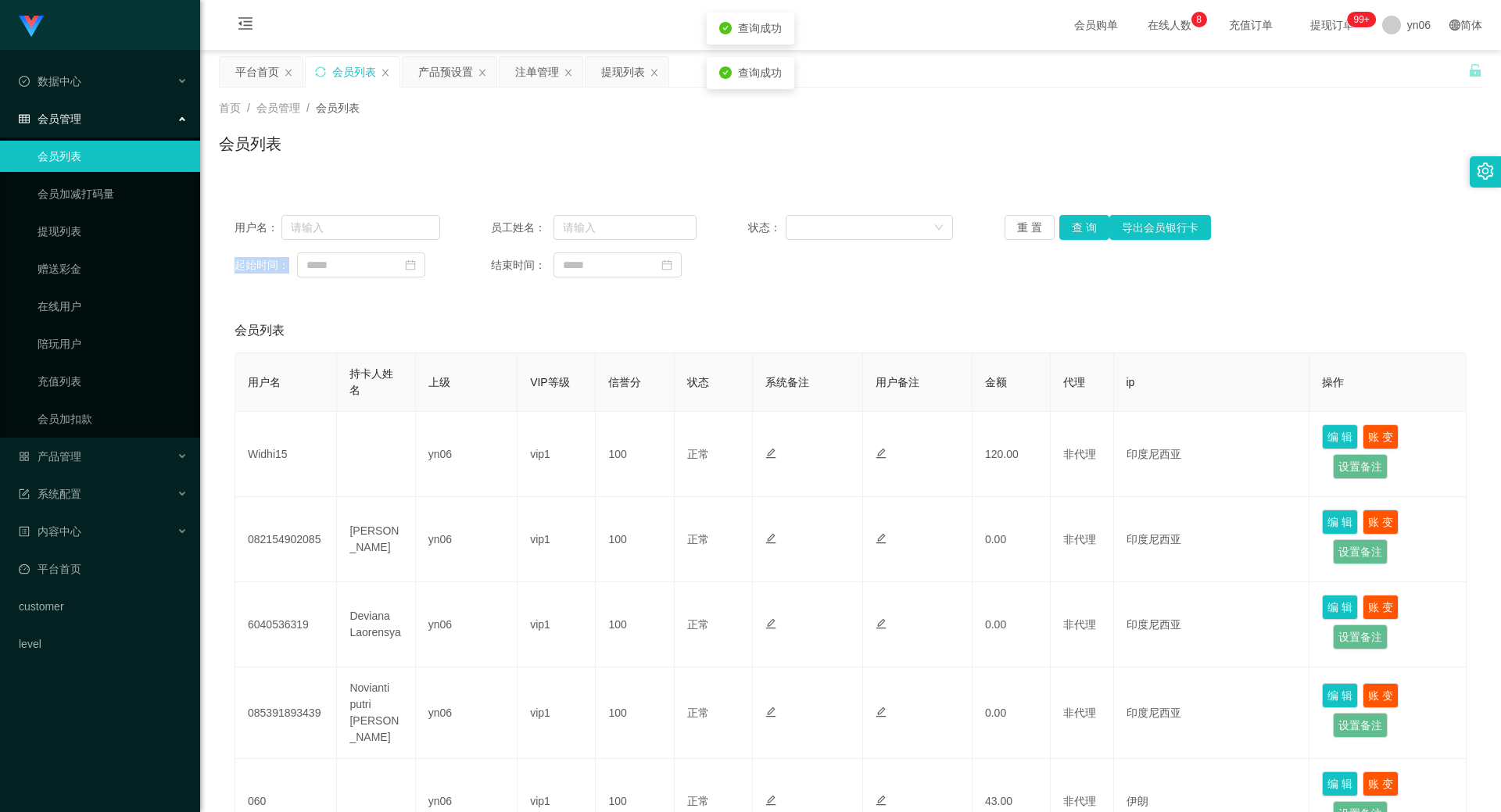
click at [1076, 227] on div "重 置 查 询 导出会员银行卡" at bounding box center [1108, 227] width 205 height 25
click at [628, 70] on div "提现列表" at bounding box center [623, 72] width 44 height 30
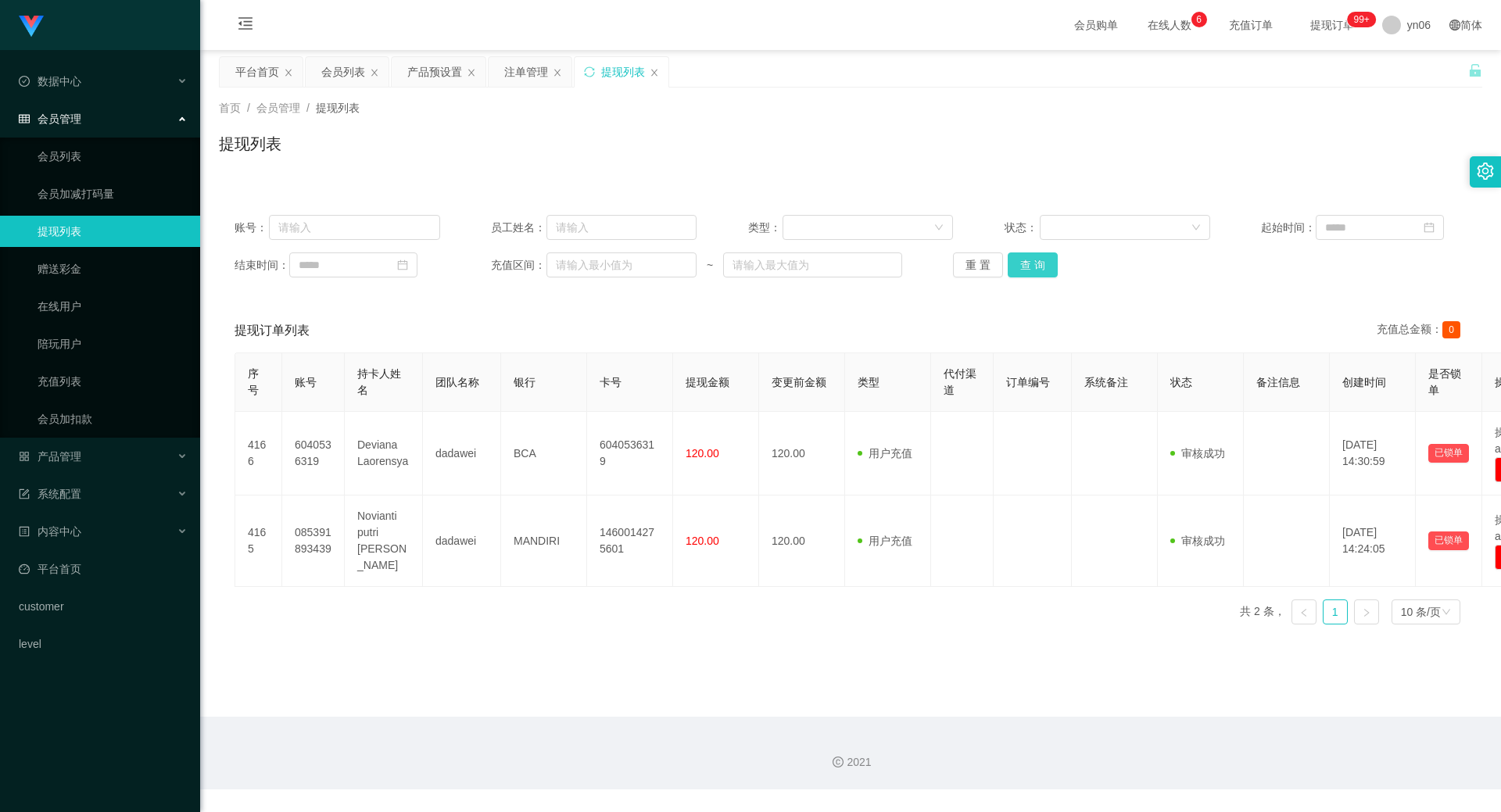
click at [1035, 254] on button "查 询" at bounding box center [1033, 265] width 50 height 25
click at [1035, 254] on div "重 置 查 询" at bounding box center [1056, 265] width 205 height 25
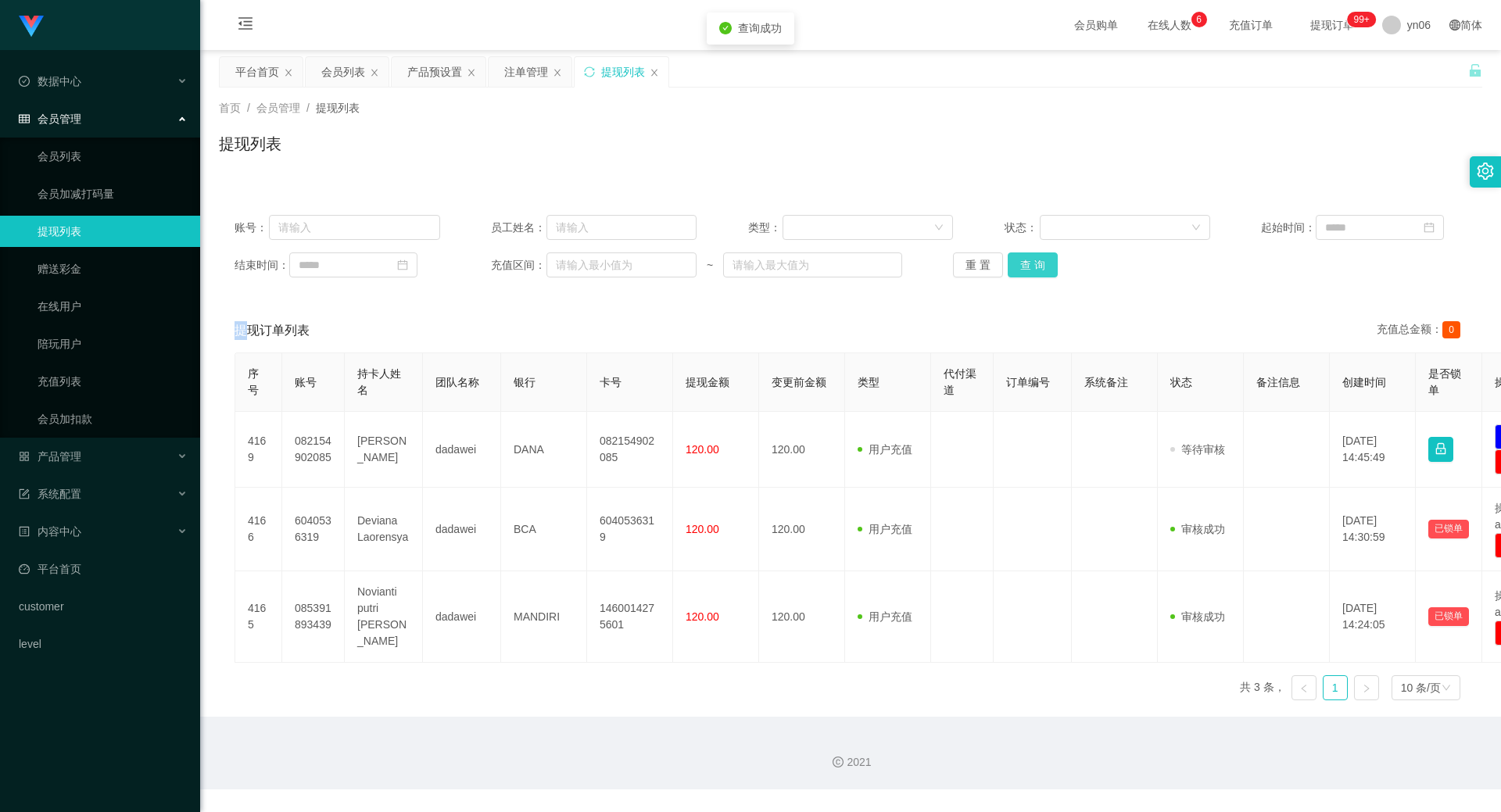
click at [1035, 254] on button "查 询" at bounding box center [1033, 265] width 50 height 25
click at [1035, 254] on div "重 置 查 询" at bounding box center [1056, 265] width 205 height 25
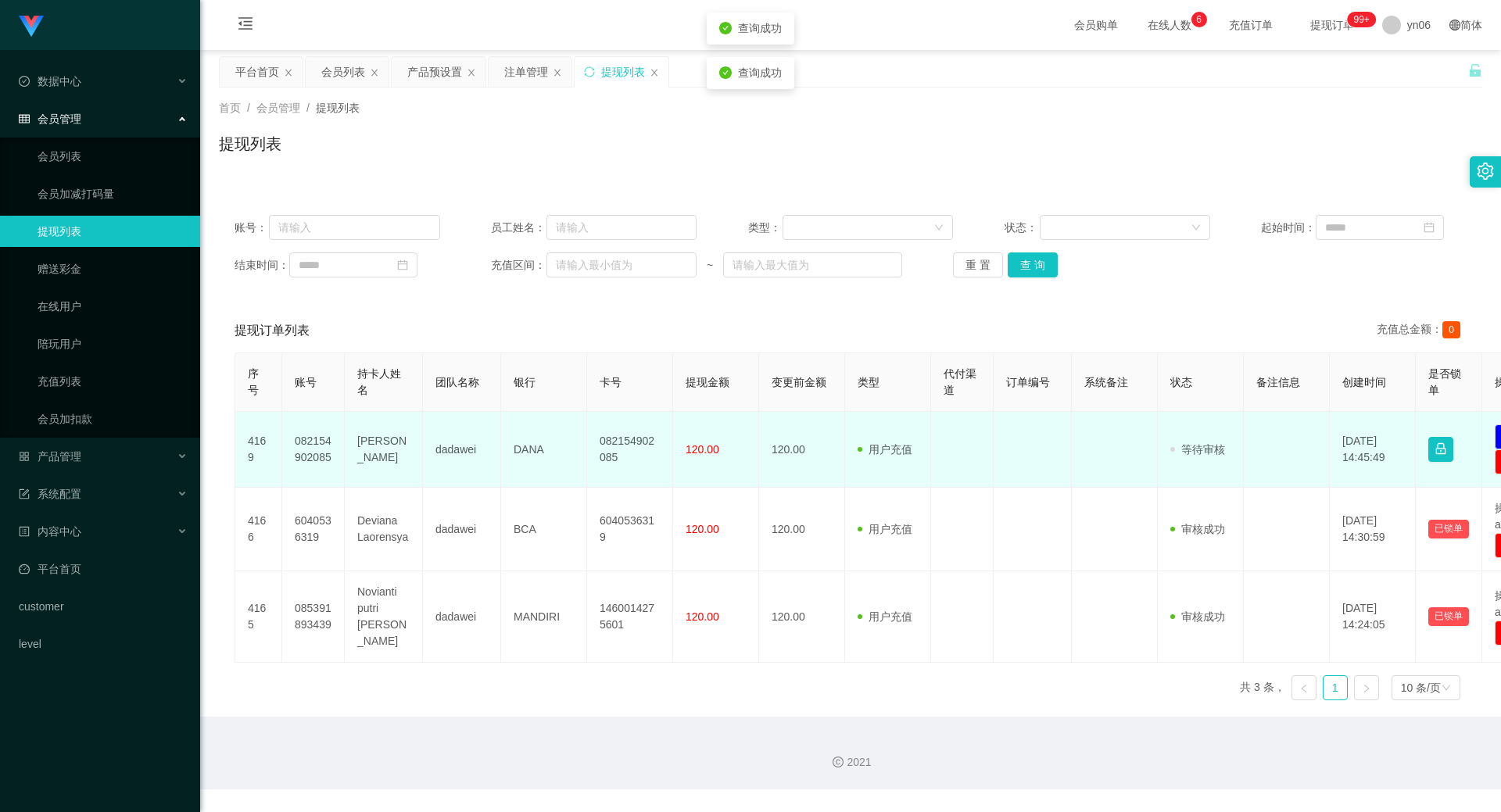
click at [297, 436] on td "082154902085" at bounding box center [314, 450] width 63 height 75
copy td "082154902085"
click at [330, 449] on td "082154902085" at bounding box center [314, 450] width 63 height 75
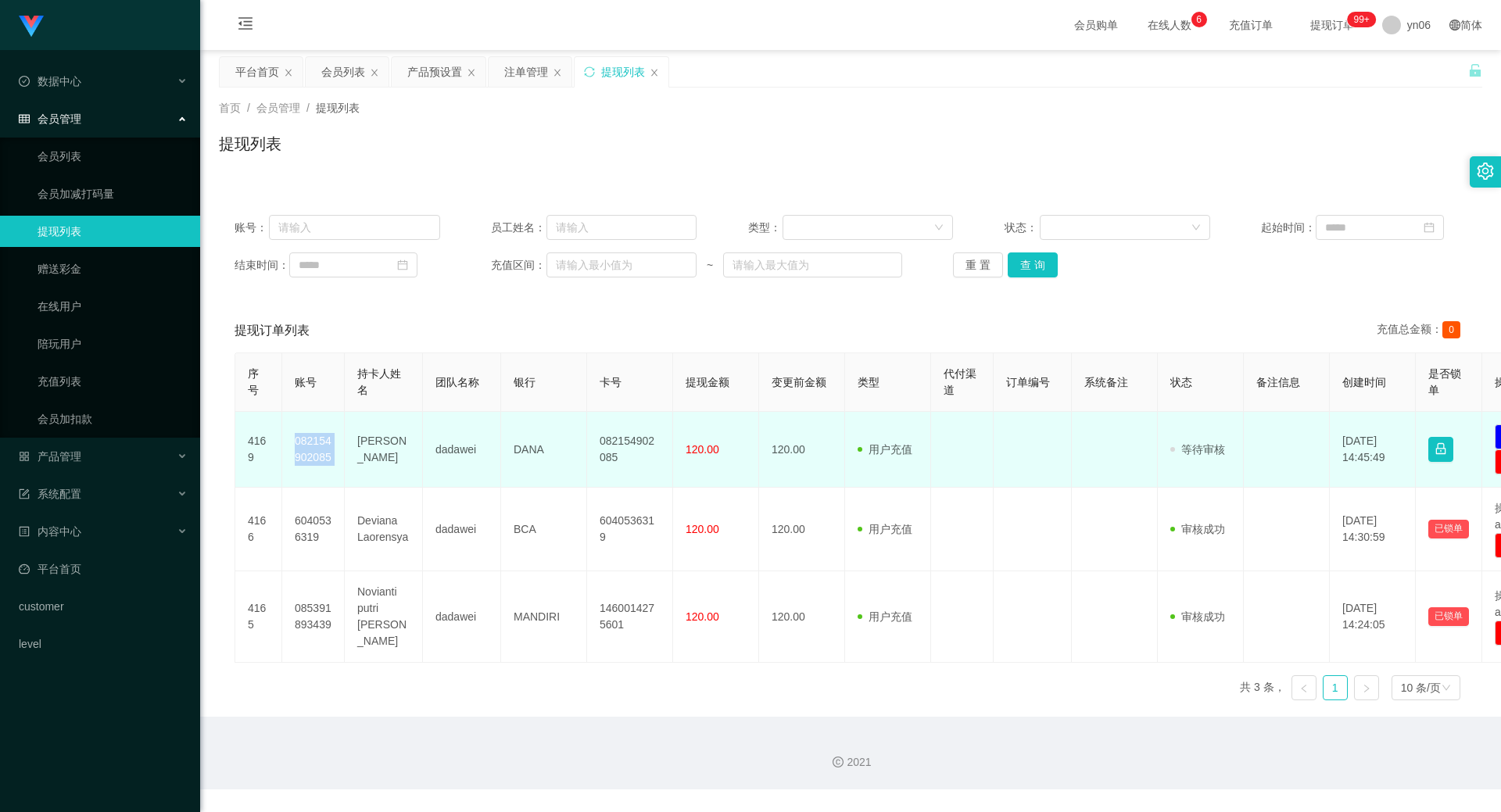
click at [329, 450] on td "082154902085" at bounding box center [314, 450] width 63 height 75
copy td "082154902085"
click at [372, 442] on td "[PERSON_NAME]" at bounding box center [383, 450] width 78 height 75
copy td "[PERSON_NAME]"
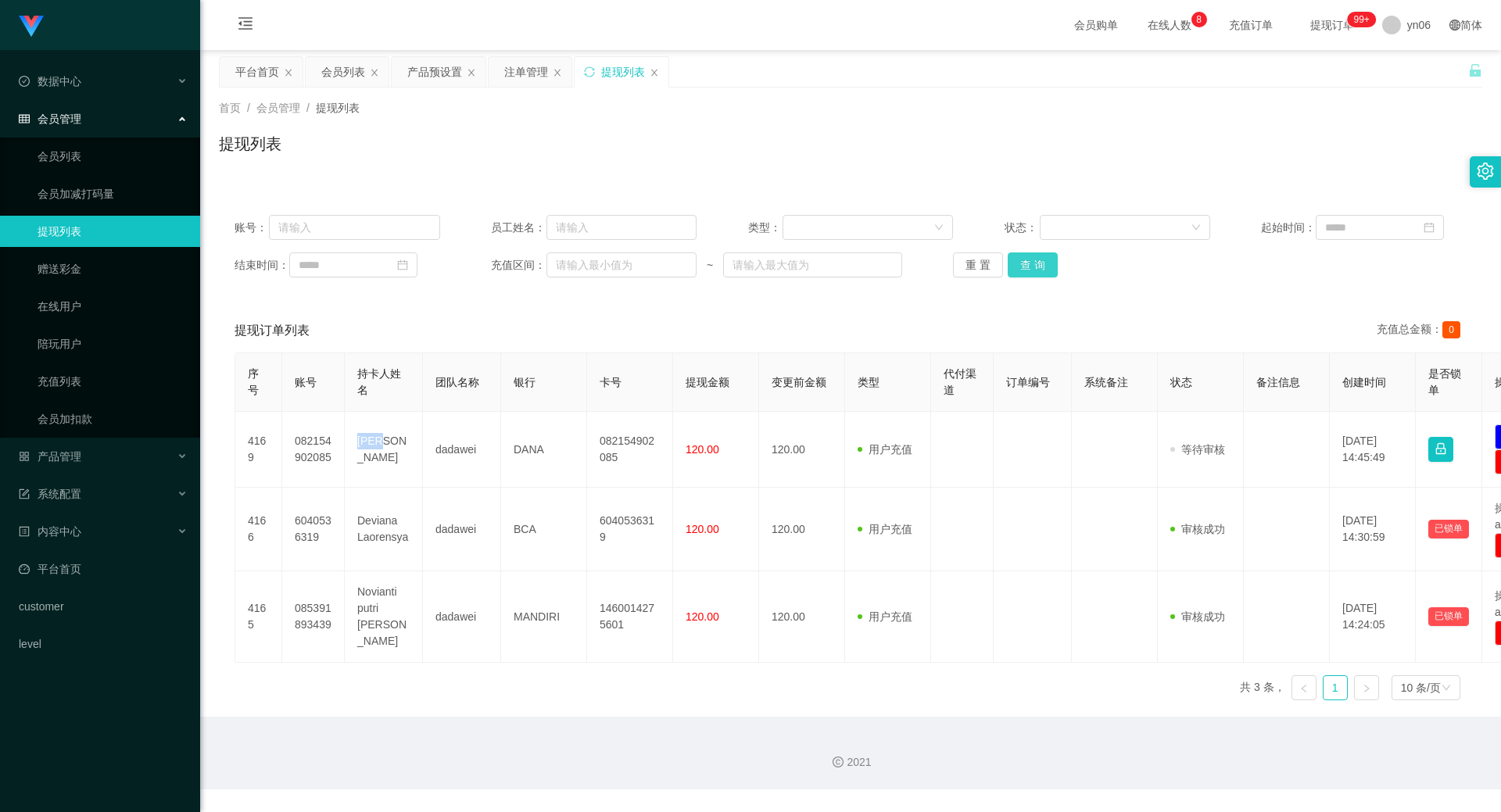
click at [1025, 265] on button "查 询" at bounding box center [1033, 265] width 50 height 25
click at [1025, 265] on div "重 置 查 询" at bounding box center [1056, 265] width 205 height 25
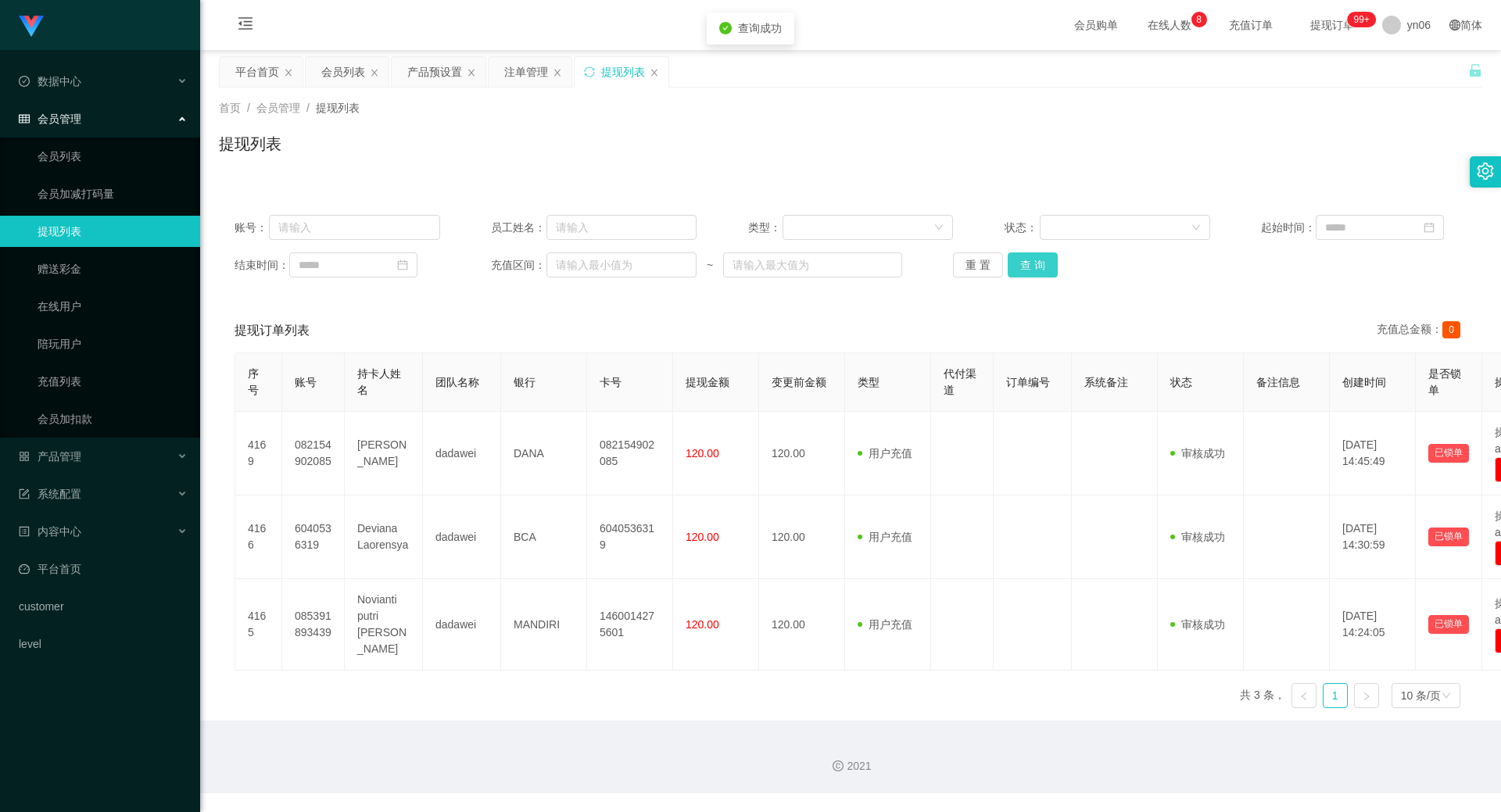
click at [1026, 265] on button "查 询" at bounding box center [1033, 265] width 50 height 25
click at [1026, 265] on div "重 置 查 询" at bounding box center [1056, 265] width 205 height 25
click at [1026, 266] on button "查 询" at bounding box center [1033, 265] width 50 height 25
click at [1027, 266] on div "重 置 查 询" at bounding box center [1056, 265] width 205 height 25
click at [1033, 262] on button "查 询" at bounding box center [1033, 265] width 50 height 25
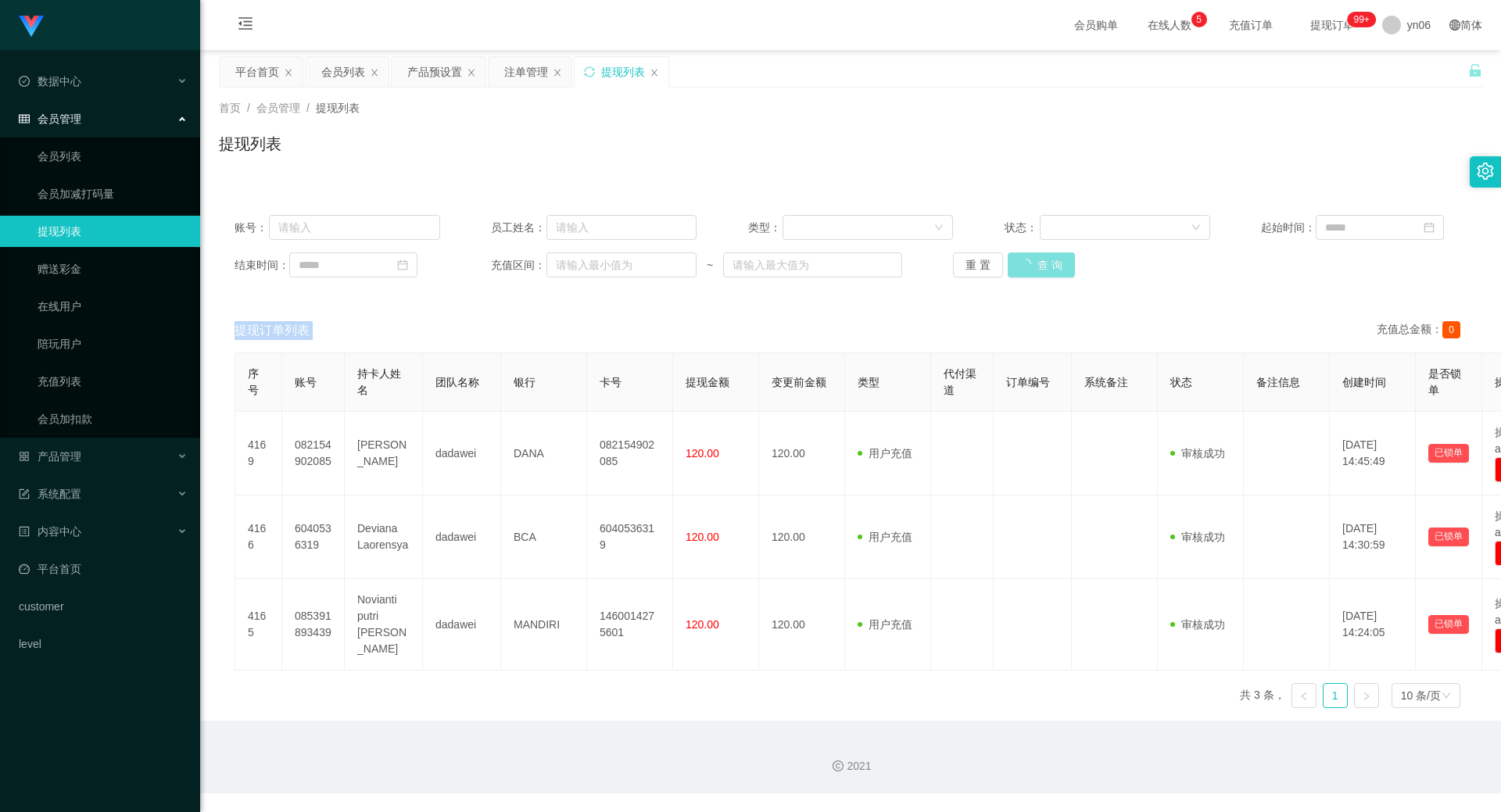
click at [1033, 262] on div "重 置 查 询" at bounding box center [1056, 265] width 205 height 25
click at [1033, 262] on button "查 询" at bounding box center [1041, 265] width 67 height 25
click at [1033, 262] on div "重 置 查 询" at bounding box center [1056, 265] width 205 height 25
click at [1033, 262] on button "查 询" at bounding box center [1033, 265] width 50 height 25
click at [1033, 262] on div "重 置 查 询" at bounding box center [1056, 265] width 205 height 25
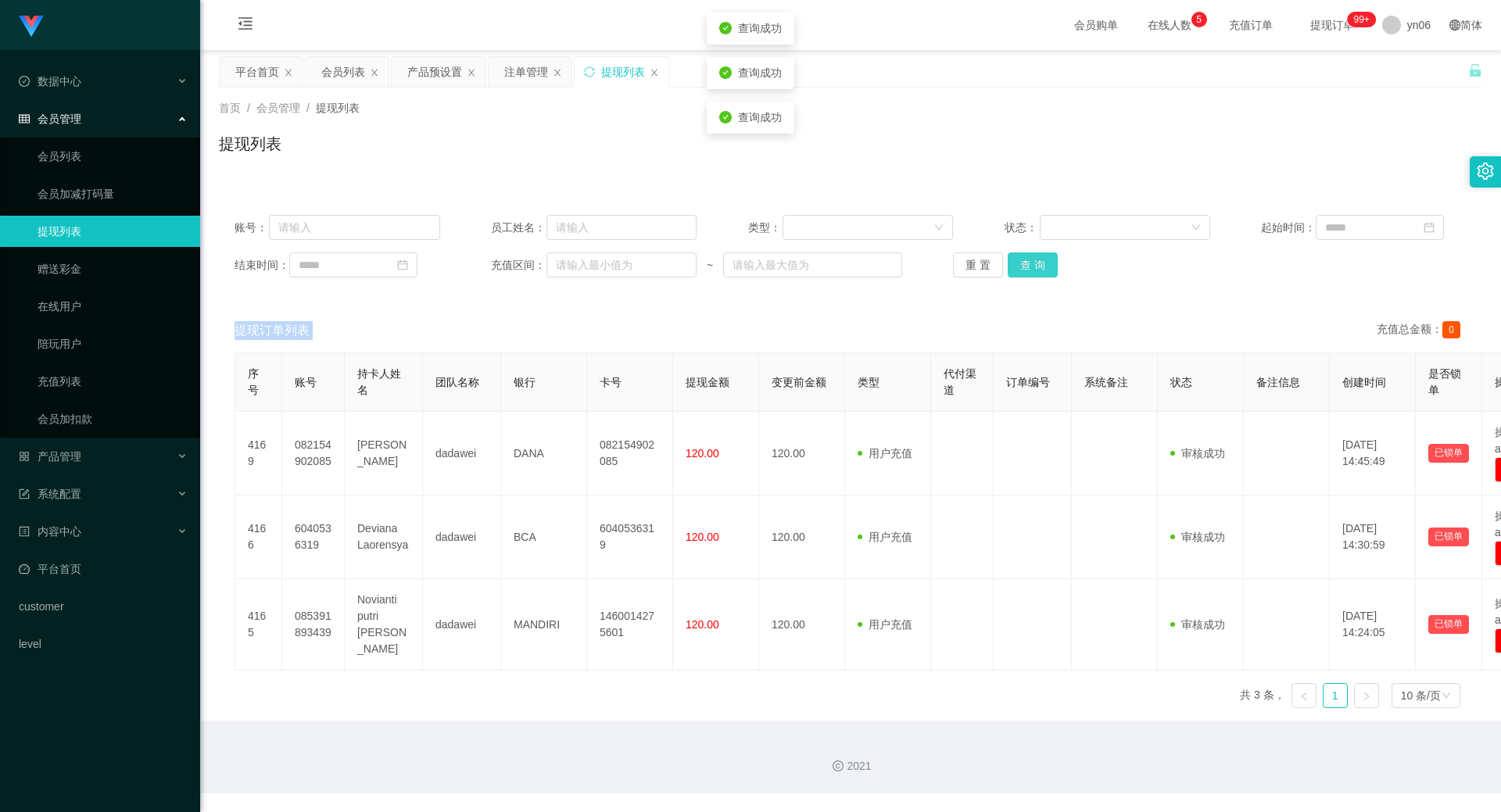
click at [1033, 262] on button "查 询" at bounding box center [1033, 265] width 50 height 25
click at [1033, 262] on div "重 置 查 询" at bounding box center [1056, 265] width 205 height 25
click at [1033, 262] on button "查 询" at bounding box center [1041, 265] width 67 height 25
click at [1033, 262] on div "重 置 查 询" at bounding box center [1056, 265] width 205 height 25
click at [1033, 262] on button "查 询" at bounding box center [1033, 265] width 50 height 25
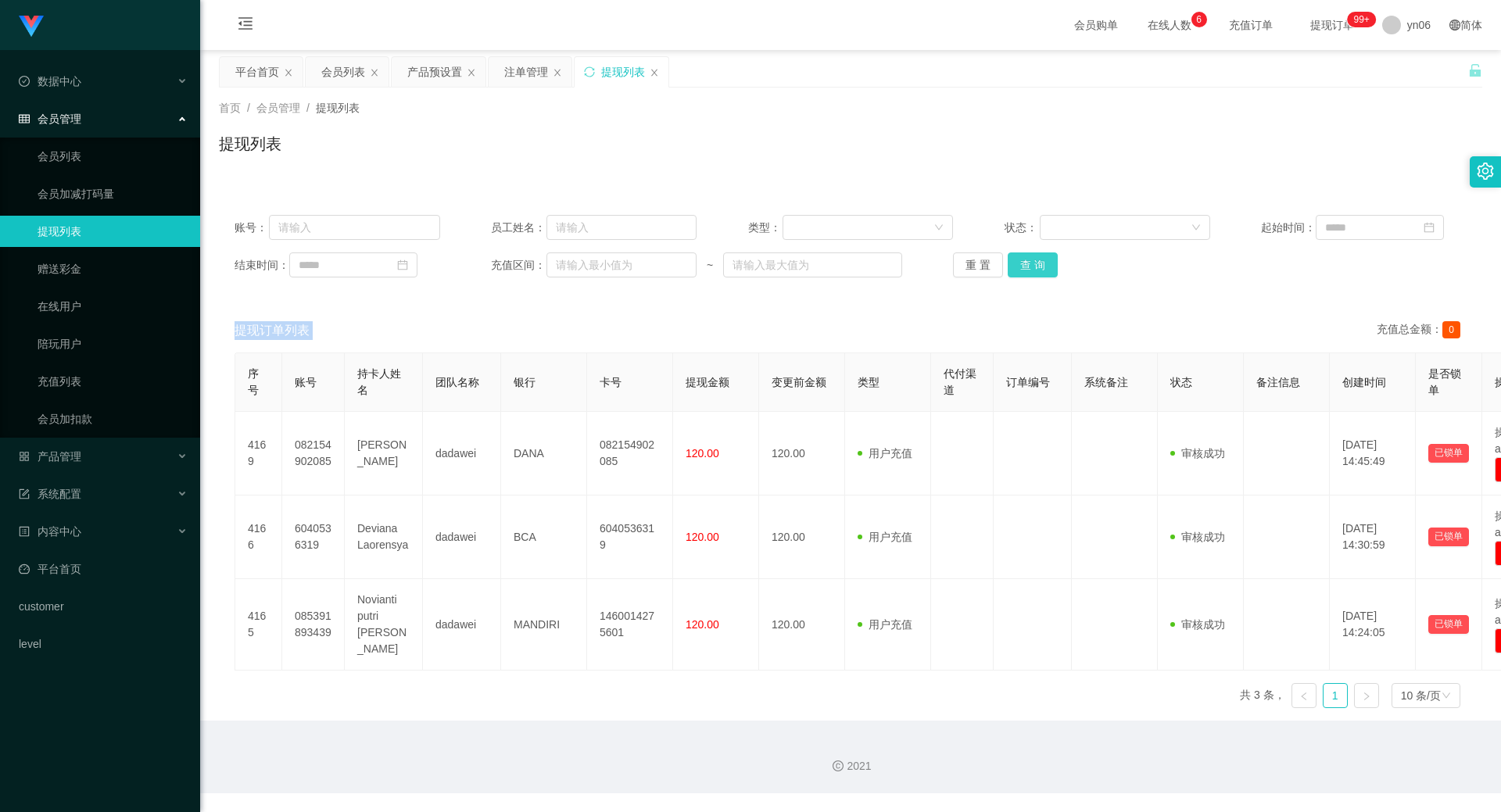
click at [1038, 269] on button "查 询" at bounding box center [1033, 265] width 50 height 25
click at [1038, 269] on div "重 置 查 询" at bounding box center [1056, 265] width 205 height 25
click at [1038, 269] on button "查 询" at bounding box center [1033, 265] width 50 height 25
click at [1038, 269] on div "重 置 查 询" at bounding box center [1056, 265] width 205 height 25
drag, startPoint x: 1038, startPoint y: 269, endPoint x: 1501, endPoint y: 38, distance: 517.4
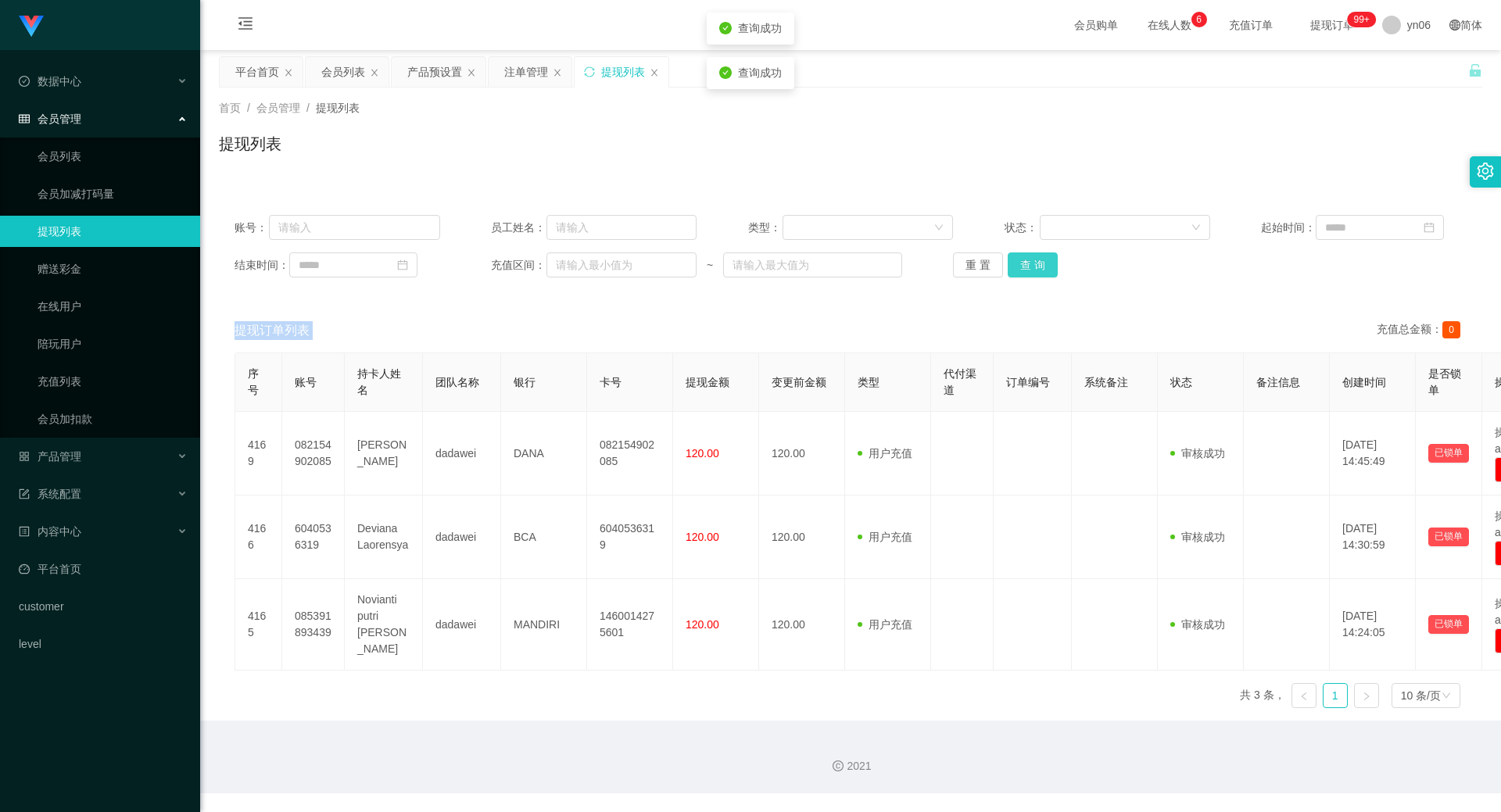
click at [1038, 269] on button "查 询" at bounding box center [1033, 265] width 50 height 25
click at [1019, 266] on button "查 询" at bounding box center [1033, 265] width 50 height 25
click at [1019, 266] on div "重 置 查 询" at bounding box center [1056, 265] width 205 height 25
click at [1019, 266] on button "查 询" at bounding box center [1033, 265] width 50 height 25
click at [1051, 274] on button "查 询" at bounding box center [1033, 265] width 50 height 25
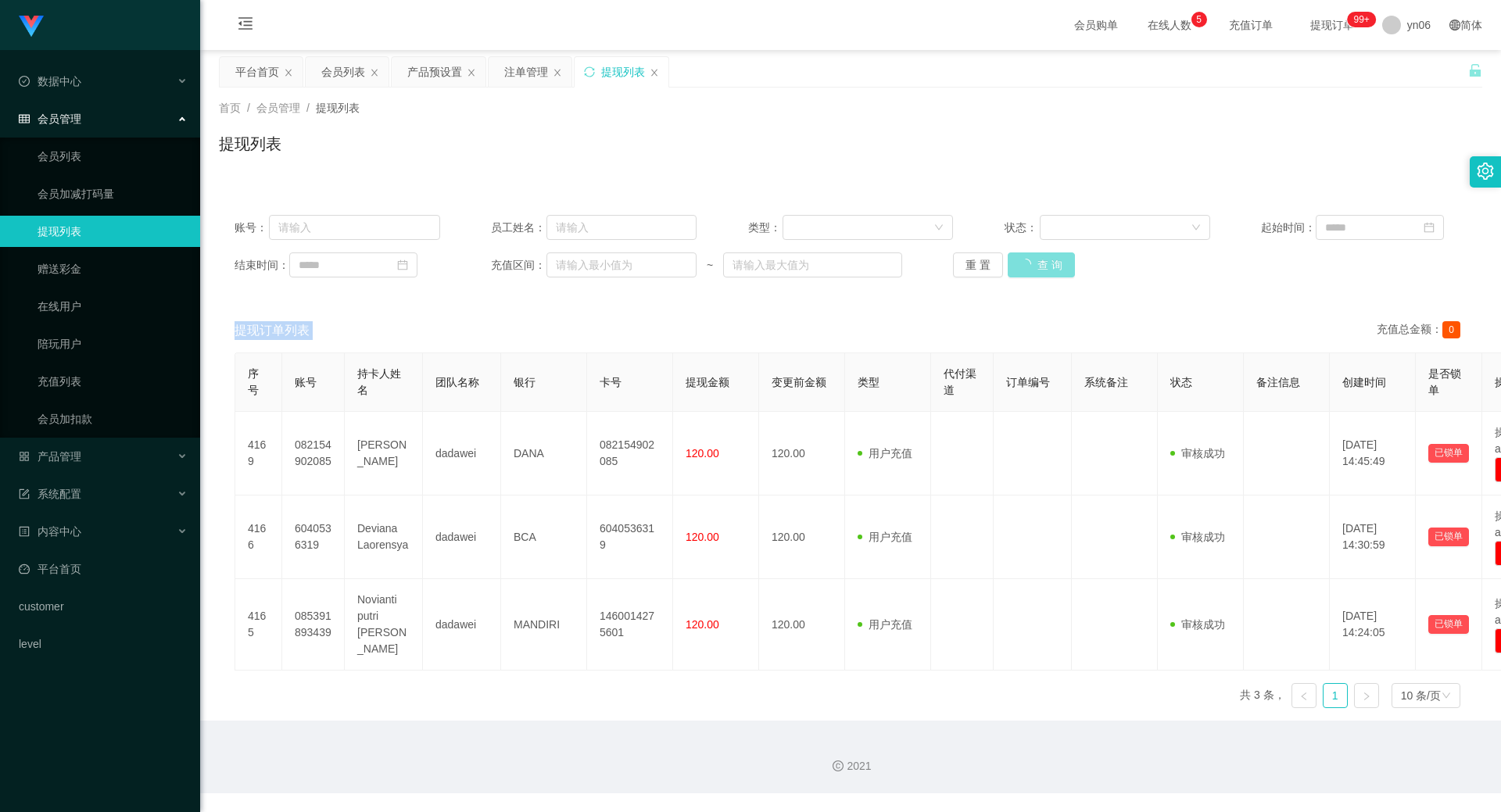
click at [1050, 274] on button "查 询" at bounding box center [1041, 265] width 67 height 25
click at [1050, 274] on div "重 置 查 询" at bounding box center [1056, 265] width 205 height 25
click at [1050, 274] on button "查 询" at bounding box center [1041, 265] width 67 height 25
click at [1050, 274] on div "重 置 查 询" at bounding box center [1056, 265] width 205 height 25
click at [1030, 265] on button "查 询" at bounding box center [1033, 265] width 50 height 25
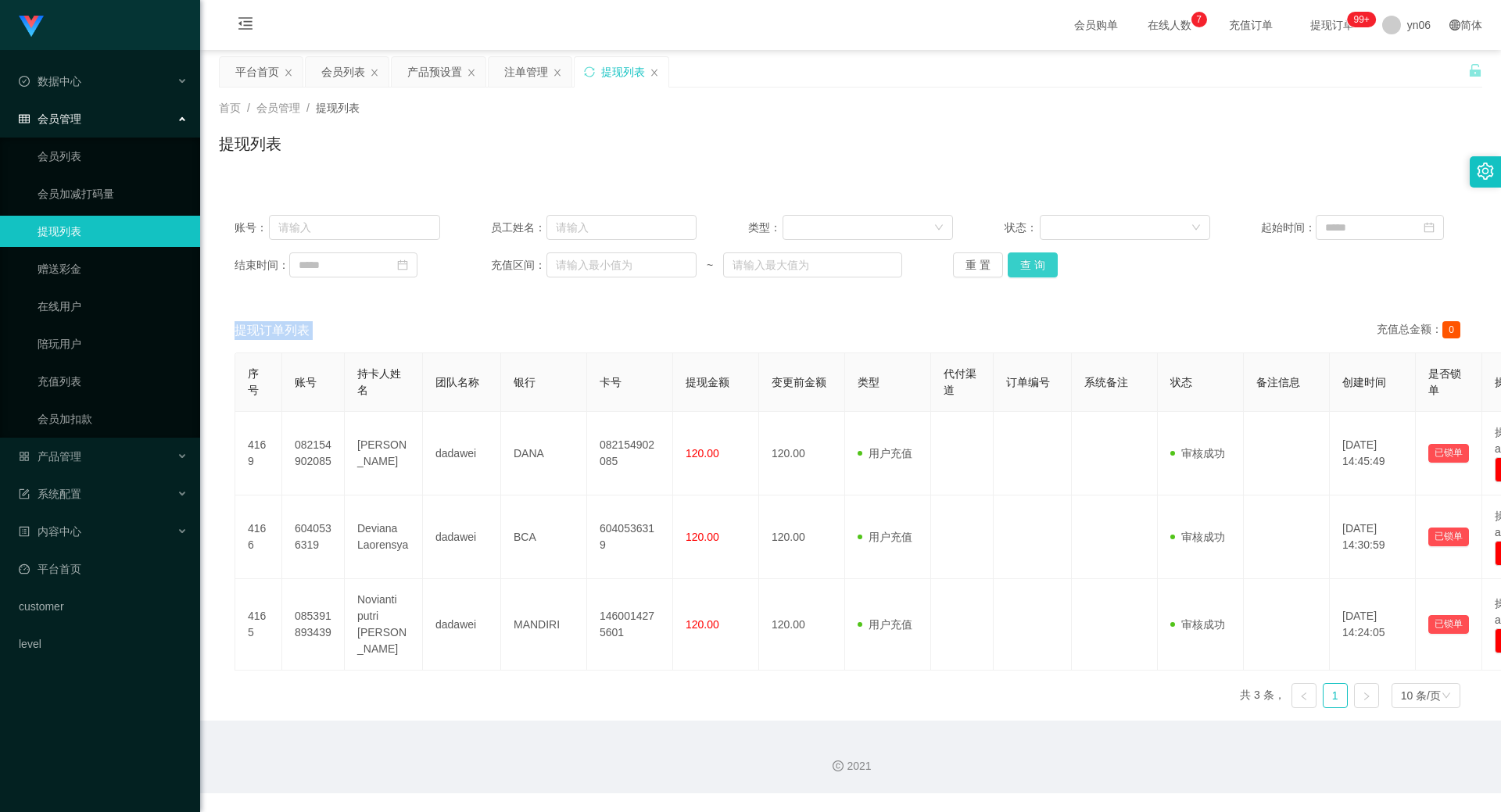
click at [1030, 265] on div "重 置 查 询" at bounding box center [1056, 265] width 205 height 25
click at [1030, 265] on button "查 询" at bounding box center [1033, 265] width 50 height 25
click at [1030, 265] on div "重 置 查 询" at bounding box center [1056, 265] width 205 height 25
click at [1030, 266] on button "查 询" at bounding box center [1033, 265] width 50 height 25
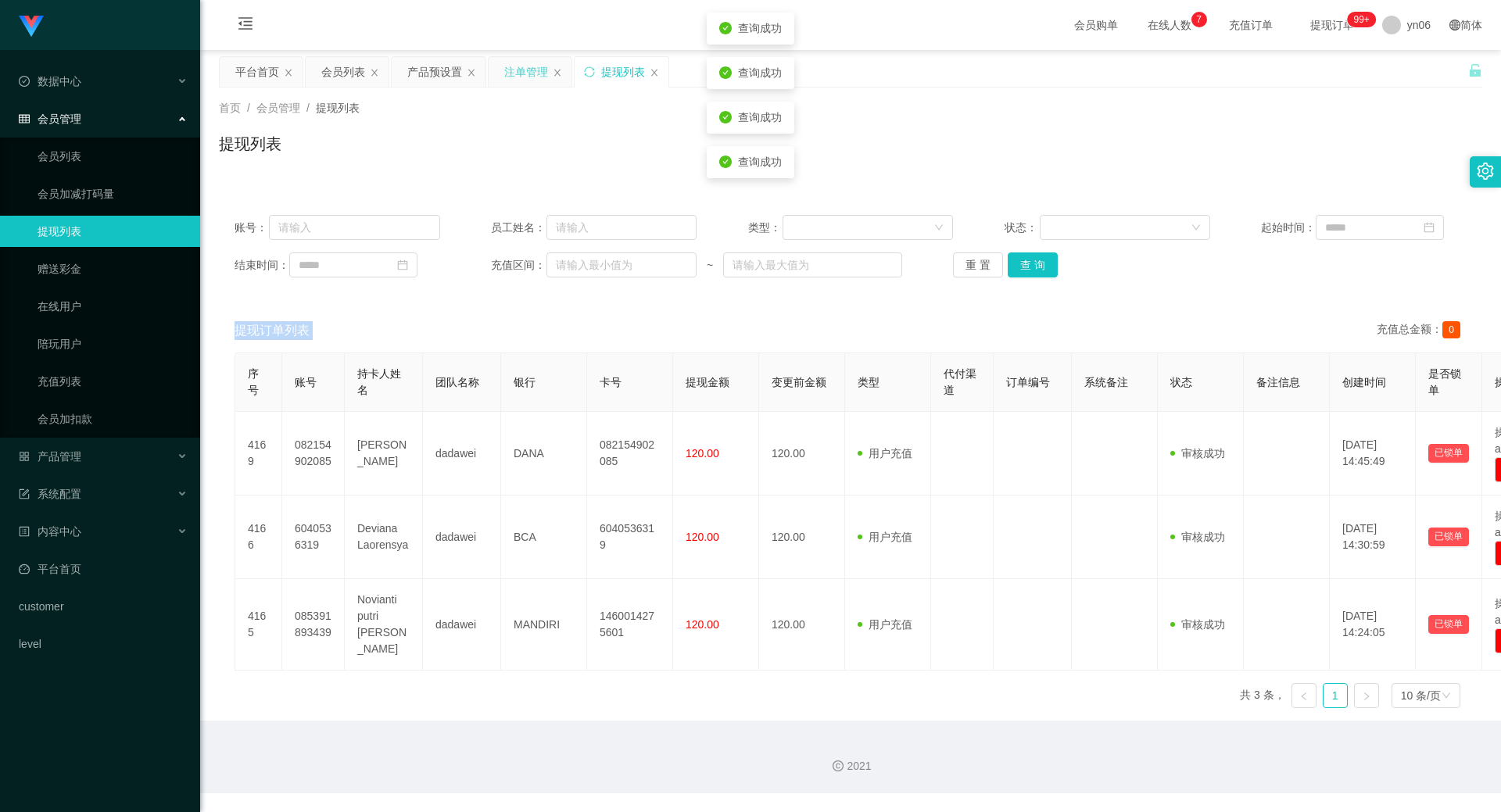
click at [528, 75] on div "注单管理" at bounding box center [526, 72] width 44 height 30
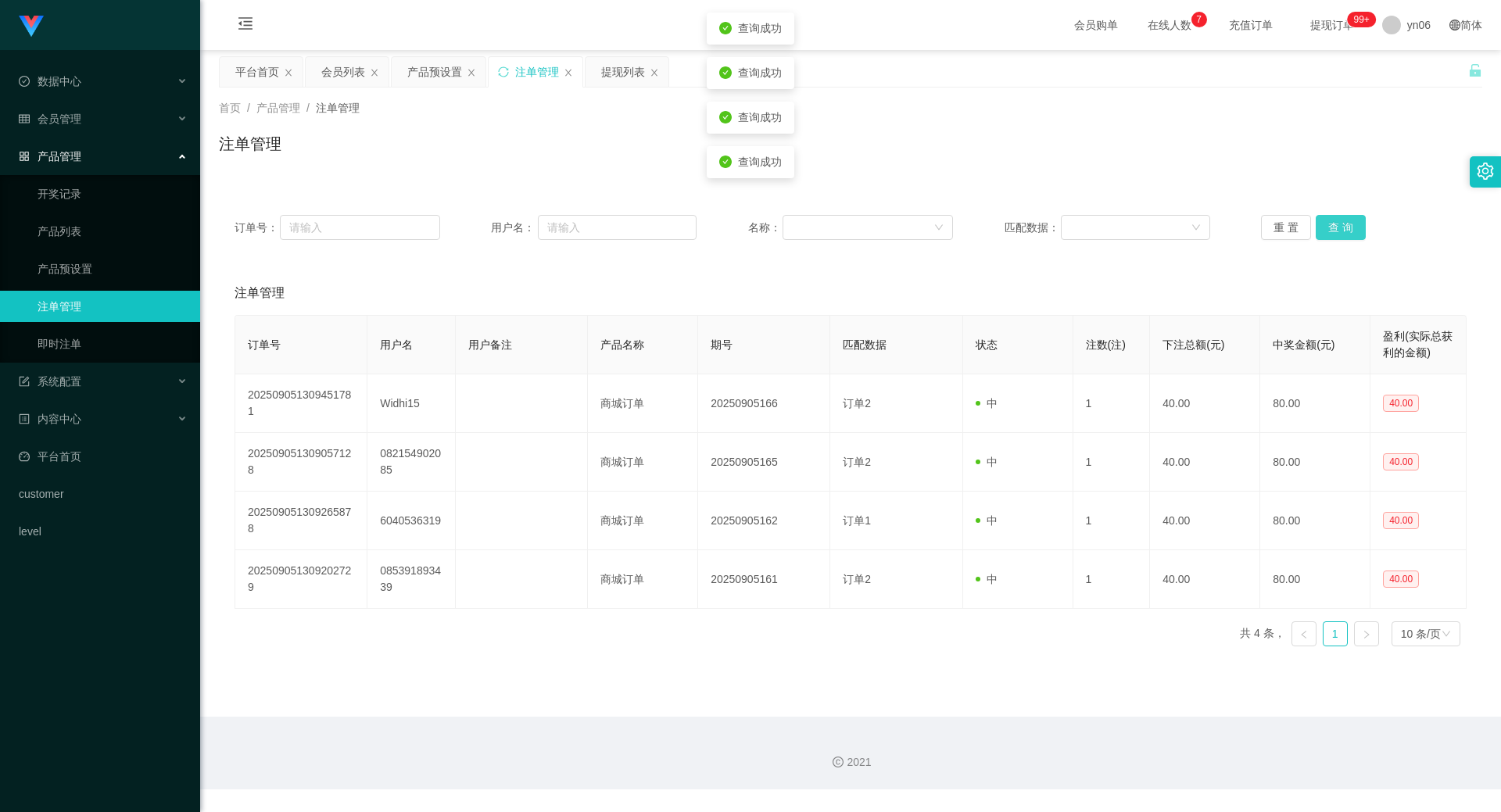
click at [1334, 234] on button "查 询" at bounding box center [1341, 227] width 50 height 25
click at [1334, 234] on div "重 置 查 询" at bounding box center [1363, 227] width 205 height 25
click at [1334, 234] on button "查 询" at bounding box center [1341, 227] width 50 height 25
click at [1335, 236] on div "重 置 查 询" at bounding box center [1363, 227] width 205 height 25
click at [348, 74] on div "会员列表" at bounding box center [343, 72] width 44 height 30
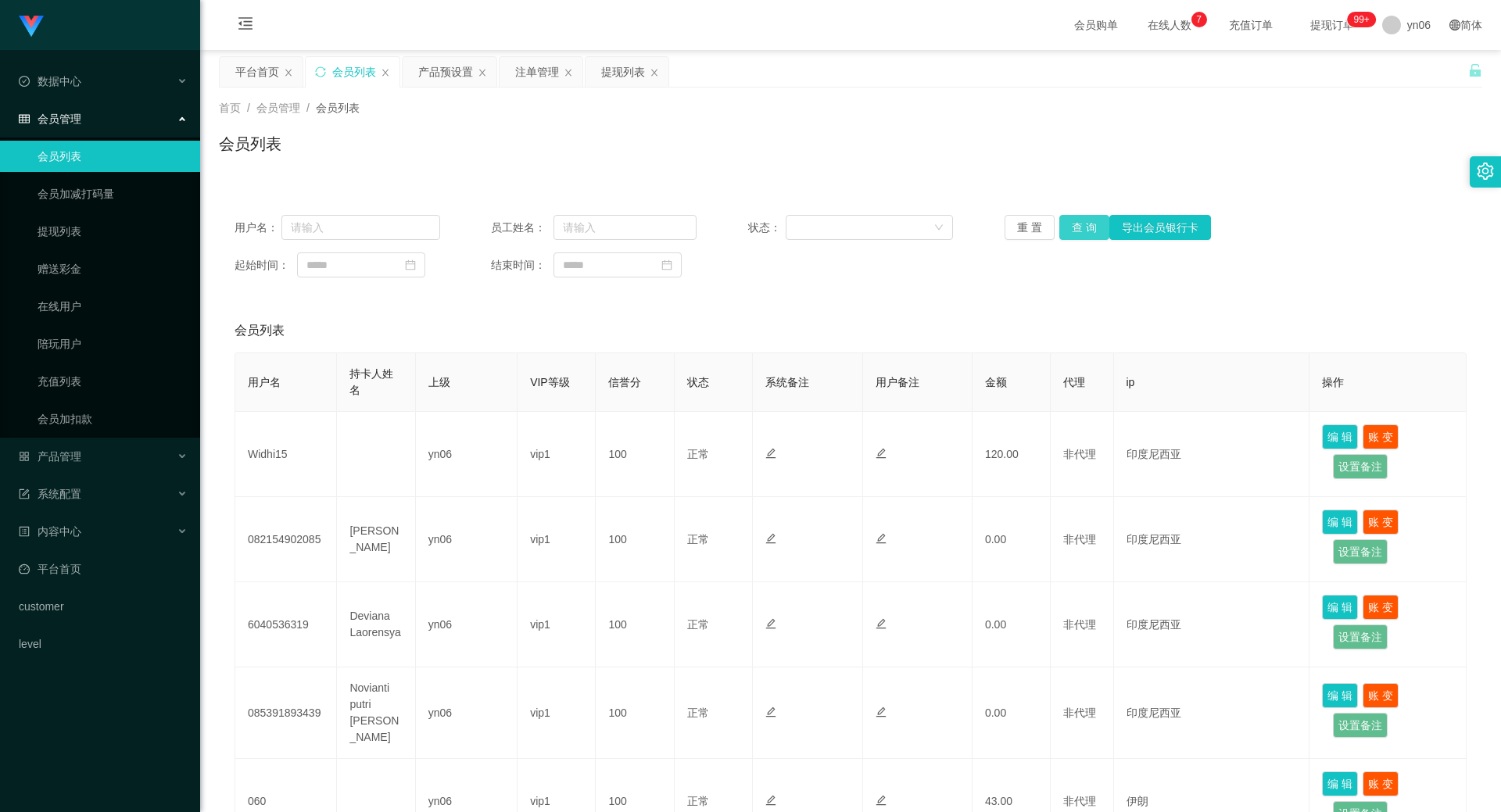
click at [1070, 225] on button "查 询" at bounding box center [1085, 227] width 50 height 25
click at [1070, 225] on div "重 置 查 询 导出会员银行卡" at bounding box center [1108, 227] width 205 height 25
click at [1070, 226] on button "查 询" at bounding box center [1085, 227] width 50 height 25
click at [1070, 226] on div "重 置 查 询 导出会员银行卡" at bounding box center [1108, 227] width 205 height 25
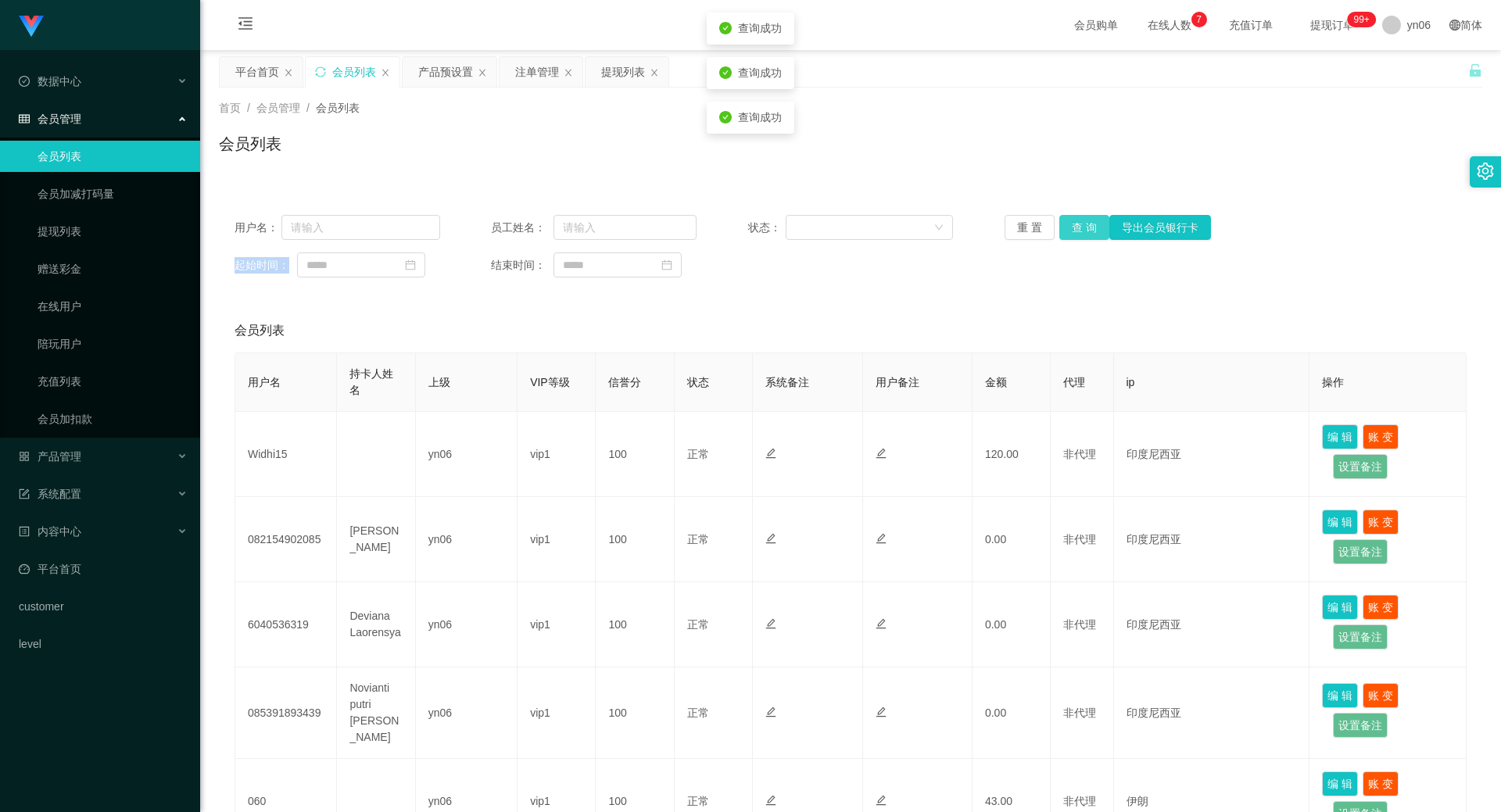
click at [1070, 226] on button "查 询" at bounding box center [1085, 227] width 50 height 25
click at [1070, 226] on div "重 置 查 询 导出会员银行卡" at bounding box center [1108, 227] width 205 height 25
click at [1070, 226] on button "查 询" at bounding box center [1085, 227] width 50 height 25
click at [1070, 226] on div "重 置 查 询 导出会员银行卡" at bounding box center [1108, 227] width 205 height 25
click at [1070, 226] on button "查 询" at bounding box center [1092, 227] width 67 height 25
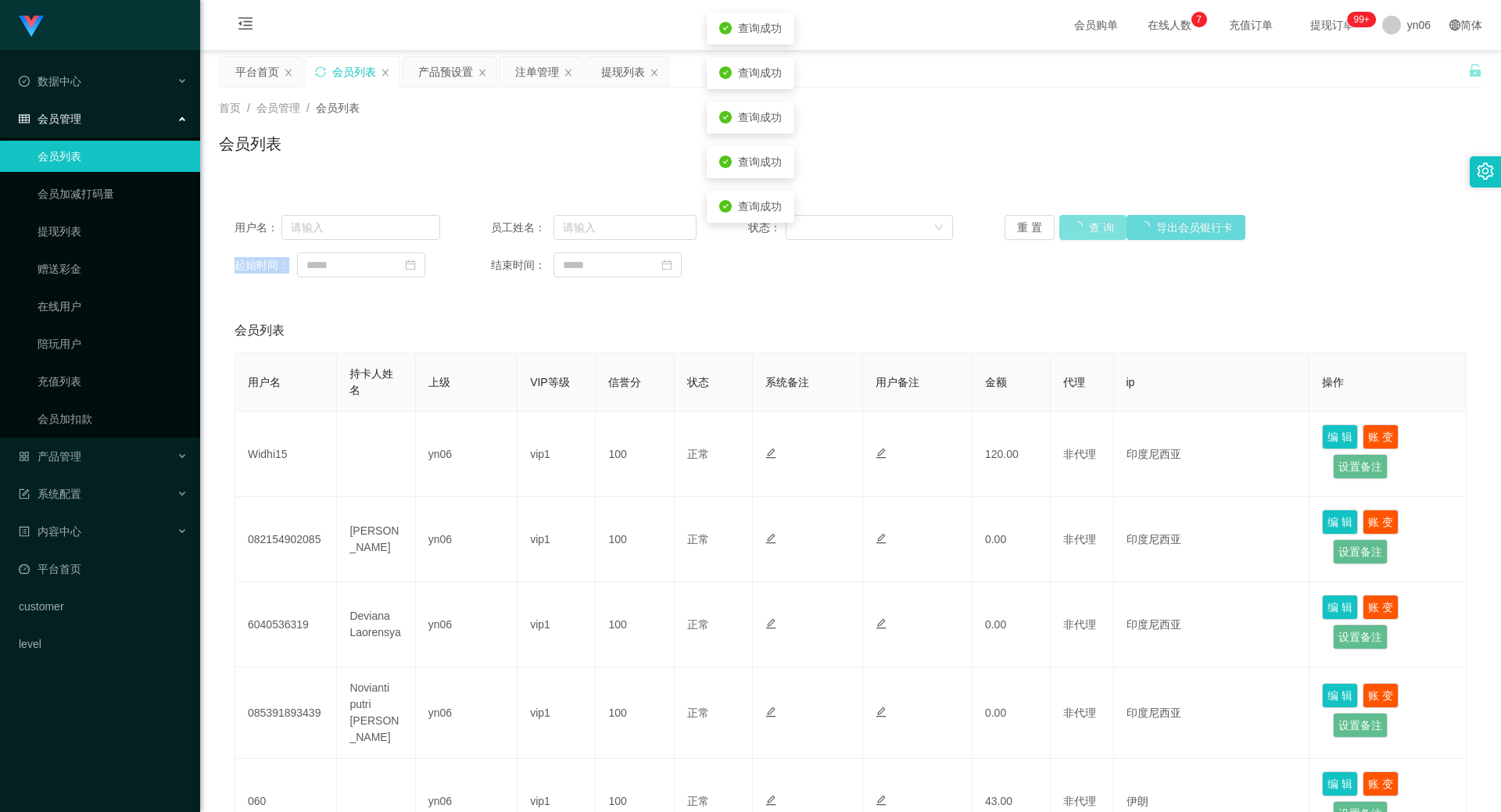
click at [1070, 226] on div "重 置 查 询 导出会员银行卡" at bounding box center [1108, 227] width 205 height 25
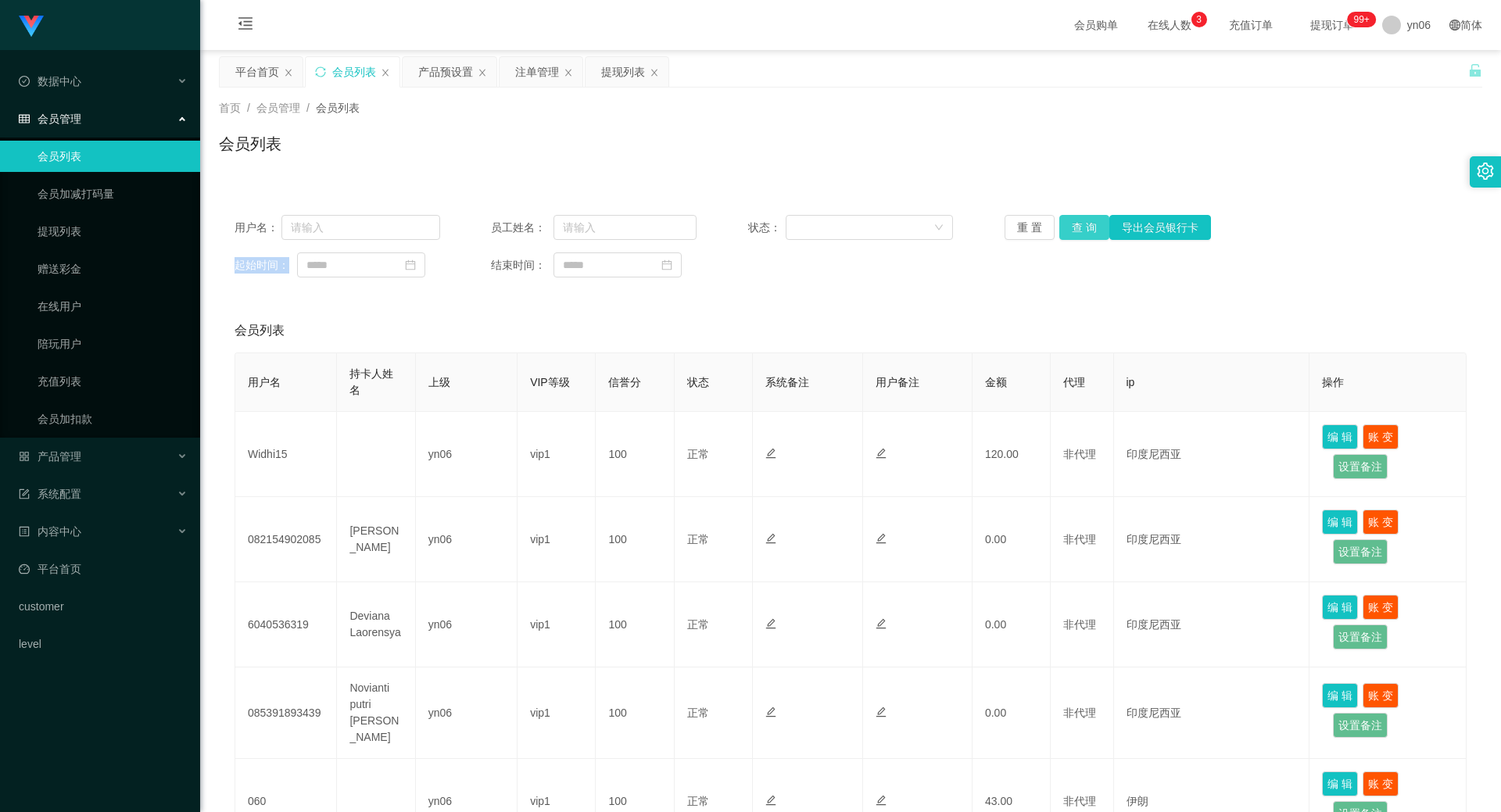
click at [1084, 228] on button "查 询" at bounding box center [1085, 227] width 50 height 25
click at [1084, 228] on div "重 置 查 询 导出会员银行卡" at bounding box center [1108, 227] width 205 height 25
click at [1084, 228] on button "查 询" at bounding box center [1085, 227] width 50 height 25
click at [1084, 228] on div "重 置 查 询 导出会员银行卡" at bounding box center [1108, 227] width 205 height 25
click at [1084, 228] on button "查 询" at bounding box center [1085, 227] width 50 height 25
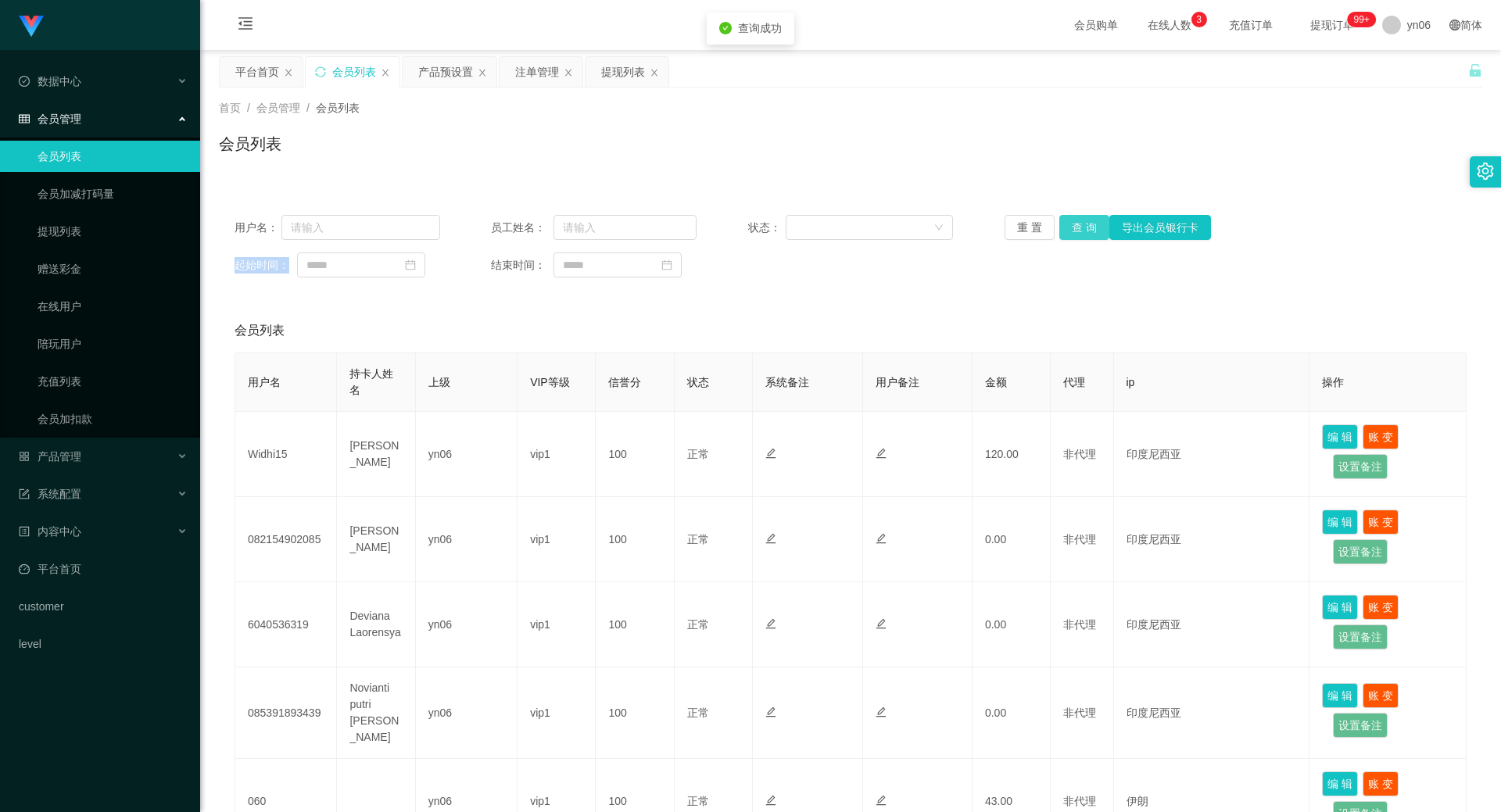
click at [1084, 228] on div "重 置 查 询 导出会员银行卡" at bounding box center [1108, 227] width 205 height 25
click at [1084, 228] on button "查 询" at bounding box center [1085, 227] width 50 height 25
click at [1084, 228] on div "重 置 查 询 导出会员银行卡" at bounding box center [1108, 227] width 205 height 25
click at [1079, 236] on button "查 询" at bounding box center [1085, 227] width 50 height 25
click at [1079, 236] on div "重 置 查 询 导出会员银行卡" at bounding box center [1108, 227] width 205 height 25
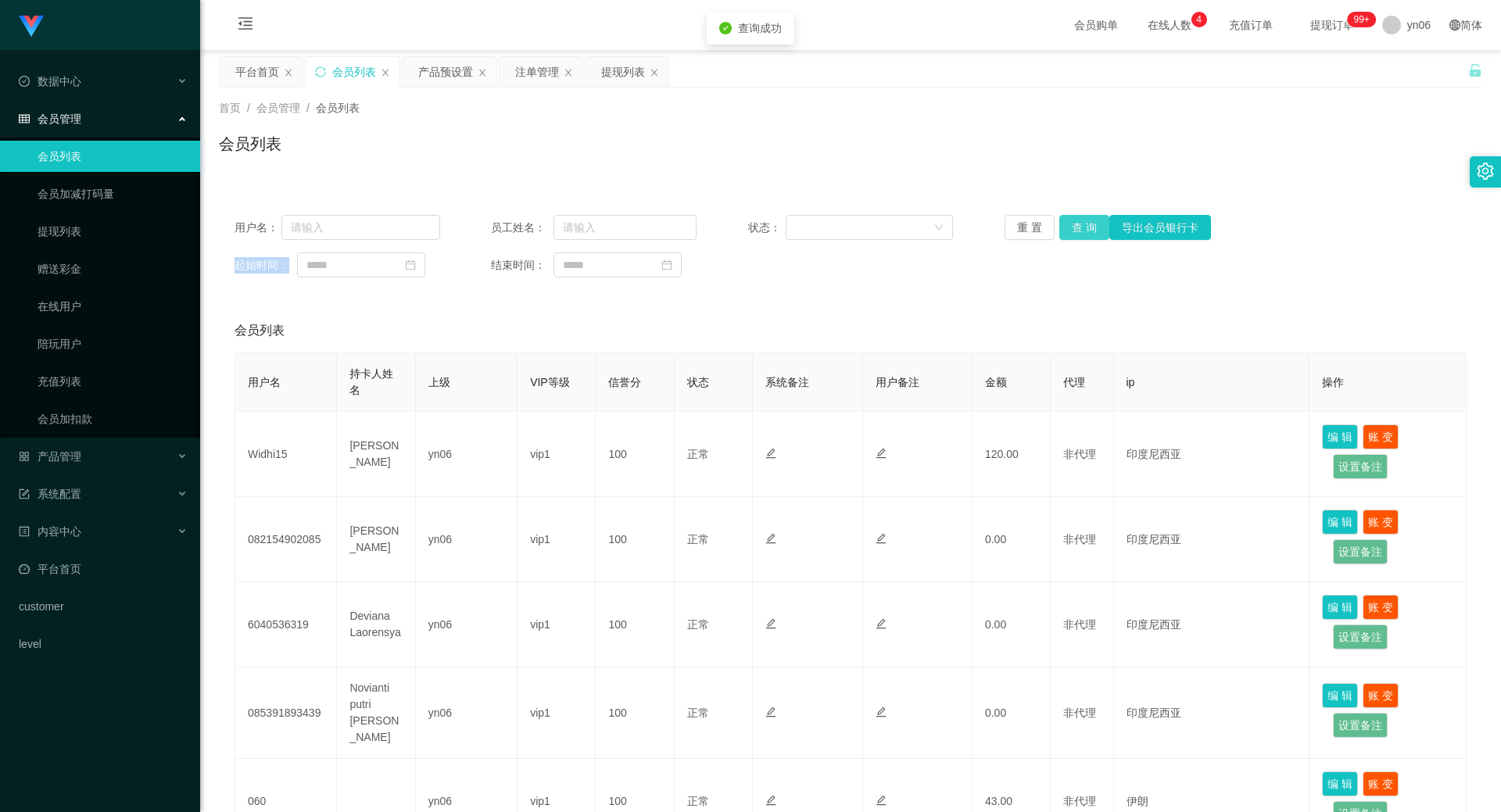
click at [1079, 236] on button "查 询" at bounding box center [1085, 227] width 50 height 25
click at [1079, 236] on div "重 置 查 询 导出会员银行卡" at bounding box center [1108, 227] width 205 height 25
click at [1079, 236] on button "查 询" at bounding box center [1085, 227] width 50 height 25
click at [1087, 226] on button "查 询" at bounding box center [1085, 227] width 50 height 25
click at [1087, 226] on div "重 置 查 询 导出会员银行卡" at bounding box center [1108, 227] width 205 height 25
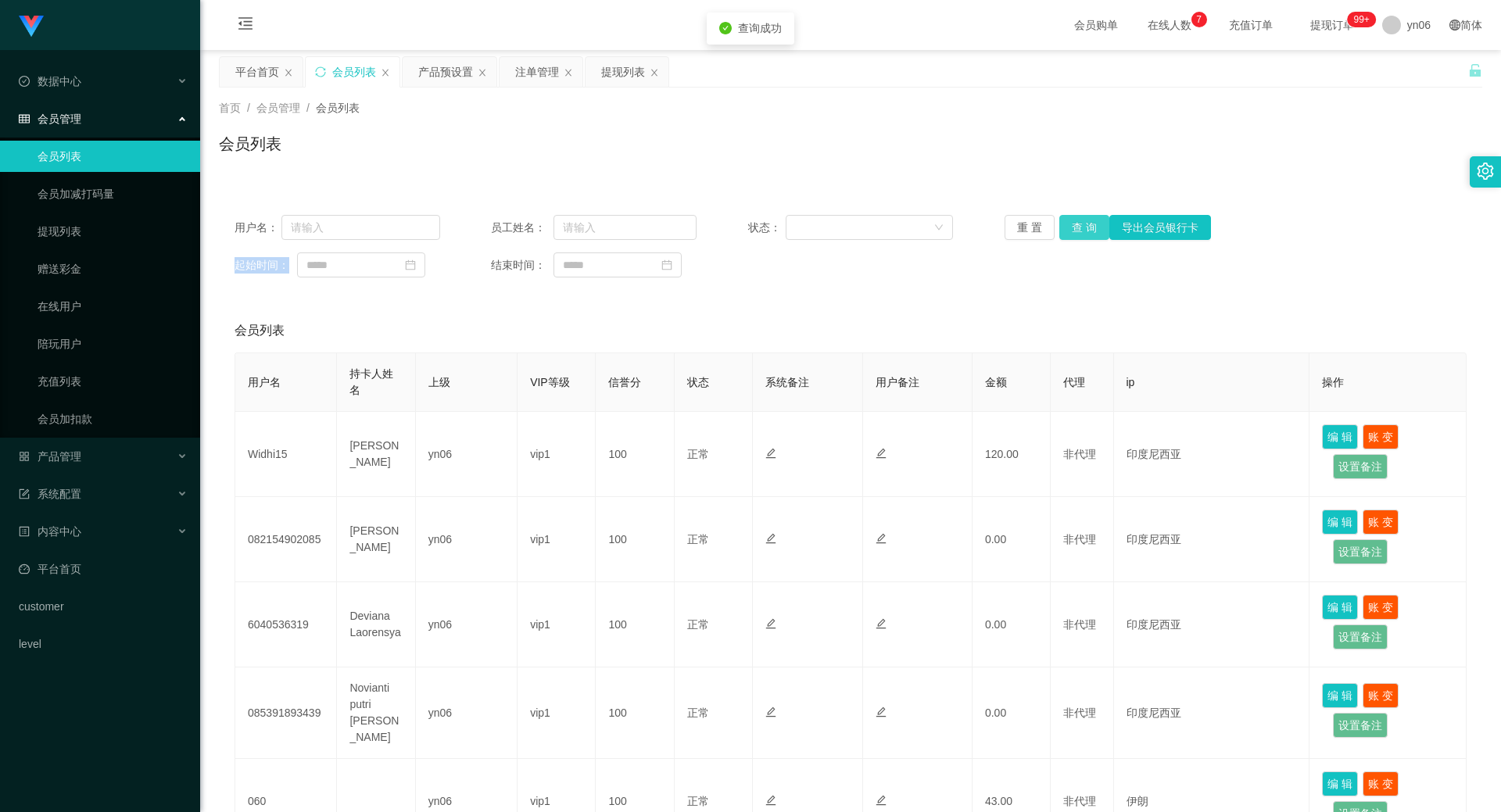
click at [1087, 226] on button "查 询" at bounding box center [1085, 227] width 50 height 25
click at [1087, 226] on div "重 置 查 询 导出会员银行卡" at bounding box center [1108, 227] width 205 height 25
click at [1087, 226] on button "查 询" at bounding box center [1085, 227] width 50 height 25
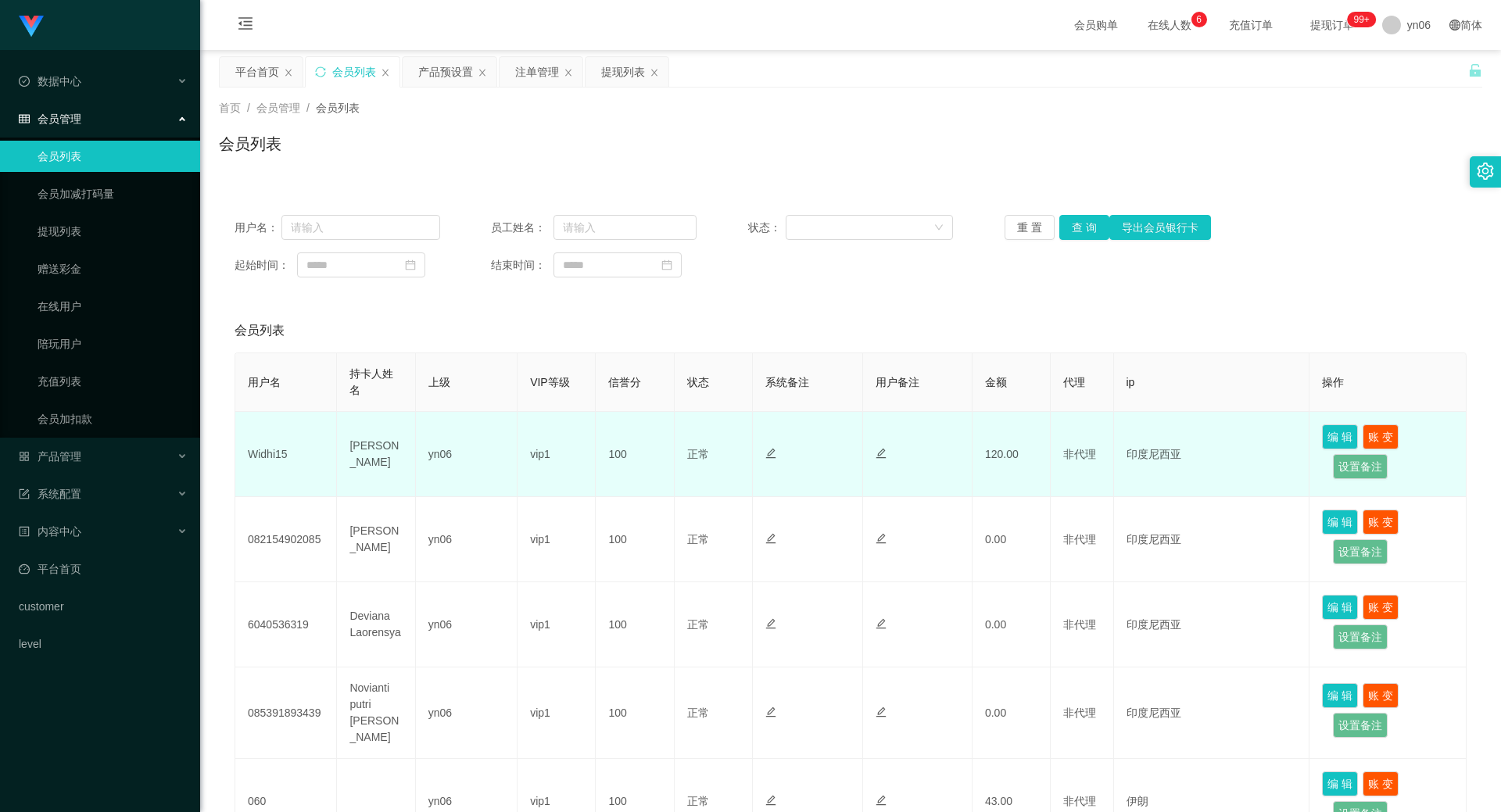
click at [356, 451] on td "[PERSON_NAME]" at bounding box center [376, 455] width 78 height 85
click at [260, 465] on td "Widhi15" at bounding box center [286, 455] width 102 height 85
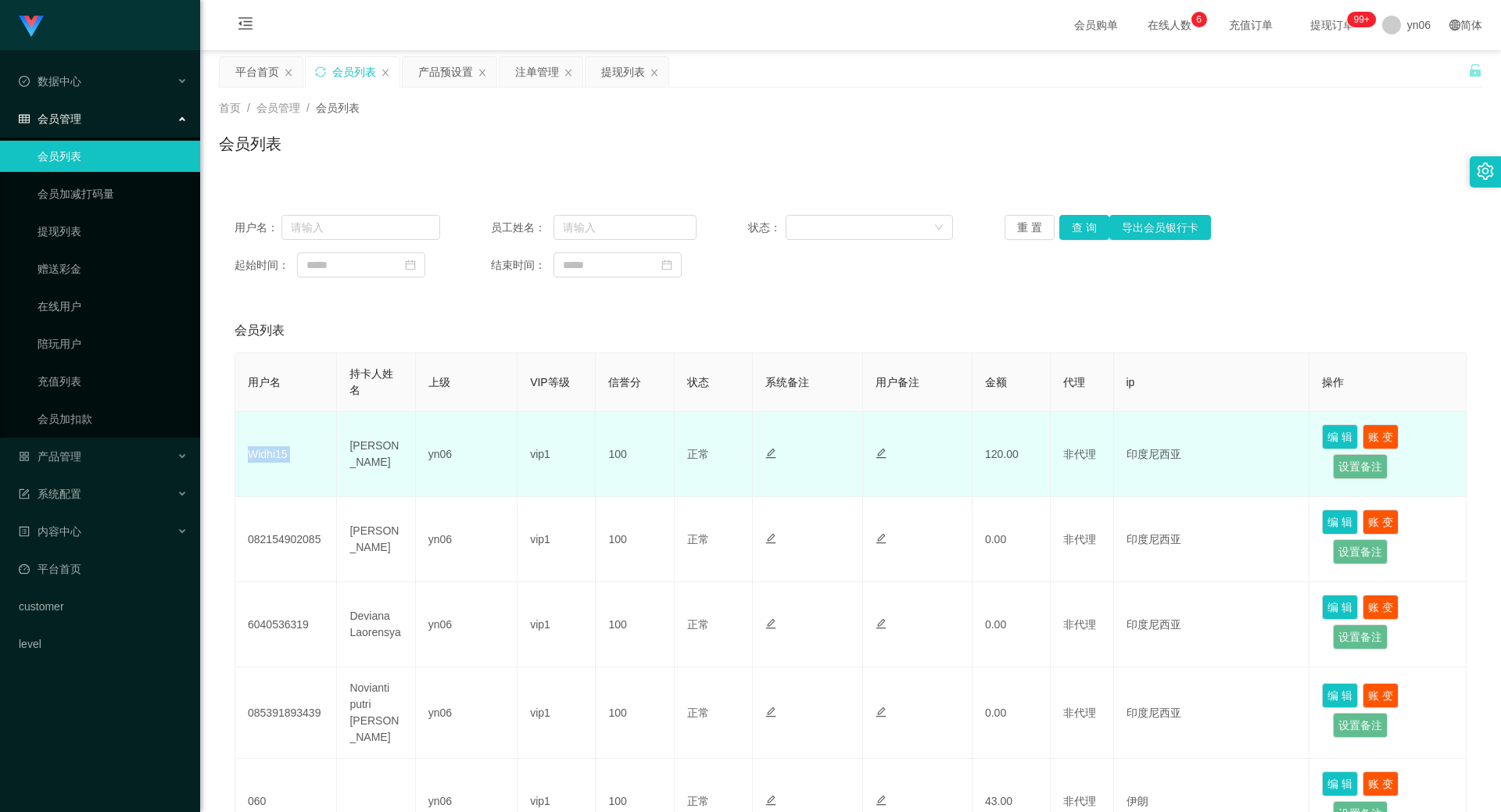
click at [260, 465] on td "Widhi15" at bounding box center [286, 455] width 102 height 85
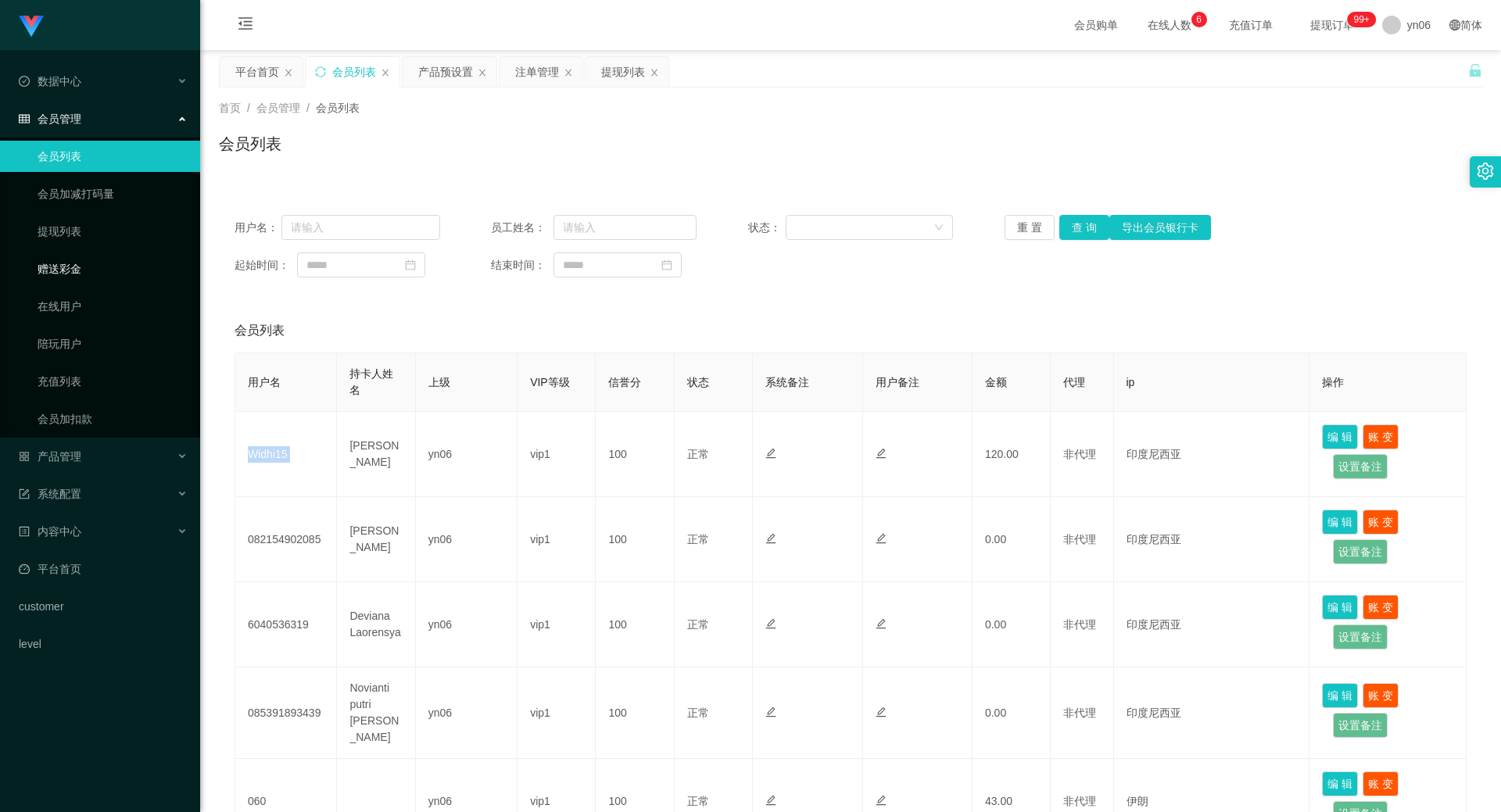
copy td "Widhi15"
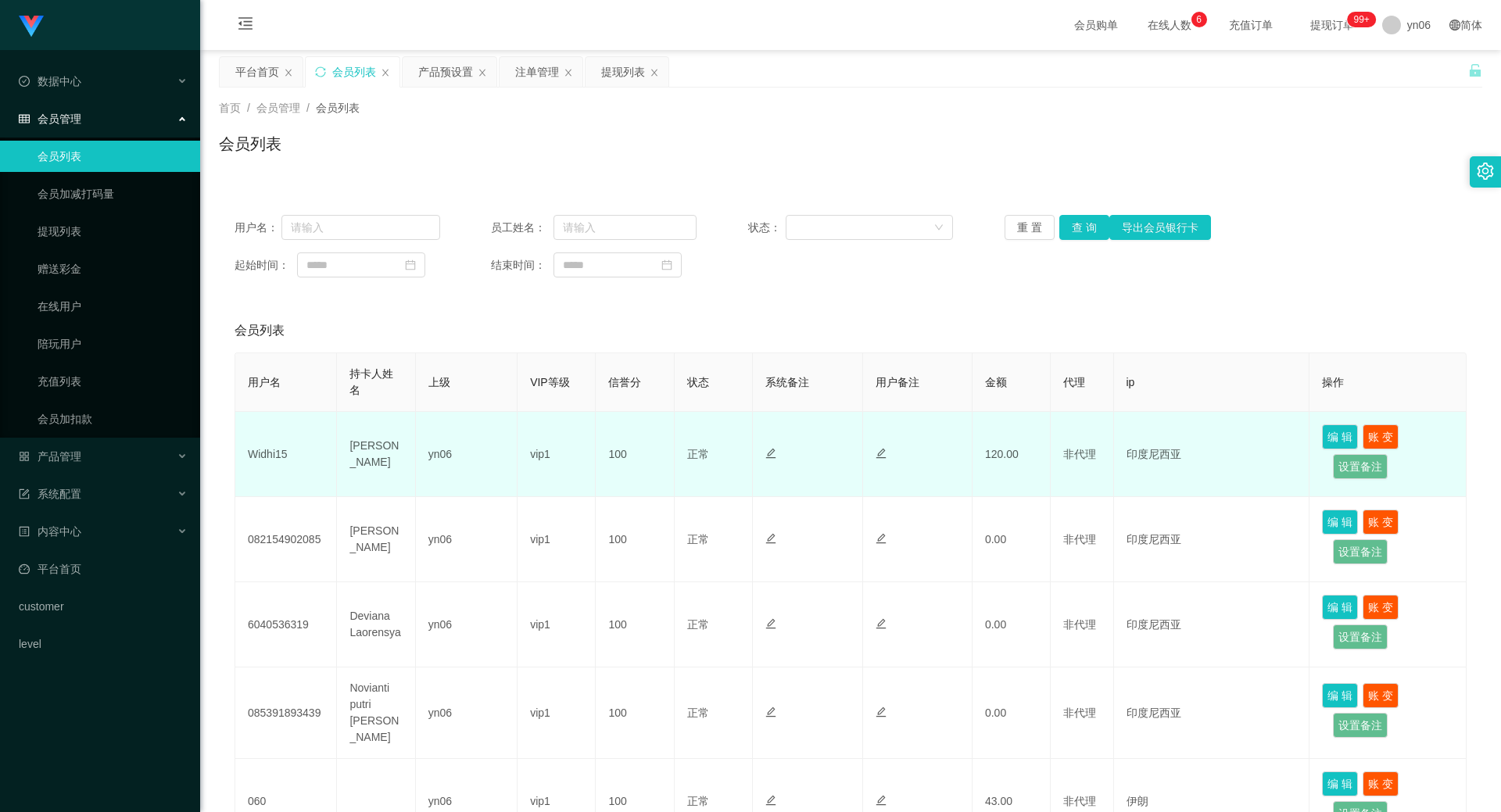
click at [347, 469] on td "[PERSON_NAME]" at bounding box center [376, 455] width 78 height 85
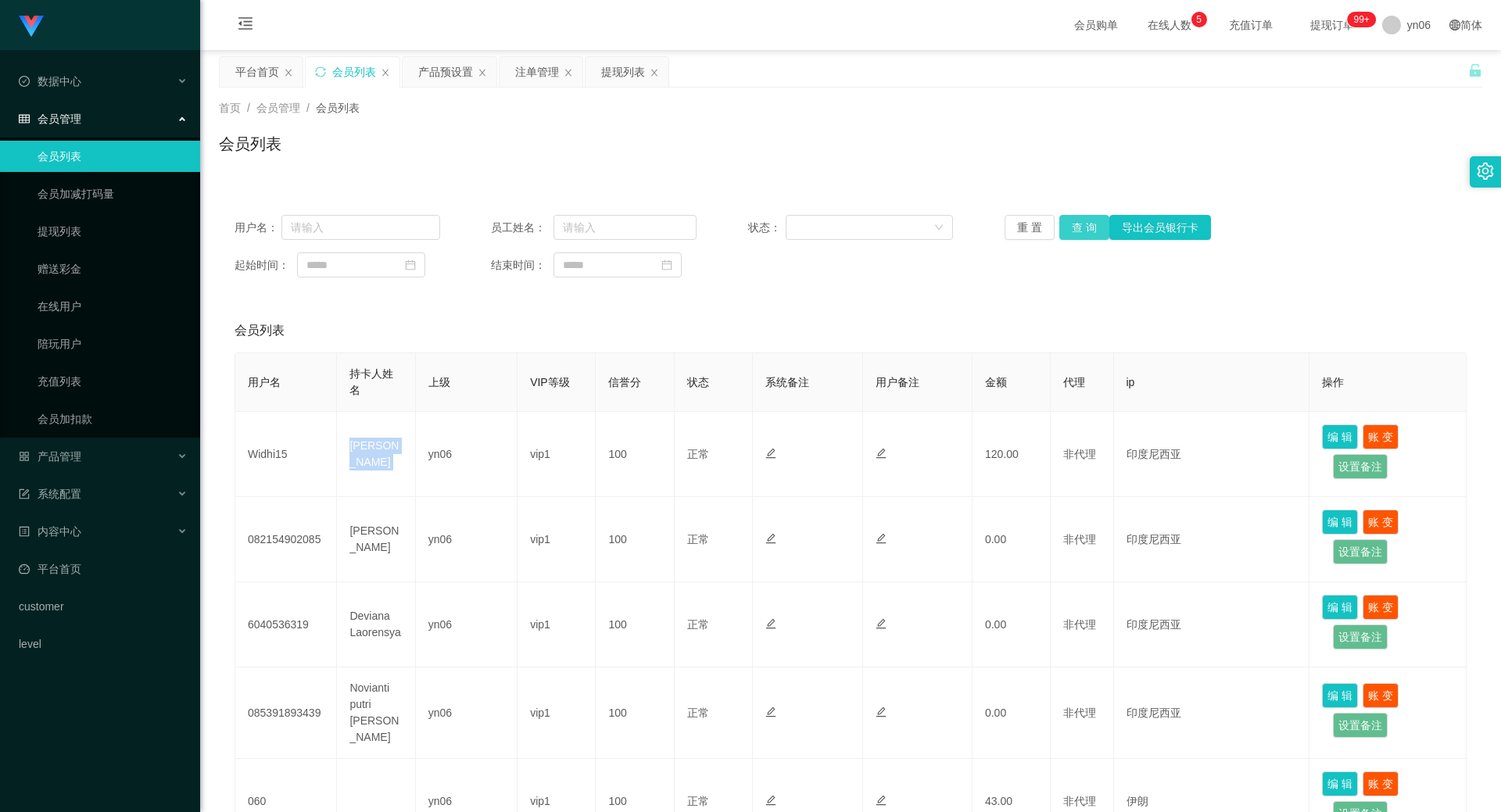
click at [1079, 217] on button "查 询" at bounding box center [1085, 227] width 50 height 25
click at [1079, 217] on div "重 置 查 询 导出会员银行卡" at bounding box center [1108, 227] width 205 height 25
click at [1079, 217] on button "查 询" at bounding box center [1085, 227] width 50 height 25
click at [1079, 217] on div "重 置 查 询 导出会员银行卡" at bounding box center [1108, 227] width 205 height 25
click at [1079, 217] on button "查 询" at bounding box center [1085, 227] width 50 height 25
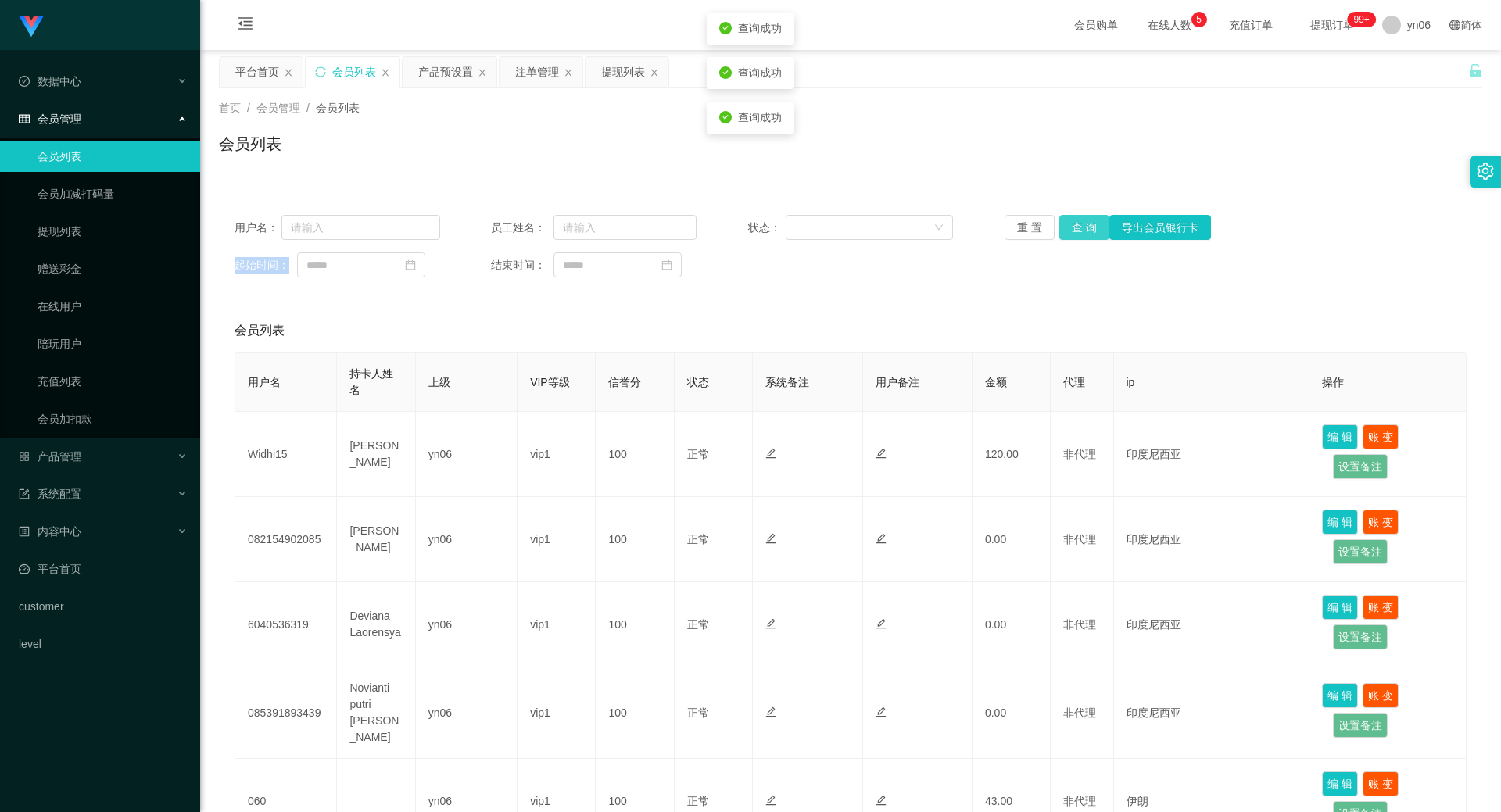
click at [1079, 217] on div "重 置 查 询 导出会员银行卡" at bounding box center [1108, 227] width 205 height 25
click at [1079, 217] on button "查 询" at bounding box center [1085, 227] width 50 height 25
click at [1079, 217] on div "重 置 查 询 导出会员银行卡" at bounding box center [1108, 227] width 205 height 25
click at [1079, 217] on button "查 询" at bounding box center [1092, 227] width 67 height 25
click at [1079, 217] on div "重 置 查 询 导出会员银行卡" at bounding box center [1108, 227] width 205 height 25
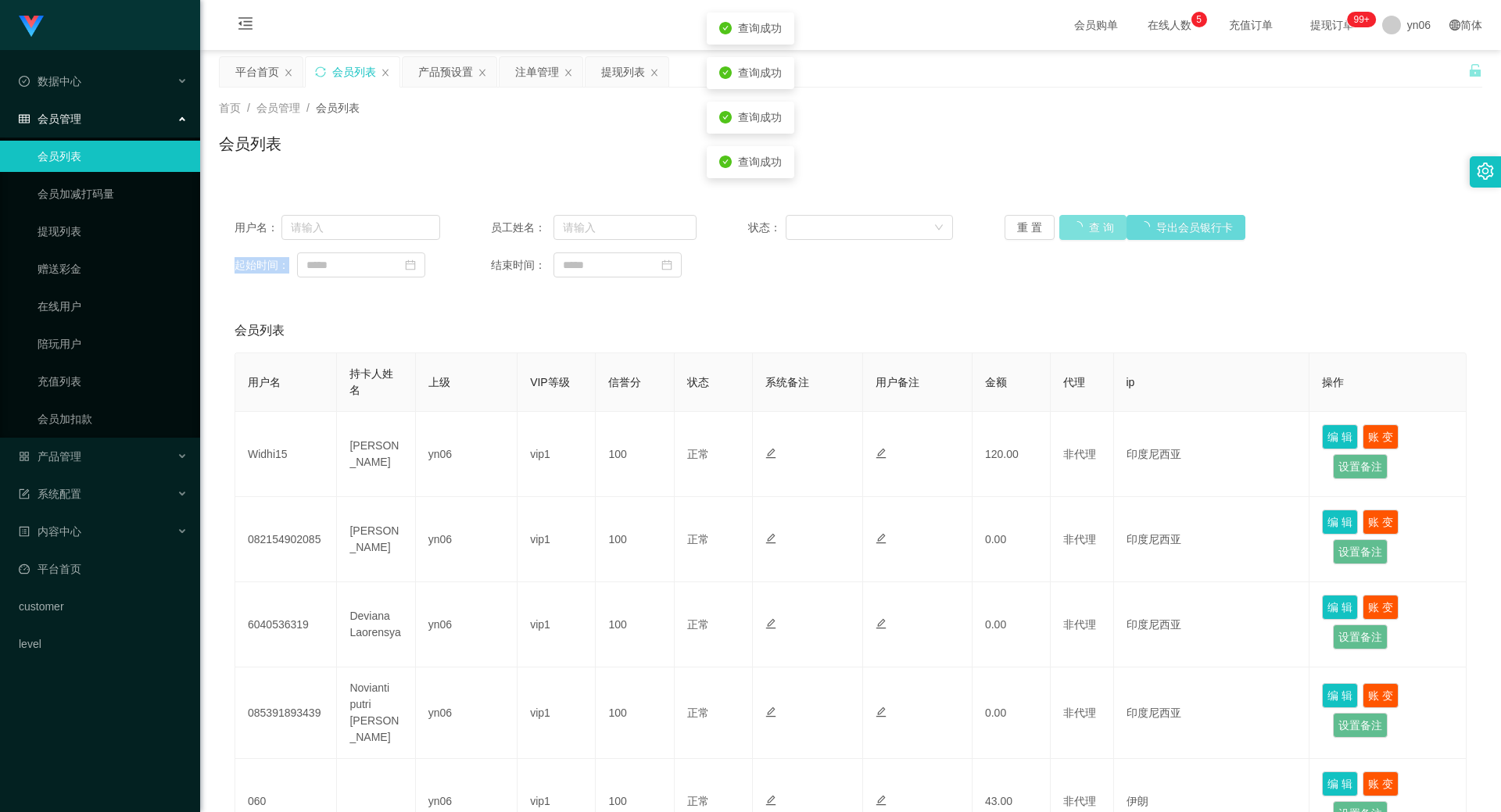
click at [1079, 217] on button "查 询" at bounding box center [1092, 227] width 67 height 25
click at [1079, 217] on div "重 置 查 询 导出会员银行卡" at bounding box center [1108, 227] width 205 height 25
click at [1079, 218] on button "查 询" at bounding box center [1092, 227] width 67 height 25
click at [1080, 219] on div "重 置 查 询 导出会员银行卡" at bounding box center [1108, 227] width 205 height 25
click at [1080, 219] on button "查 询" at bounding box center [1085, 227] width 50 height 25
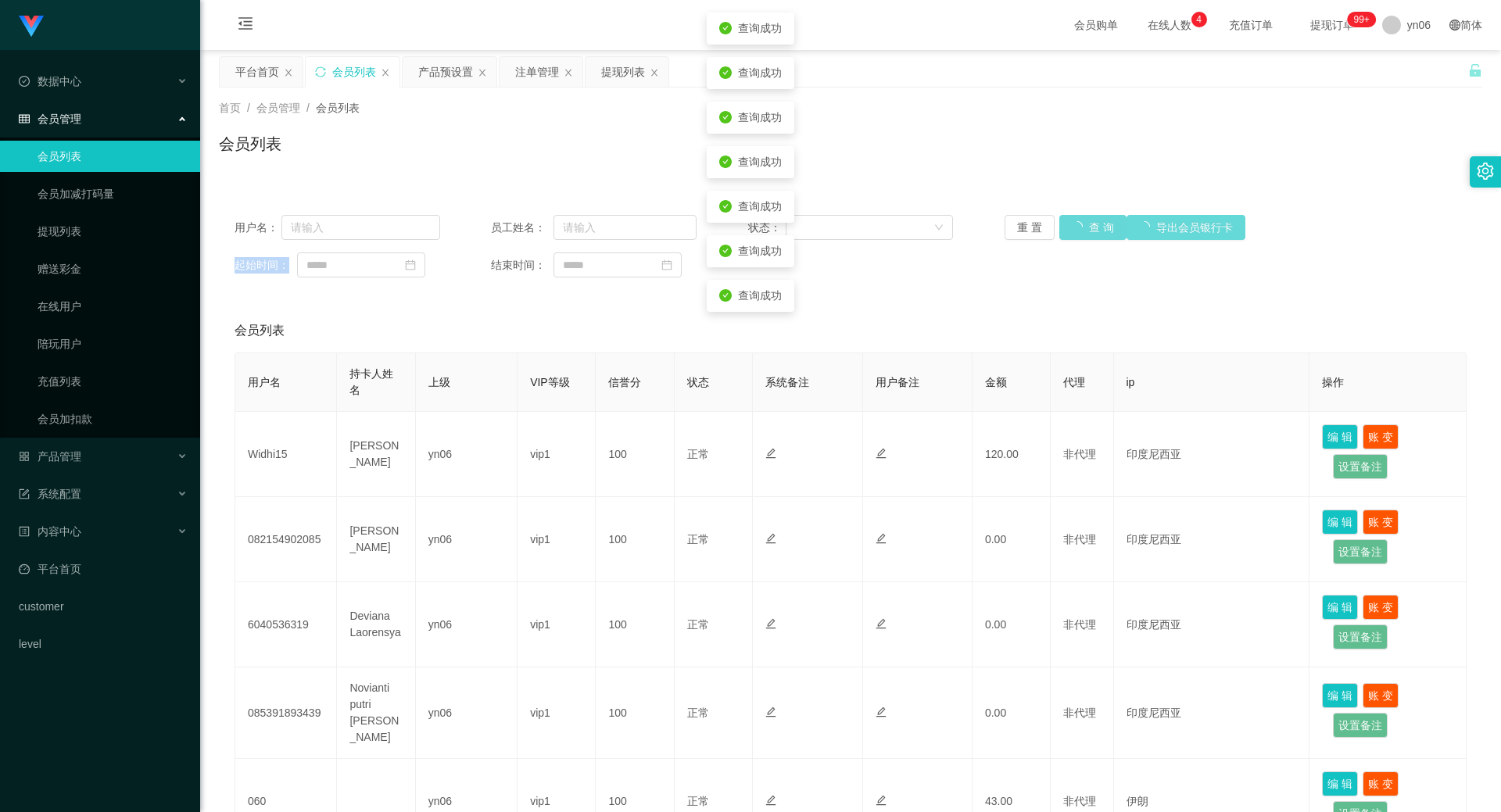
click at [1080, 219] on div "重 置 查 询 导出会员银行卡" at bounding box center [1108, 227] width 205 height 25
click at [1080, 219] on button "查 询" at bounding box center [1092, 227] width 67 height 25
click at [1080, 219] on div "重 置 查 询 导出会员银行卡" at bounding box center [1108, 227] width 205 height 25
click at [1080, 219] on button "查 询" at bounding box center [1085, 227] width 50 height 25
click at [1080, 219] on div "重 置 查 询 导出会员银行卡" at bounding box center [1108, 227] width 205 height 25
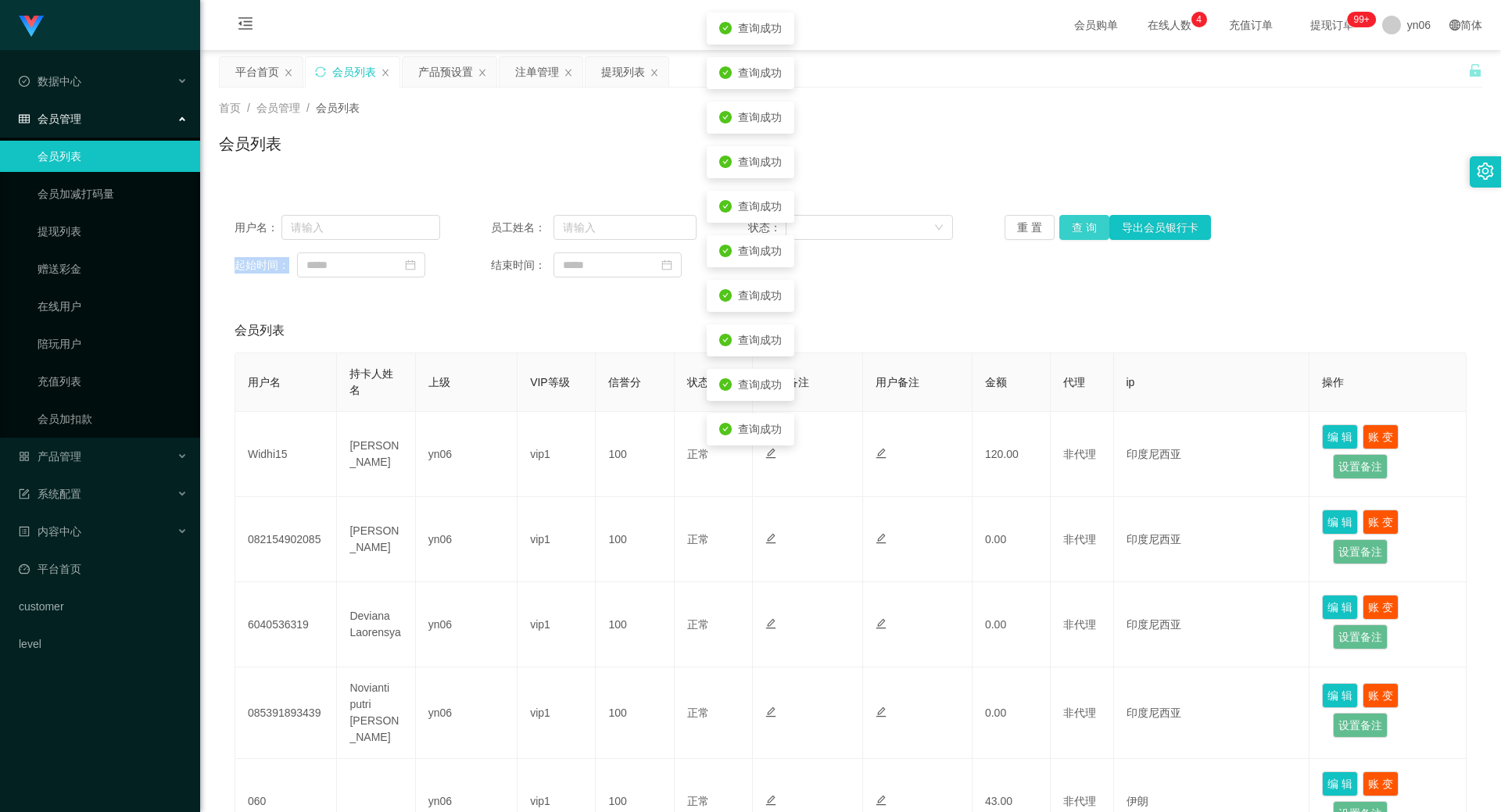
click at [1080, 219] on button "查 询" at bounding box center [1085, 227] width 50 height 25
click at [1080, 219] on div "重 置 查 询 导出会员银行卡" at bounding box center [1108, 227] width 205 height 25
click at [1080, 219] on button "查 询" at bounding box center [1085, 227] width 50 height 25
click at [1080, 219] on button "查 询" at bounding box center [1092, 227] width 67 height 25
click at [1080, 219] on div "重 置 查 询 导出会员银行卡" at bounding box center [1108, 227] width 205 height 25
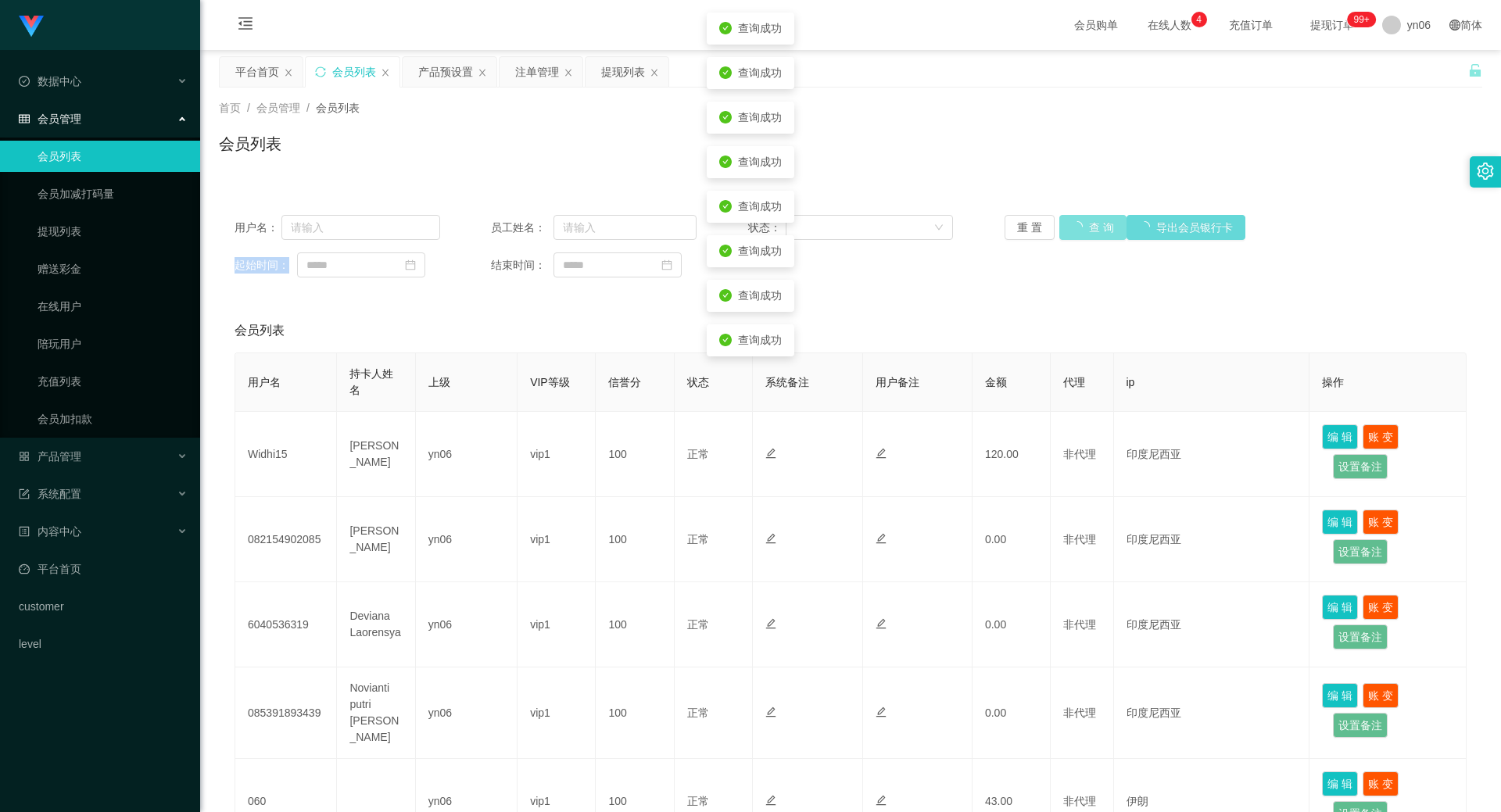
click at [1080, 219] on button "查 询" at bounding box center [1092, 227] width 67 height 25
click at [1080, 219] on div "重 置 查 询 导出会员银行卡" at bounding box center [1108, 227] width 205 height 25
click at [1080, 219] on button "查 询" at bounding box center [1085, 227] width 50 height 25
click at [1080, 219] on div "重 置 查 询 导出会员银行卡" at bounding box center [1108, 227] width 205 height 25
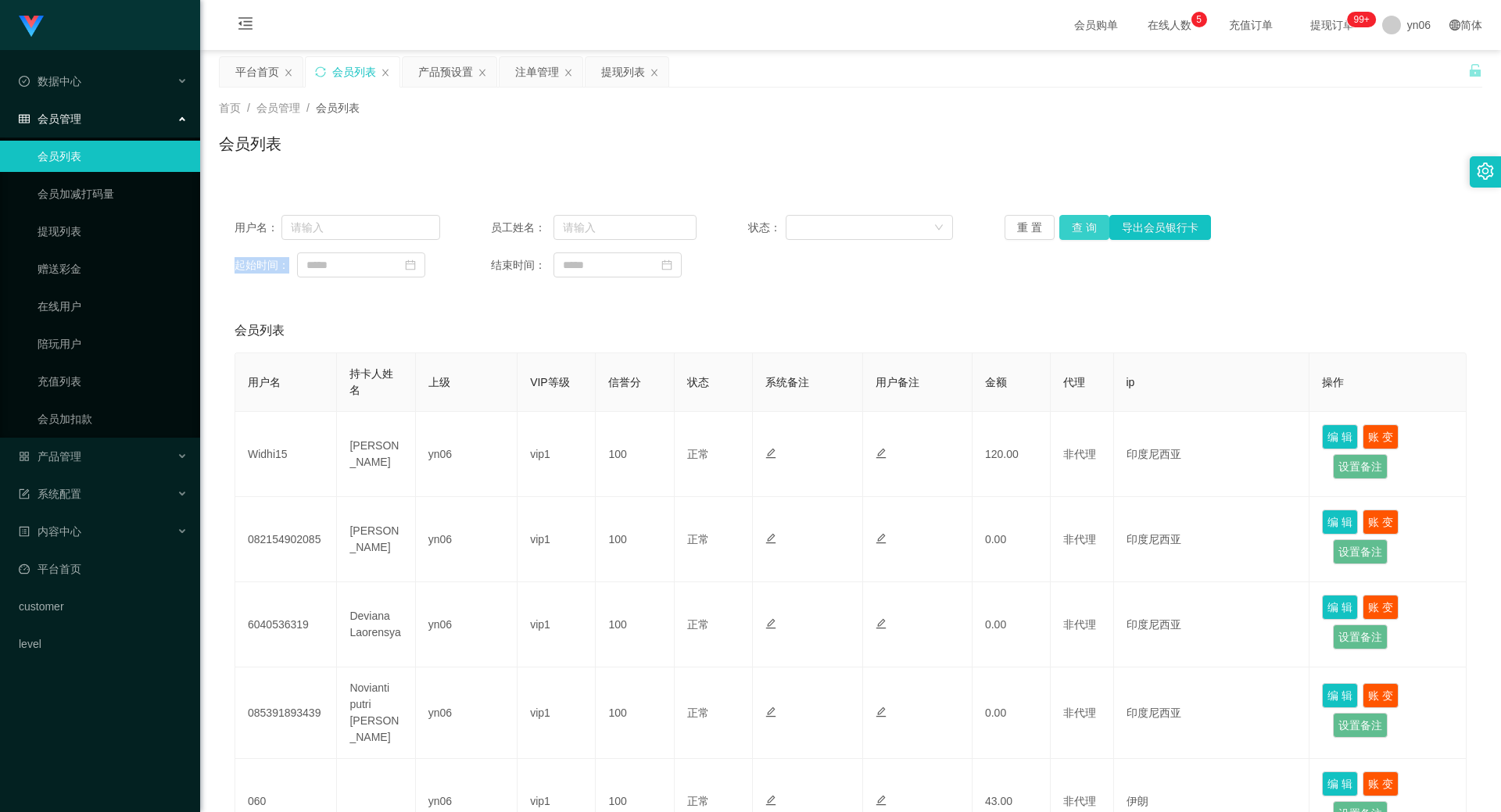
click at [1074, 222] on button "查 询" at bounding box center [1085, 227] width 50 height 25
click at [1073, 222] on div "重 置 查 询 导出会员银行卡" at bounding box center [1108, 227] width 205 height 25
click at [1073, 222] on button "查 询" at bounding box center [1092, 227] width 67 height 25
click at [1072, 222] on div "重 置 查 询 导出会员银行卡" at bounding box center [1108, 227] width 205 height 25
click at [1072, 222] on button "查 询" at bounding box center [1092, 227] width 67 height 25
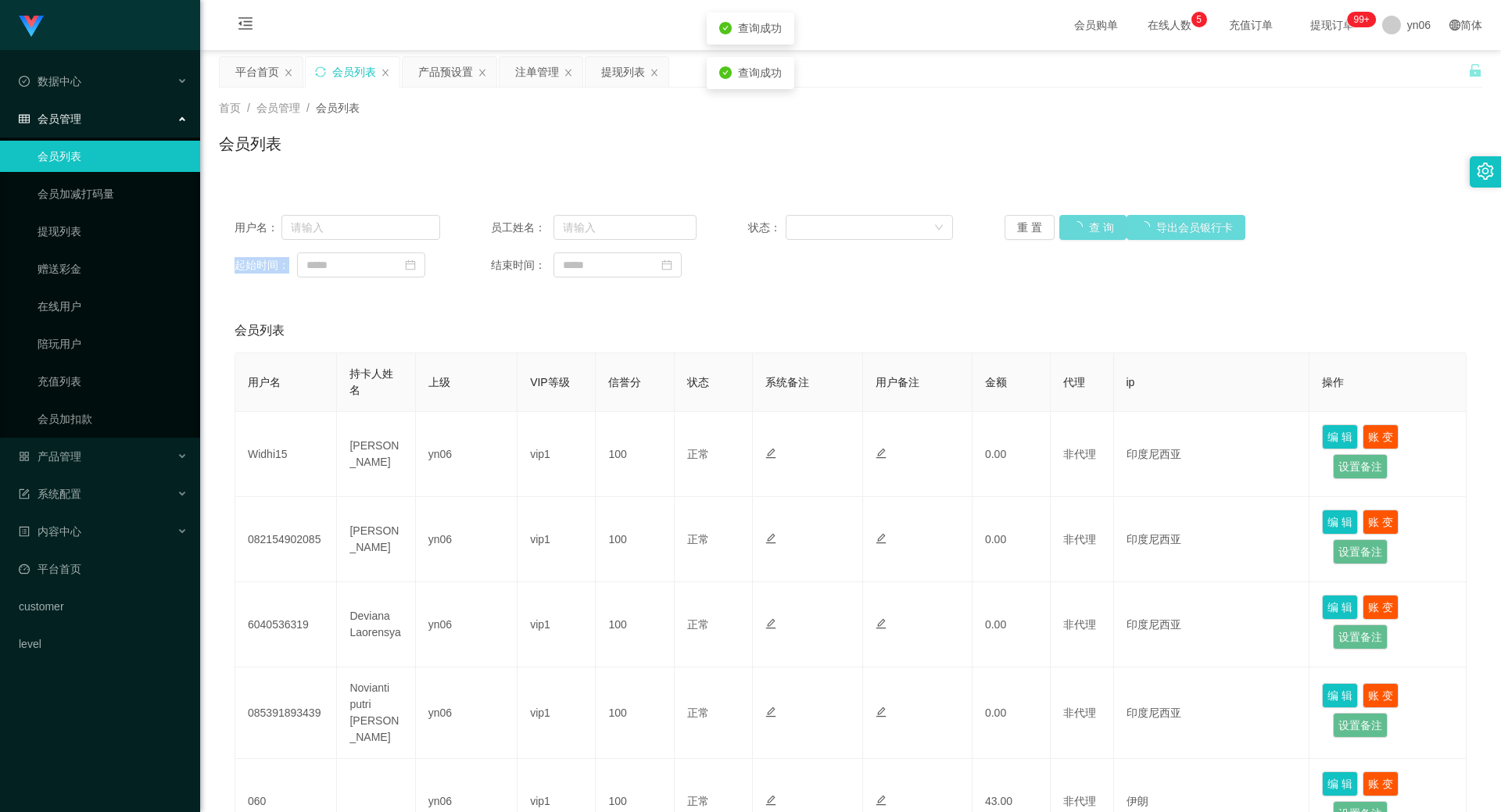
click at [1072, 222] on div "重 置 查 询 导出会员银行卡" at bounding box center [1108, 227] width 205 height 25
click at [1072, 221] on button "查 询" at bounding box center [1092, 227] width 67 height 25
click at [545, 77] on div "注单管理" at bounding box center [536, 72] width 44 height 30
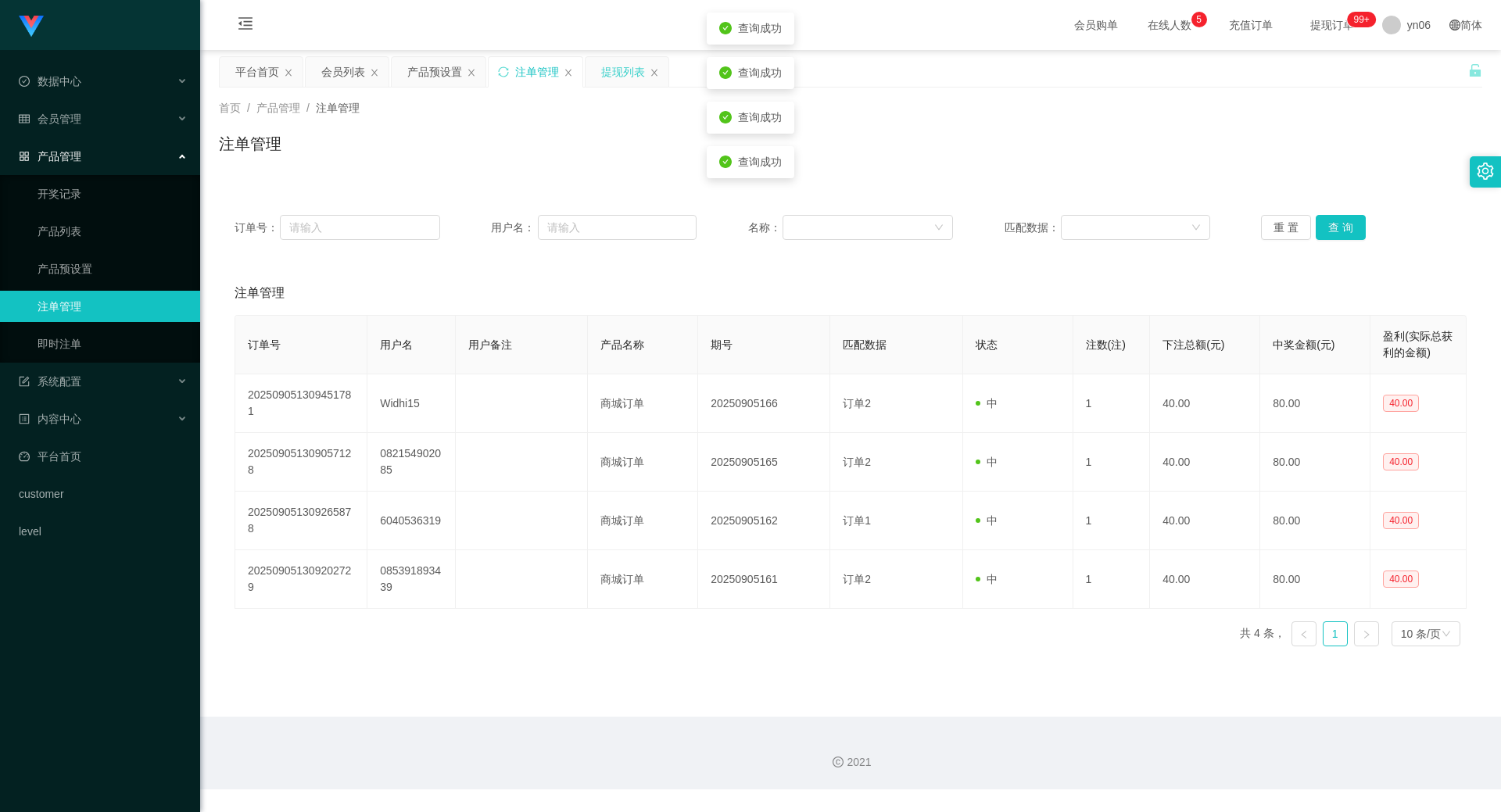
click at [615, 75] on div "提现列表" at bounding box center [623, 72] width 44 height 30
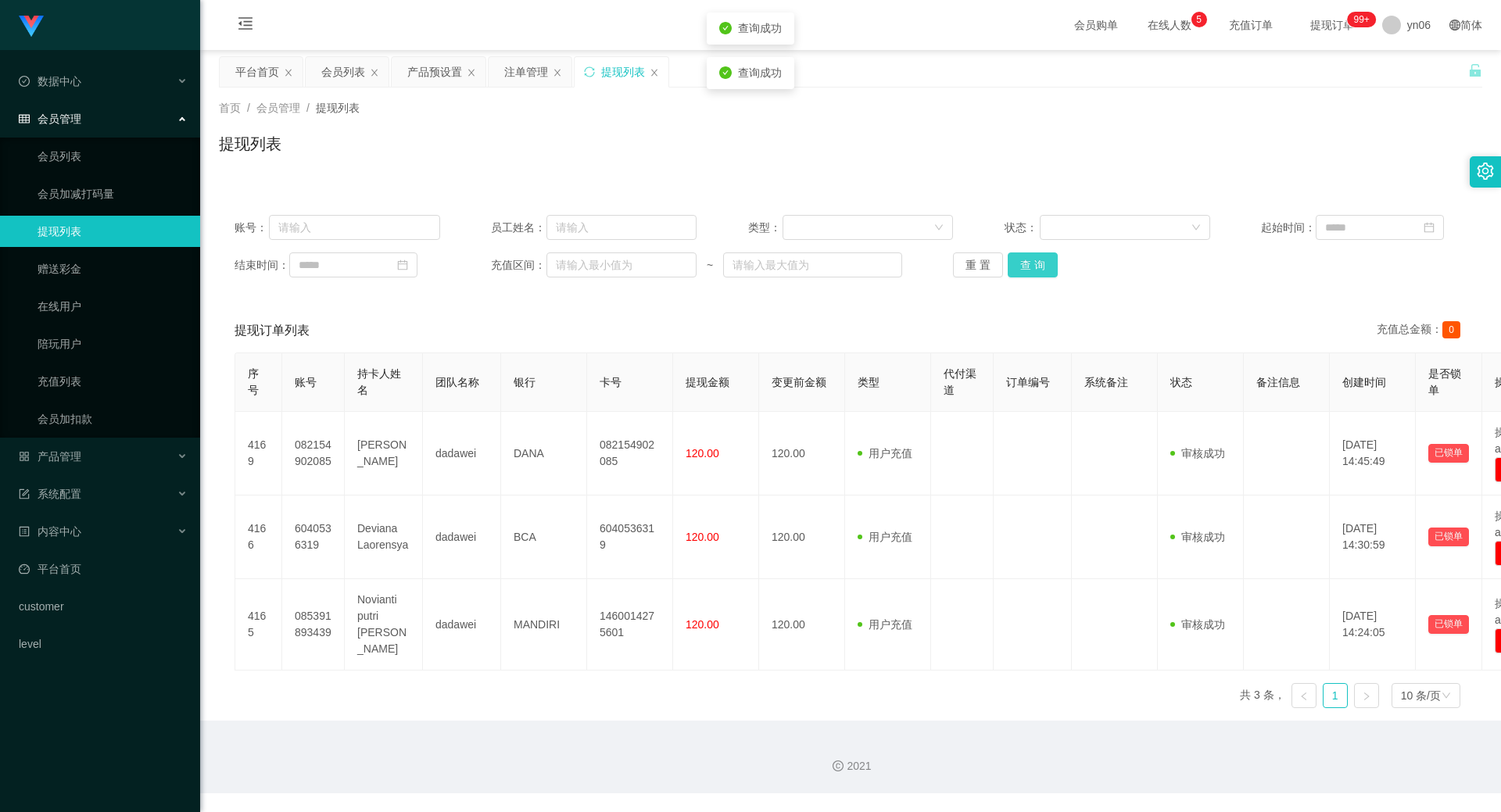
click at [1033, 270] on button "查 询" at bounding box center [1033, 265] width 50 height 25
click at [1033, 270] on div "重 置 查 询" at bounding box center [1056, 265] width 205 height 25
click at [1033, 270] on button "查 询" at bounding box center [1041, 265] width 67 height 25
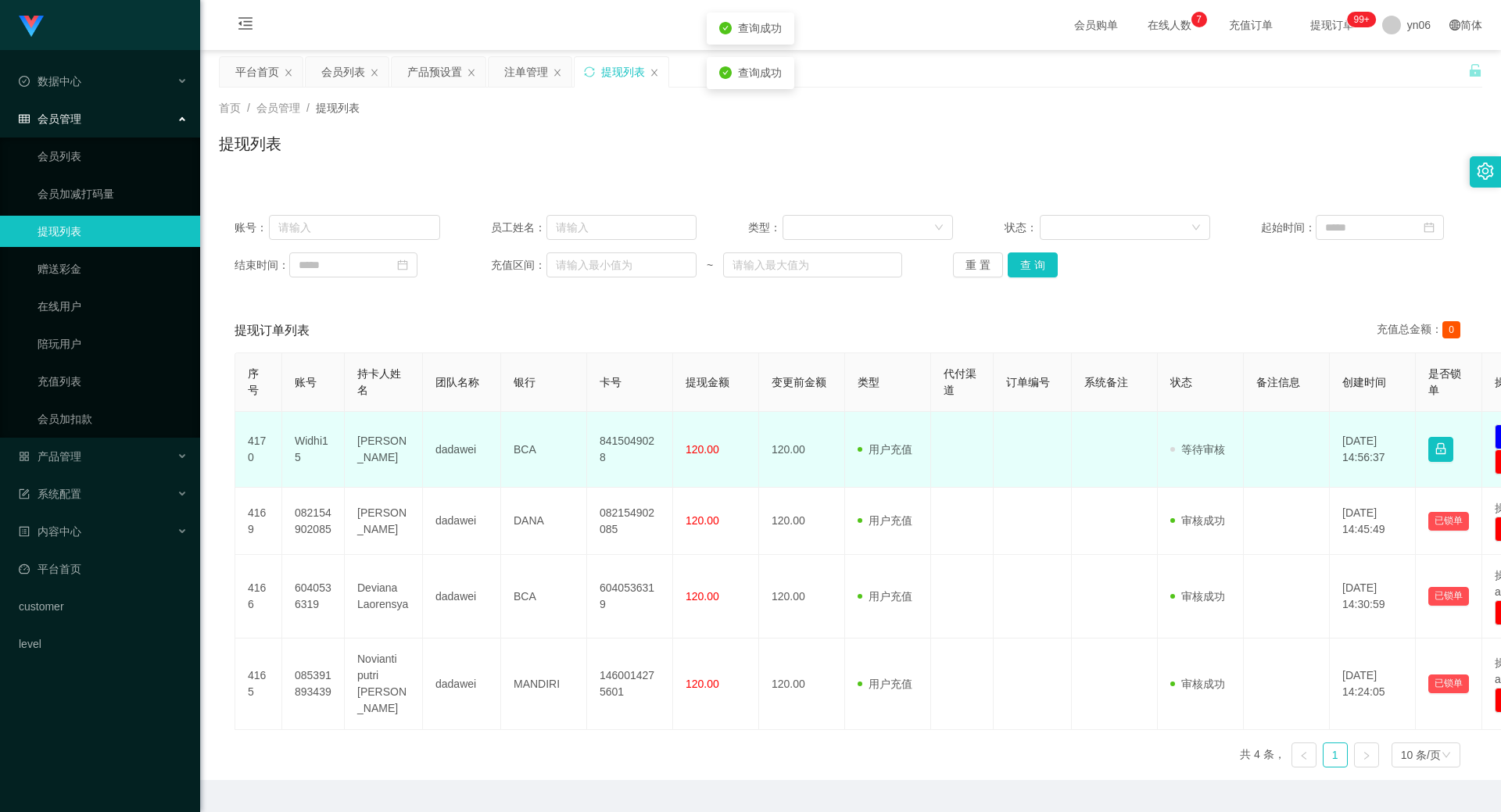
click at [307, 435] on td "Widhi15" at bounding box center [314, 450] width 63 height 75
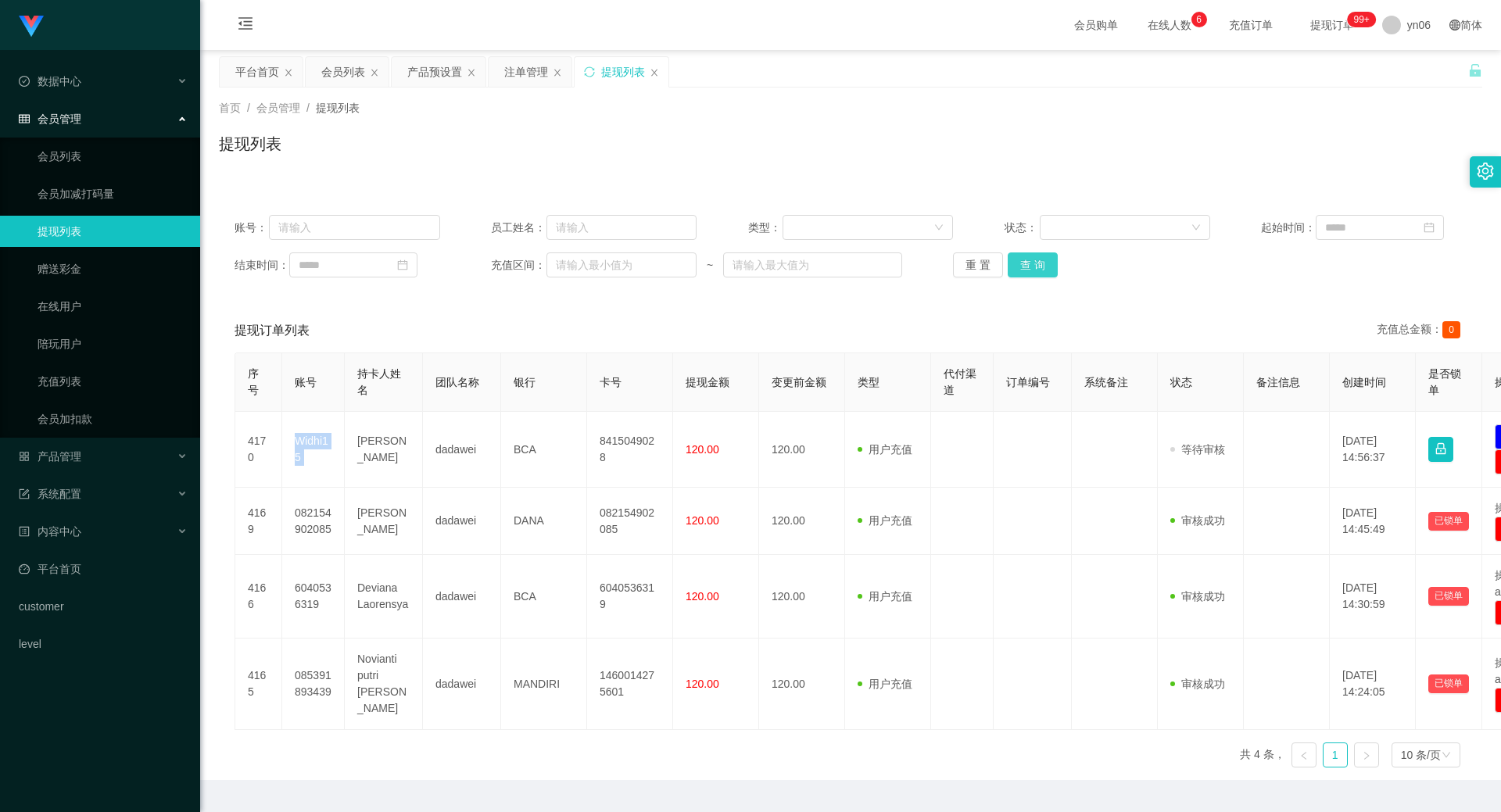
click at [1029, 267] on button "查 询" at bounding box center [1033, 265] width 50 height 25
click at [1029, 267] on div "重 置 查 询" at bounding box center [1056, 265] width 205 height 25
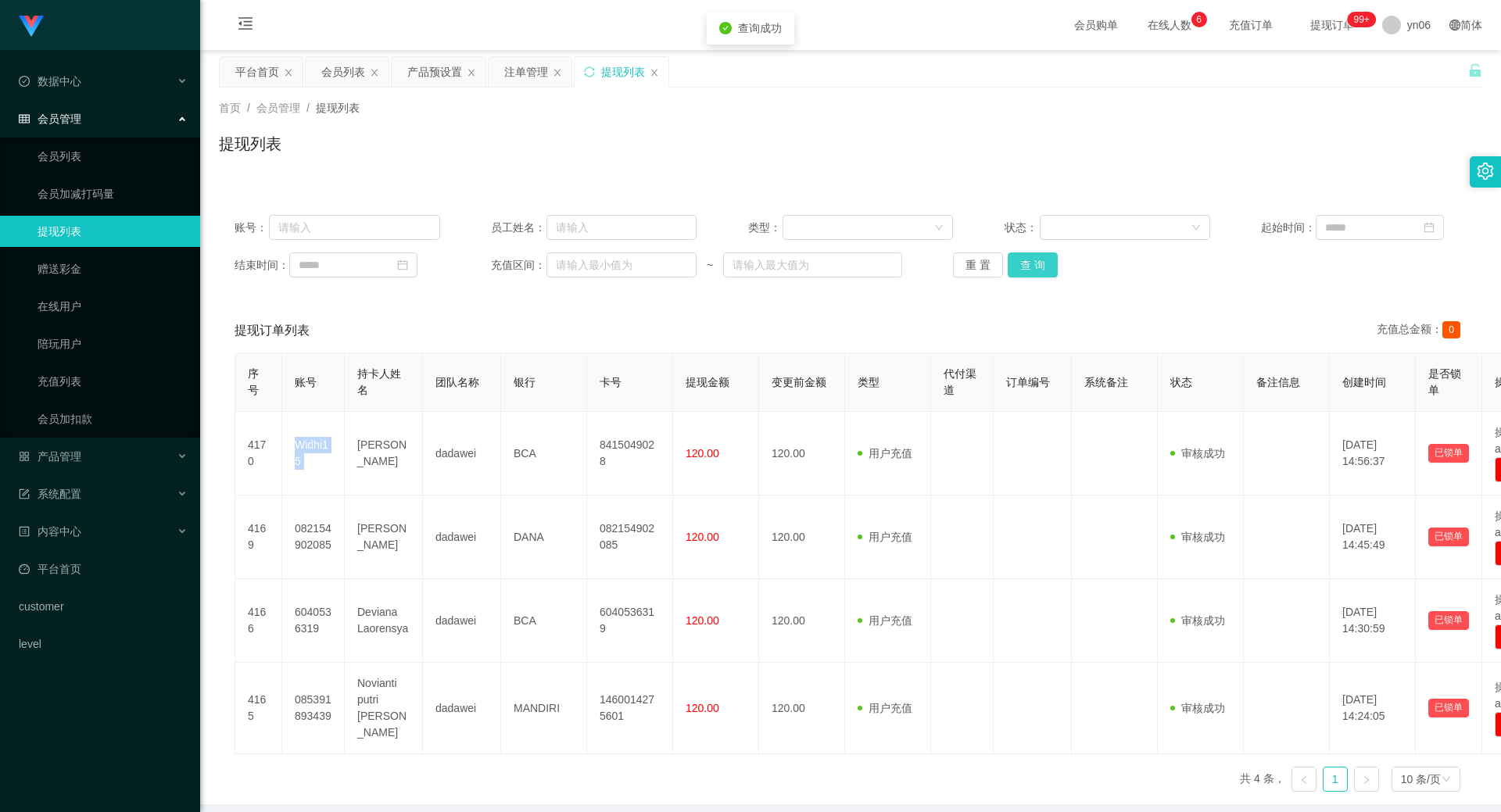
click at [1029, 267] on button "查 询" at bounding box center [1033, 265] width 50 height 25
click at [1029, 267] on div "重 置 查 询" at bounding box center [1056, 265] width 205 height 25
click at [1029, 267] on button "查 询" at bounding box center [1033, 265] width 50 height 25
click at [1029, 267] on div "重 置 查 询" at bounding box center [1056, 265] width 205 height 25
click at [1034, 263] on button "查 询" at bounding box center [1033, 265] width 50 height 25
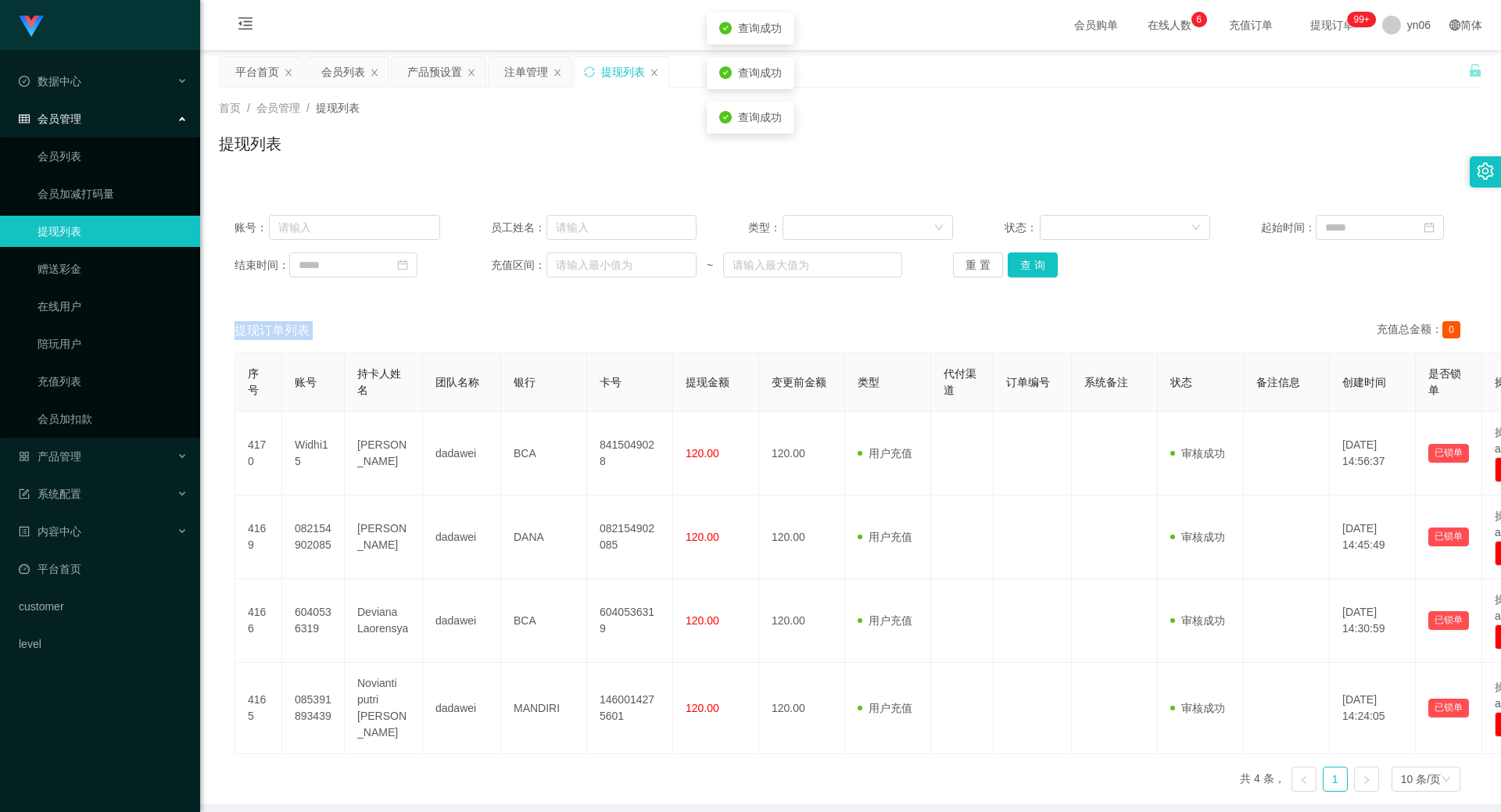
click at [1034, 263] on div "重 置 查 询" at bounding box center [1056, 265] width 205 height 25
click at [1035, 263] on button "查 询" at bounding box center [1033, 265] width 50 height 25
click at [1035, 263] on div "重 置 查 询" at bounding box center [1056, 265] width 205 height 25
click at [1017, 261] on button "查 询" at bounding box center [1033, 265] width 50 height 25
click at [1017, 261] on div "重 置 查 询" at bounding box center [1056, 265] width 205 height 25
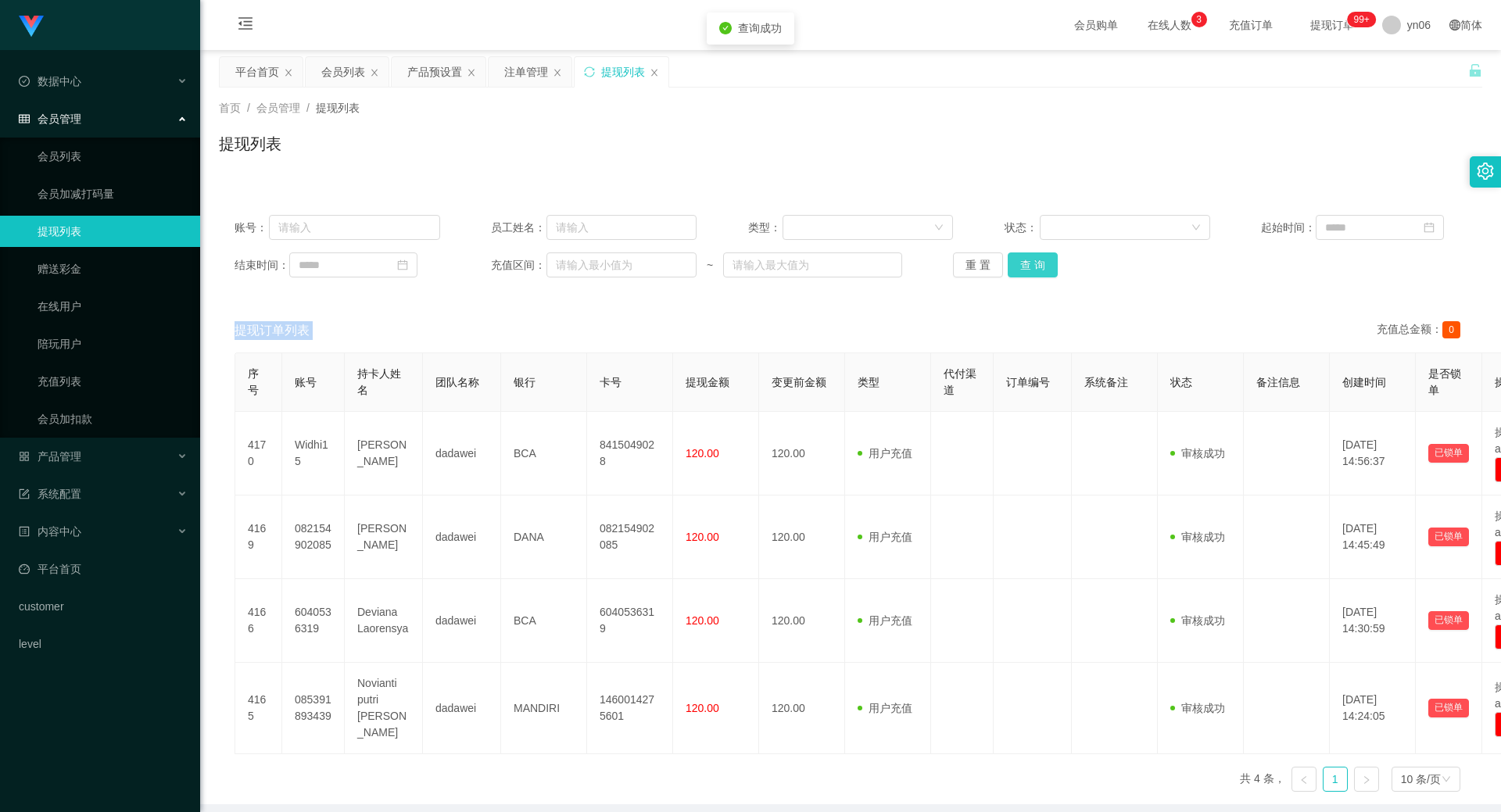
click at [1017, 261] on button "查 询" at bounding box center [1033, 265] width 50 height 25
click at [1017, 261] on div "重 置 查 询" at bounding box center [1056, 265] width 205 height 25
click at [1017, 261] on button "查 询" at bounding box center [1033, 265] width 50 height 25
